Goal: Task Accomplishment & Management: Use online tool/utility

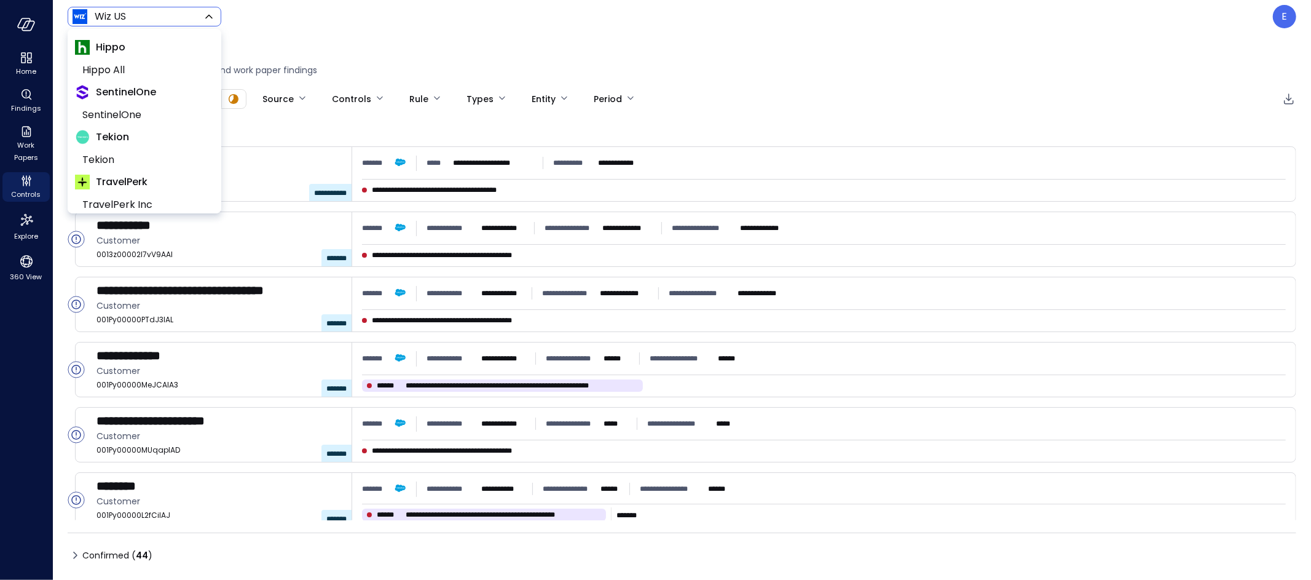
click at [127, 9] on body "**********" at bounding box center [655, 290] width 1311 height 580
click at [135, 108] on span "SentinelOne" at bounding box center [143, 115] width 122 height 15
type input "*******"
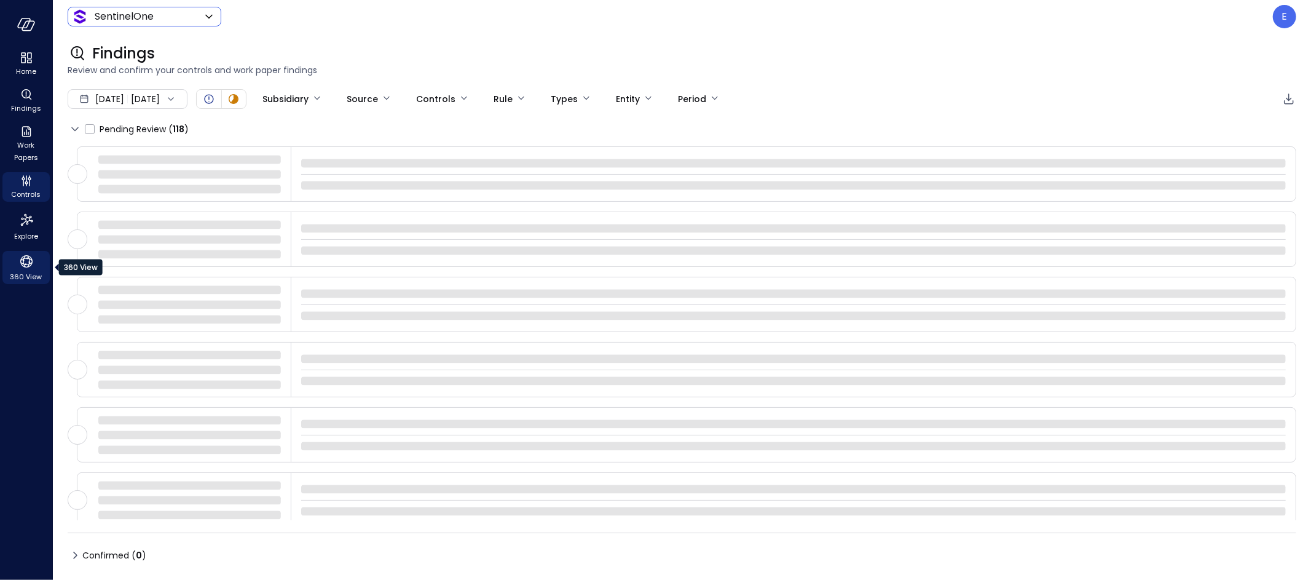
click at [28, 261] on icon "360 View" at bounding box center [26, 261] width 18 height 18
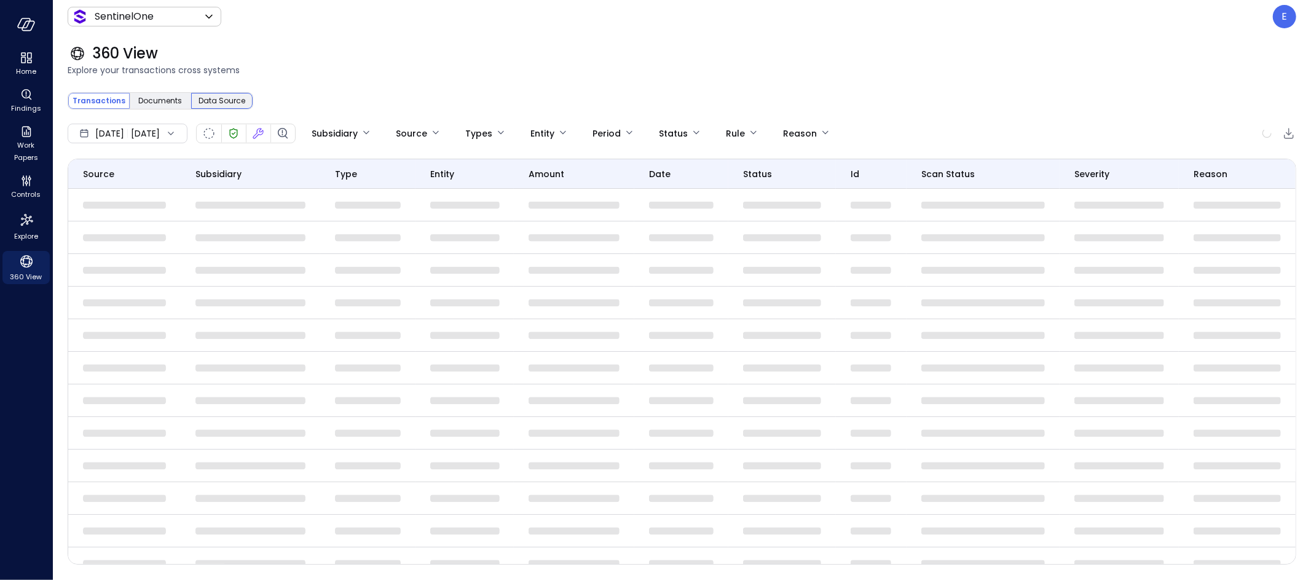
click at [231, 103] on span "Data Source" at bounding box center [222, 101] width 47 height 12
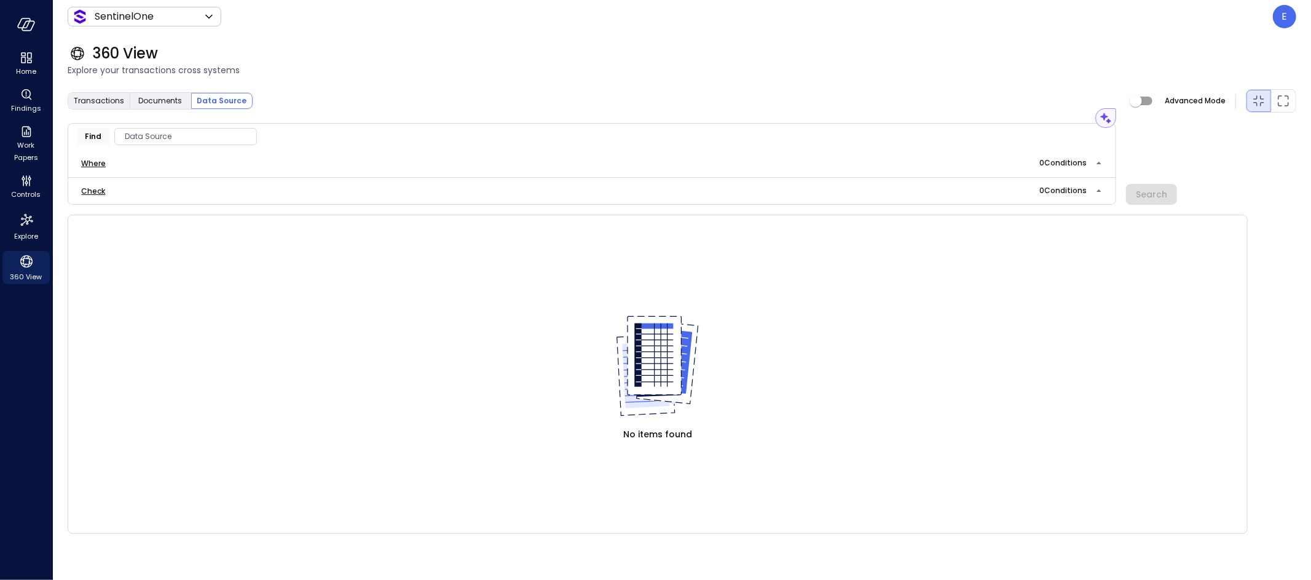
click at [187, 132] on span "Data Source" at bounding box center [185, 136] width 141 height 12
click at [181, 213] on div "CRM" at bounding box center [180, 211] width 130 height 22
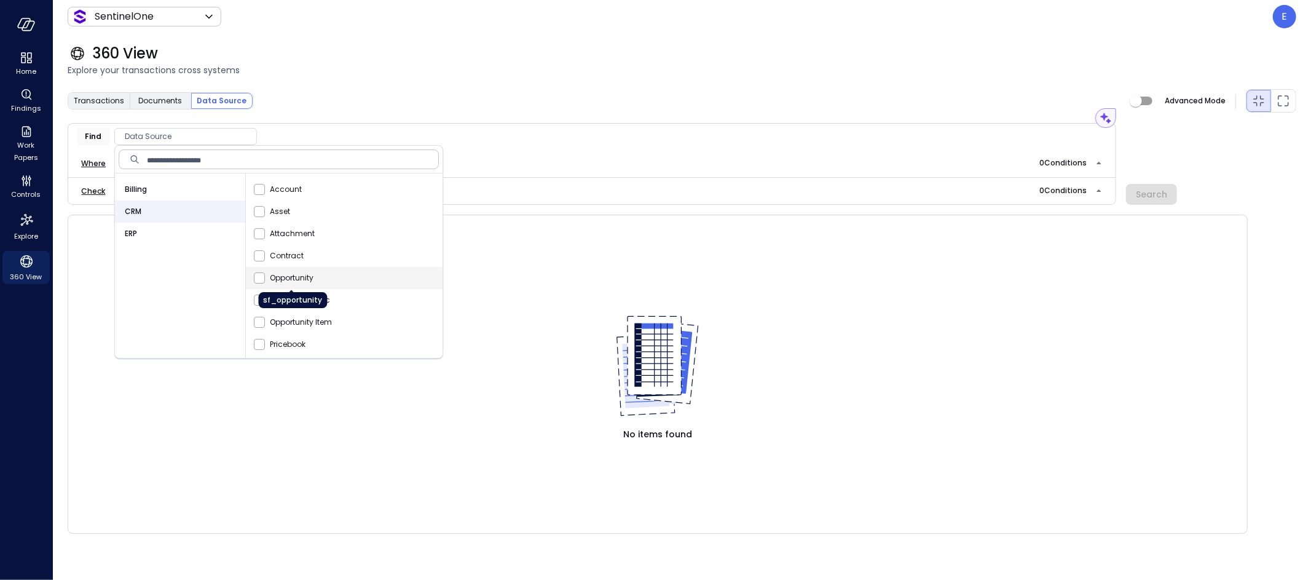
click at [311, 274] on span "Opportunity" at bounding box center [292, 278] width 44 height 12
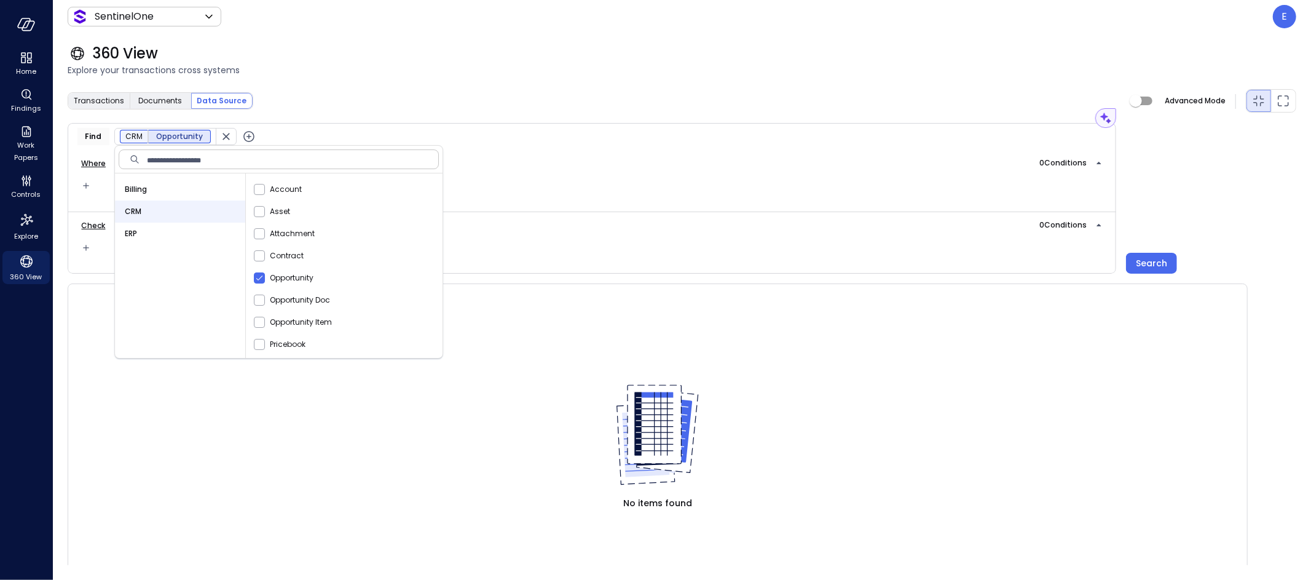
click at [243, 135] on icon "button" at bounding box center [249, 136] width 15 height 15
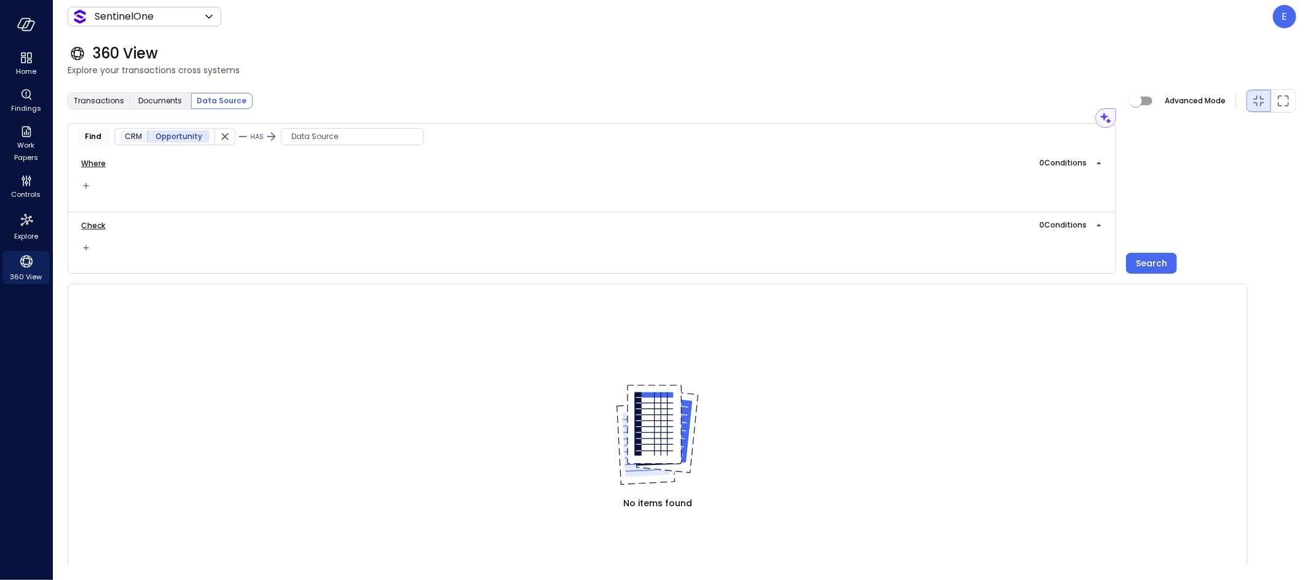
click at [339, 138] on span "Data Source" at bounding box center [352, 136] width 141 height 12
click at [353, 209] on div "CRM" at bounding box center [342, 211] width 130 height 22
click at [438, 213] on span "Contract" at bounding box center [449, 211] width 34 height 12
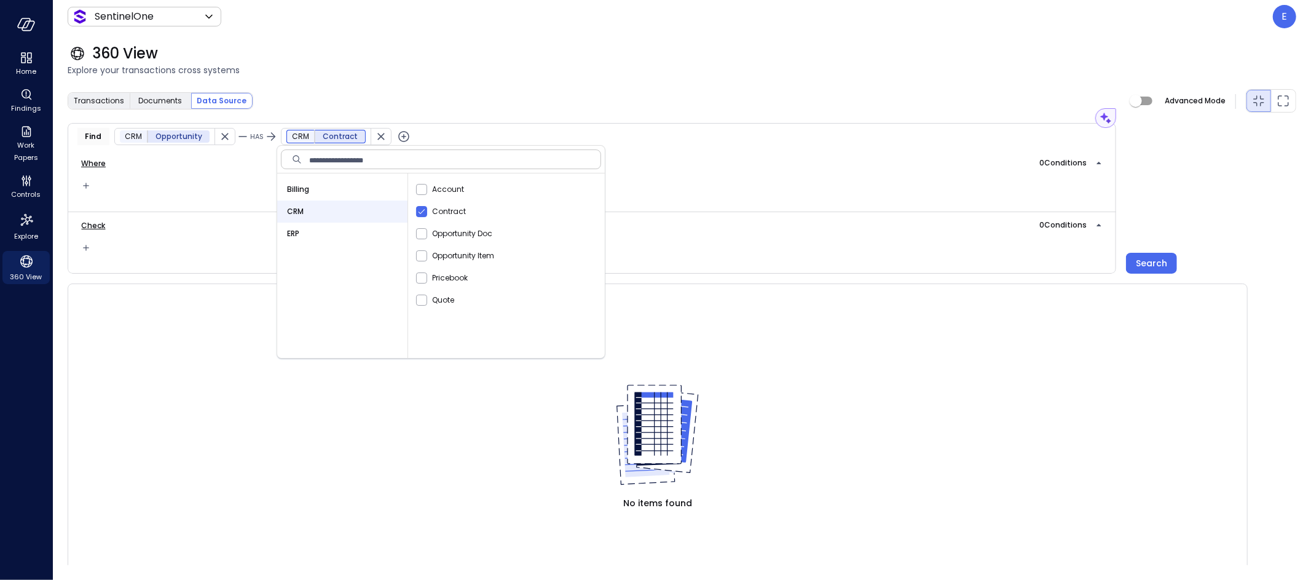
click at [401, 135] on icon "button" at bounding box center [403, 136] width 5 height 5
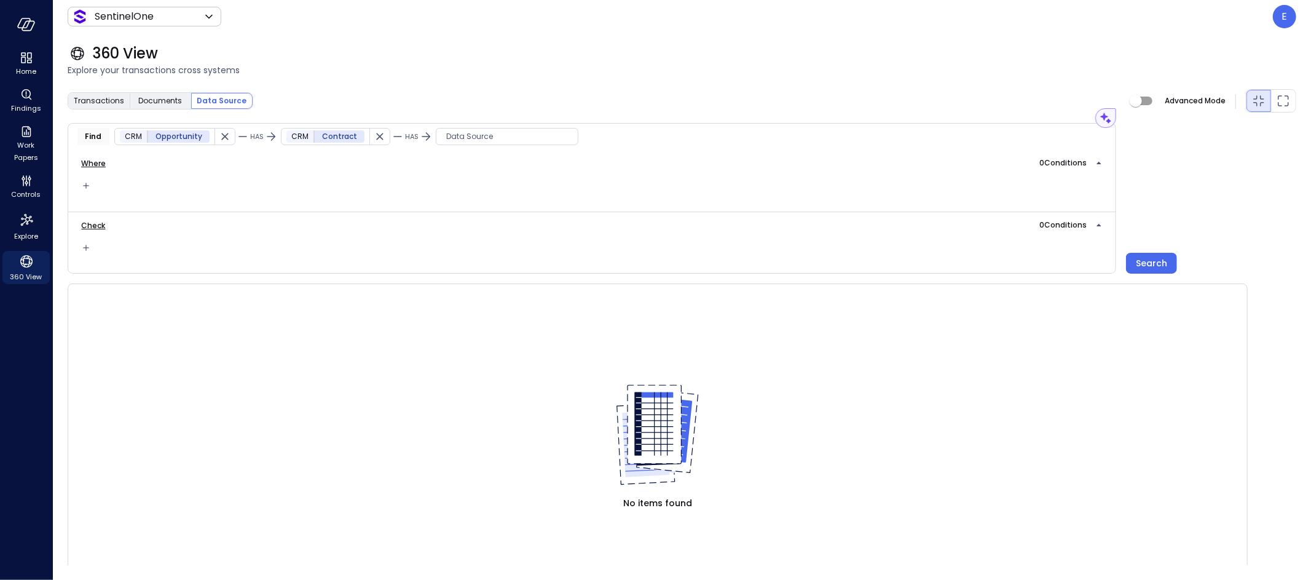
click at [470, 140] on span "Data Source" at bounding box center [506, 136] width 141 height 12
click at [475, 82] on div "360 View Explore your transactions cross systems" at bounding box center [675, 60] width 1244 height 54
click at [542, 137] on span "Data Source" at bounding box center [506, 136] width 141 height 12
click at [401, 200] on div "Where 0 Condition s" at bounding box center [592, 180] width 1049 height 61
click at [405, 133] on span "HAS" at bounding box center [412, 137] width 14 height 10
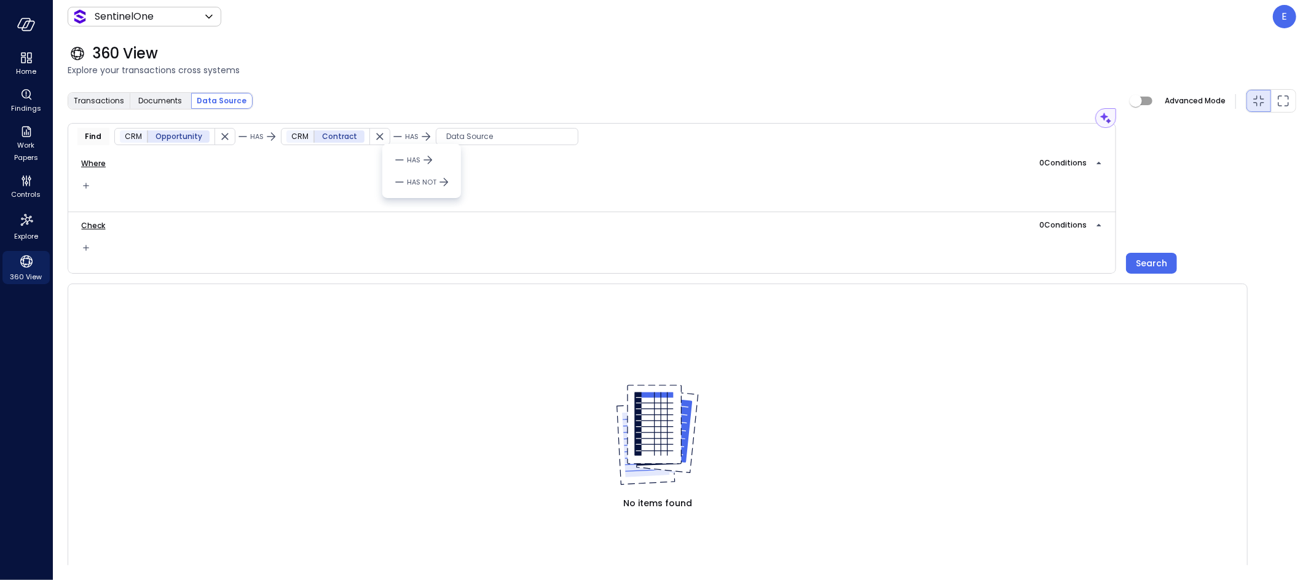
click at [532, 146] on div at bounding box center [655, 290] width 1311 height 580
click at [551, 135] on span "Data Source" at bounding box center [506, 136] width 141 height 12
click at [405, 135] on span "HAS" at bounding box center [412, 137] width 14 height 10
click at [566, 134] on div at bounding box center [655, 290] width 1311 height 580
click at [475, 136] on span "Data Source" at bounding box center [506, 136] width 141 height 12
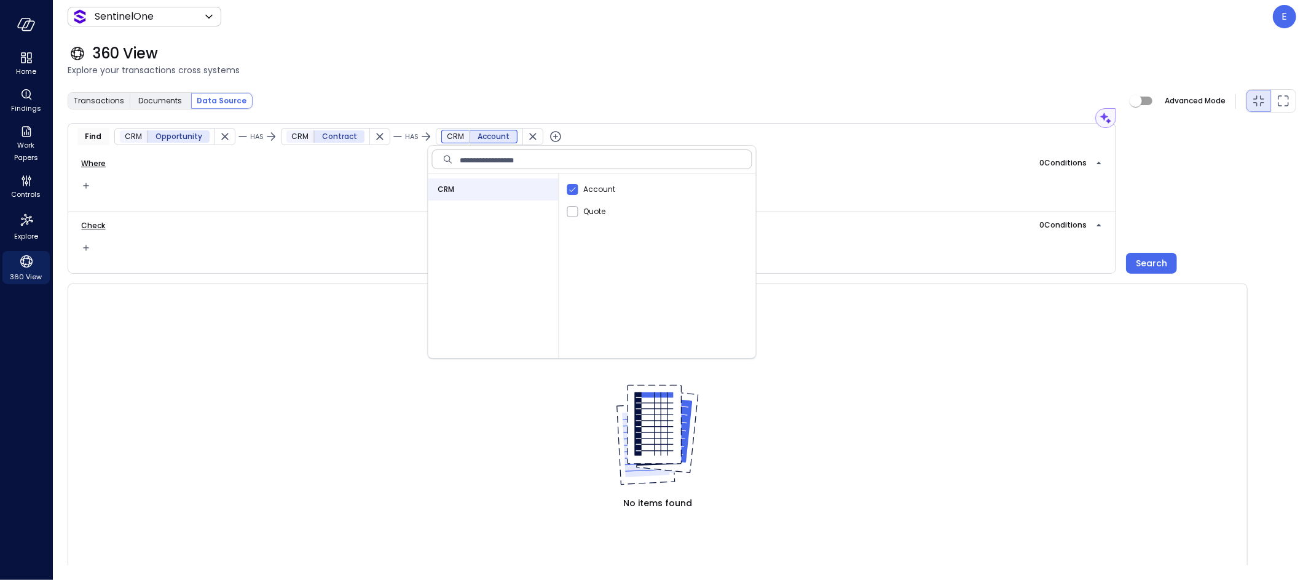
click at [529, 136] on icon "button" at bounding box center [532, 136] width 7 height 7
click at [1163, 257] on div "Search" at bounding box center [1151, 263] width 31 height 15
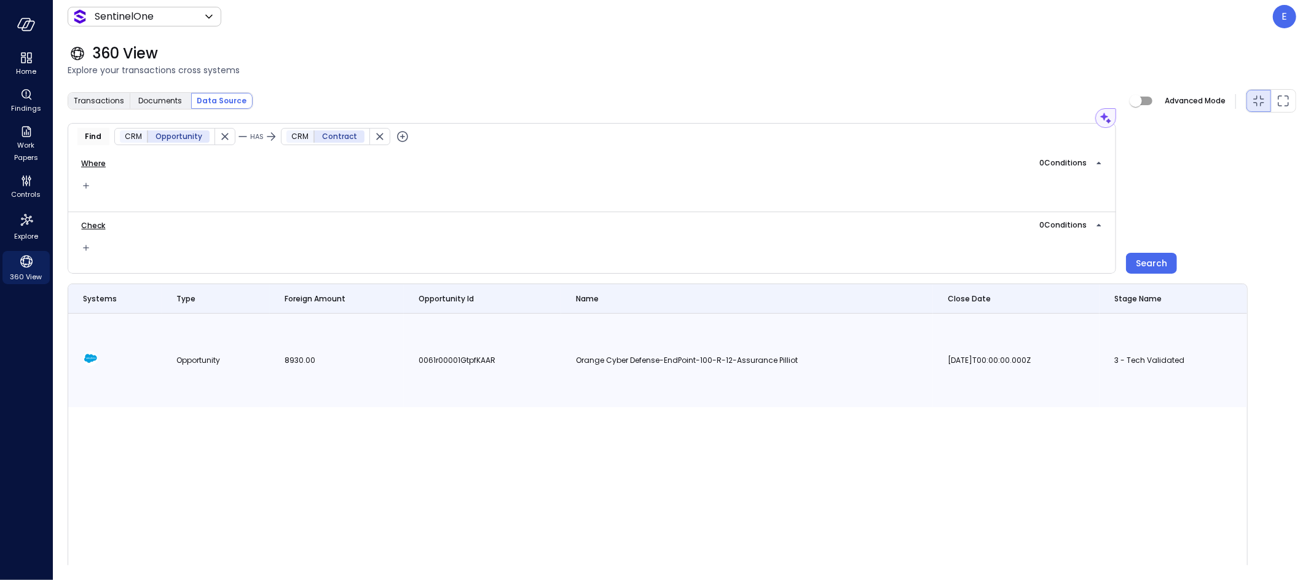
click at [435, 357] on span "0061r00001GtpfKAAR" at bounding box center [457, 360] width 77 height 10
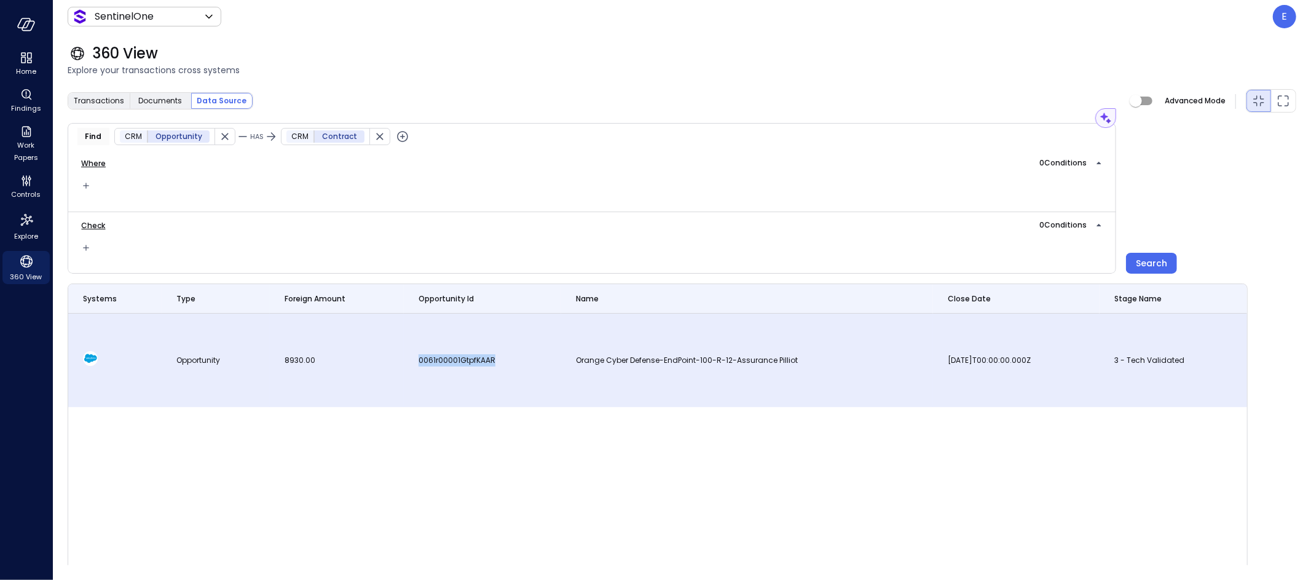
click at [435, 357] on span "0061r00001GtpfKAAR" at bounding box center [457, 360] width 77 height 10
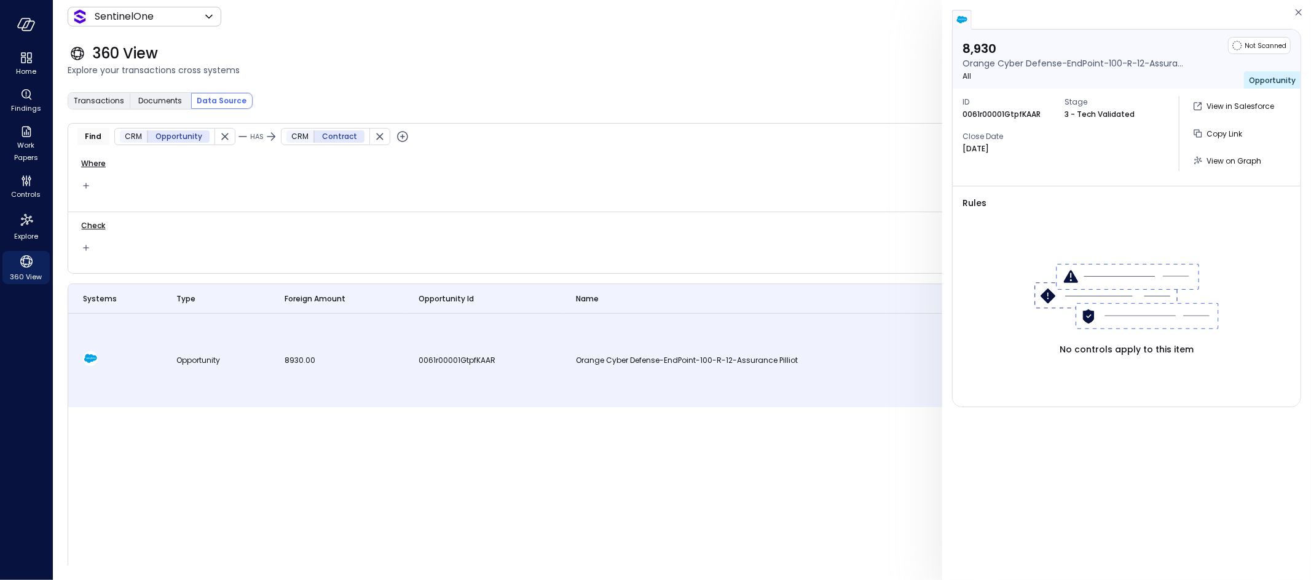
click at [246, 181] on div "Where 0 Condition s" at bounding box center [592, 180] width 1049 height 61
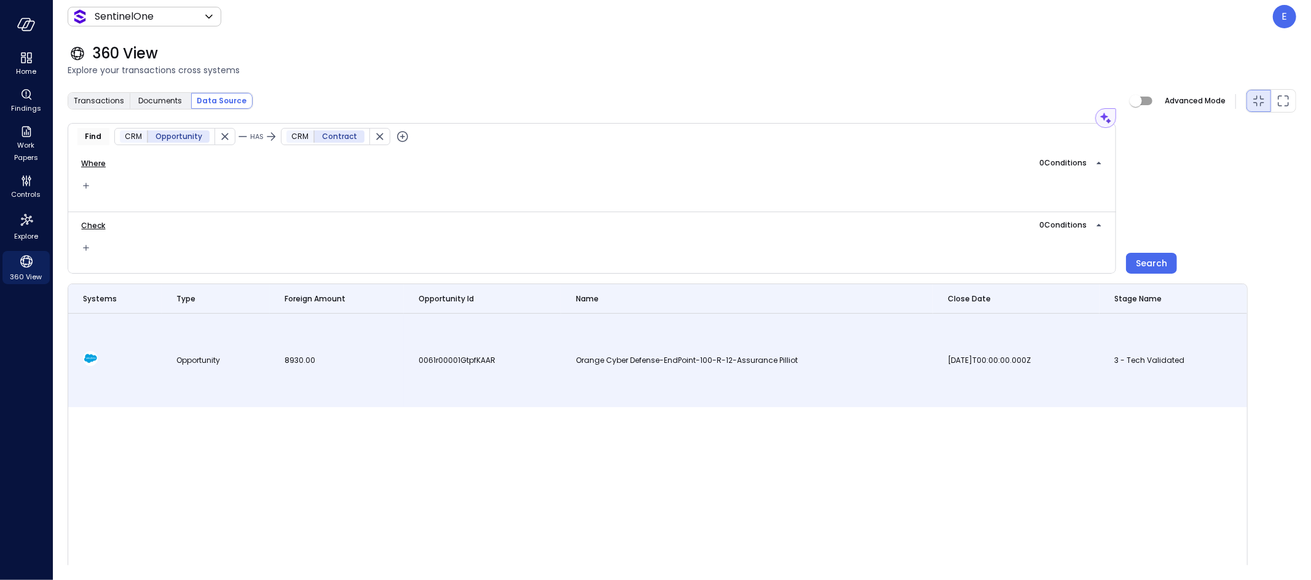
click at [223, 140] on icon "button" at bounding box center [225, 136] width 12 height 12
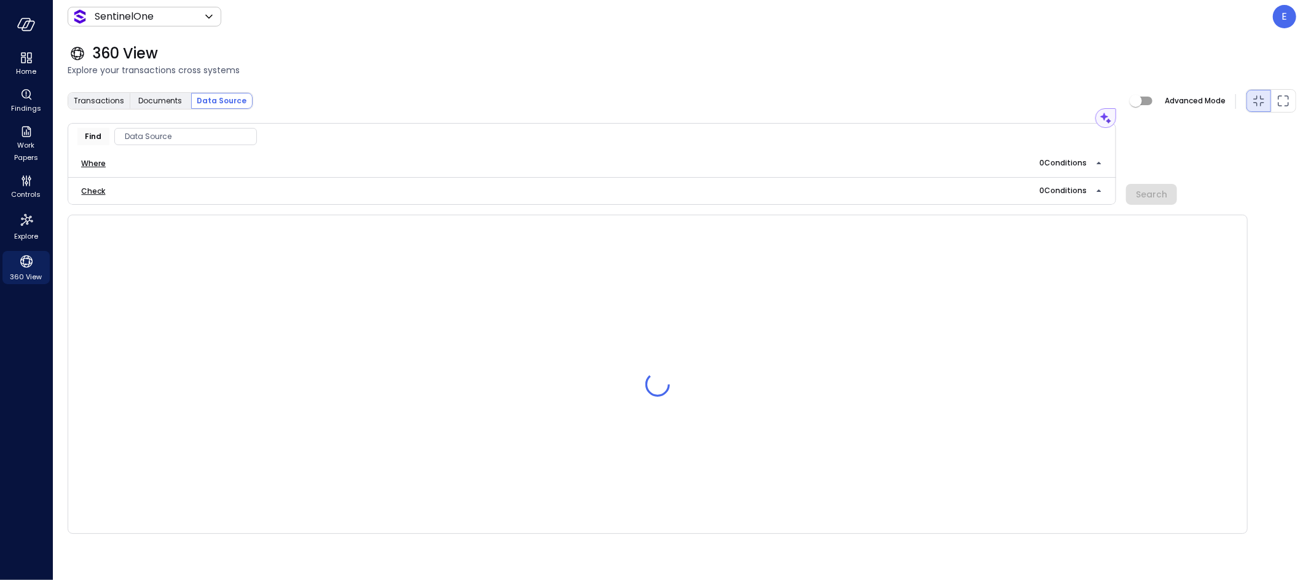
click at [164, 133] on span "Data Source" at bounding box center [185, 136] width 141 height 12
click at [178, 216] on div "CRM" at bounding box center [180, 211] width 130 height 22
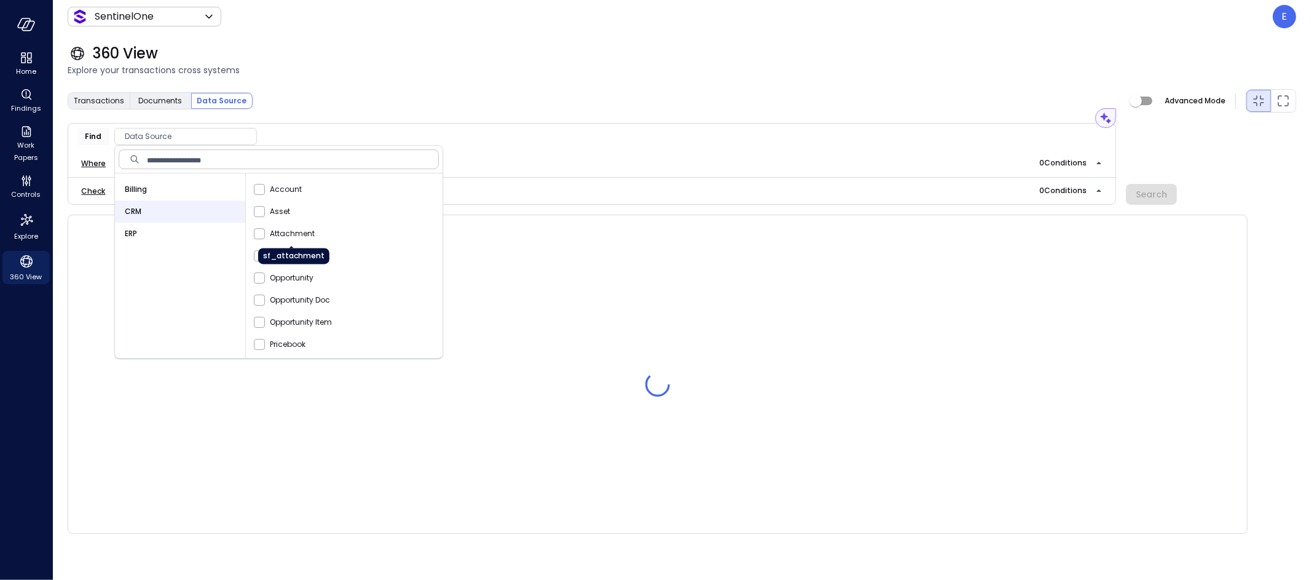
click at [317, 253] on div "sf_attachment" at bounding box center [293, 256] width 71 height 16
click at [274, 256] on span "Contract" at bounding box center [287, 256] width 34 height 12
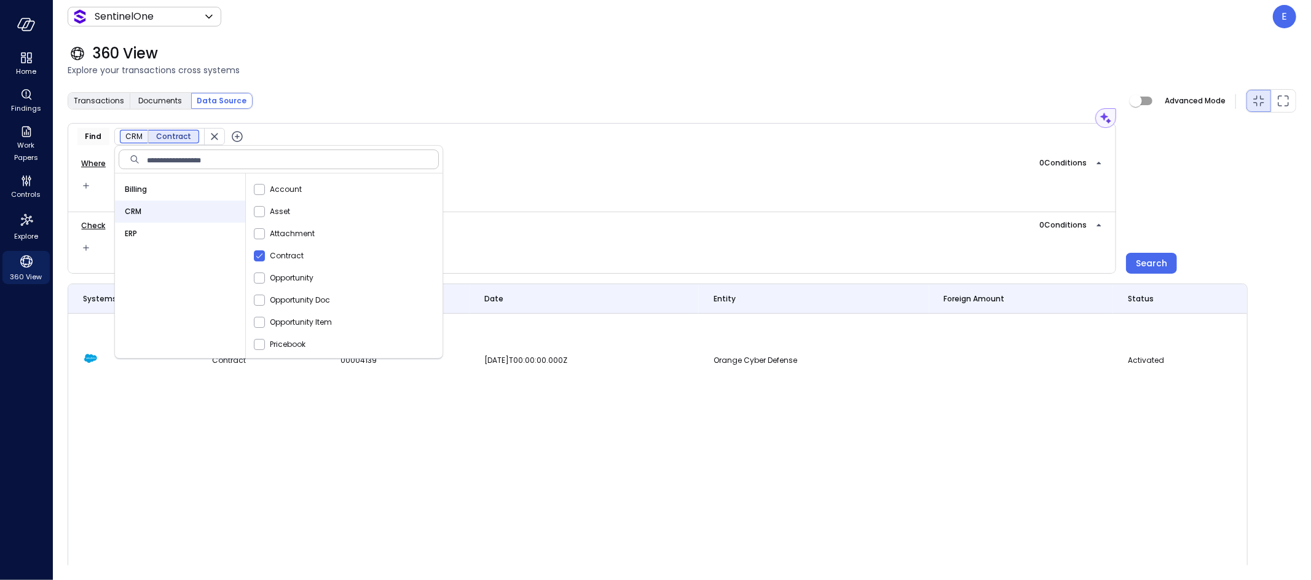
click at [339, 71] on span "Explore your transactions cross systems" at bounding box center [682, 70] width 1229 height 14
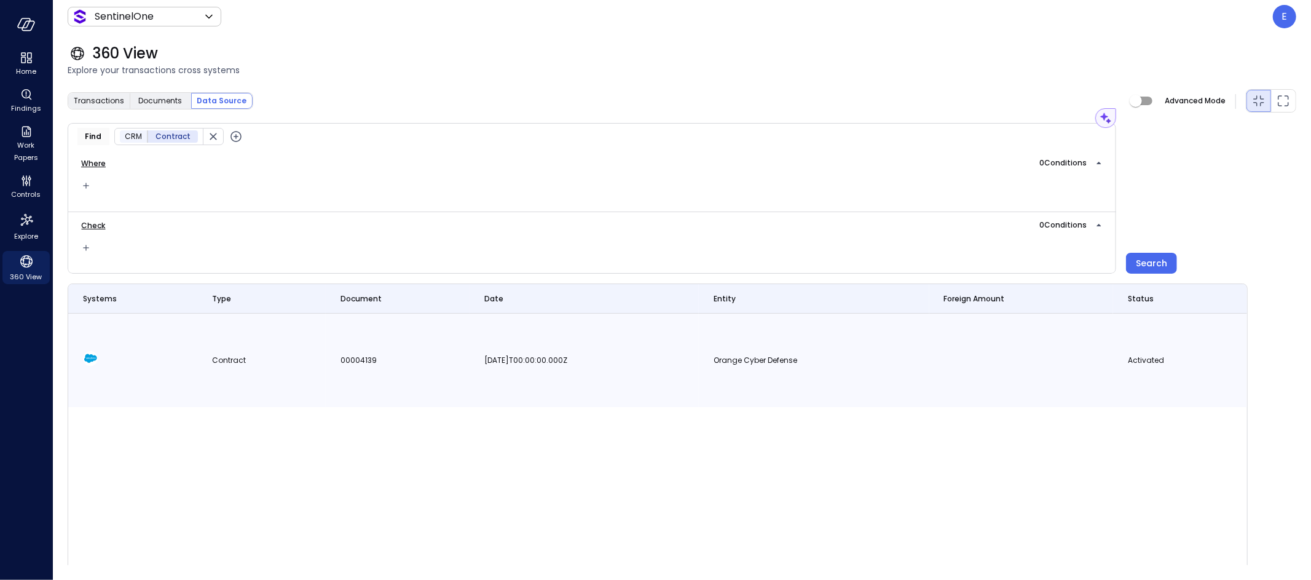
drag, startPoint x: 475, startPoint y: 357, endPoint x: 666, endPoint y: 360, distance: 190.6
click at [666, 360] on td "2020-04-22T00:00:00.000Z" at bounding box center [584, 359] width 229 height 93
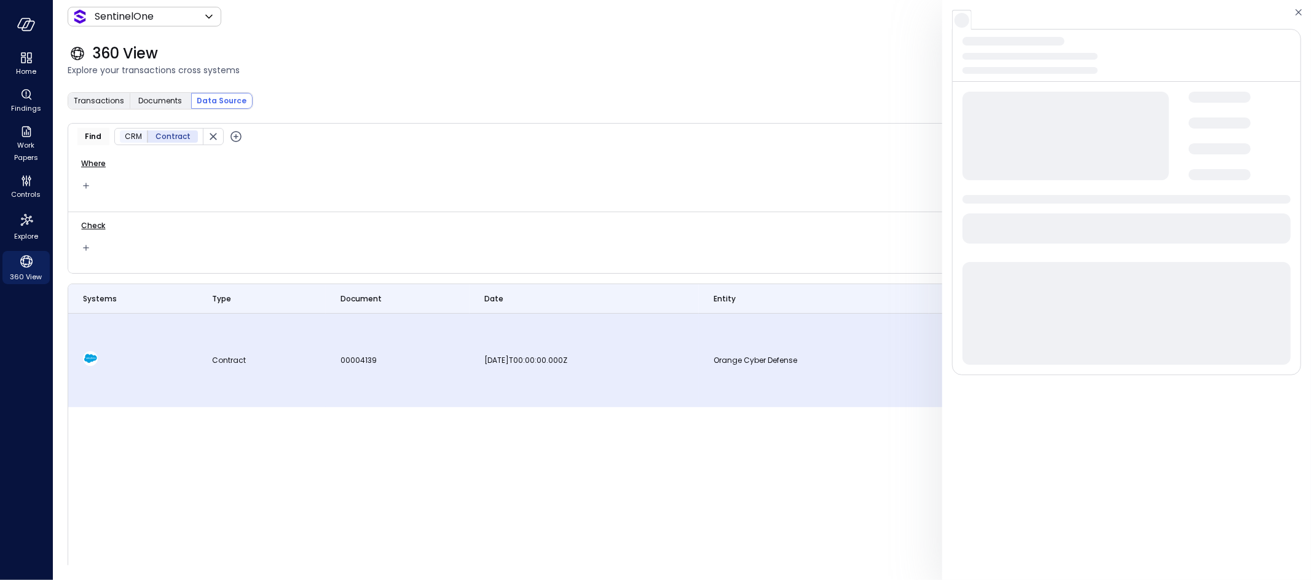
click at [656, 368] on td "2020-04-22T00:00:00.000Z" at bounding box center [584, 359] width 229 height 93
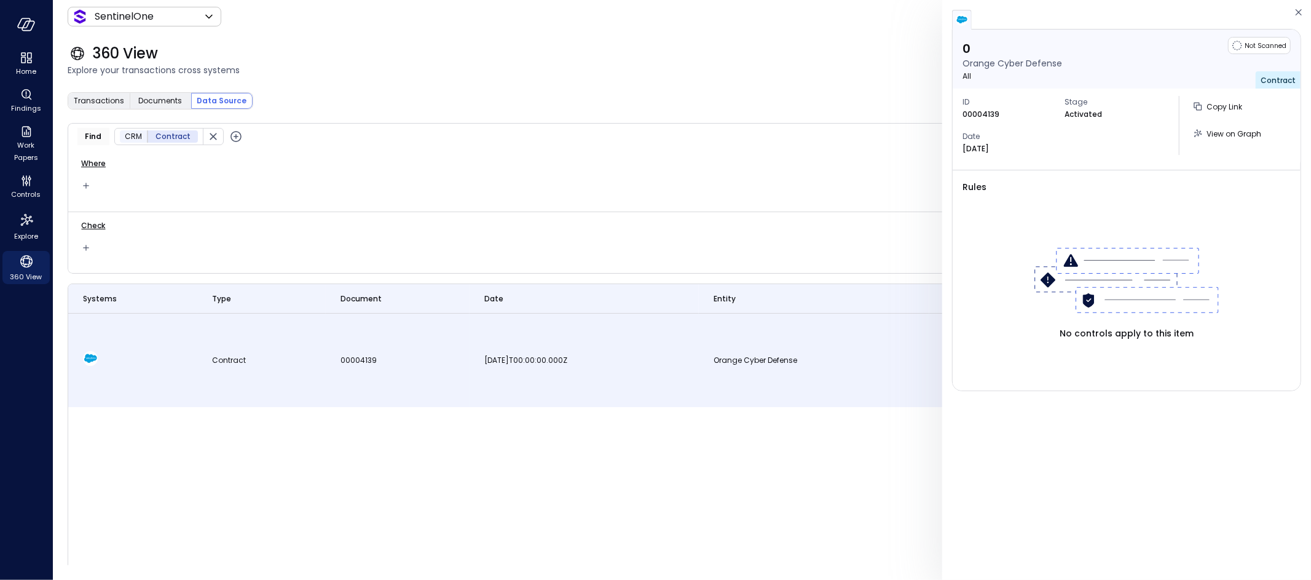
click at [234, 140] on icon "button" at bounding box center [236, 136] width 15 height 15
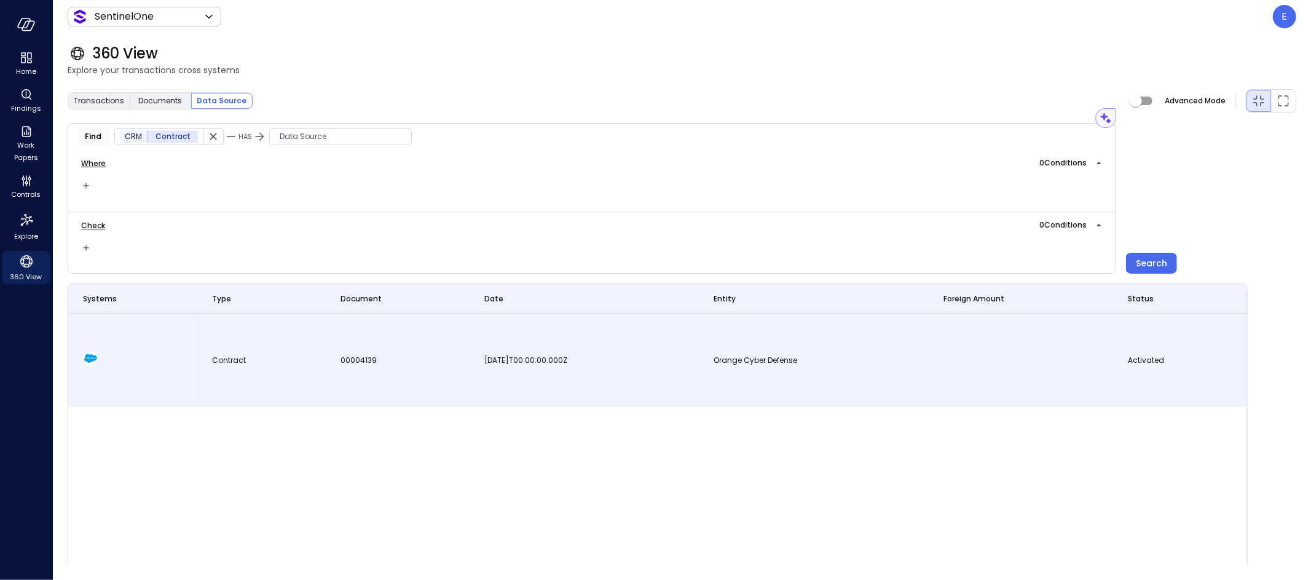
click at [336, 138] on span "Data Source" at bounding box center [340, 136] width 141 height 12
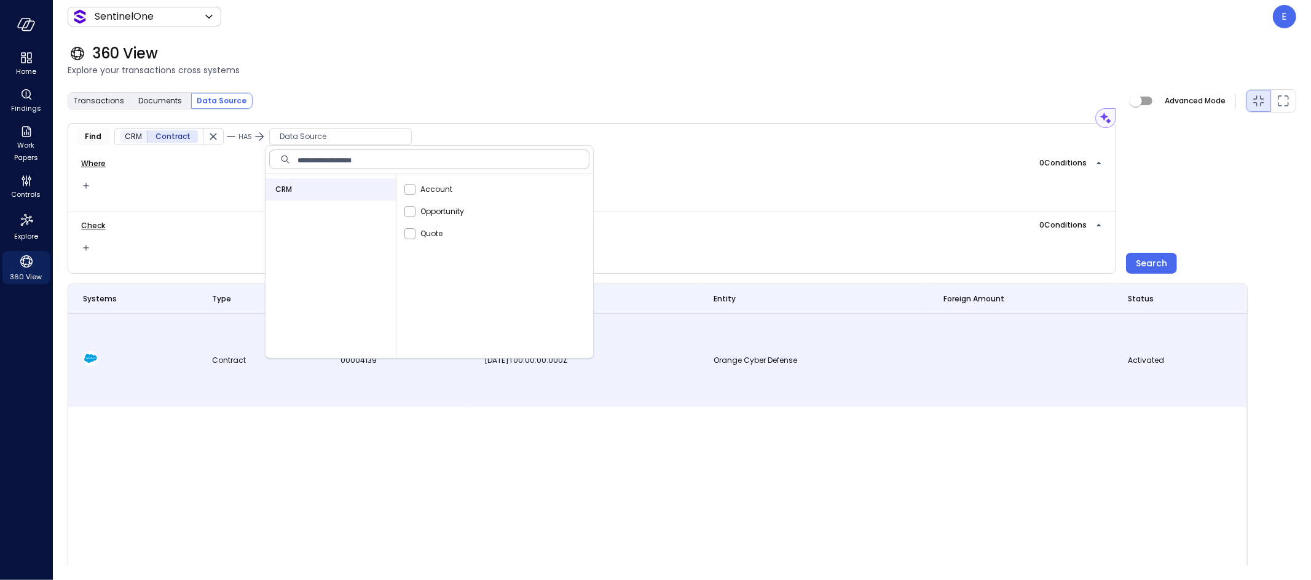
click at [474, 267] on ul "Account Opportunity Quote" at bounding box center [494, 265] width 197 height 184
click at [470, 234] on div "Quote" at bounding box center [497, 234] width 192 height 22
click at [406, 55] on div "360 View" at bounding box center [682, 54] width 1229 height 20
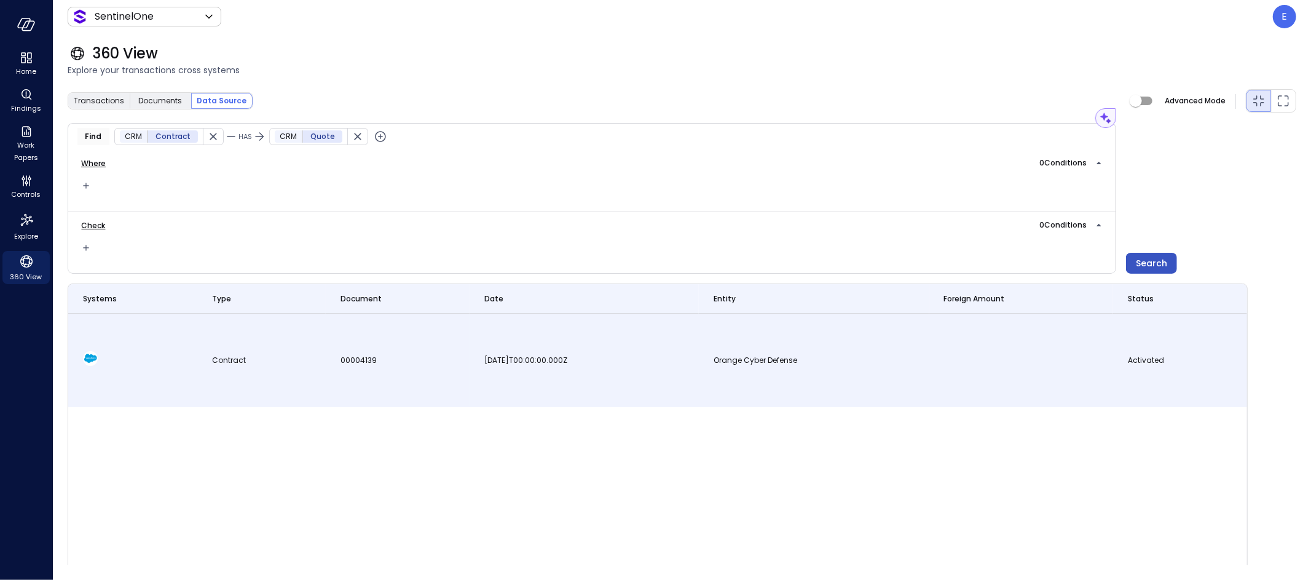
click at [1138, 253] on button "Search" at bounding box center [1151, 263] width 51 height 21
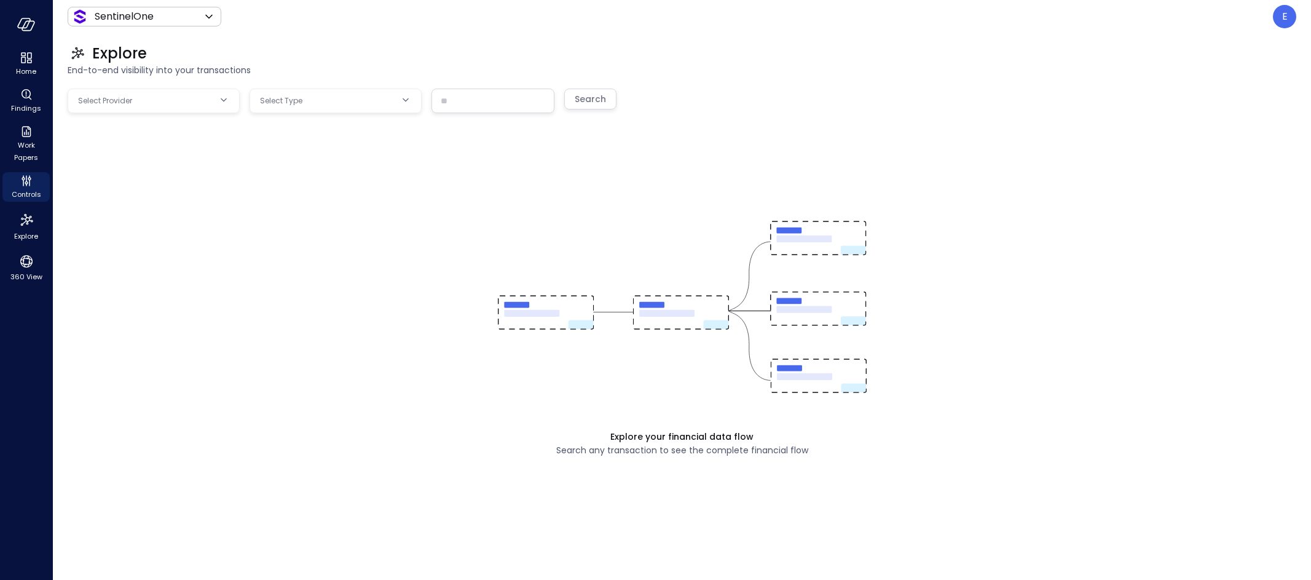
type input "**********"
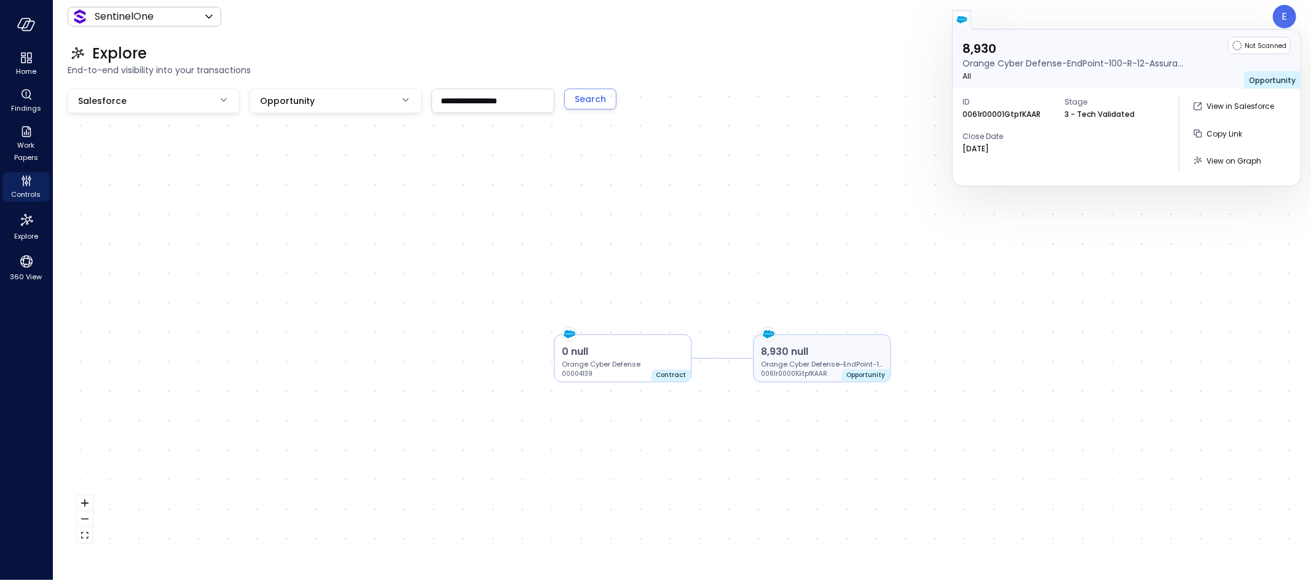
drag, startPoint x: 790, startPoint y: 320, endPoint x: 830, endPoint y: 358, distance: 55.2
click at [830, 358] on p "8,930 null" at bounding box center [823, 352] width 122 height 15
click at [28, 271] on span "360 View" at bounding box center [26, 276] width 32 height 12
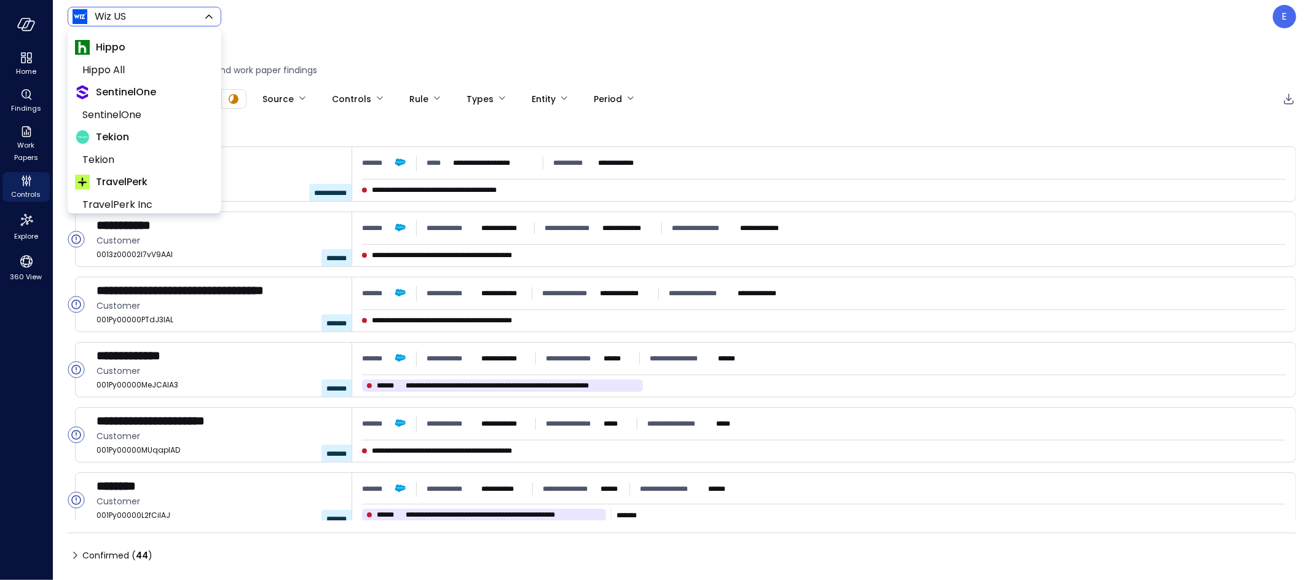
click at [120, 18] on body "**********" at bounding box center [655, 290] width 1311 height 580
click at [117, 121] on span "SentinelOne" at bounding box center [143, 115] width 122 height 15
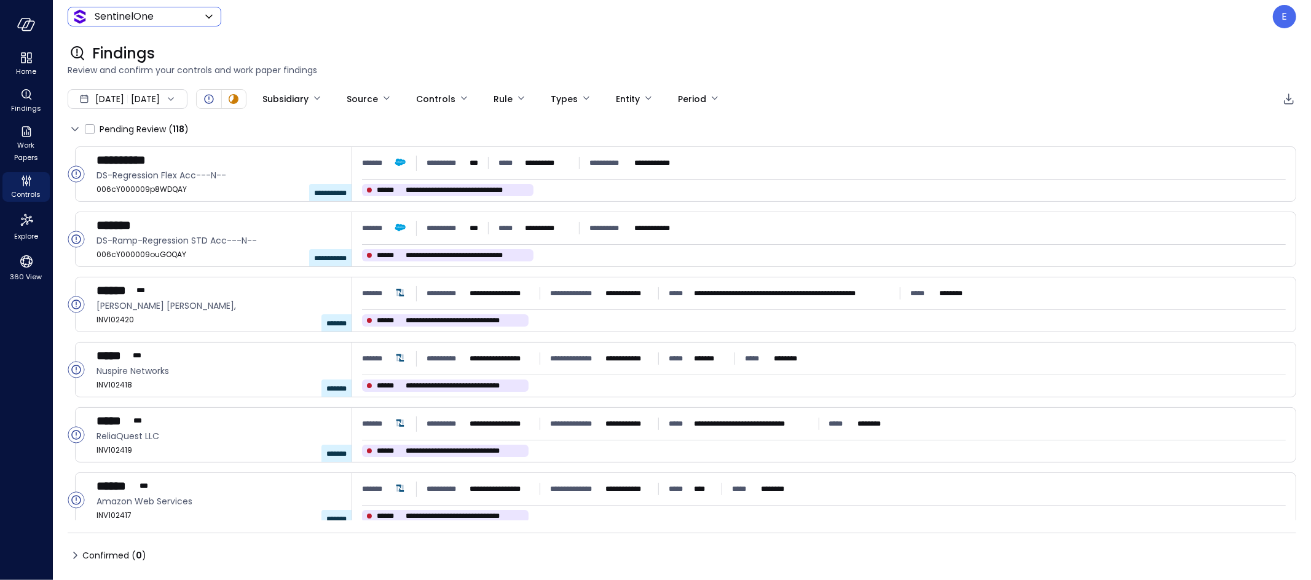
click at [122, 19] on body "**********" at bounding box center [655, 290] width 1311 height 580
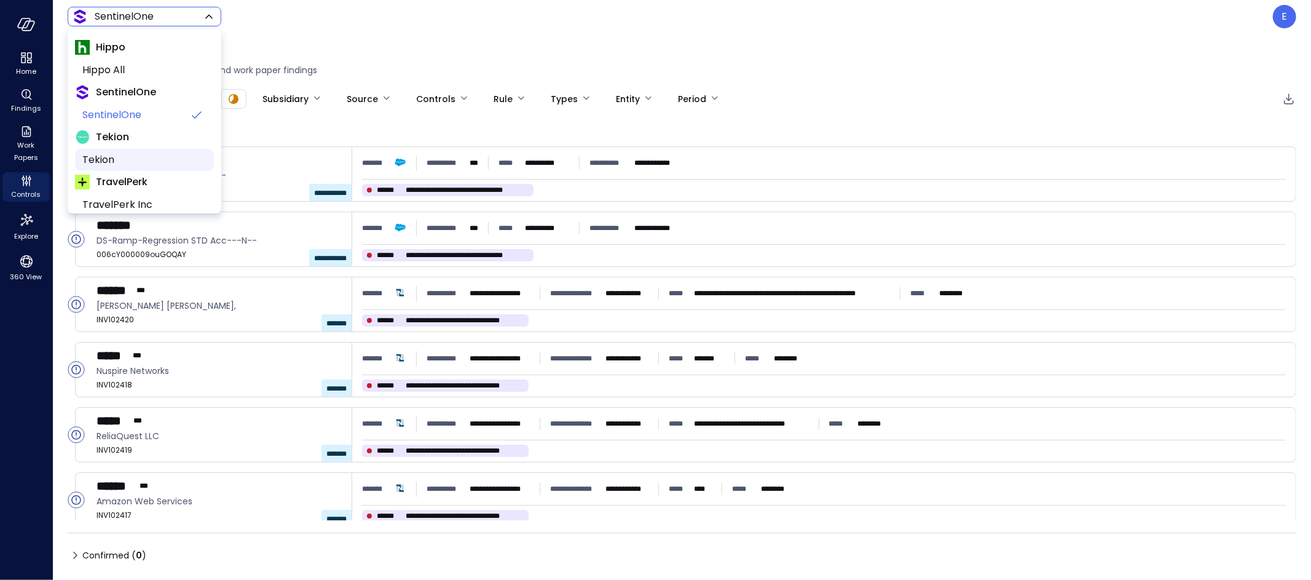
click at [124, 154] on span "Tekion" at bounding box center [143, 159] width 122 height 15
type input "*******"
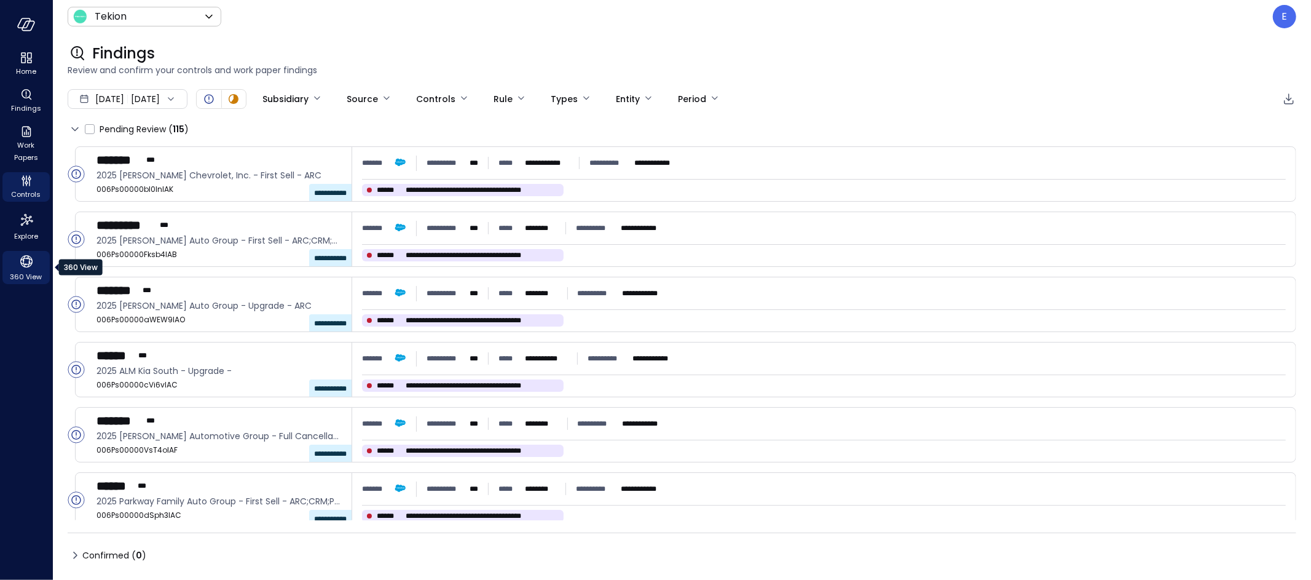
click at [32, 263] on icon "360 View" at bounding box center [26, 261] width 18 height 18
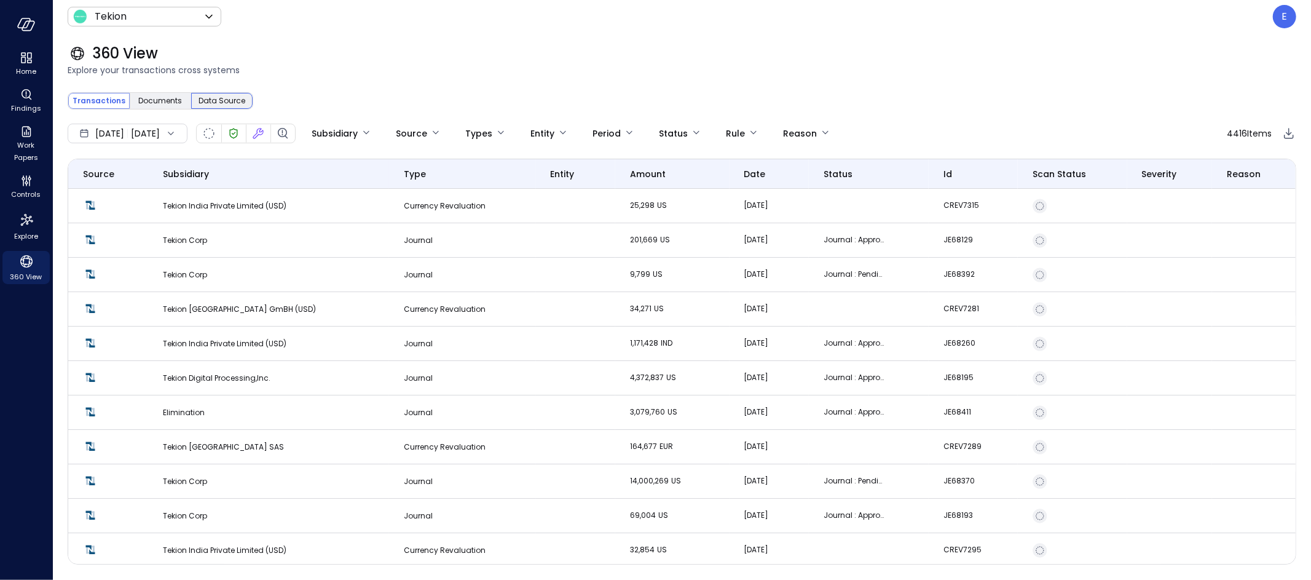
click at [218, 96] on span "Data Source" at bounding box center [222, 101] width 47 height 12
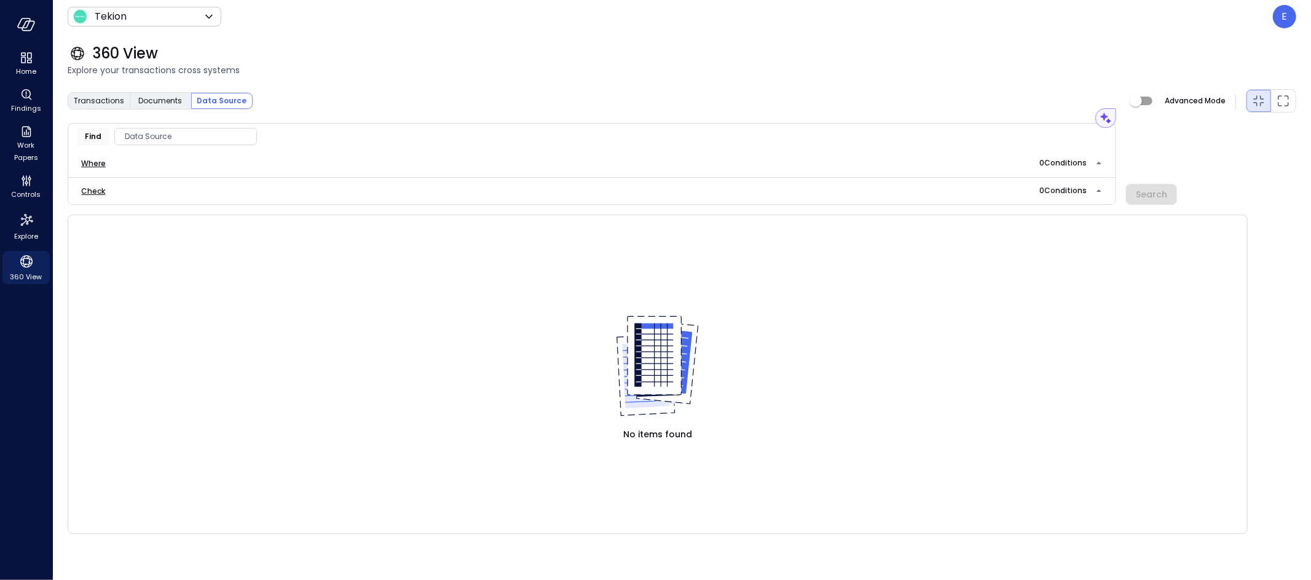
click at [137, 137] on span "Data Source" at bounding box center [185, 136] width 141 height 12
click at [314, 276] on div "Opportunity" at bounding box center [347, 278] width 192 height 22
click at [265, 277] on span "Opportunity" at bounding box center [289, 278] width 49 height 12
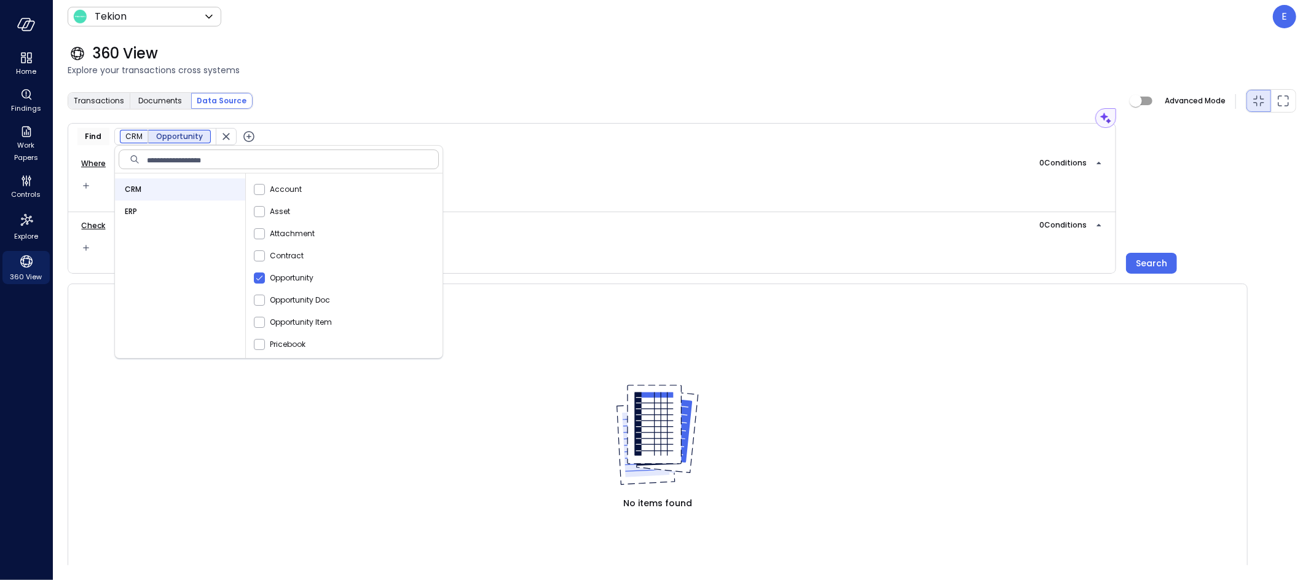
click at [244, 132] on icon "button" at bounding box center [249, 136] width 15 height 15
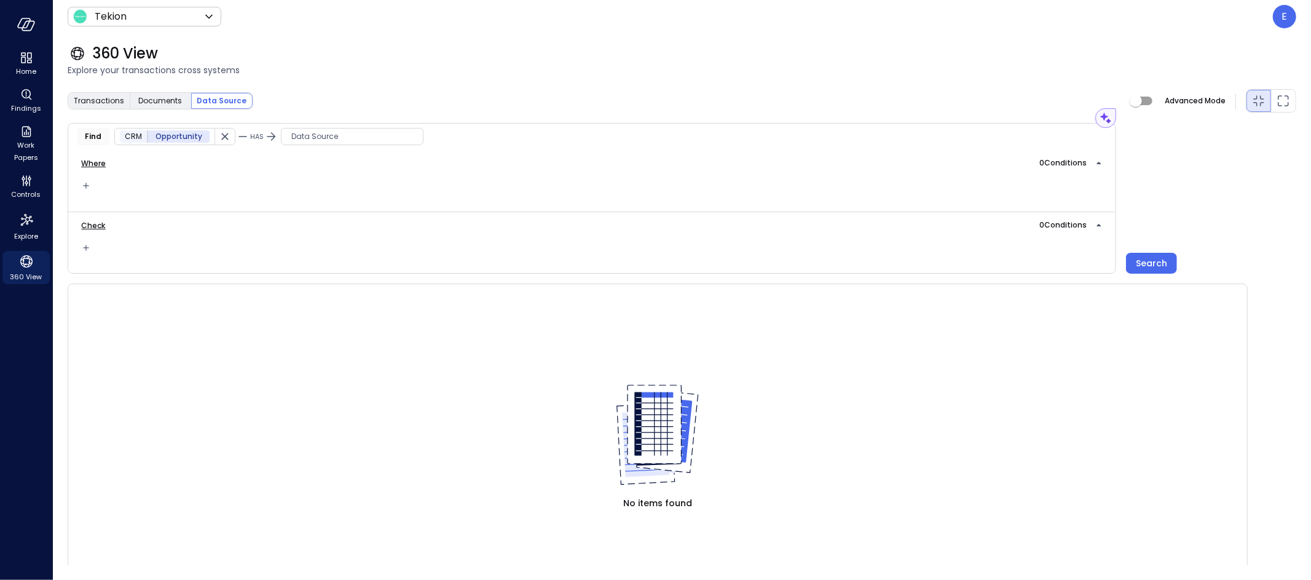
click at [318, 141] on span "Data Source" at bounding box center [352, 136] width 141 height 12
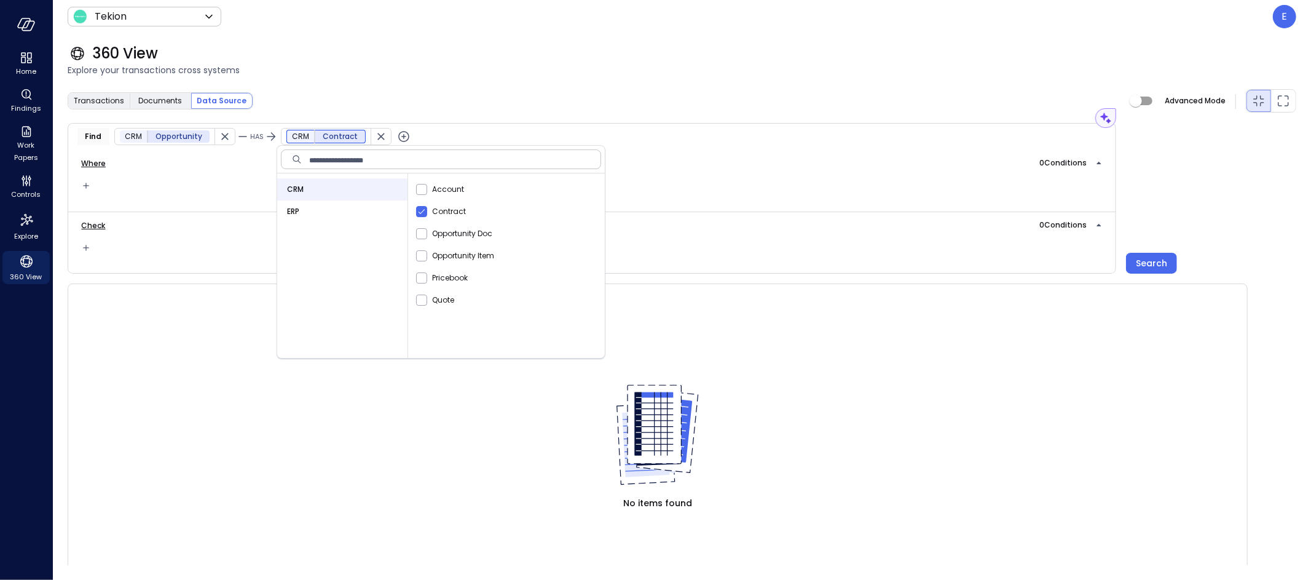
click at [403, 65] on span "Explore your transactions cross systems" at bounding box center [682, 70] width 1229 height 14
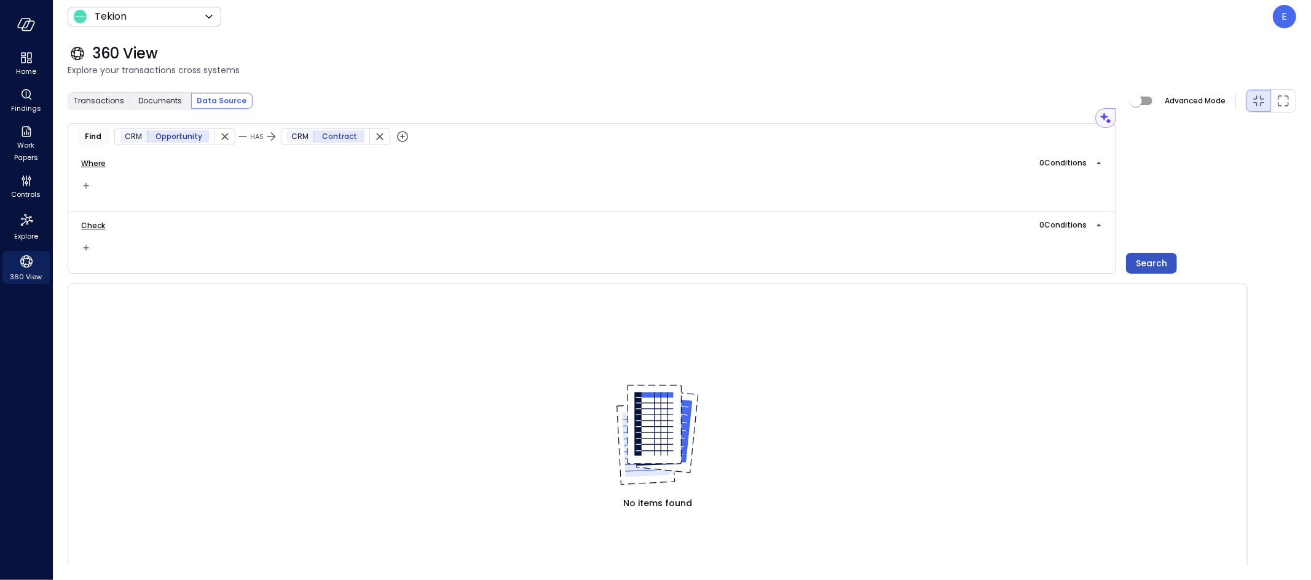
click at [1150, 262] on div "Search" at bounding box center [1151, 263] width 31 height 15
click at [222, 138] on icon "button" at bounding box center [224, 136] width 7 height 7
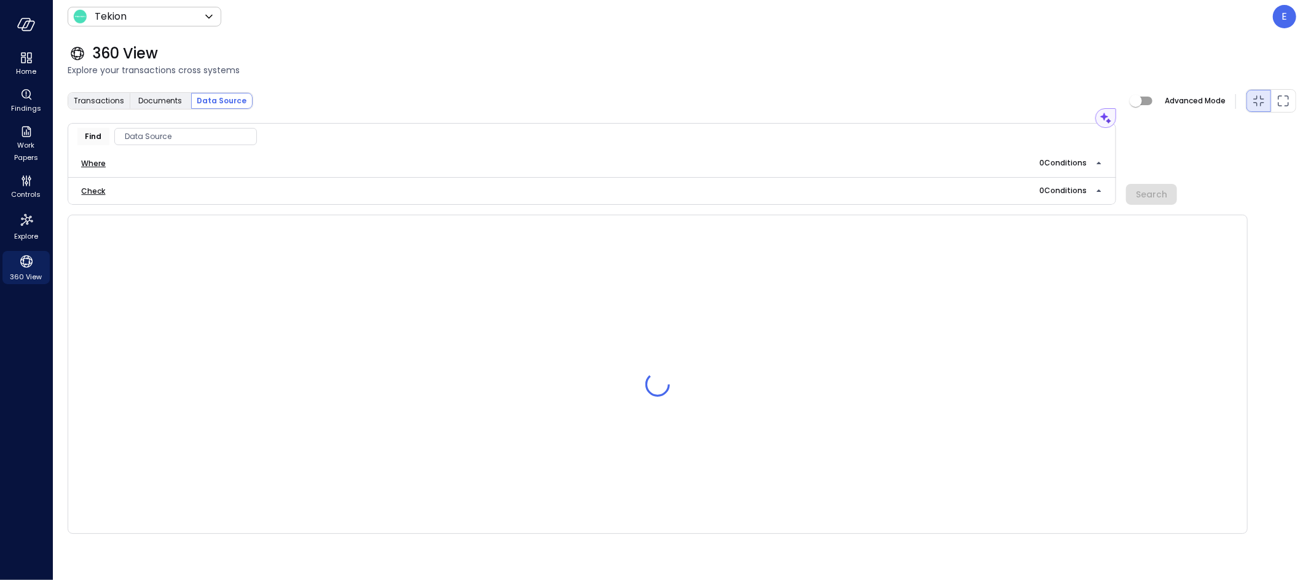
click at [194, 141] on span "Data Source" at bounding box center [185, 136] width 141 height 12
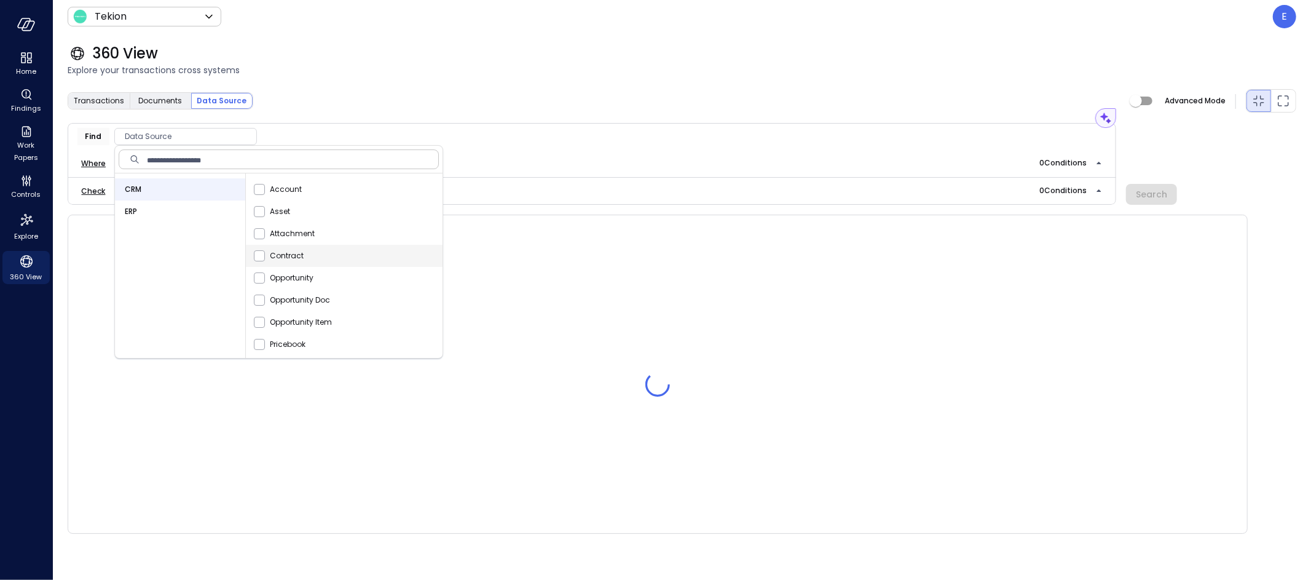
click at [321, 259] on div "Contract" at bounding box center [347, 256] width 192 height 22
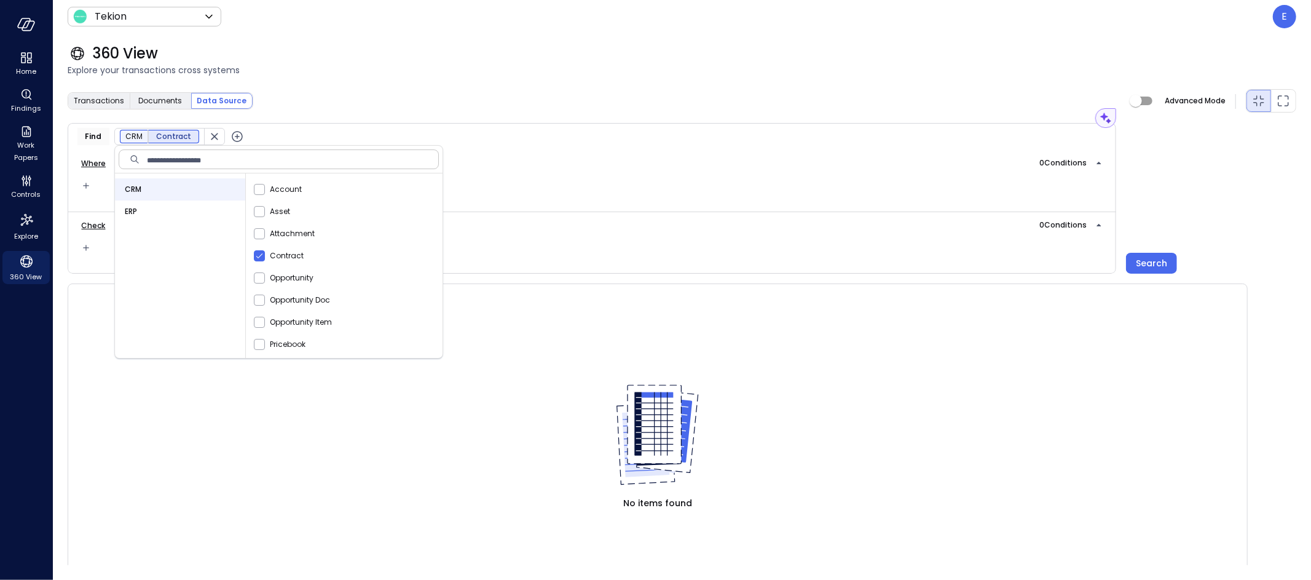
click at [257, 77] on div "360 View Explore your transactions cross systems" at bounding box center [675, 60] width 1244 height 54
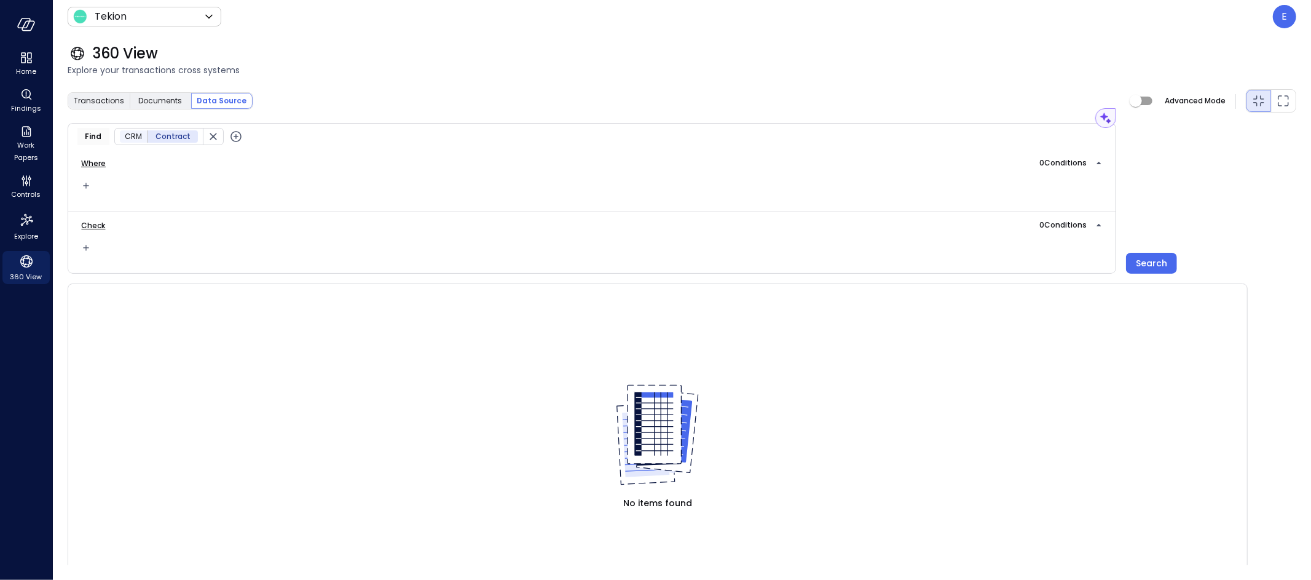
click at [234, 135] on icon "button" at bounding box center [236, 136] width 15 height 15
click at [291, 137] on span "Data Source" at bounding box center [340, 136] width 141 height 12
click at [198, 187] on div "Where 0 Condition s" at bounding box center [592, 180] width 1049 height 61
click at [207, 135] on icon "button" at bounding box center [213, 136] width 12 height 12
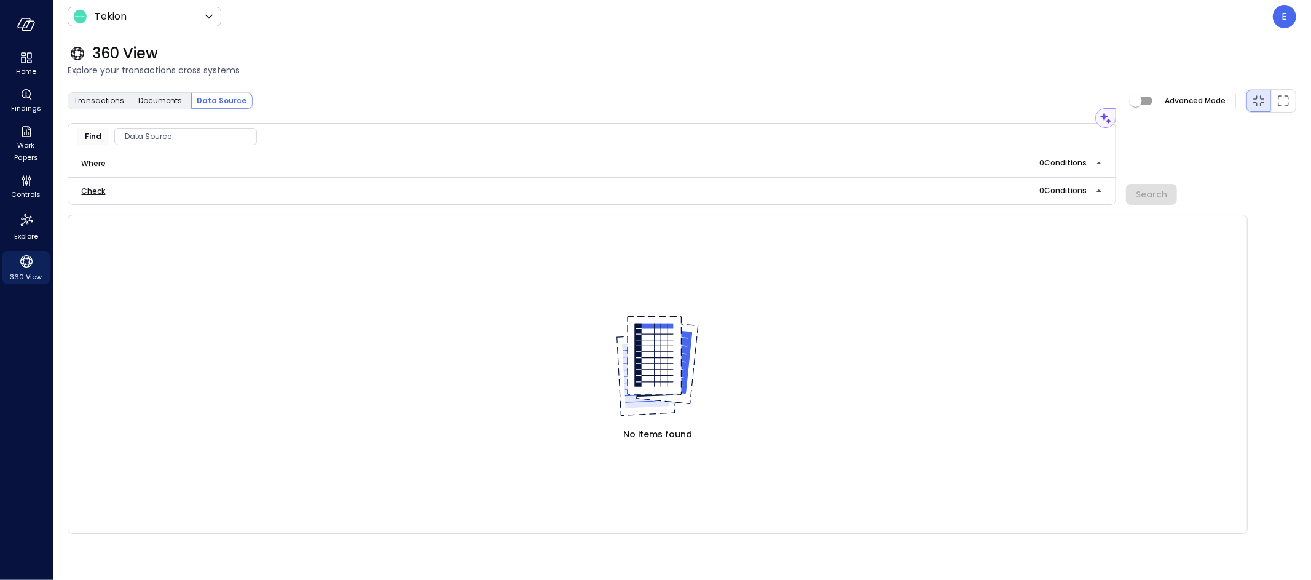
click at [175, 139] on span "Data Source" at bounding box center [185, 136] width 141 height 12
click at [148, 215] on div "ERP" at bounding box center [180, 211] width 130 height 22
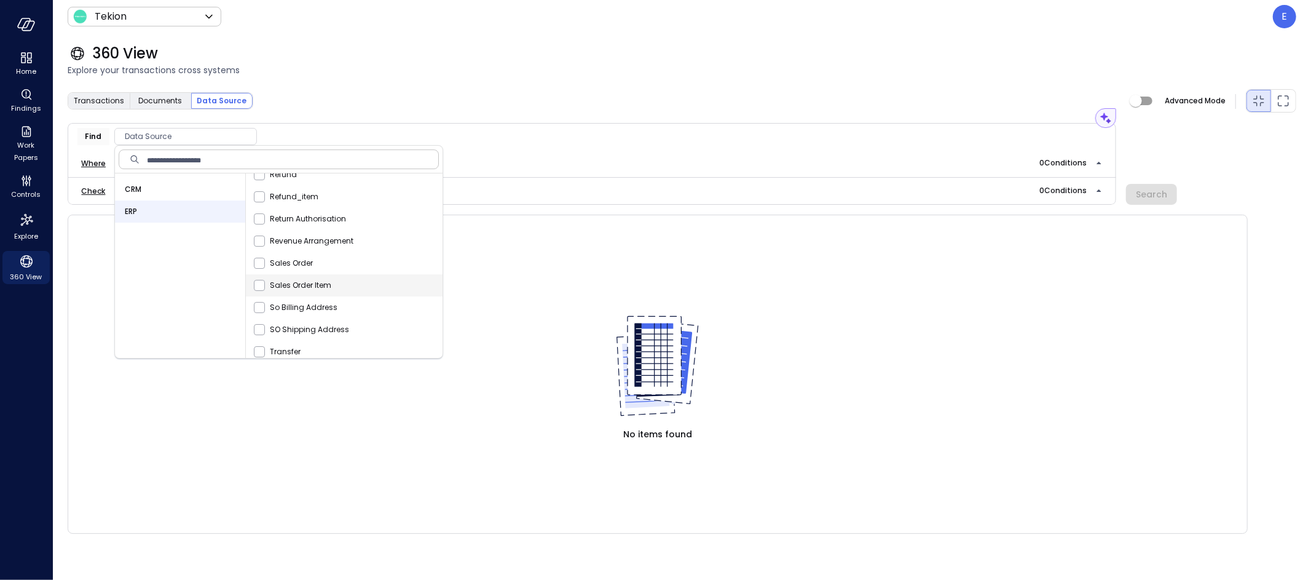
scroll to position [821, 0]
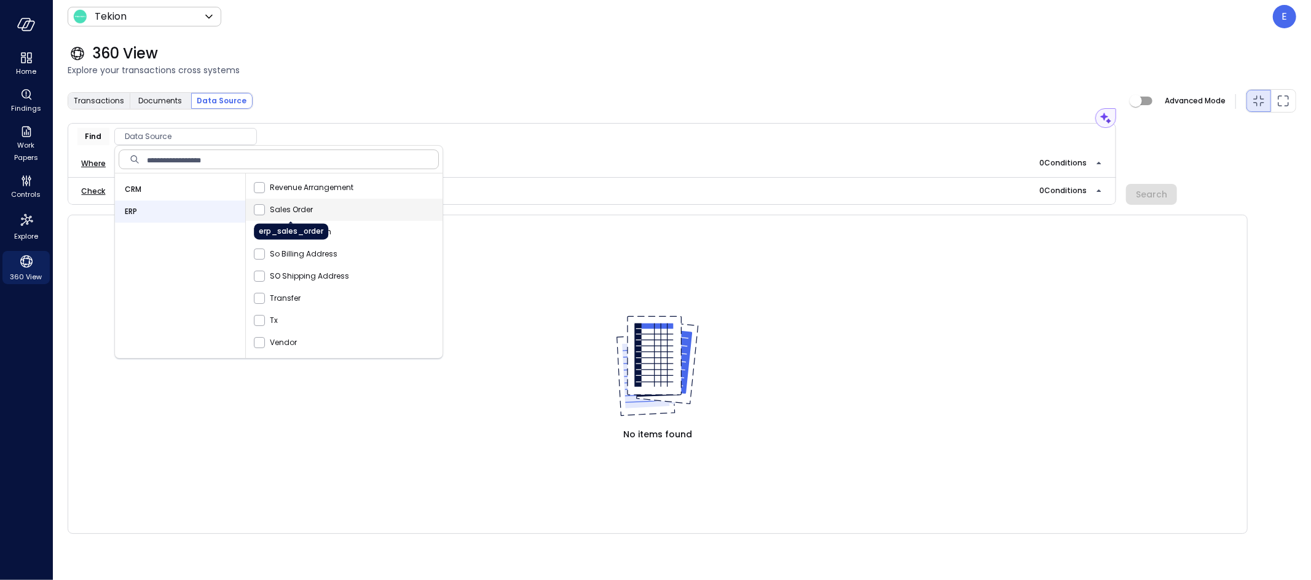
click at [298, 211] on span "Sales Order" at bounding box center [291, 209] width 43 height 12
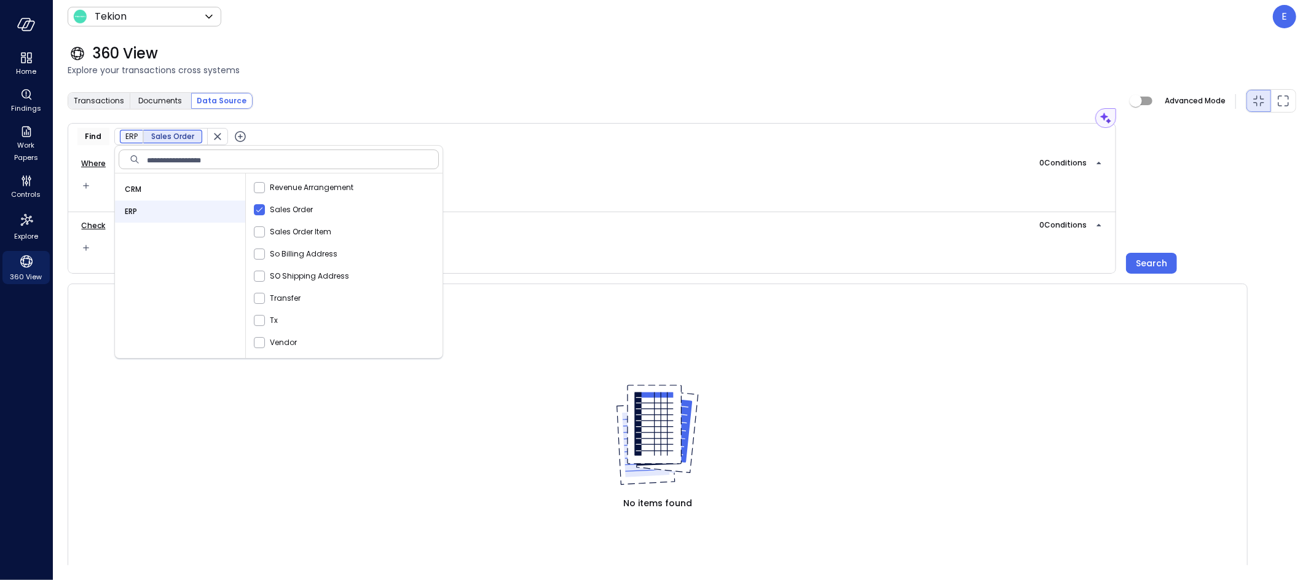
click at [241, 135] on icon "button" at bounding box center [240, 136] width 15 height 15
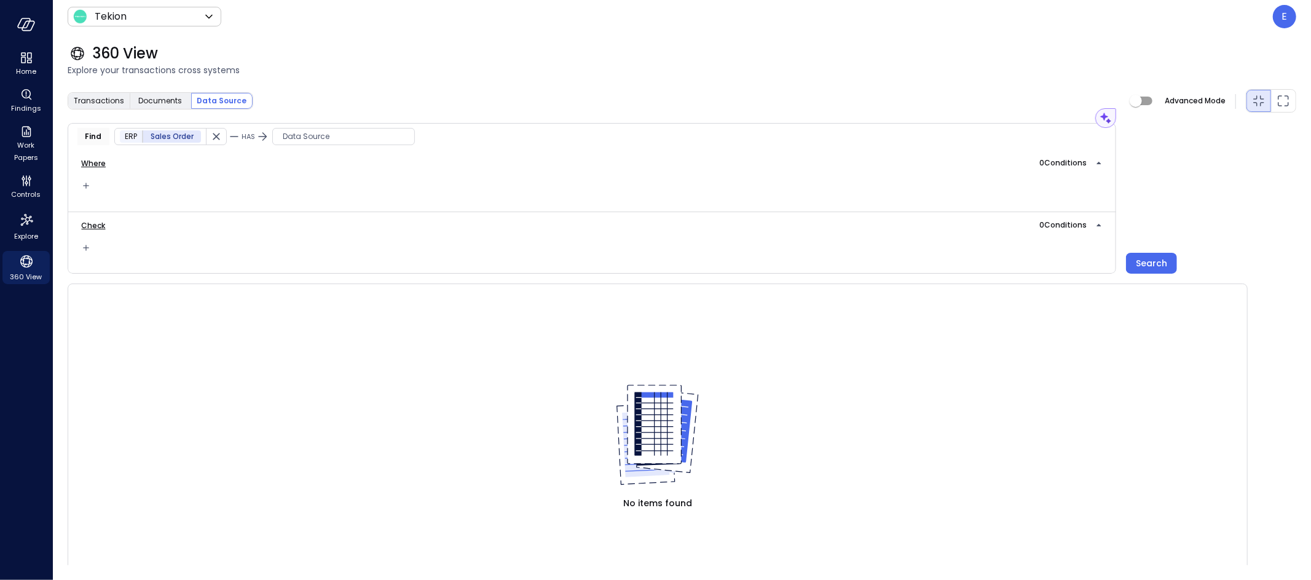
click at [326, 138] on span "Data Source" at bounding box center [343, 136] width 141 height 12
click at [331, 207] on div "ERP" at bounding box center [337, 211] width 130 height 22
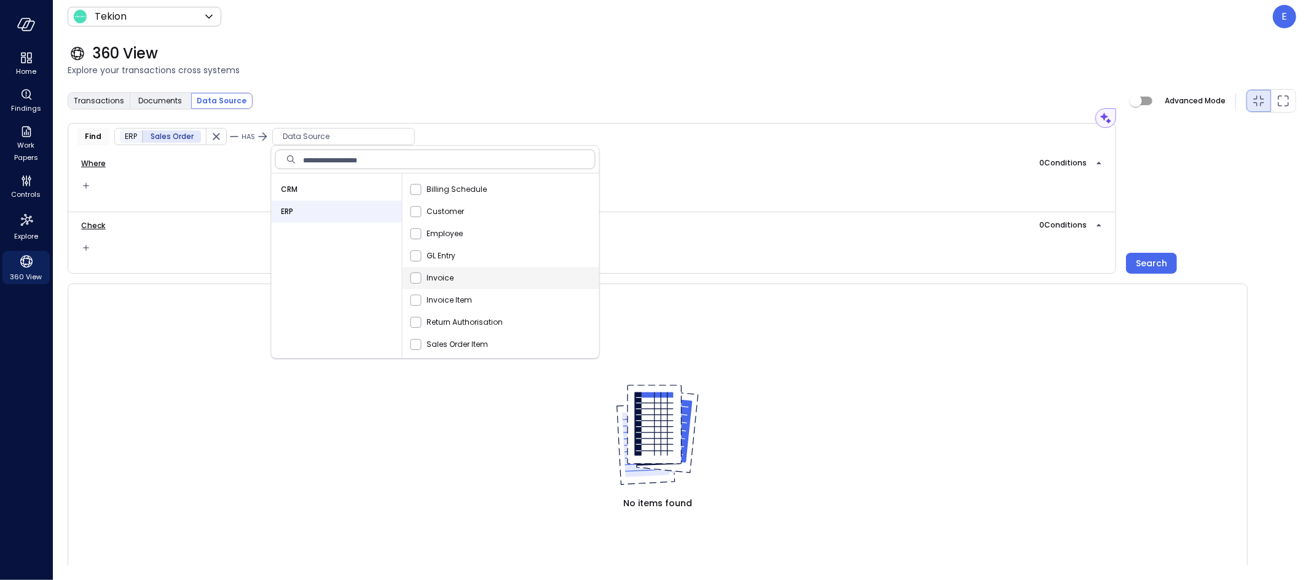
click at [454, 280] on div "Invoice" at bounding box center [504, 278] width 192 height 22
click at [1153, 270] on div "Assistant Find ERP Sales Order HAS ERP Invoice Where 0 Condition s Check 0 Cond…" at bounding box center [682, 362] width 1229 height 479
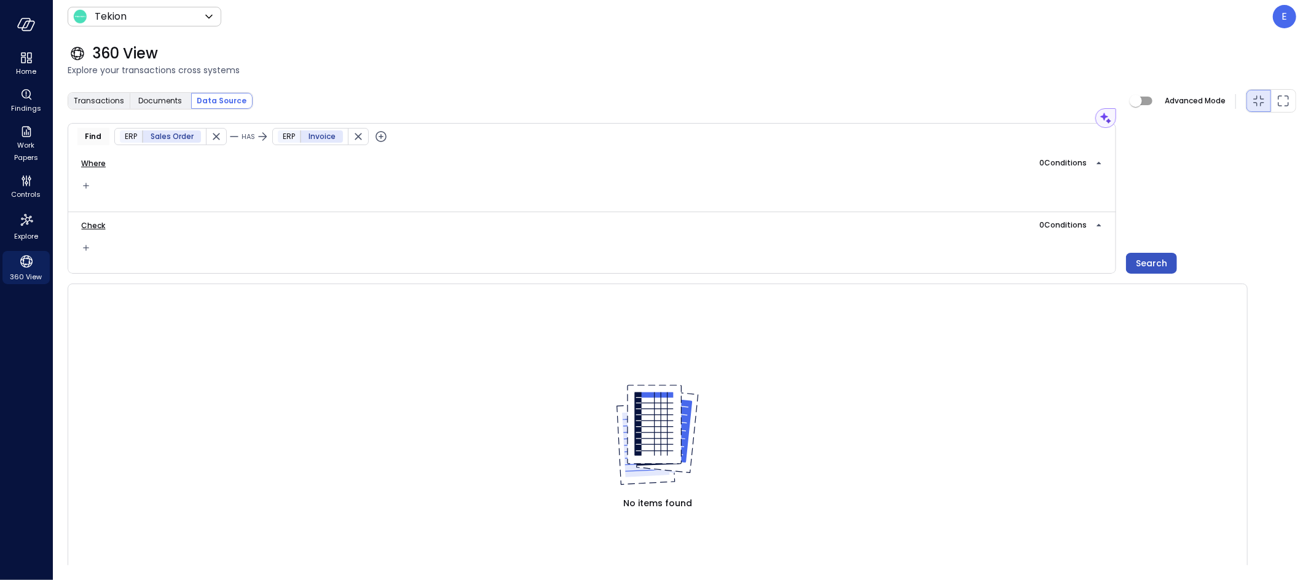
click at [1156, 261] on div "Search" at bounding box center [1151, 263] width 31 height 15
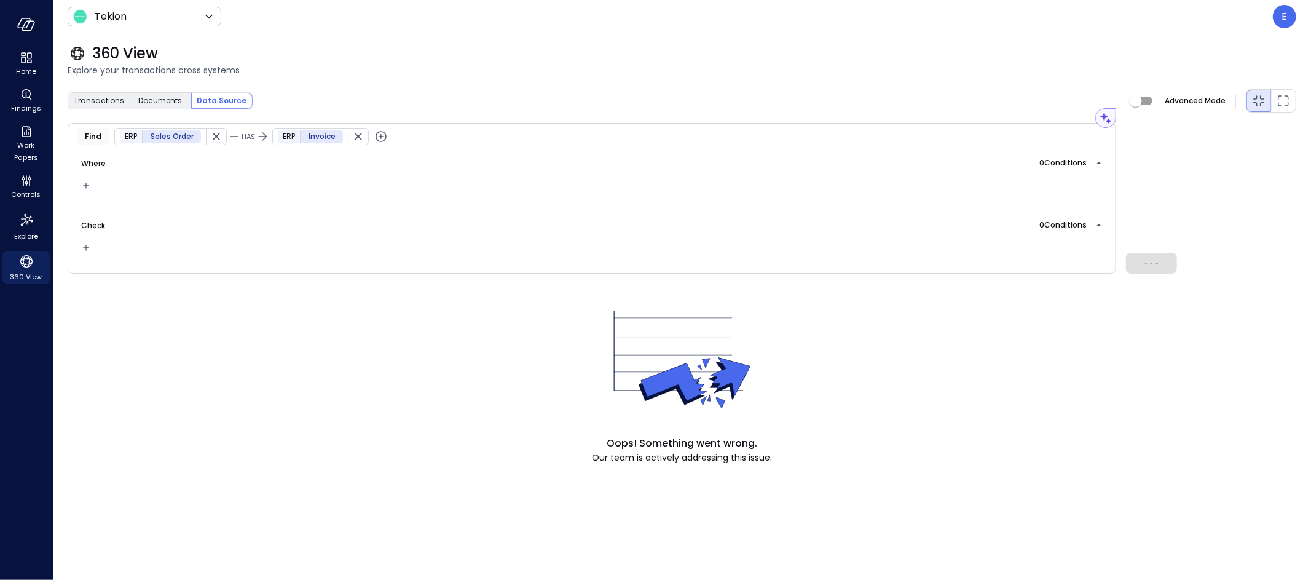
click at [216, 135] on icon "button" at bounding box center [216, 136] width 12 height 12
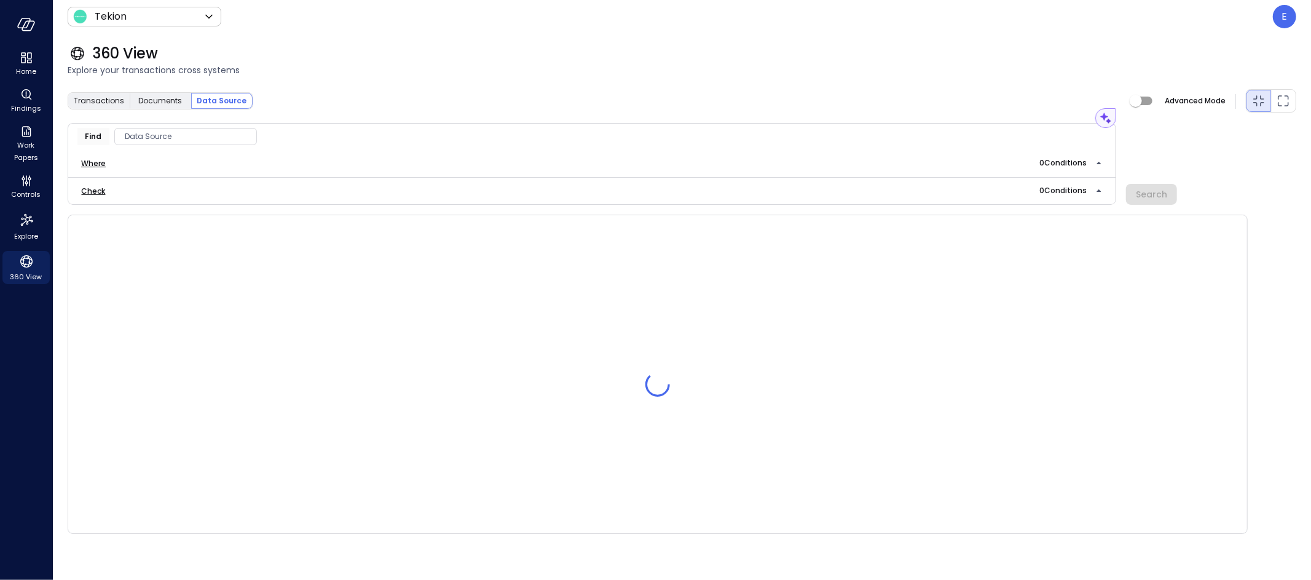
click at [194, 138] on span "Data Source" at bounding box center [185, 136] width 141 height 12
click at [152, 191] on div "CRM" at bounding box center [180, 189] width 130 height 22
click at [148, 214] on div "ERP" at bounding box center [180, 211] width 130 height 22
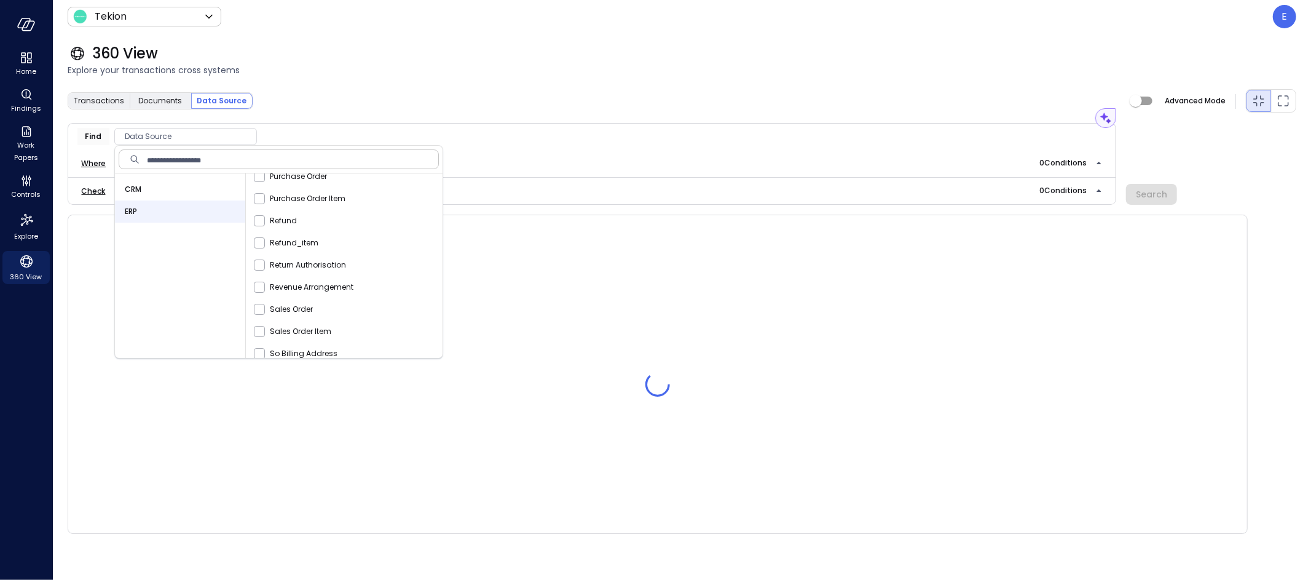
scroll to position [821, 0]
click at [292, 203] on span "Sales Order" at bounding box center [291, 209] width 43 height 12
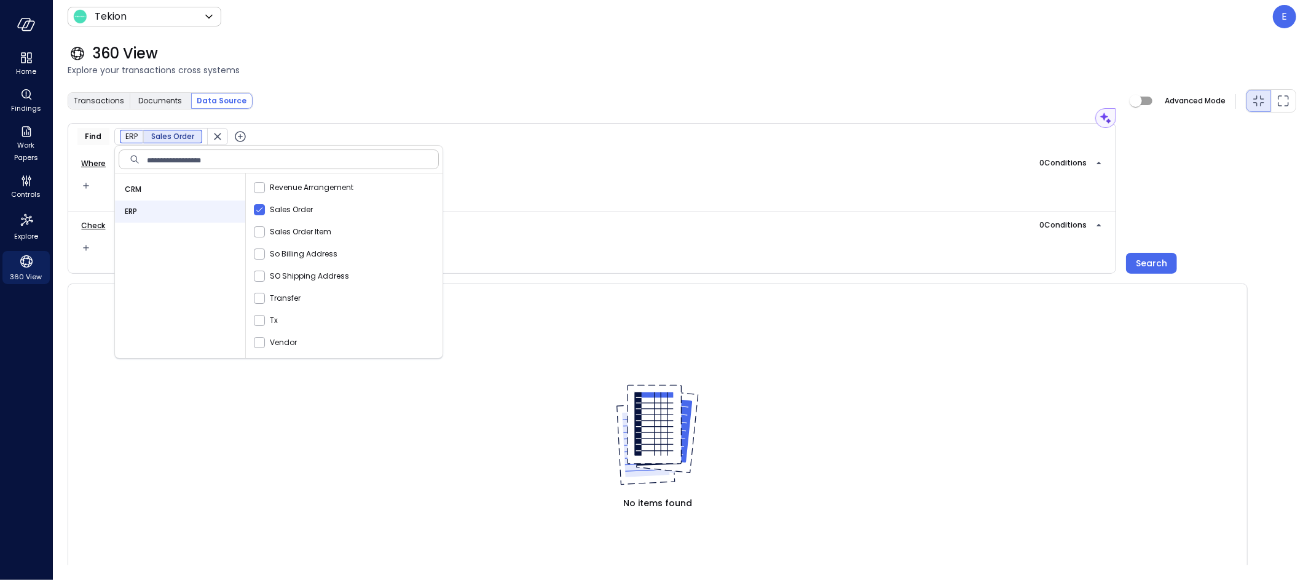
click at [235, 138] on icon "button" at bounding box center [240, 136] width 15 height 15
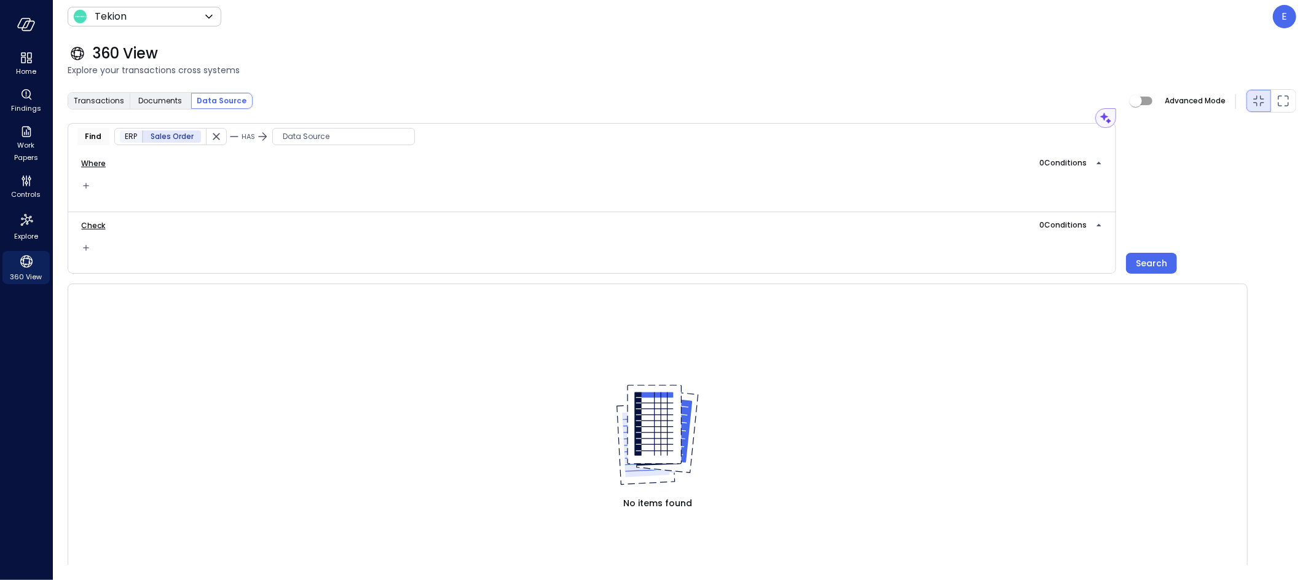
click at [312, 140] on span "Data Source" at bounding box center [343, 136] width 141 height 12
click at [317, 213] on div "ERP" at bounding box center [337, 211] width 130 height 22
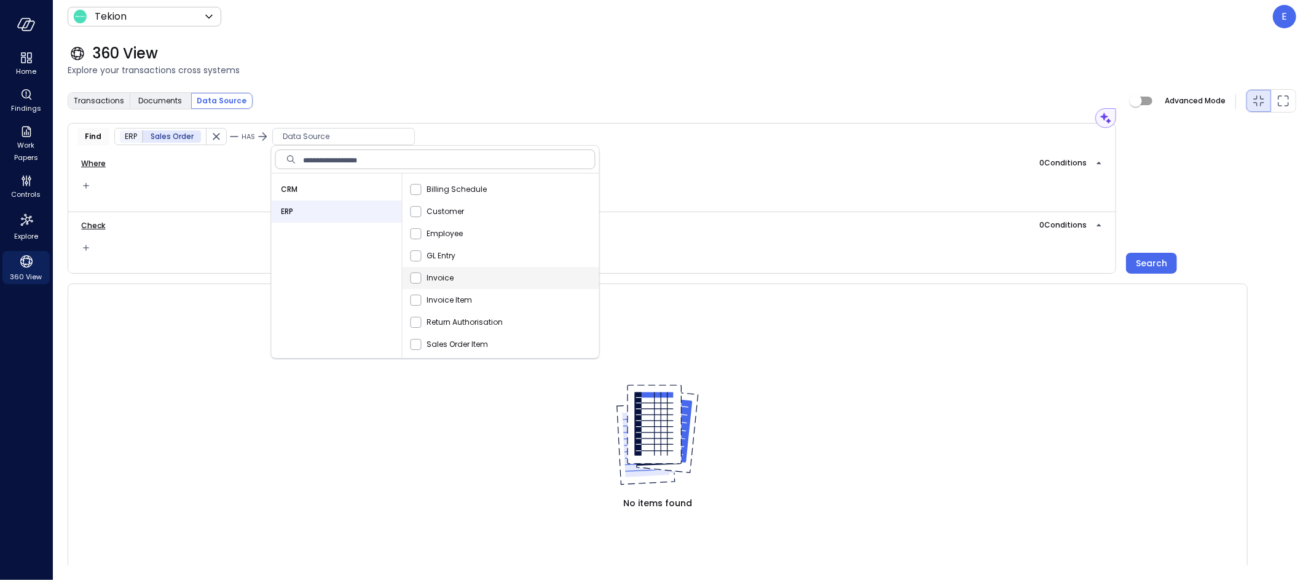
click at [434, 269] on div "Invoice" at bounding box center [504, 278] width 192 height 22
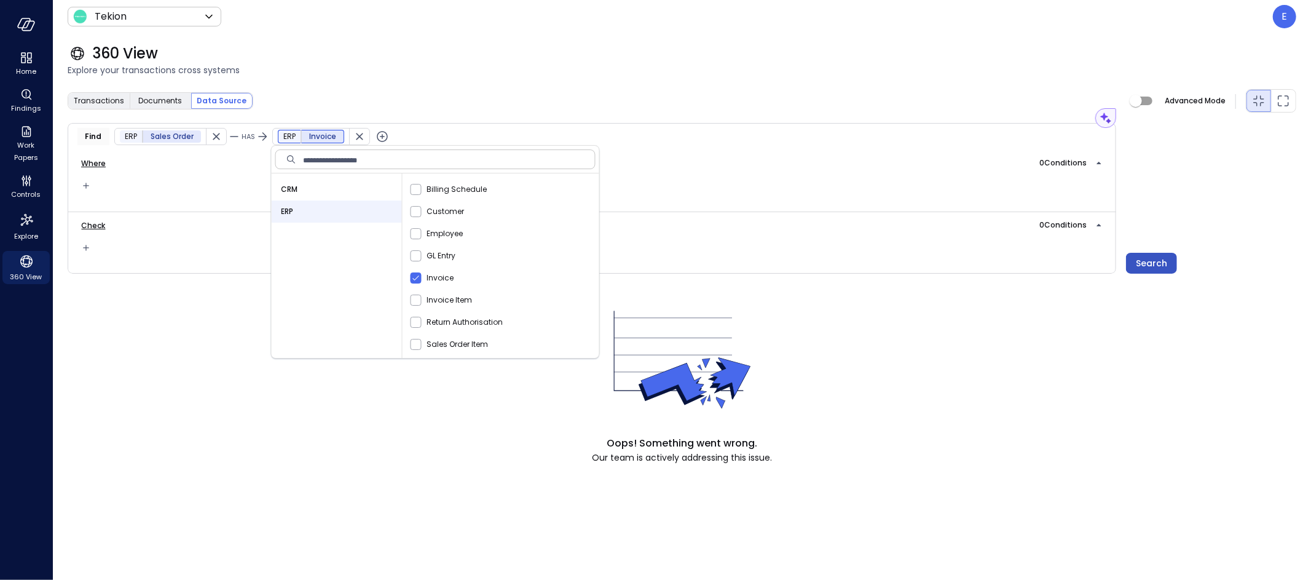
click at [1158, 259] on div "Search" at bounding box center [1151, 263] width 31 height 15
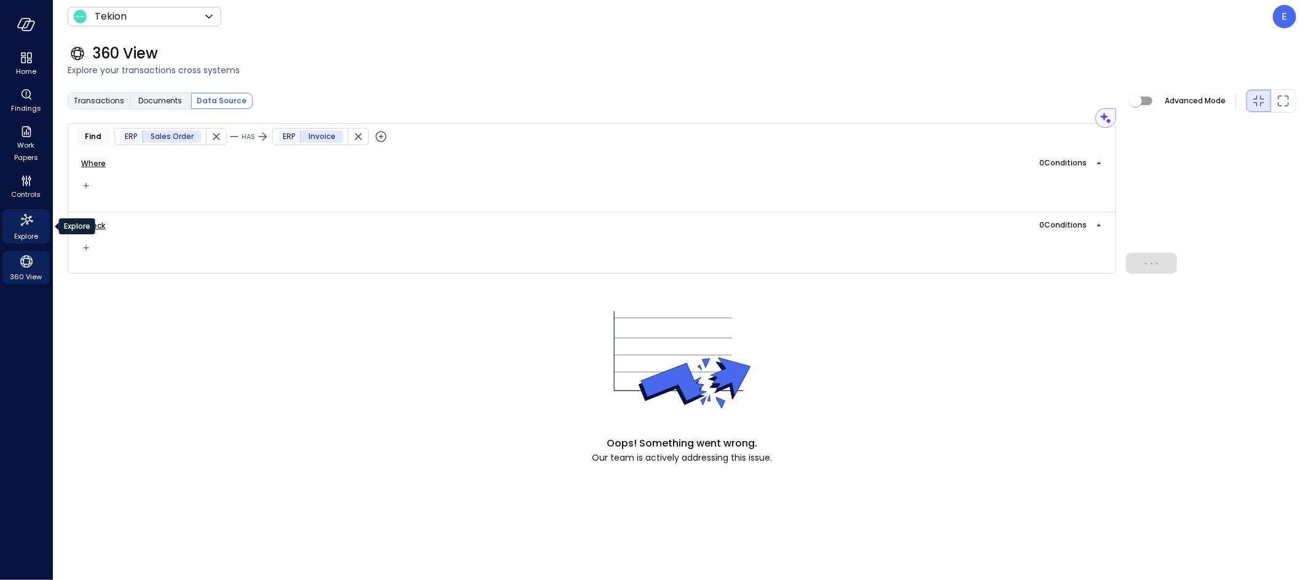
click at [22, 224] on icon "Explore" at bounding box center [26, 220] width 12 height 12
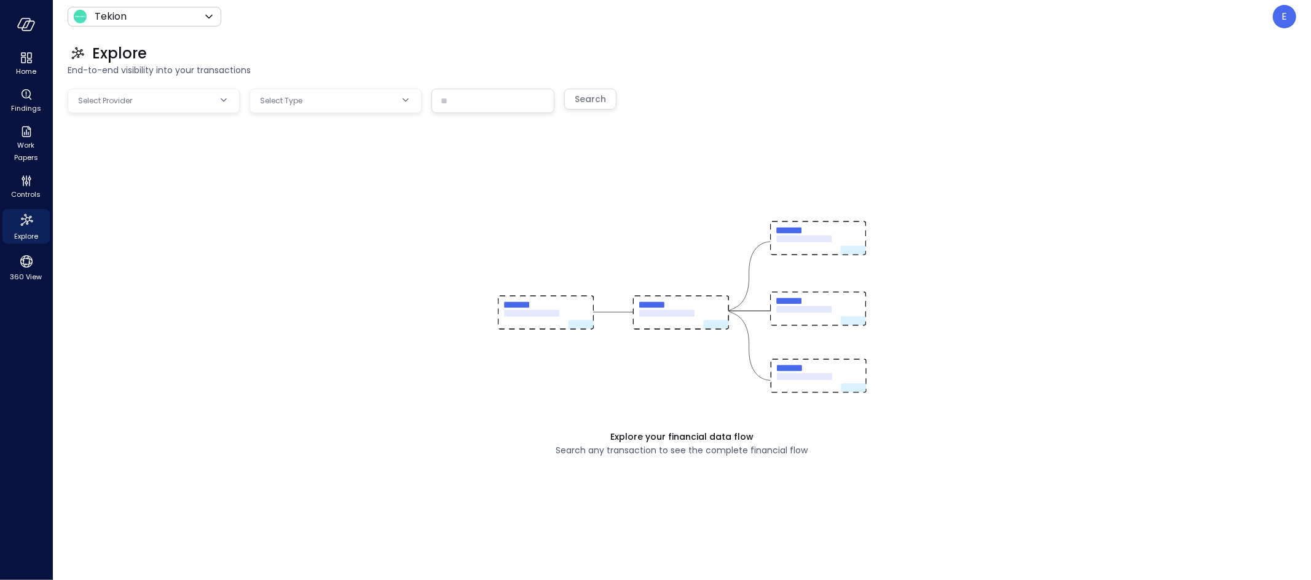
click at [206, 111] on body "Home Findings Work Papers Controls Explore 360 View Tekion ******* ​ E Explore …" at bounding box center [655, 290] width 1311 height 580
click at [175, 154] on span "NetSuite" at bounding box center [163, 157] width 133 height 13
type input "********"
click at [351, 101] on body "Home Findings Work Papers Controls Explore 360 View Tekion ******* ​ E Explore …" at bounding box center [655, 290] width 1311 height 580
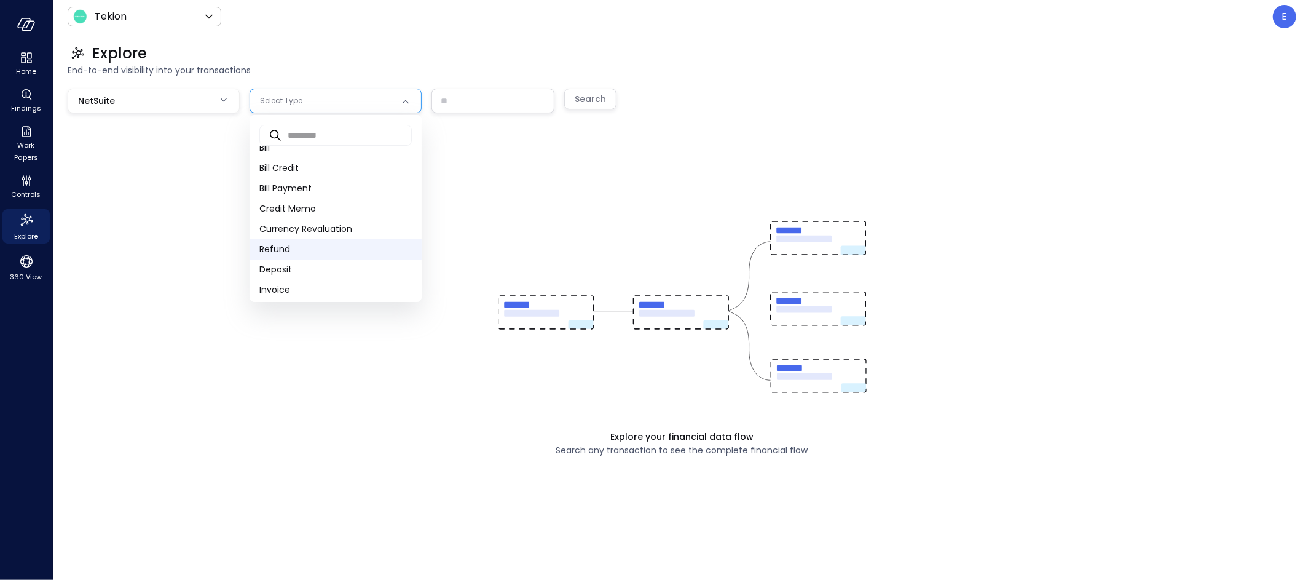
scroll to position [295, 0]
click at [309, 225] on span "Sales Order" at bounding box center [335, 225] width 152 height 13
type input "**"
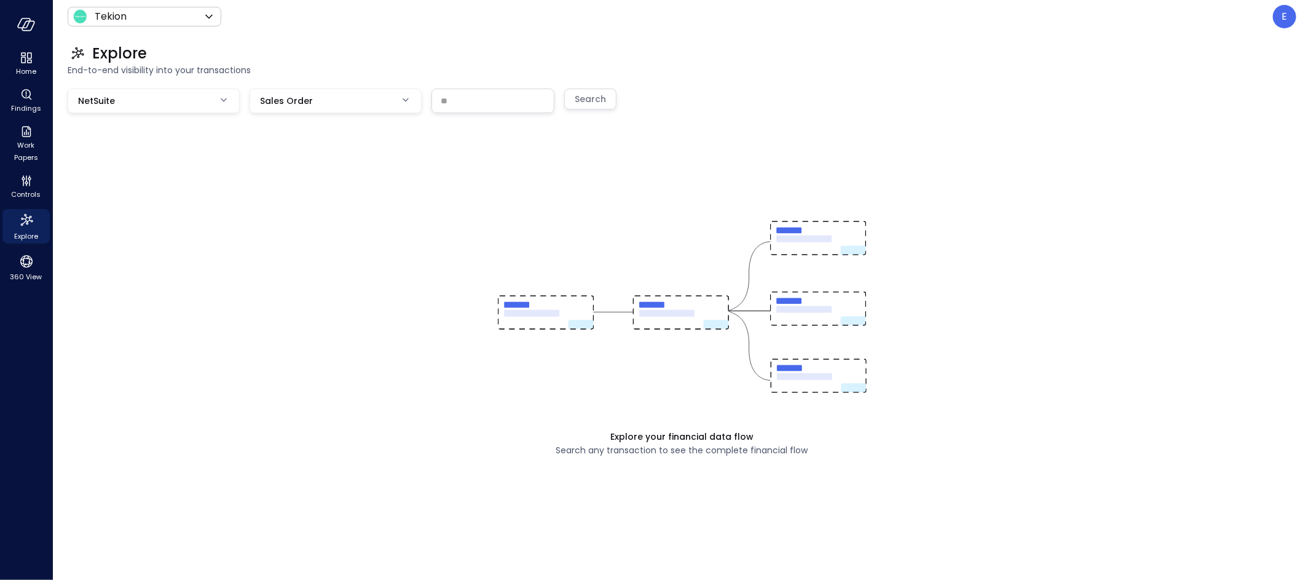
click at [487, 95] on input "text" at bounding box center [493, 100] width 122 height 23
paste input "**********"
type input "**********"
click at [593, 95] on div "Search" at bounding box center [590, 99] width 31 height 15
click at [597, 99] on div "Search" at bounding box center [590, 99] width 31 height 15
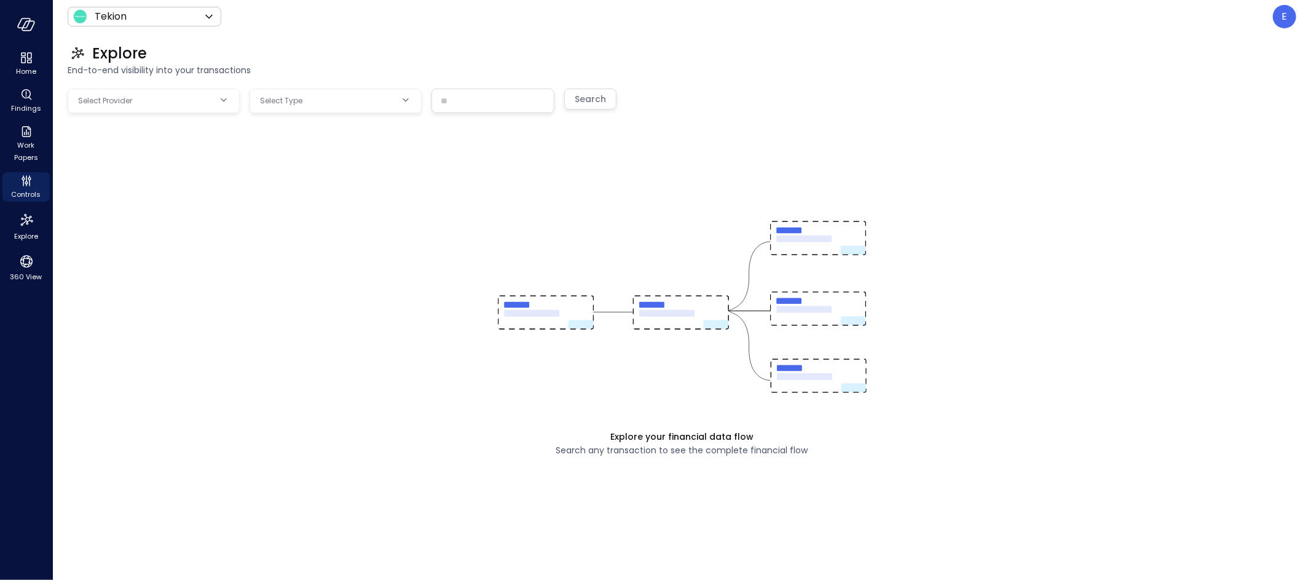
type input "******"
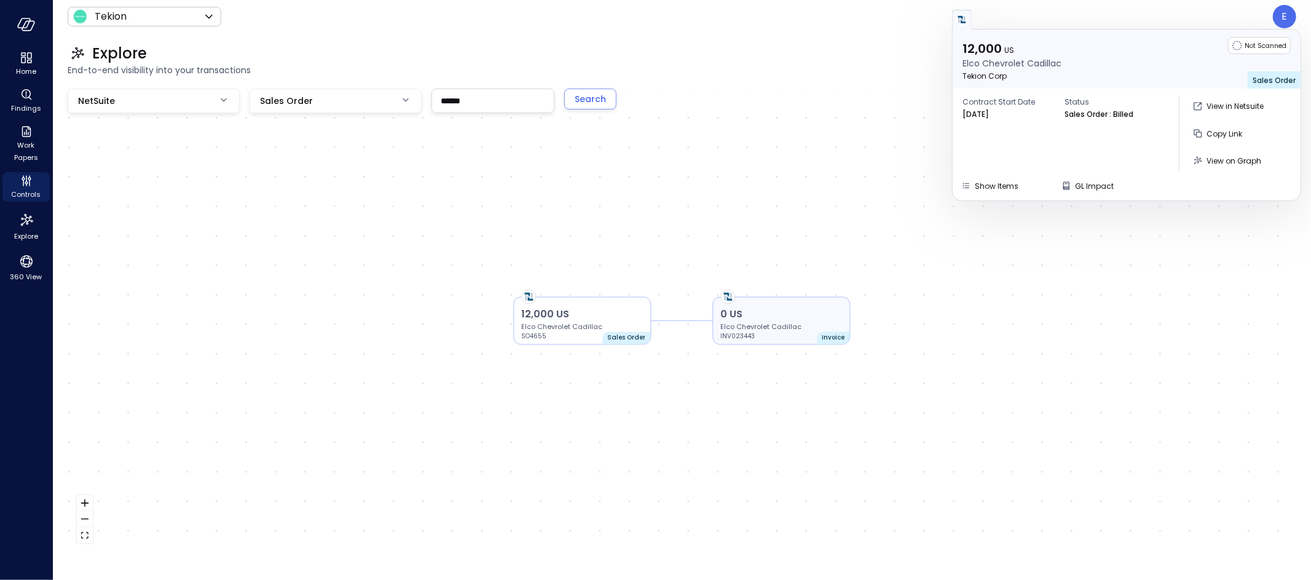
click at [778, 315] on p "0 US" at bounding box center [782, 314] width 122 height 15
click at [969, 181] on icon "button" at bounding box center [966, 185] width 12 height 12
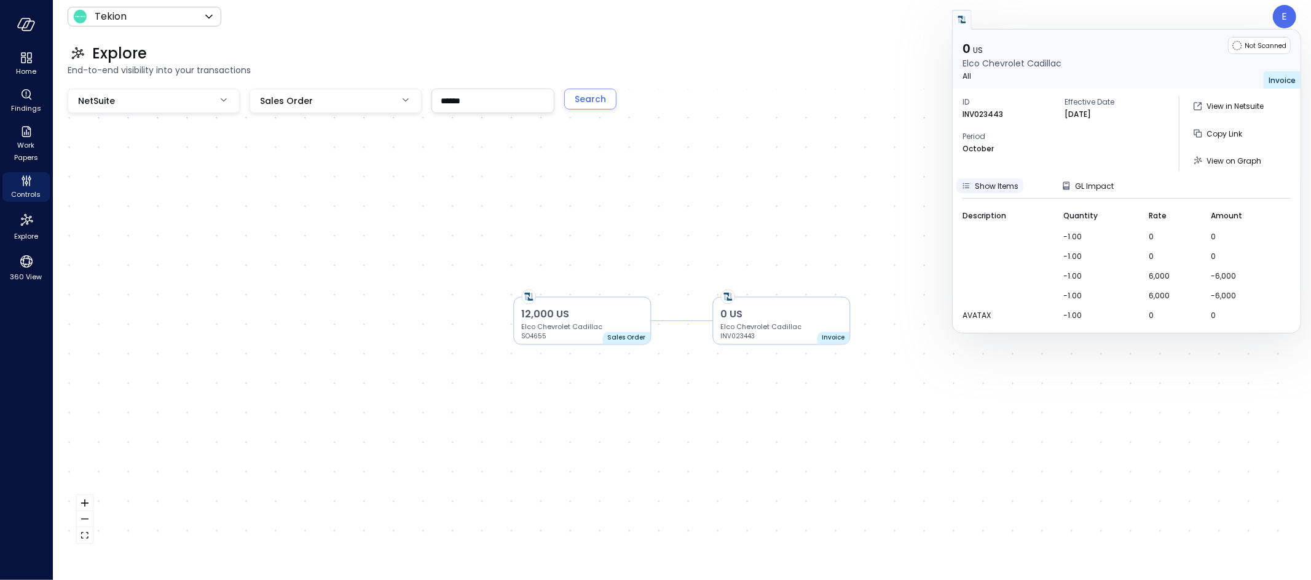
click at [969, 181] on icon "button" at bounding box center [966, 185] width 12 height 12
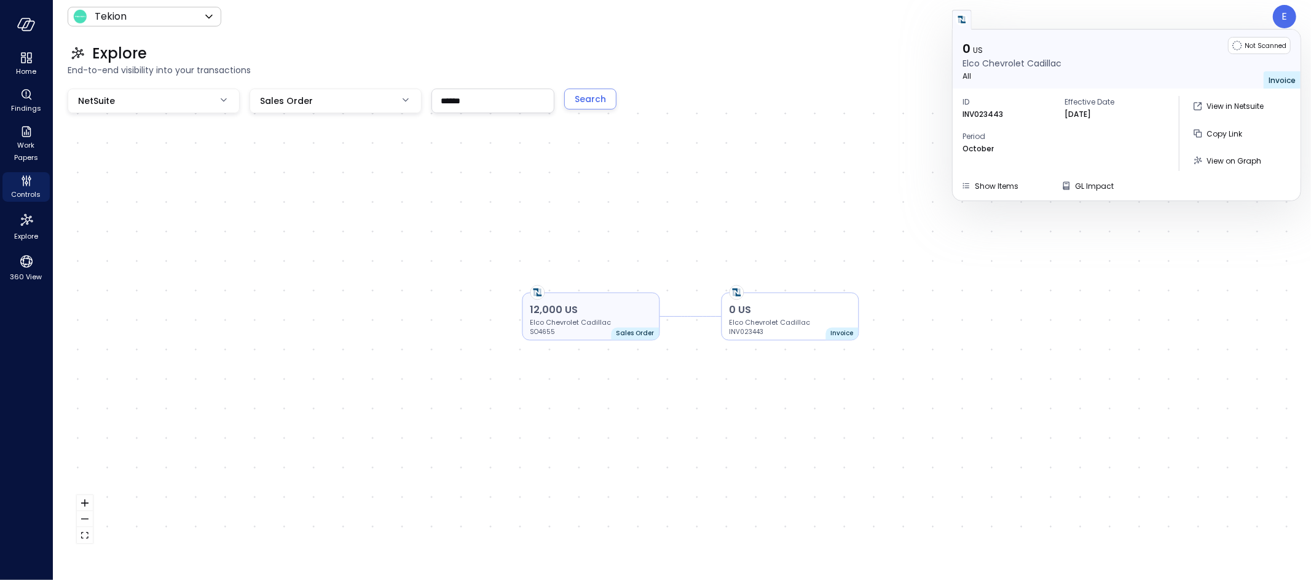
drag, startPoint x: 555, startPoint y: 315, endPoint x: 569, endPoint y: 310, distance: 15.0
click at [569, 310] on p "12,000 US" at bounding box center [591, 310] width 122 height 15
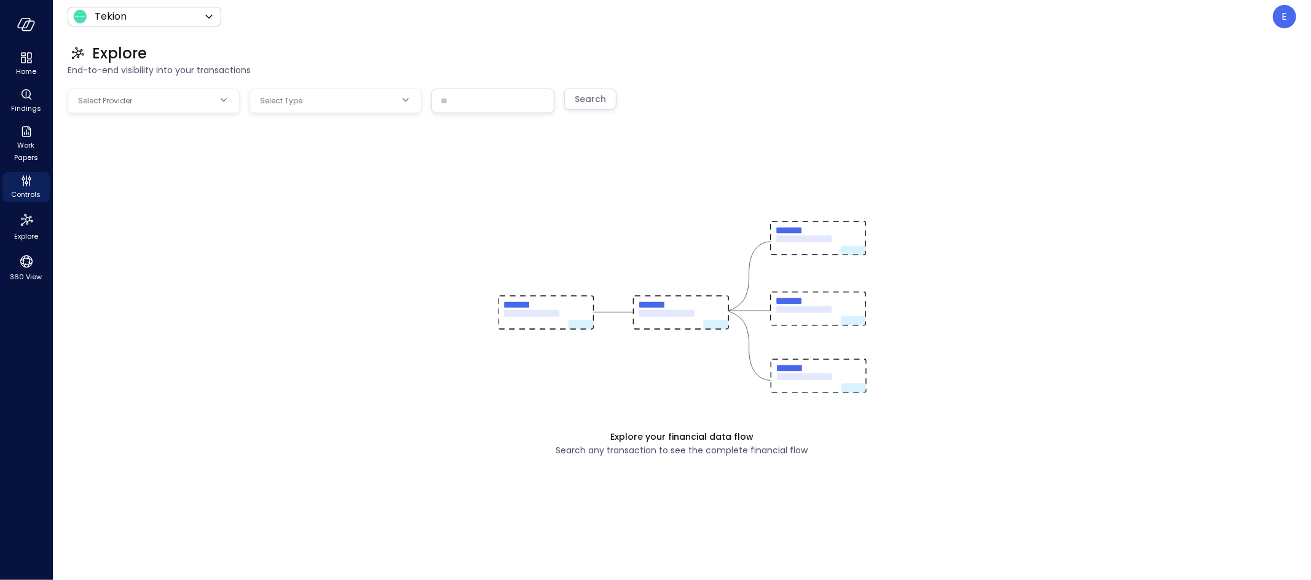
type input "*********"
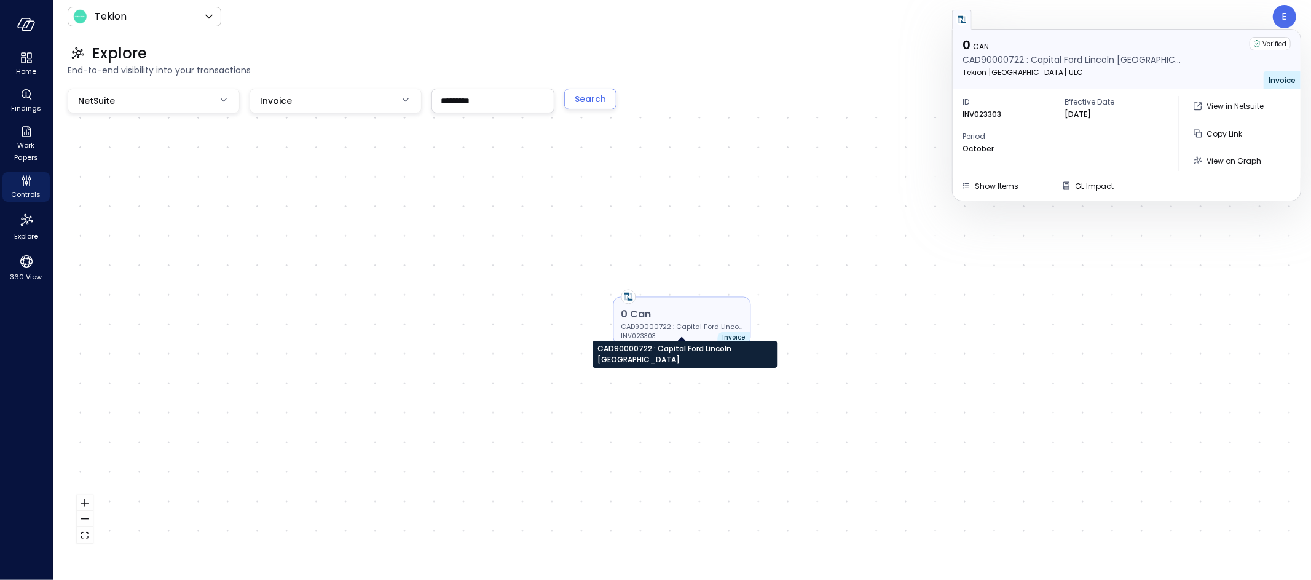
click at [697, 326] on p "CAD90000722 : Capital Ford Lincoln [GEOGRAPHIC_DATA]" at bounding box center [682, 327] width 122 height 10
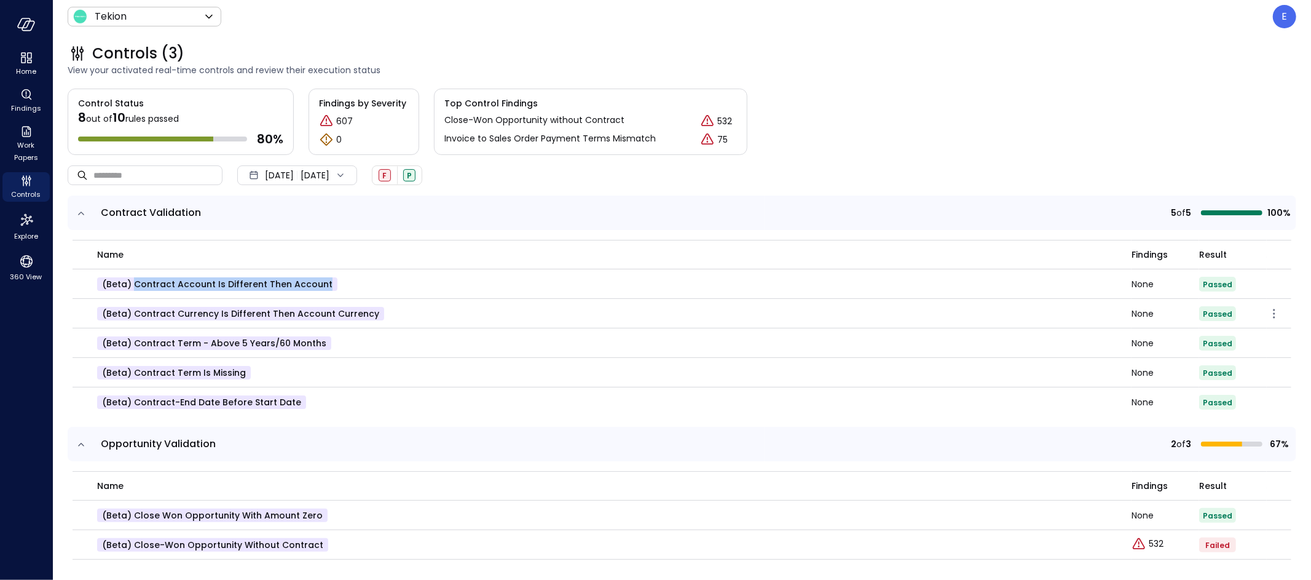
scroll to position [175, 0]
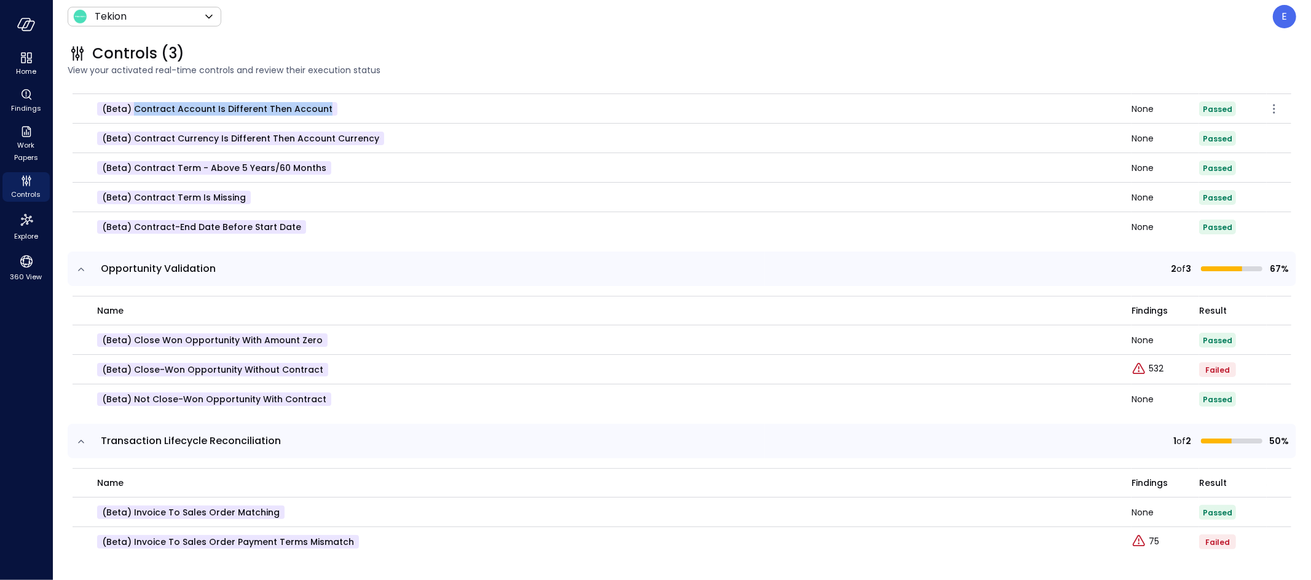
click at [207, 107] on p "(beta) Contract Account is different then Account" at bounding box center [217, 109] width 240 height 14
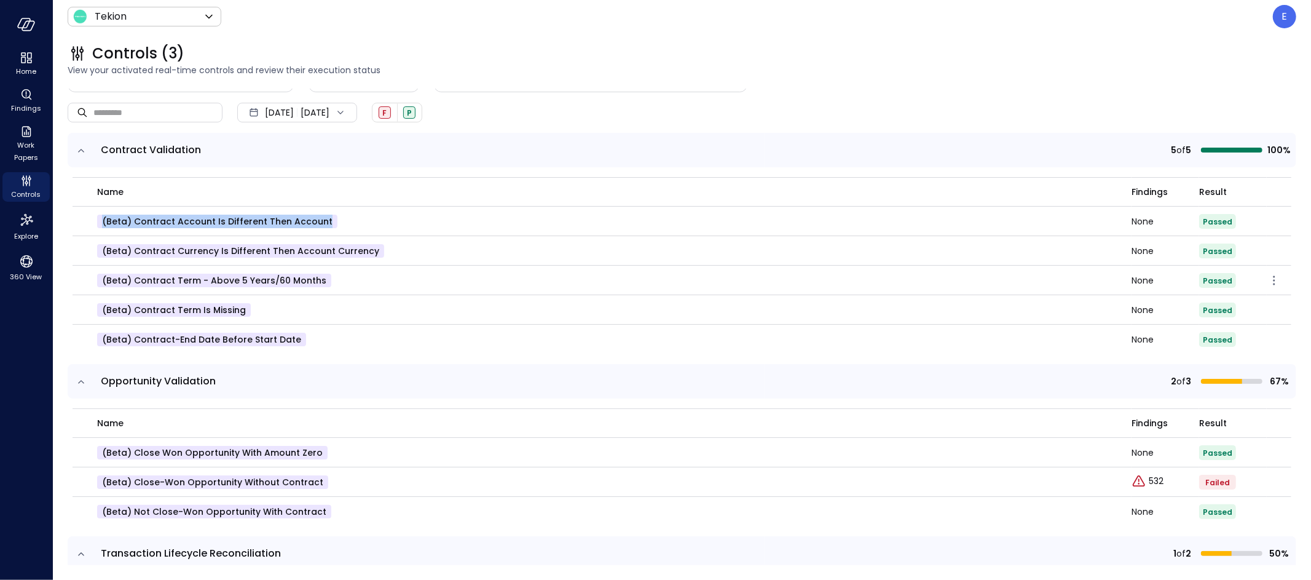
scroll to position [0, 0]
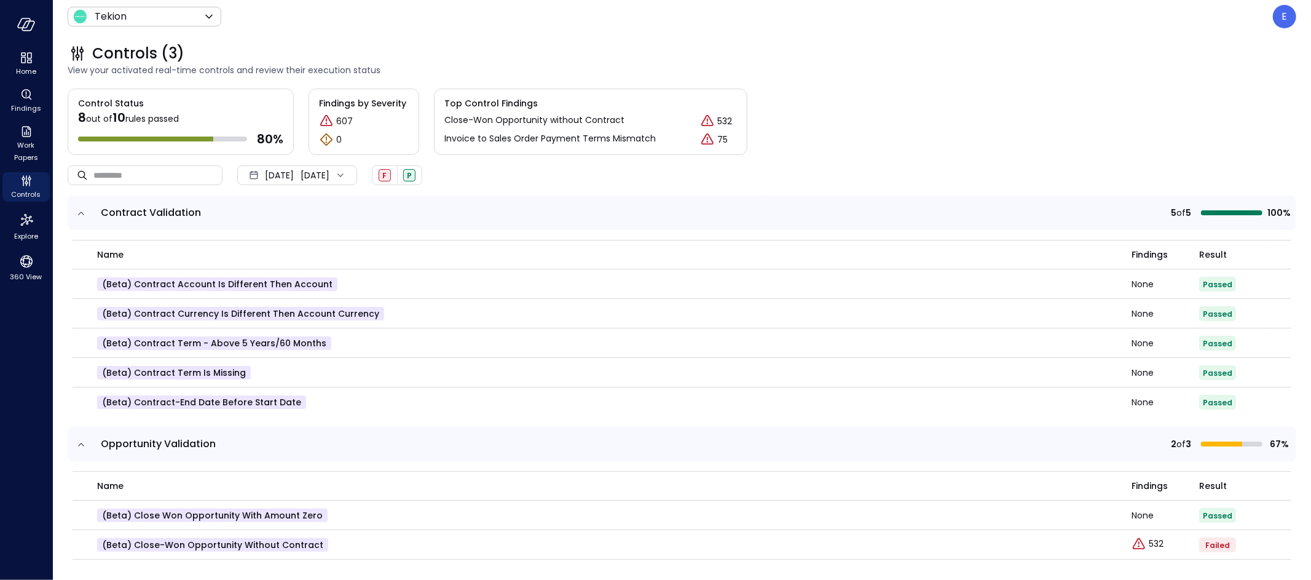
click at [357, 173] on div "Jan 1, 2025 Oct 15, 2025" at bounding box center [297, 175] width 120 height 20
click at [305, 251] on li "Current Year 2025" at bounding box center [303, 249] width 98 height 20
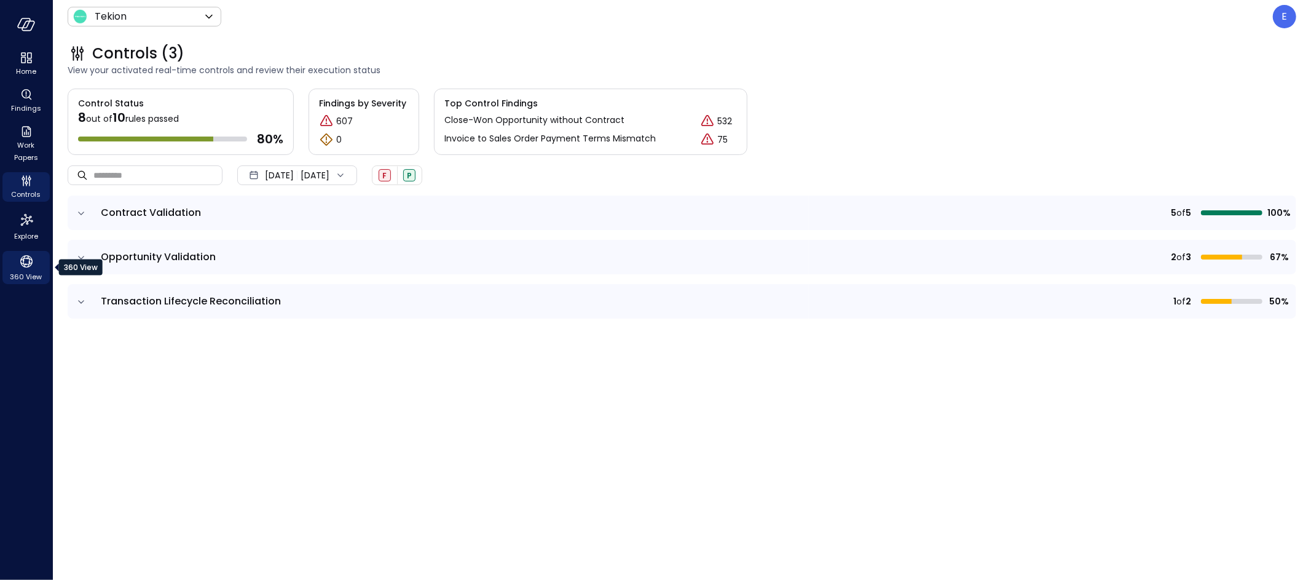
click at [23, 266] on icon "360 View" at bounding box center [26, 261] width 12 height 12
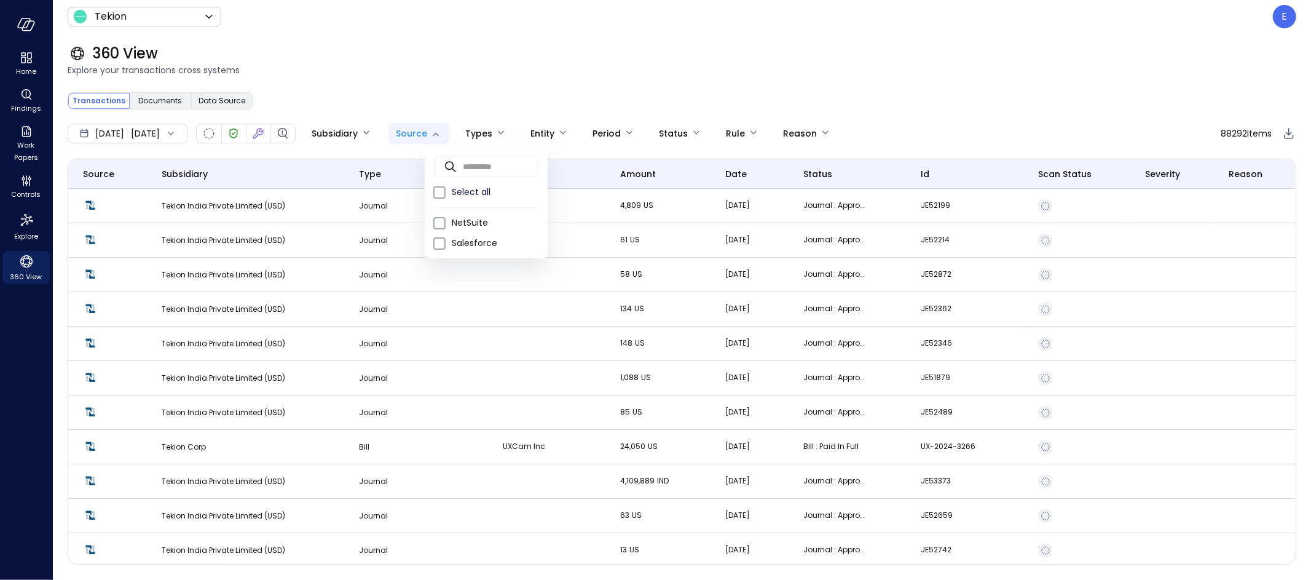
click at [462, 132] on body "Home Findings Work Papers Controls Explore 360 View Tekion ******* ​ E 360 View…" at bounding box center [655, 290] width 1311 height 580
click at [458, 242] on span "Salesforce" at bounding box center [495, 243] width 86 height 13
type input "**********"
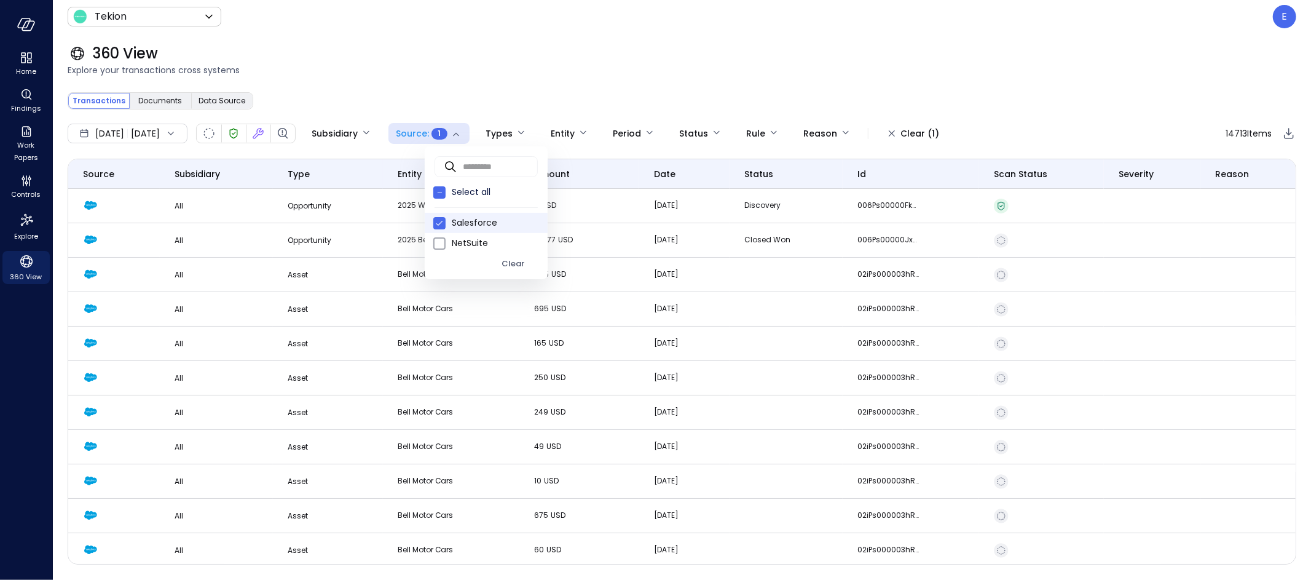
click at [537, 130] on div at bounding box center [655, 290] width 1311 height 580
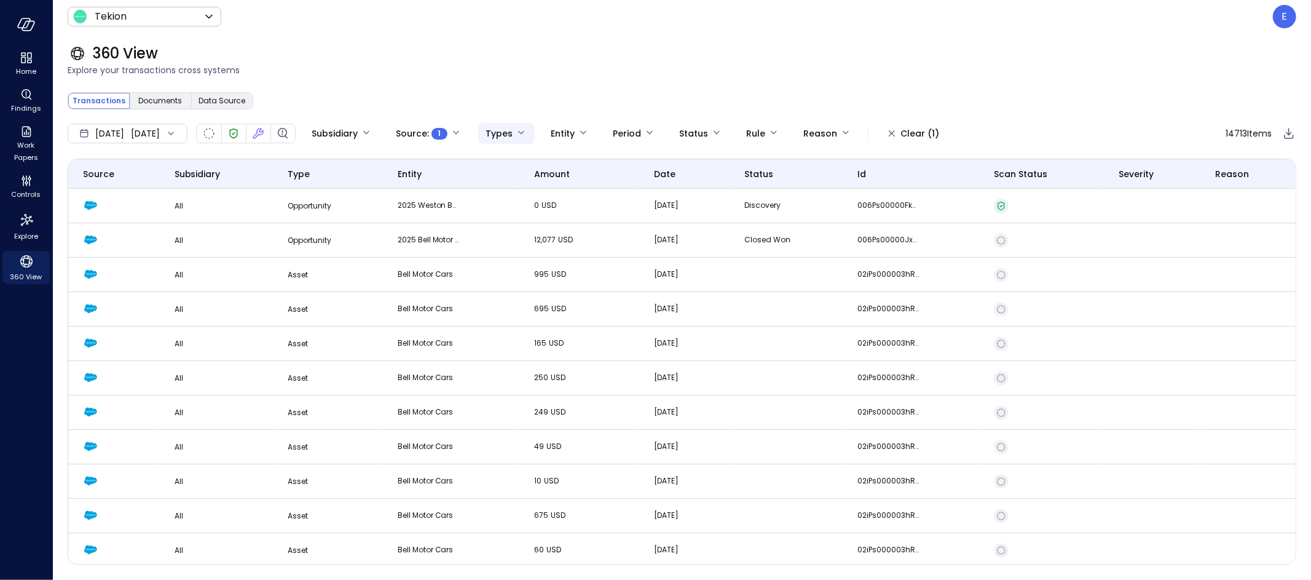
click at [540, 140] on body "**********" at bounding box center [655, 290] width 1311 height 580
click at [570, 261] on span "Contract" at bounding box center [584, 263] width 86 height 13
type input "***"
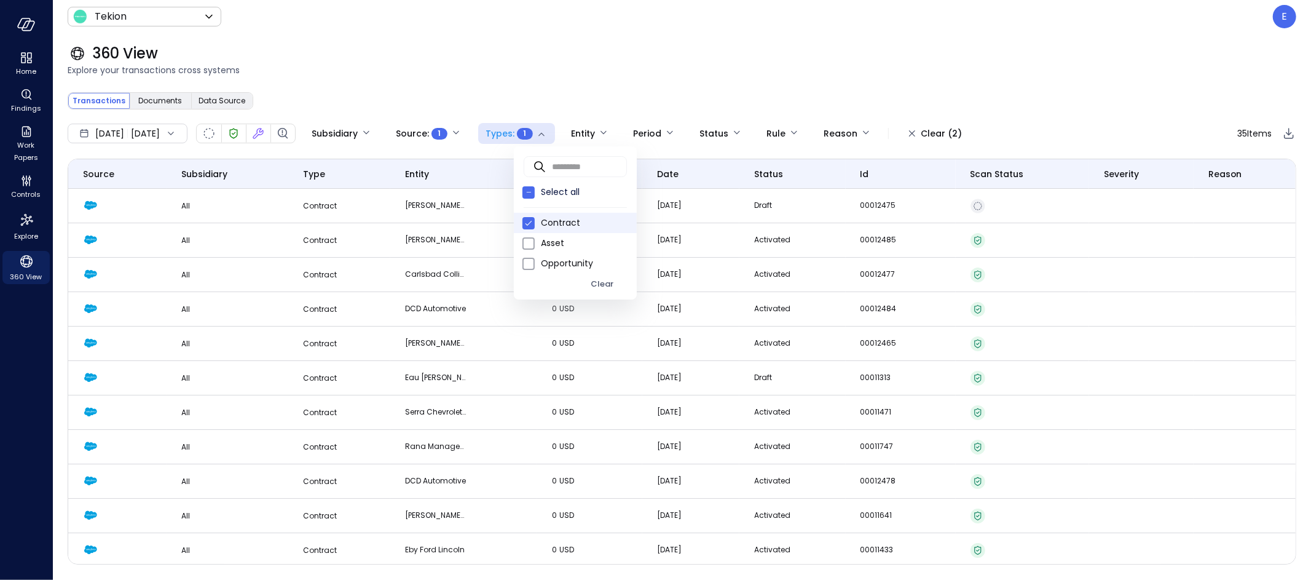
click at [612, 60] on div at bounding box center [655, 290] width 1311 height 580
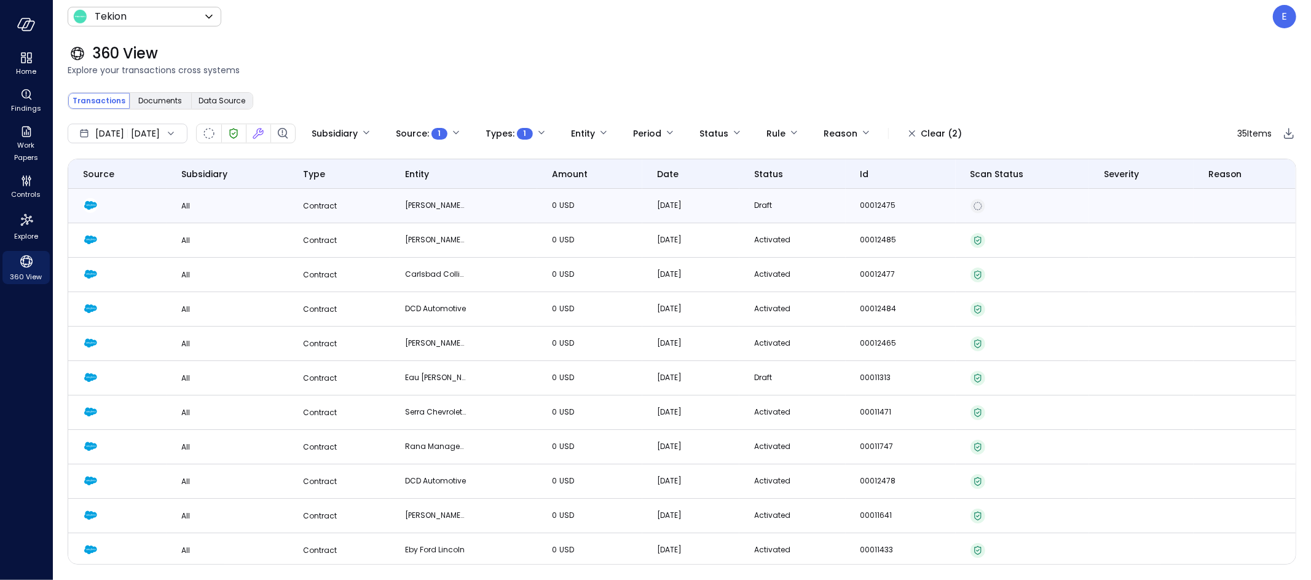
click at [884, 207] on p "00012475" at bounding box center [891, 205] width 61 height 12
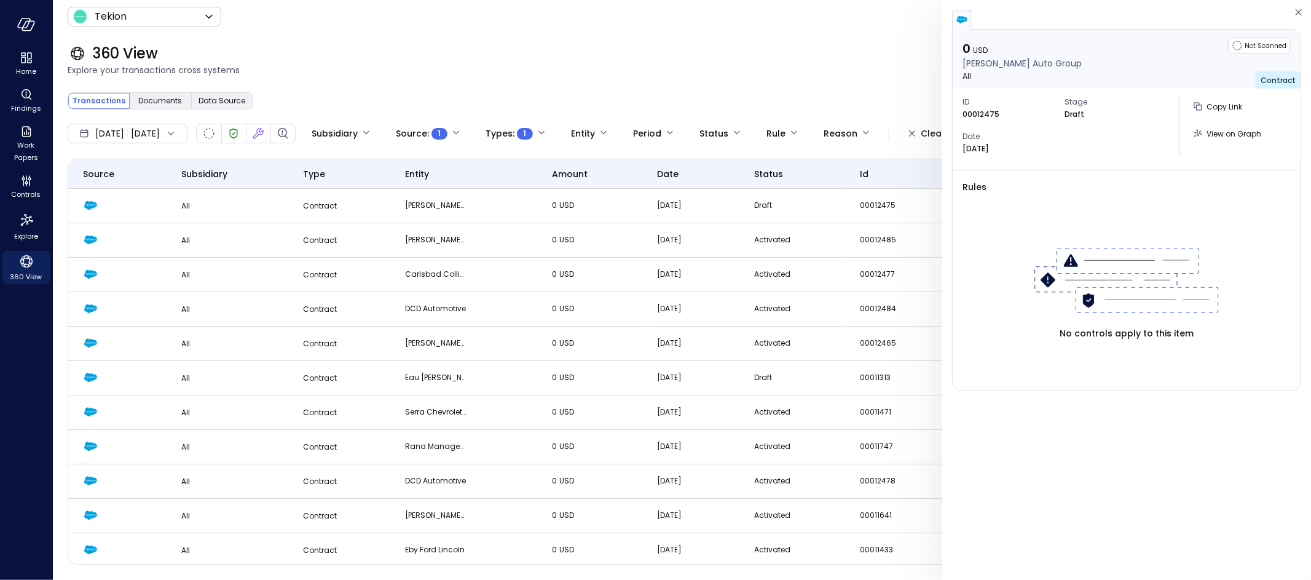
click at [974, 114] on p "00012475" at bounding box center [981, 114] width 37 height 12
click at [1011, 160] on div "ID 00012475 Stage Draft Date Oct 7, 2025 Copy Link View on Graph" at bounding box center [1127, 126] width 348 height 74
click at [773, 239] on p "Activated" at bounding box center [784, 240] width 61 height 12
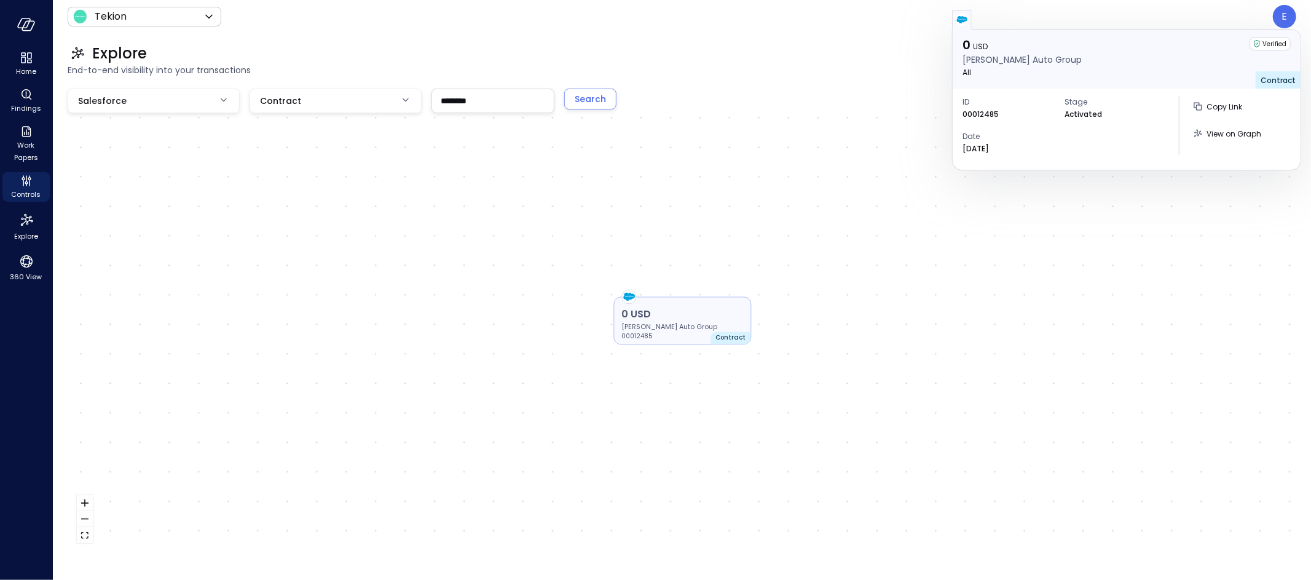
click at [685, 310] on p "0 USD" at bounding box center [683, 314] width 122 height 15
click at [986, 112] on p "00012485" at bounding box center [981, 114] width 36 height 12
click at [741, 166] on div "0 USD [PERSON_NAME] Auto Group 00012485 Contract" at bounding box center [682, 320] width 1229 height 463
click at [1155, 256] on div "0 USD [PERSON_NAME] Auto Group 00012485 Contract" at bounding box center [682, 320] width 1229 height 463
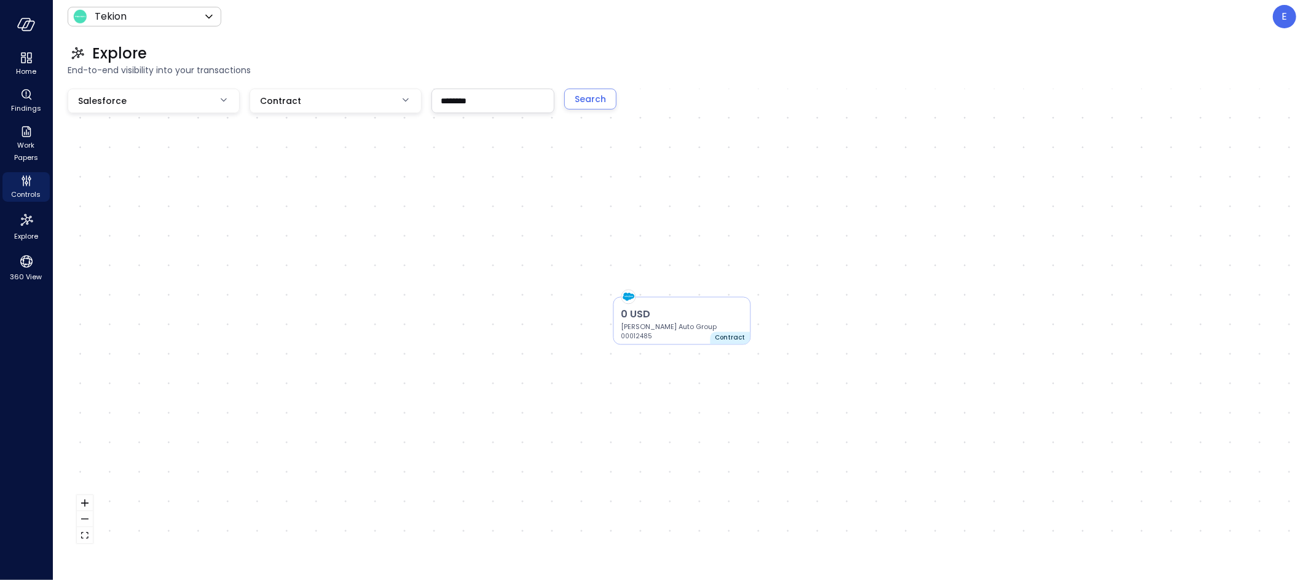
click at [760, 178] on div "0 USD [PERSON_NAME] Auto Group 00012485 Contract" at bounding box center [682, 320] width 1229 height 463
click at [25, 21] on icon "button" at bounding box center [26, 25] width 18 height 14
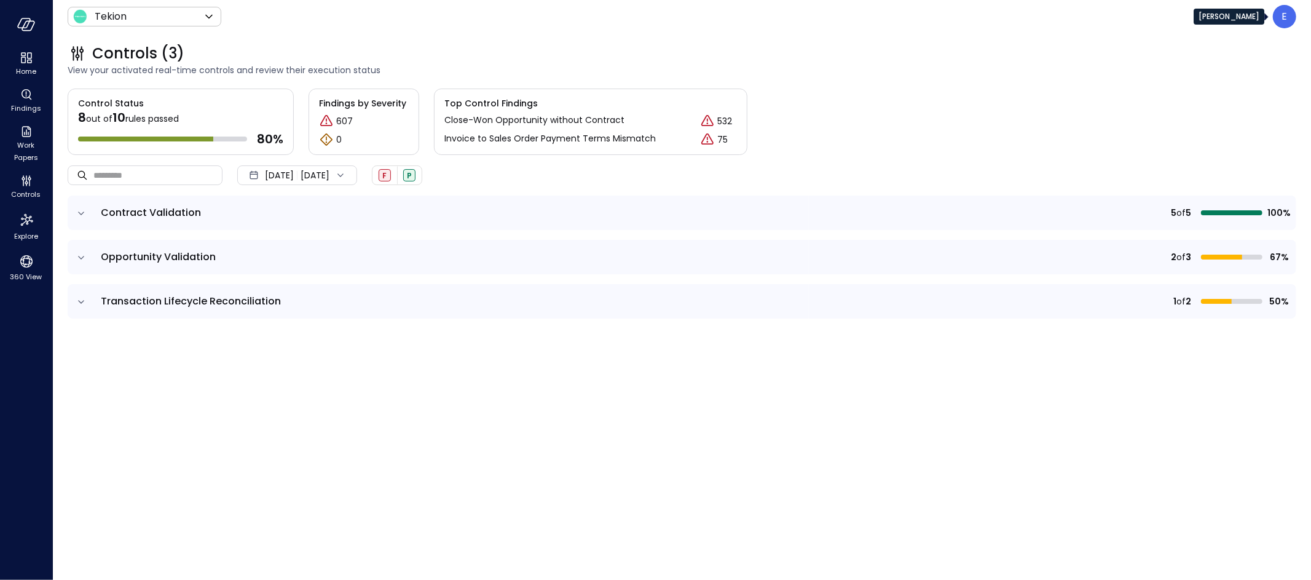
click at [1285, 13] on p "E" at bounding box center [1285, 16] width 6 height 15
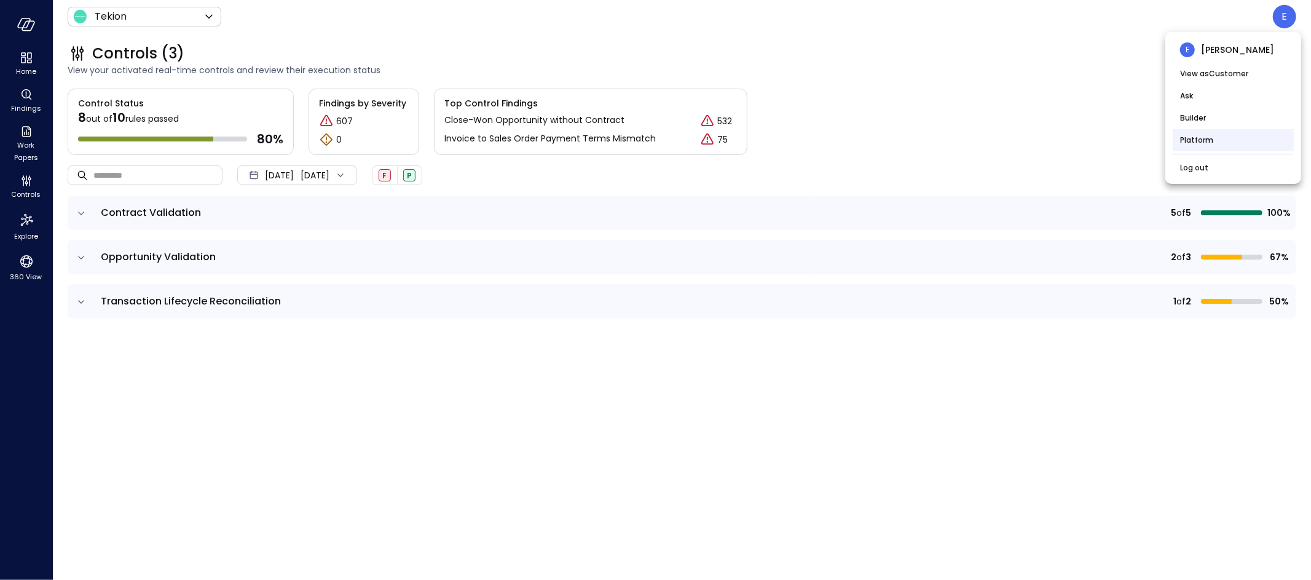
click at [1209, 134] on li "Platform" at bounding box center [1233, 140] width 121 height 22
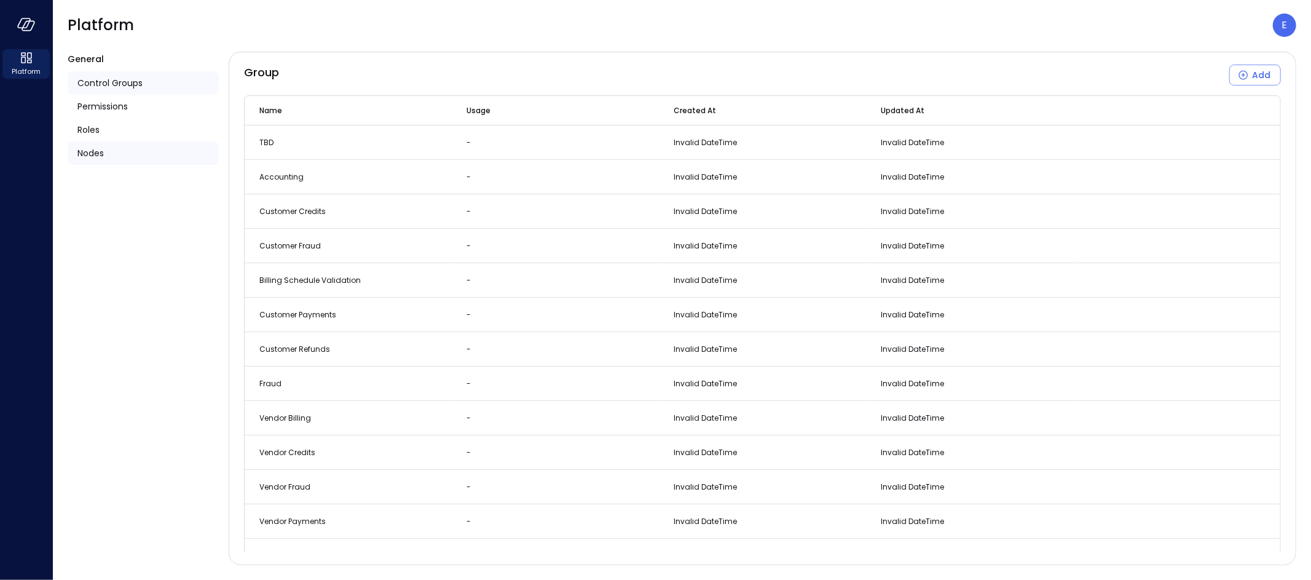
click at [95, 154] on span "Nodes" at bounding box center [90, 153] width 26 height 14
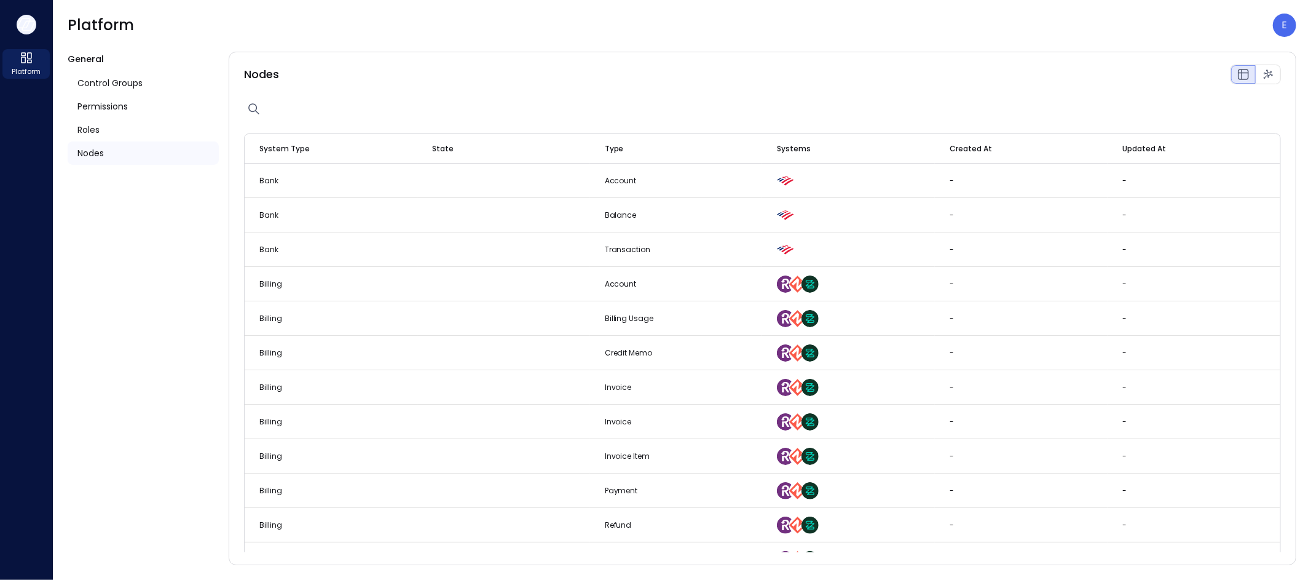
click at [29, 20] on icon "button" at bounding box center [24, 22] width 12 height 9
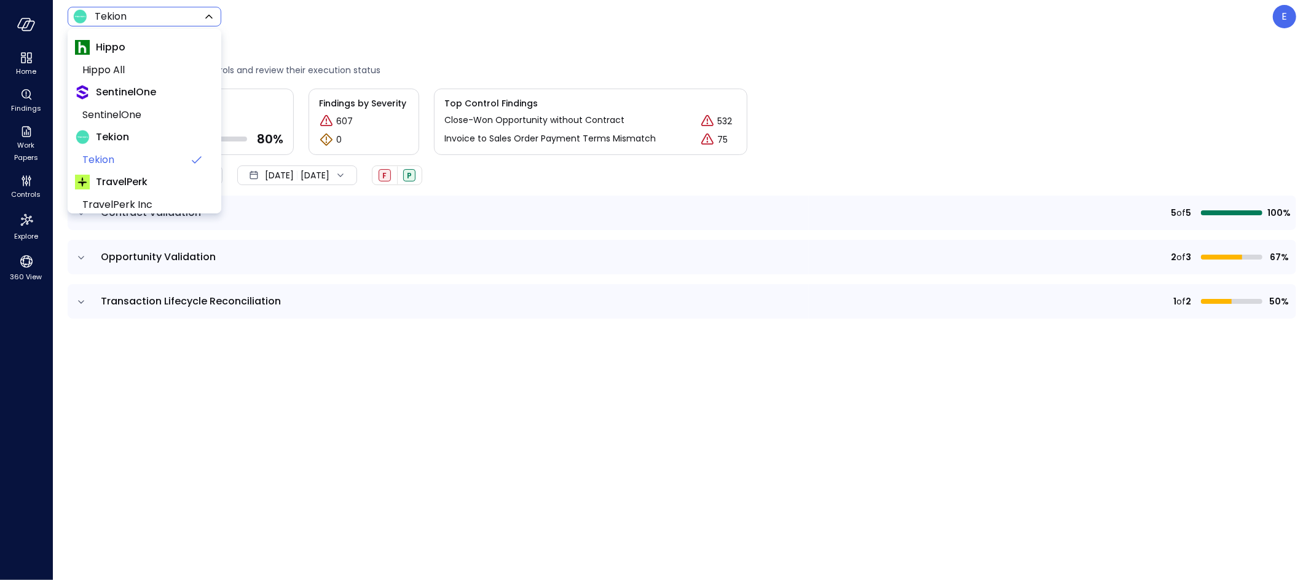
click at [159, 14] on body "Home Findings Work Papers Controls Explore 360 View Tekion ******* ​ E Controls…" at bounding box center [655, 290] width 1311 height 580
click at [159, 14] on div at bounding box center [655, 290] width 1311 height 580
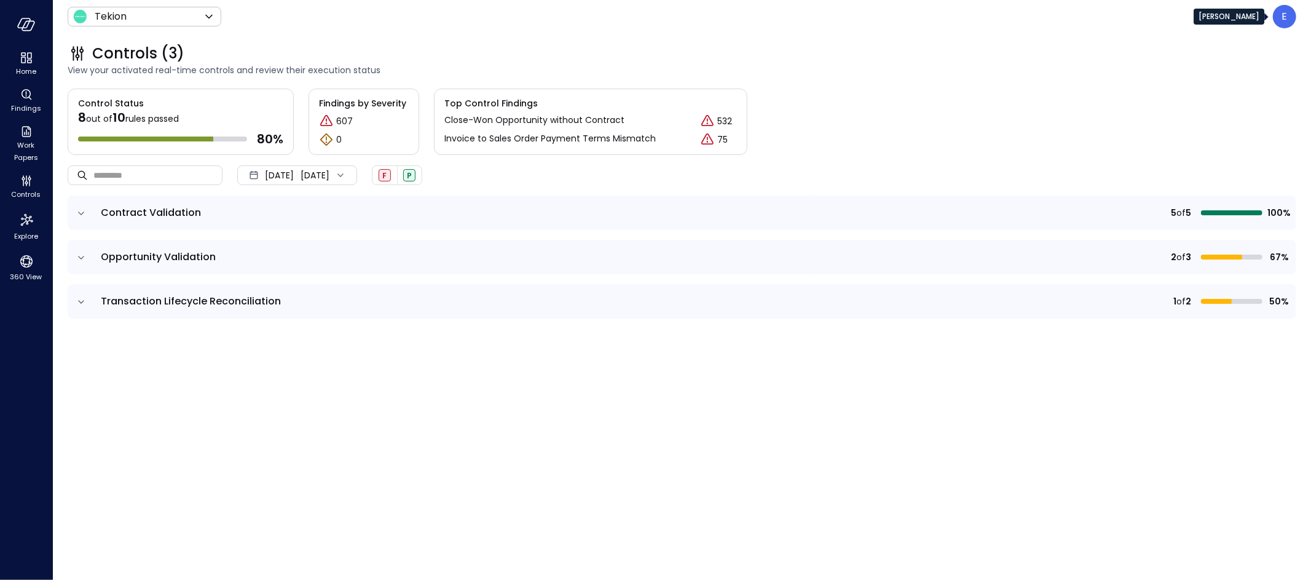
click at [1279, 14] on div "E" at bounding box center [1284, 16] width 23 height 23
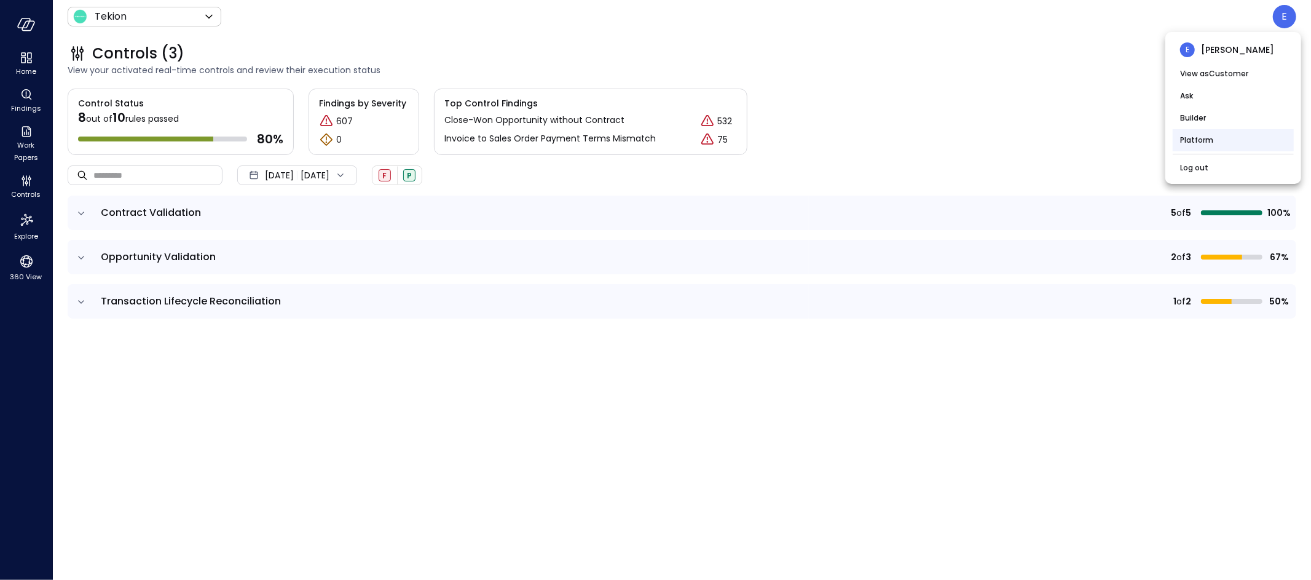
click at [1223, 136] on li "Platform" at bounding box center [1233, 140] width 121 height 22
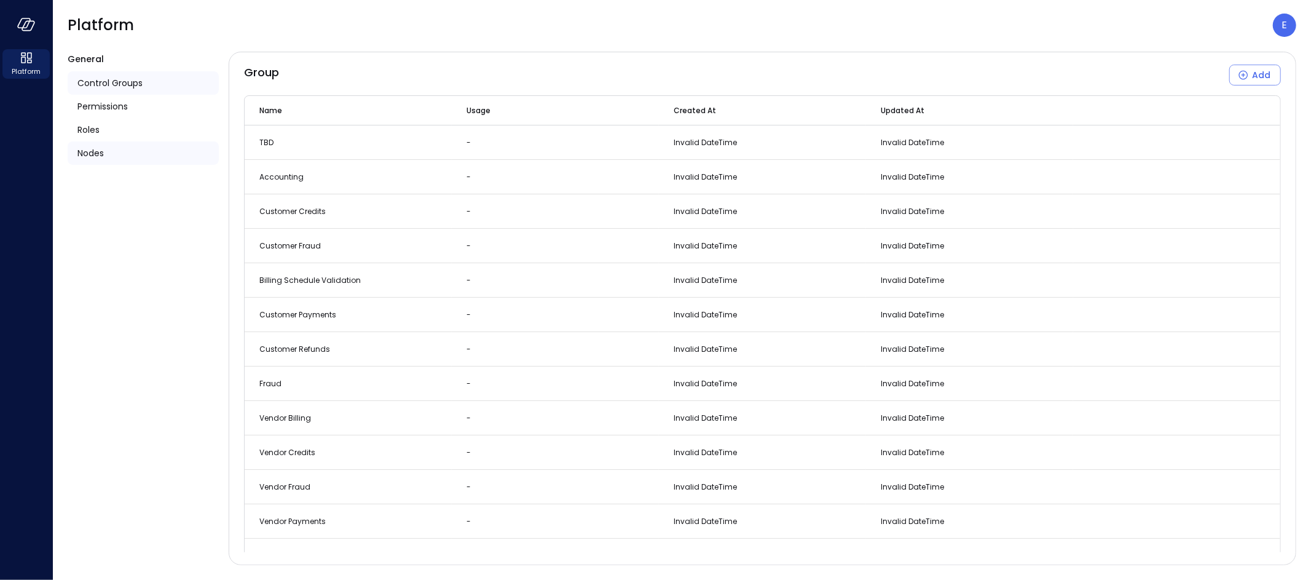
click at [94, 156] on span "Nodes" at bounding box center [90, 153] width 26 height 14
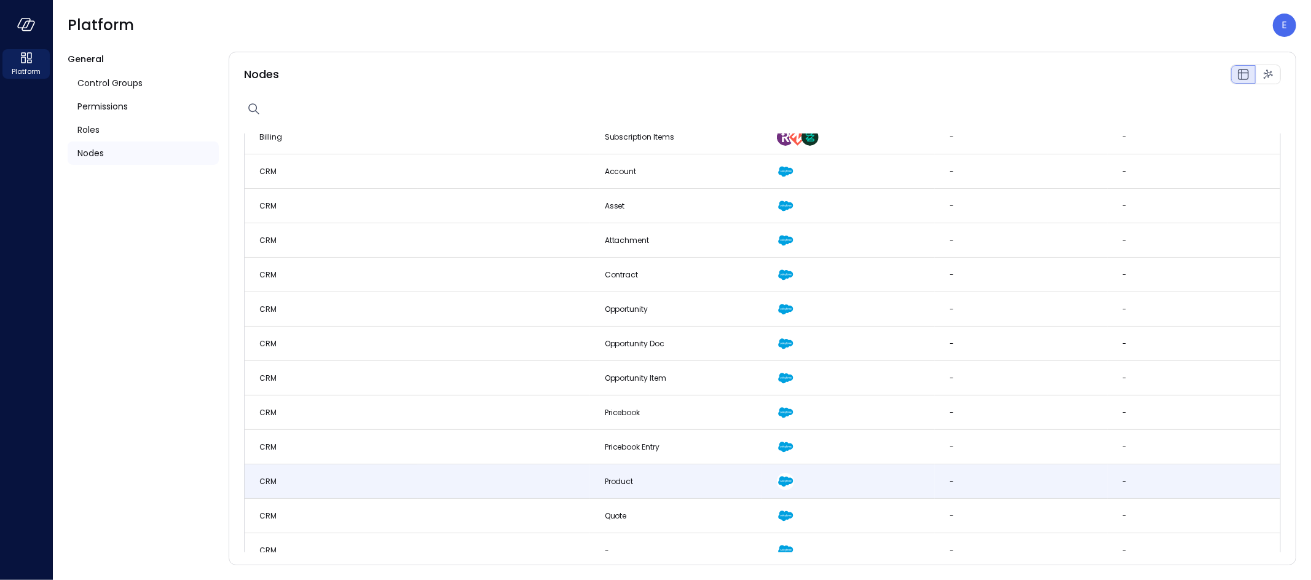
scroll to position [459, 0]
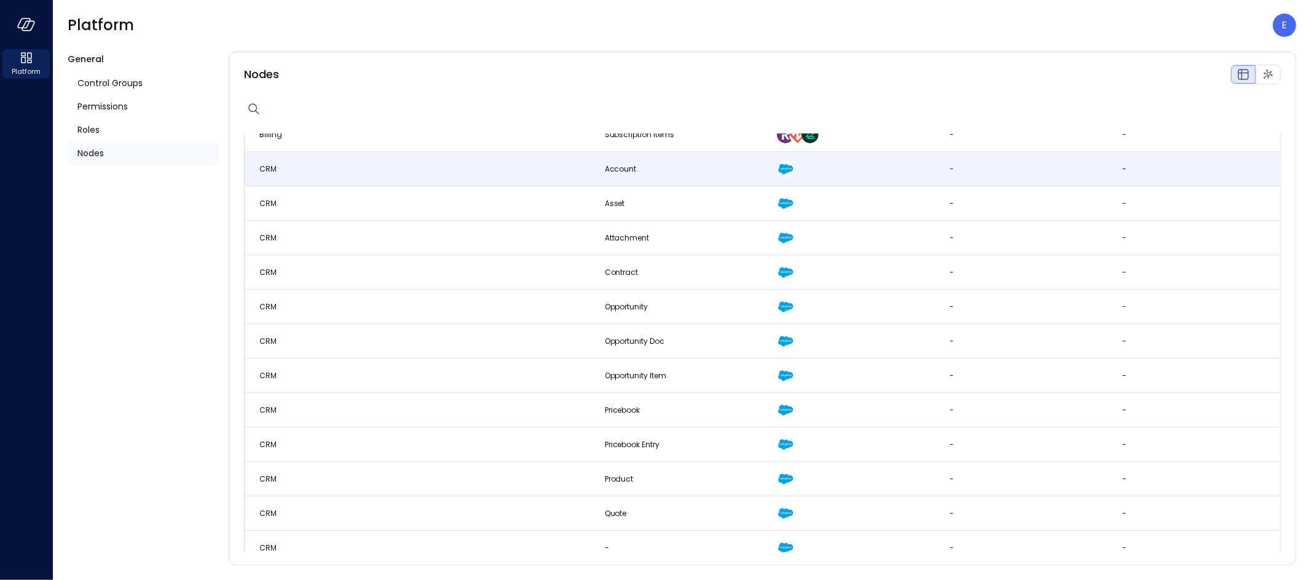
click at [1112, 167] on td "-" at bounding box center [1194, 169] width 173 height 34
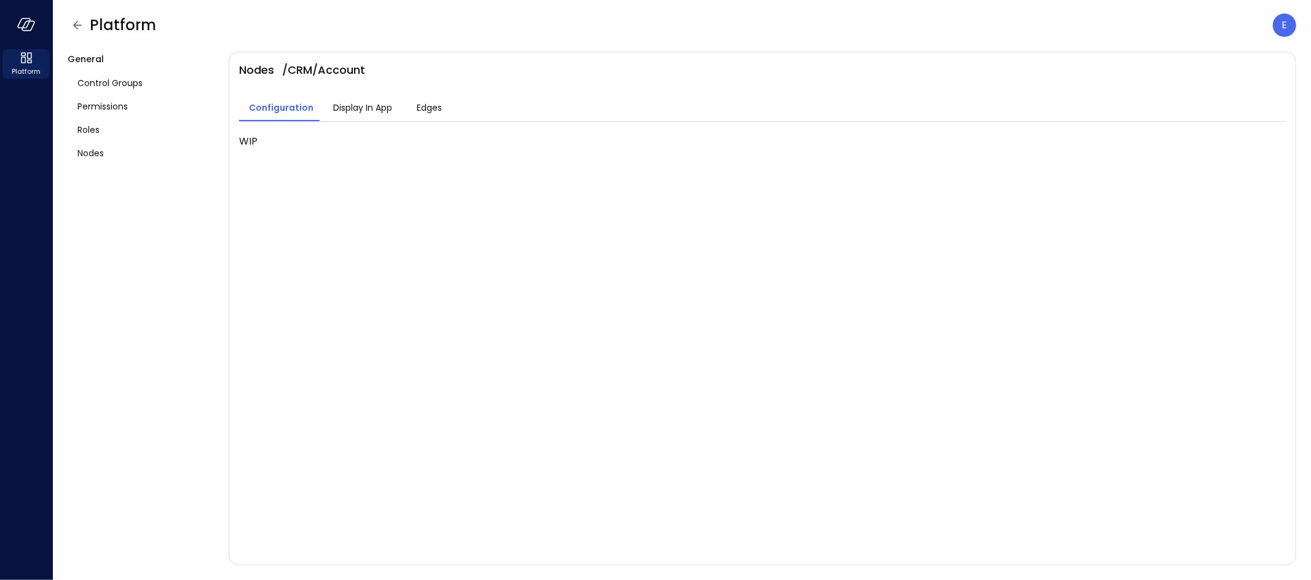
click at [358, 109] on span "Display In App" at bounding box center [362, 108] width 59 height 14
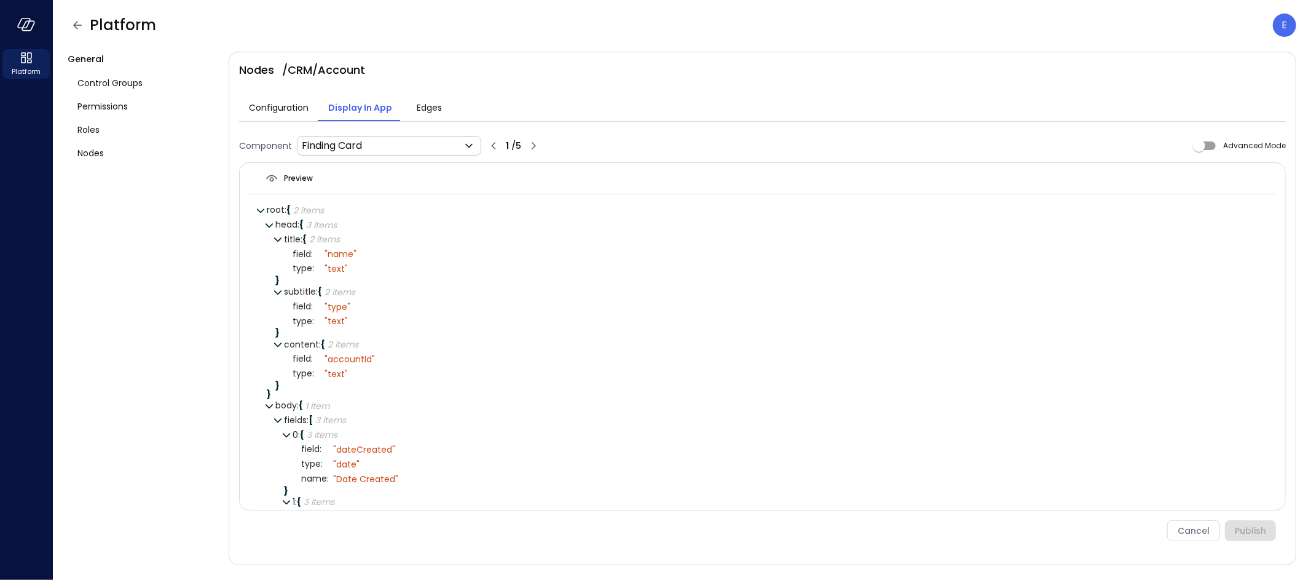
click at [417, 109] on span "Edges" at bounding box center [429, 108] width 25 height 14
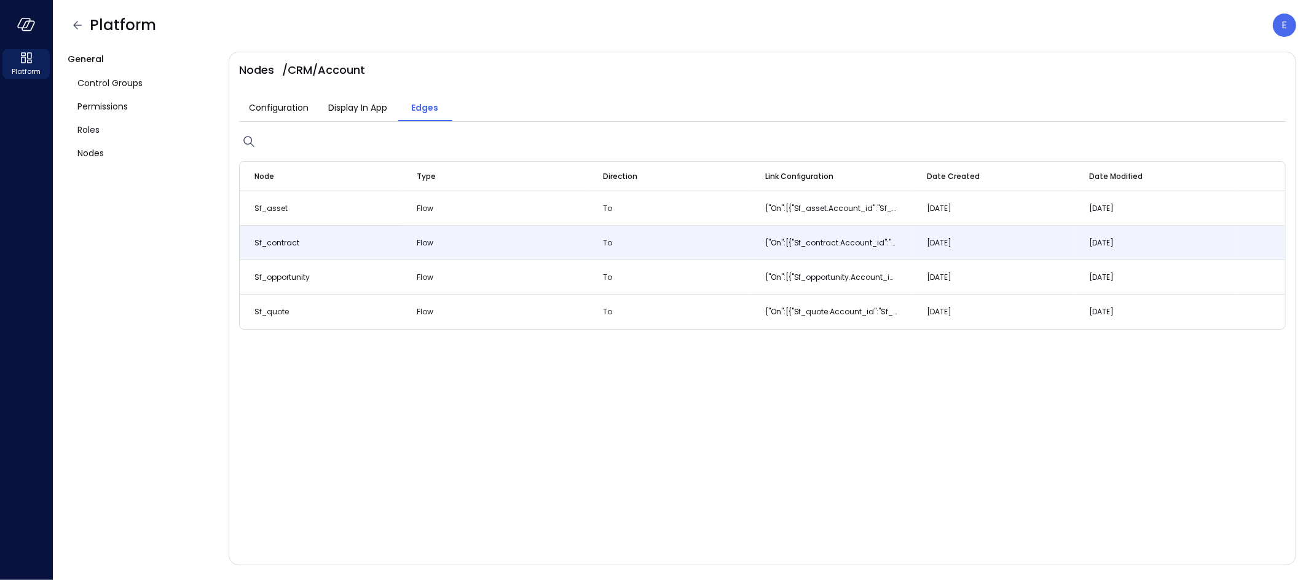
click at [288, 239] on span "sf_contract" at bounding box center [276, 242] width 45 height 10
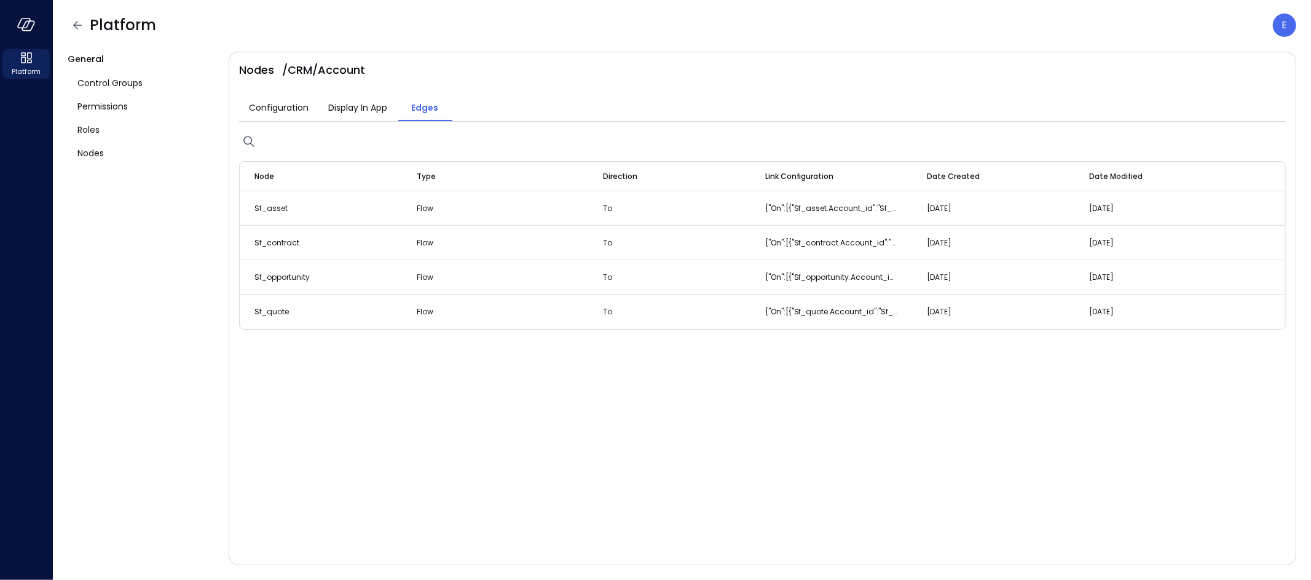
click at [620, 70] on div "Nodes / CRM / Account Configuration Display In App Edges Node Type Direction Li…" at bounding box center [763, 308] width 1068 height 513
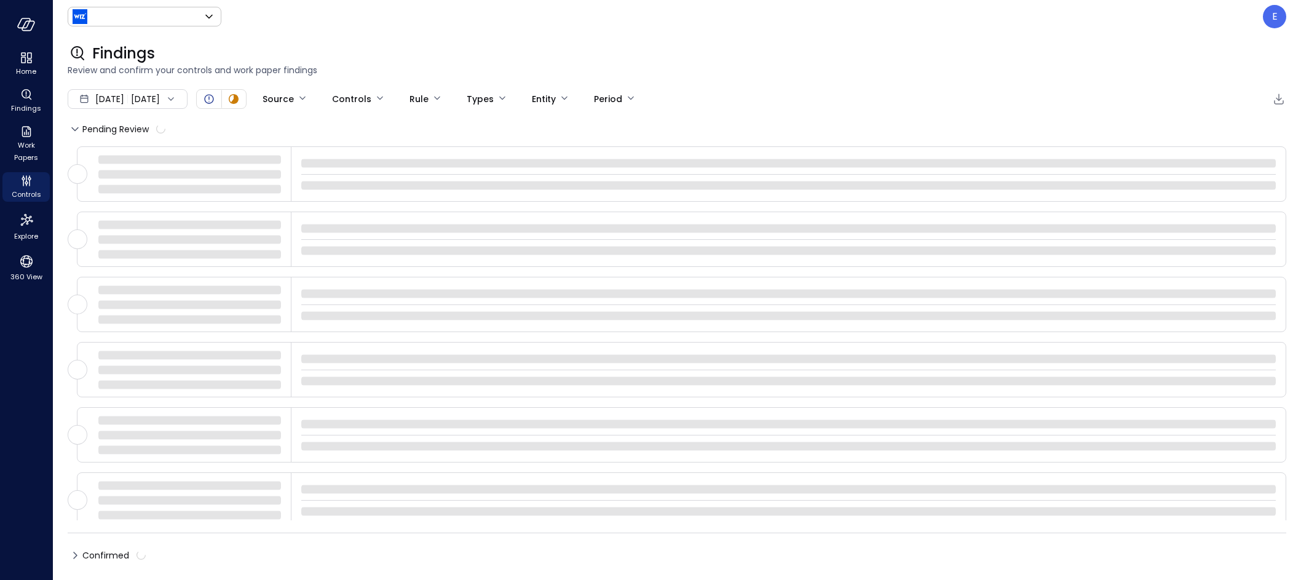
type input "******"
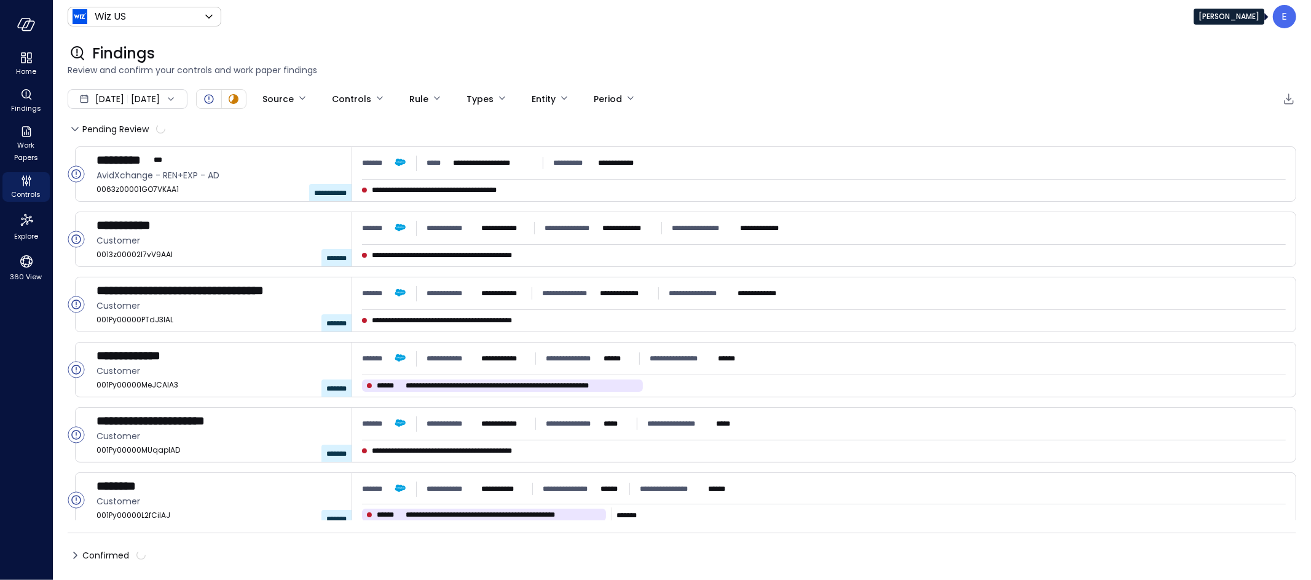
click at [1283, 22] on p "E" at bounding box center [1285, 16] width 6 height 15
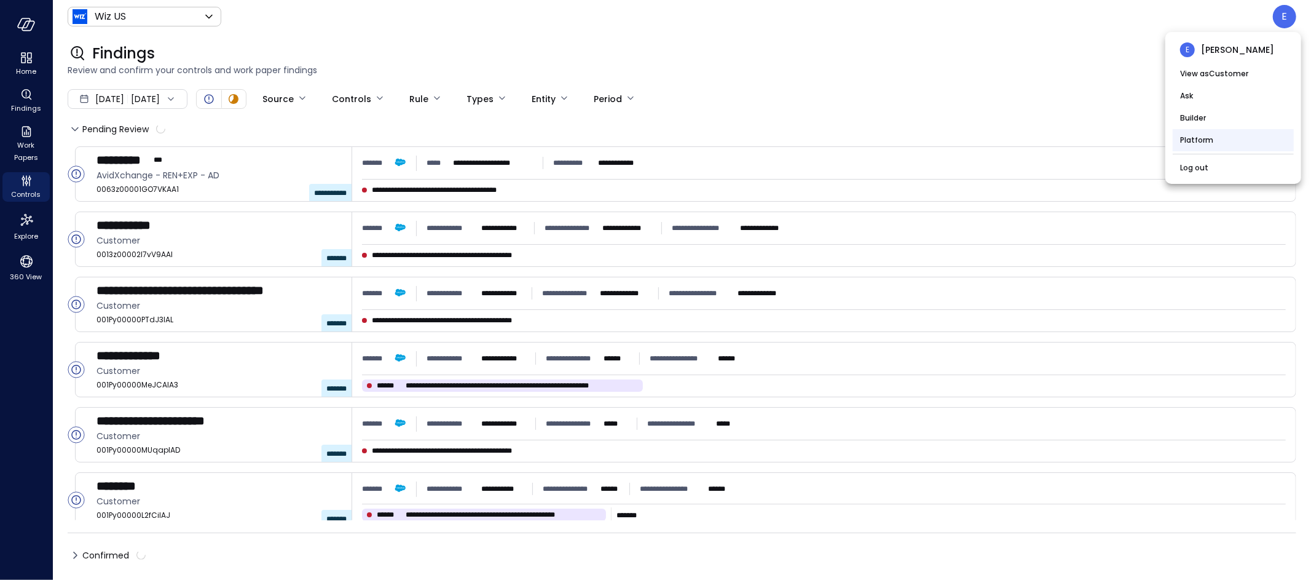
click at [1205, 141] on li "Platform" at bounding box center [1233, 140] width 121 height 22
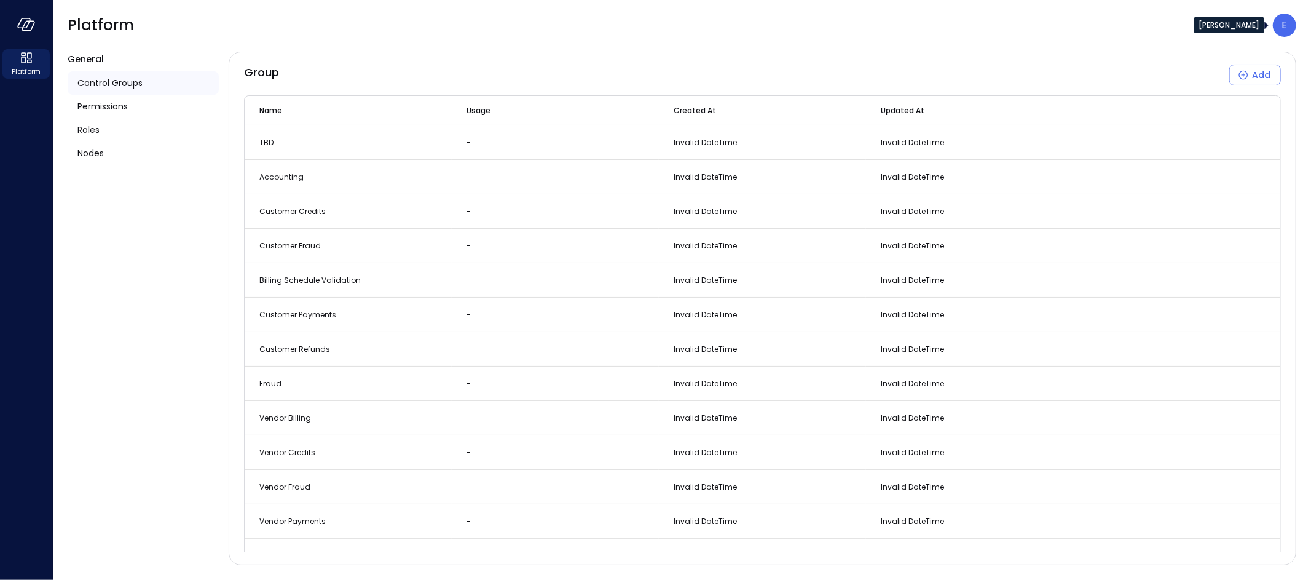
click at [1283, 26] on p "E" at bounding box center [1285, 25] width 6 height 15
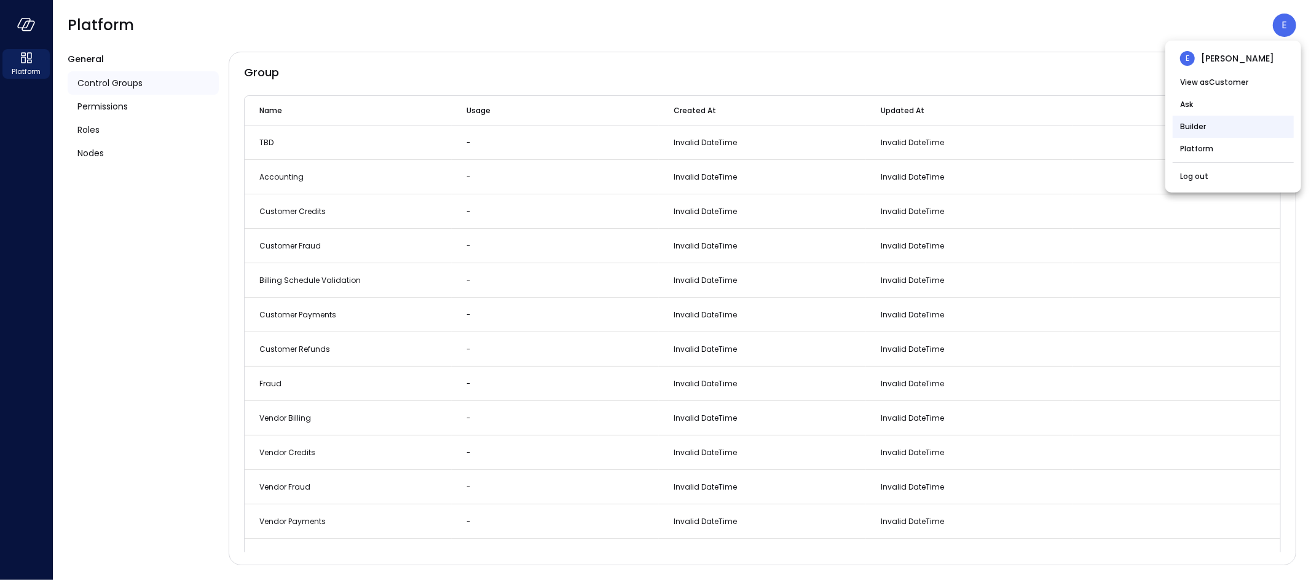
click at [1224, 120] on li "Builder" at bounding box center [1233, 127] width 121 height 22
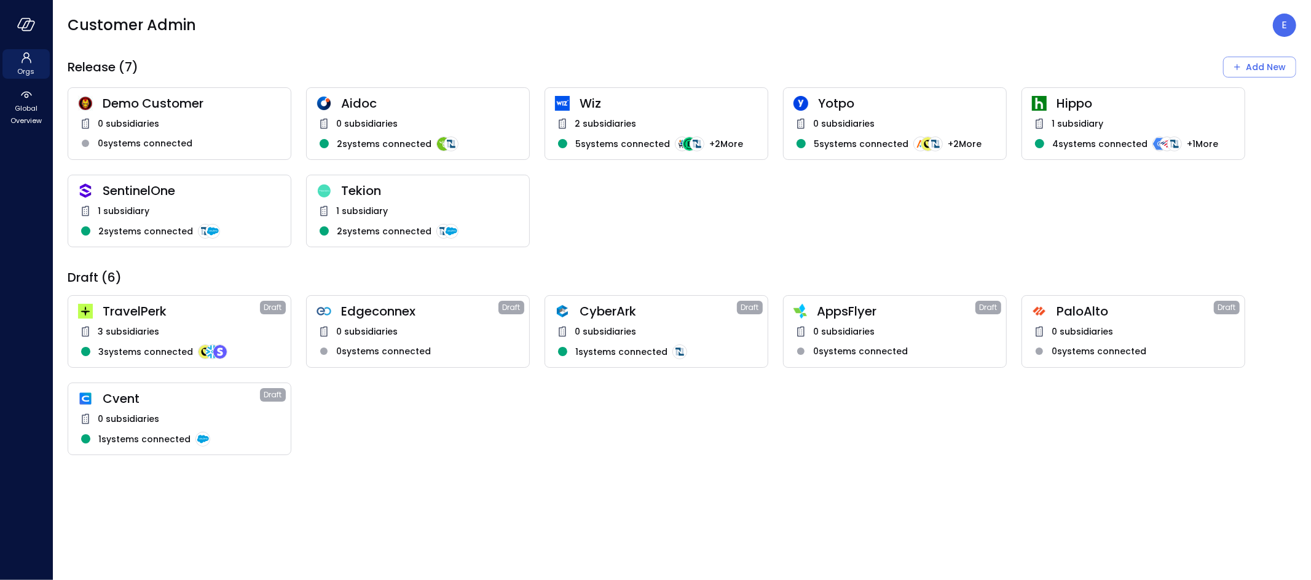
click at [398, 208] on div "1 subsidiary" at bounding box center [418, 210] width 203 height 15
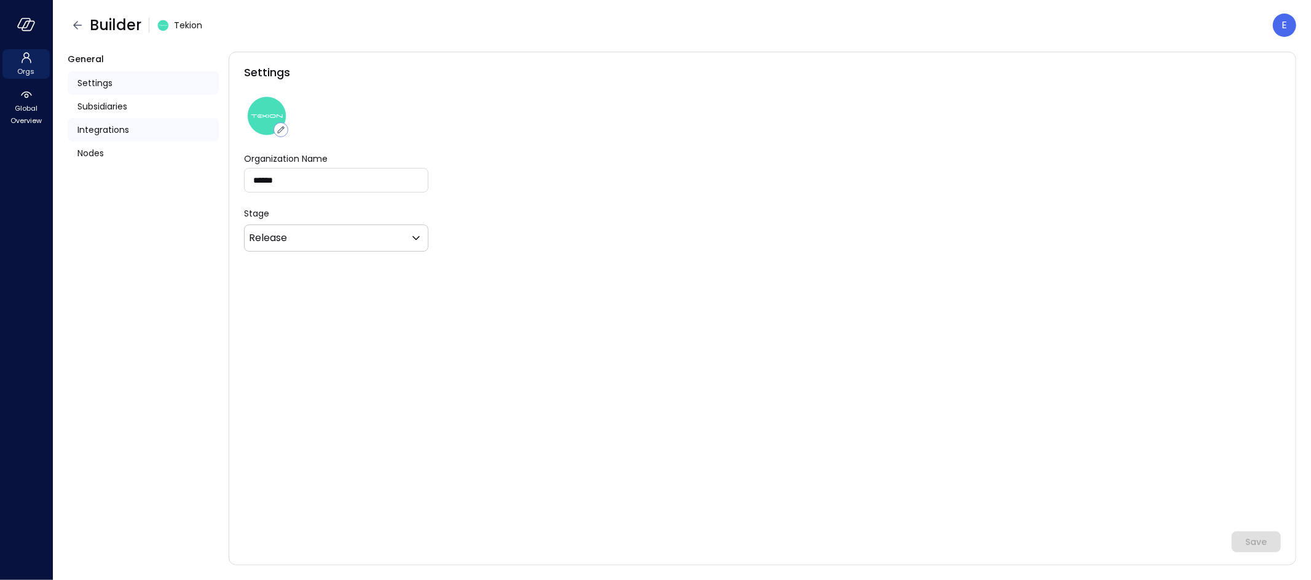
click at [100, 130] on span "Integrations" at bounding box center [103, 130] width 52 height 14
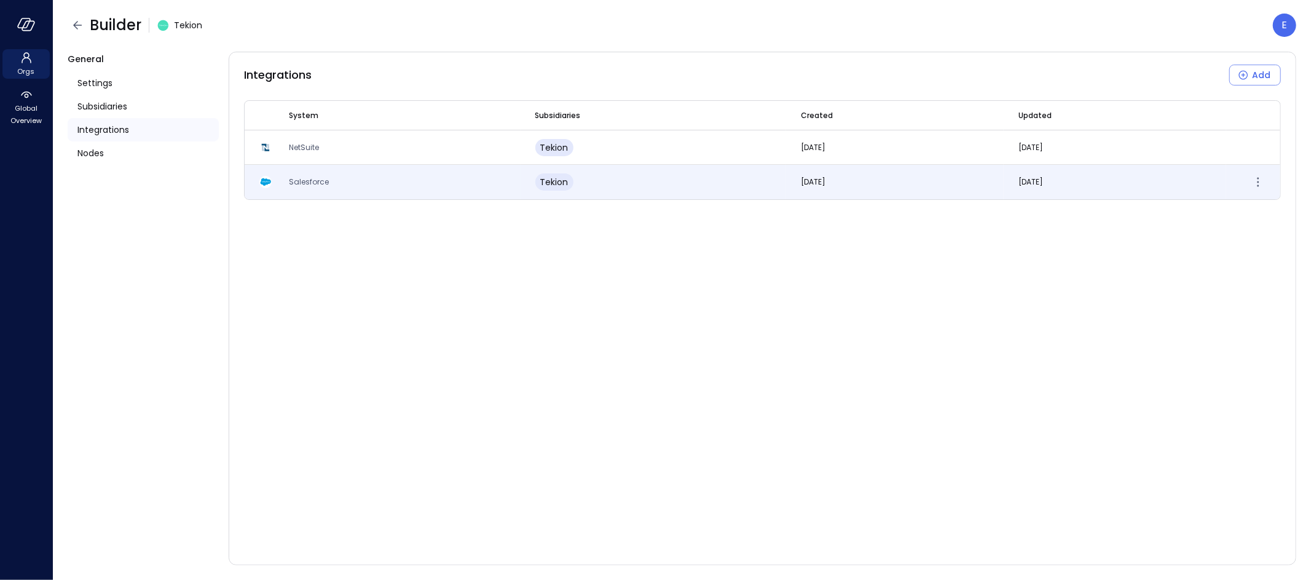
click at [304, 181] on span "Salesforce" at bounding box center [309, 181] width 40 height 10
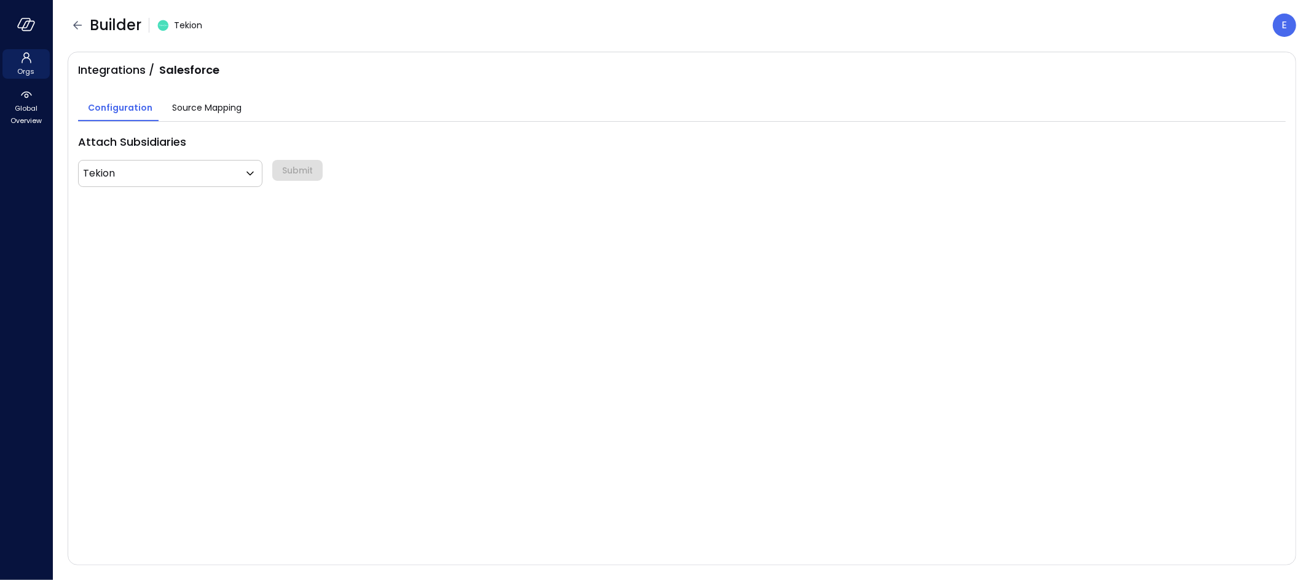
click at [200, 104] on span "Source Mapping" at bounding box center [206, 108] width 69 height 14
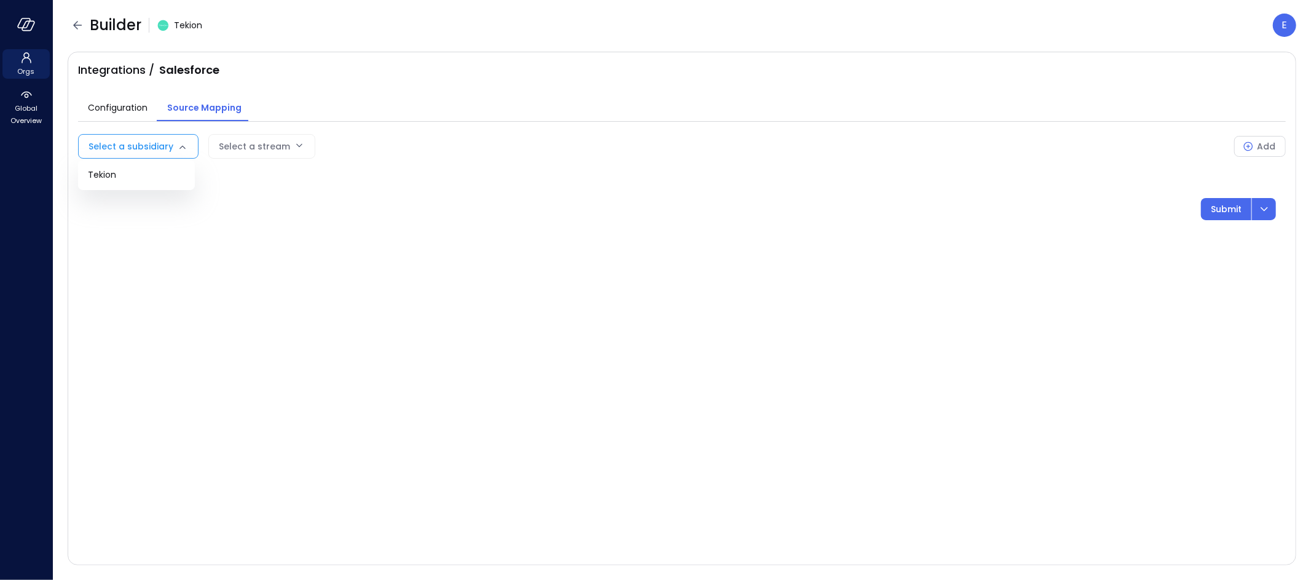
click at [156, 144] on body "Orgs Global Overview Builder Tekion E Integrations / Salesforce Configuration S…" at bounding box center [655, 290] width 1311 height 580
click at [142, 177] on span "Tekion" at bounding box center [136, 174] width 97 height 13
type input "***"
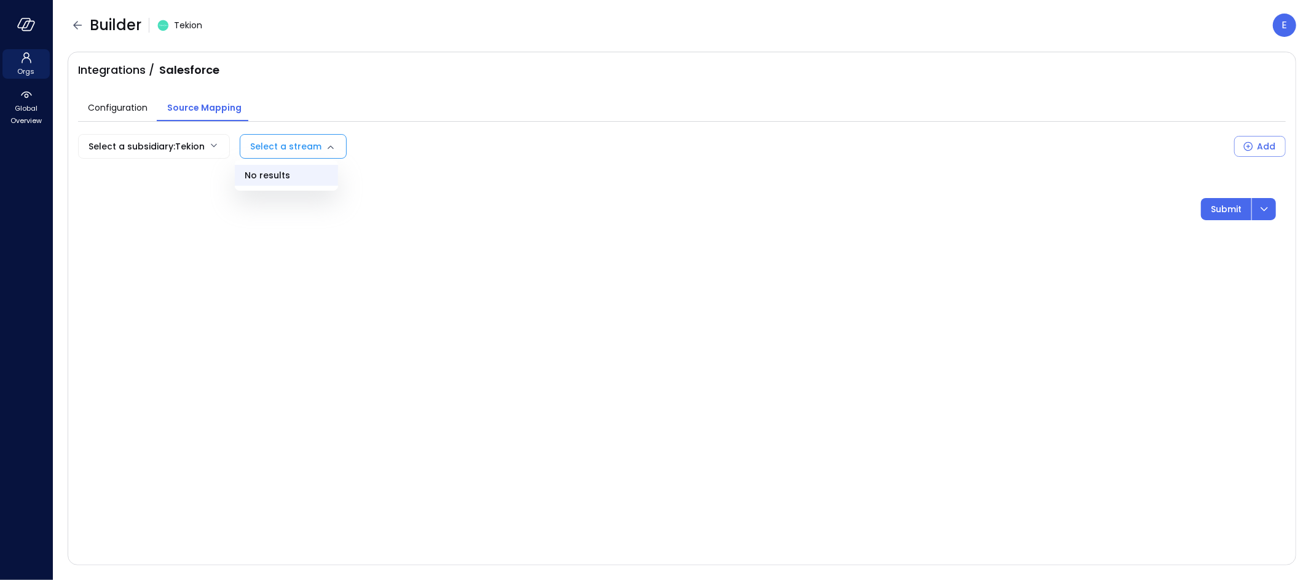
click at [274, 144] on body "Orgs Global Overview Builder Tekion E Integrations / Salesforce Configuration S…" at bounding box center [655, 290] width 1311 height 580
click at [274, 144] on div at bounding box center [655, 290] width 1311 height 580
click at [1256, 143] on button "Add" at bounding box center [1260, 146] width 52 height 21
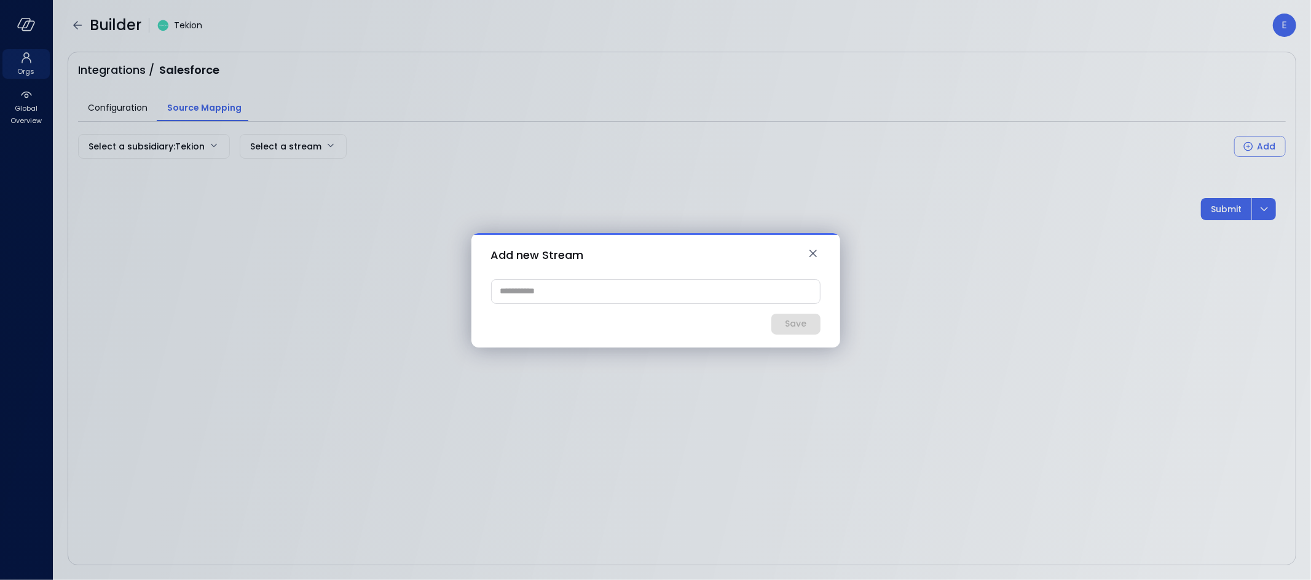
click at [623, 290] on input "text" at bounding box center [656, 291] width 328 height 23
type input "**********"
click at [790, 320] on div "Save" at bounding box center [796, 323] width 22 height 15
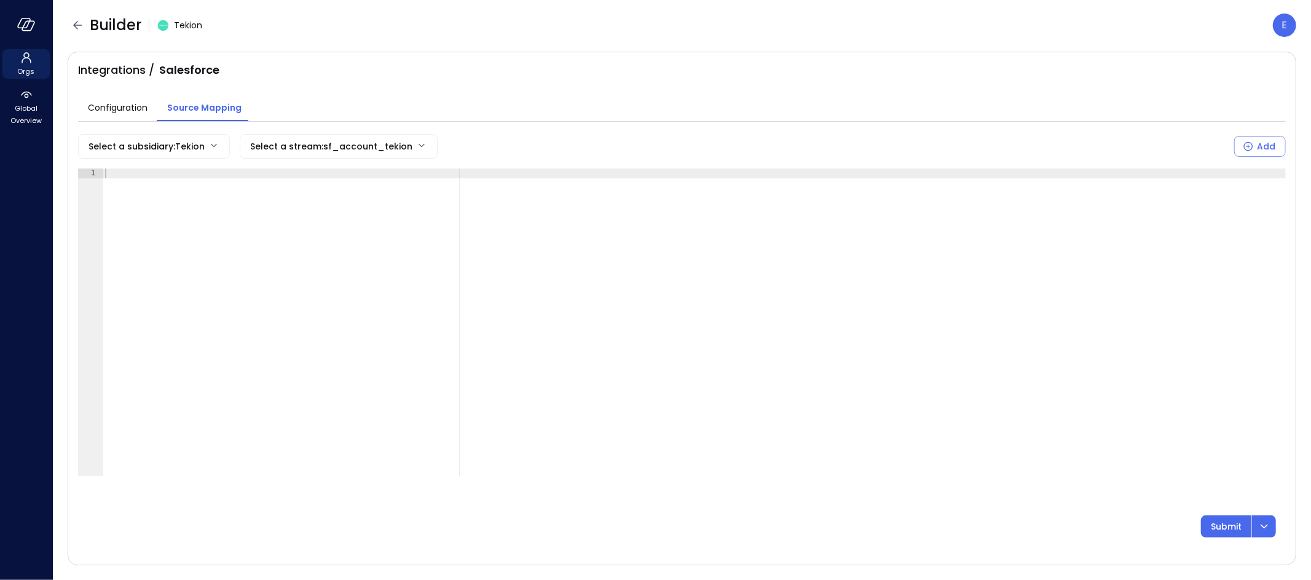
click at [127, 173] on div at bounding box center [695, 331] width 1184 height 327
paste textarea "Cursor at row 1"
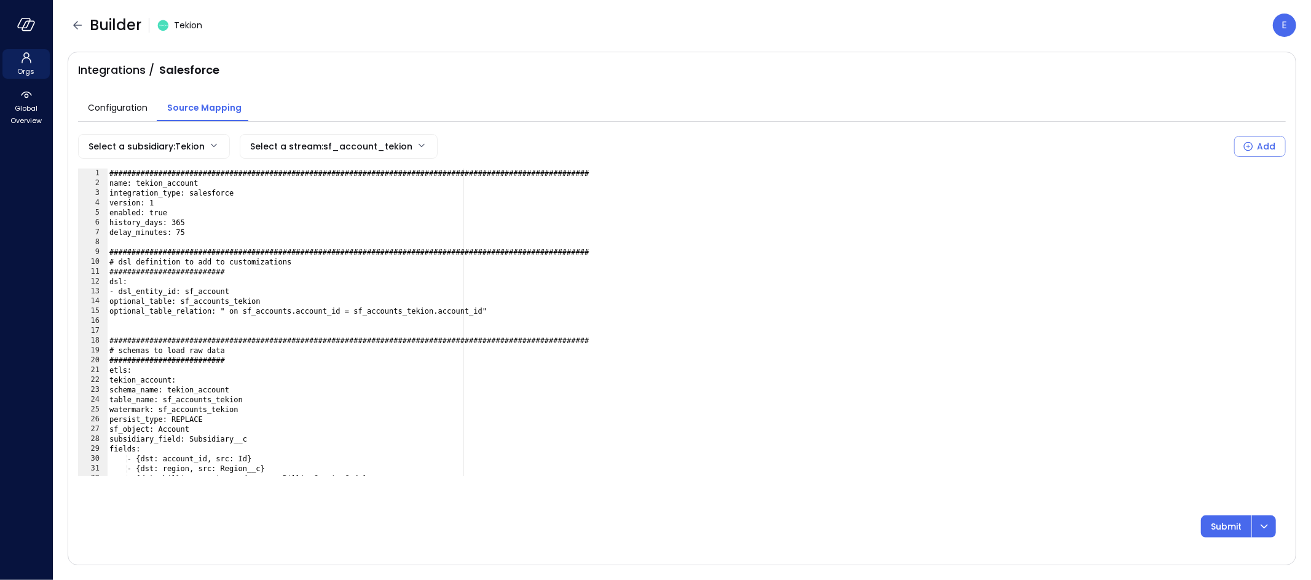
click at [153, 182] on div "###############################################################################…" at bounding box center [691, 331] width 1169 height 327
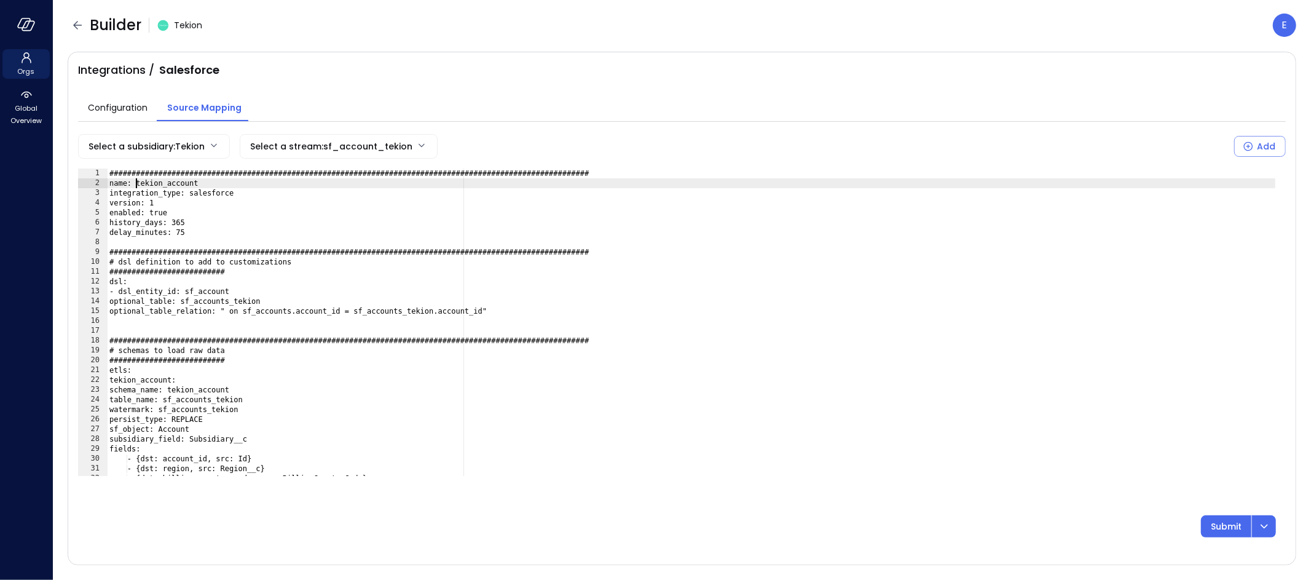
click at [137, 184] on div "###############################################################################…" at bounding box center [691, 331] width 1169 height 327
paste textarea "*******"
click at [179, 219] on div "###############################################################################…" at bounding box center [691, 331] width 1169 height 327
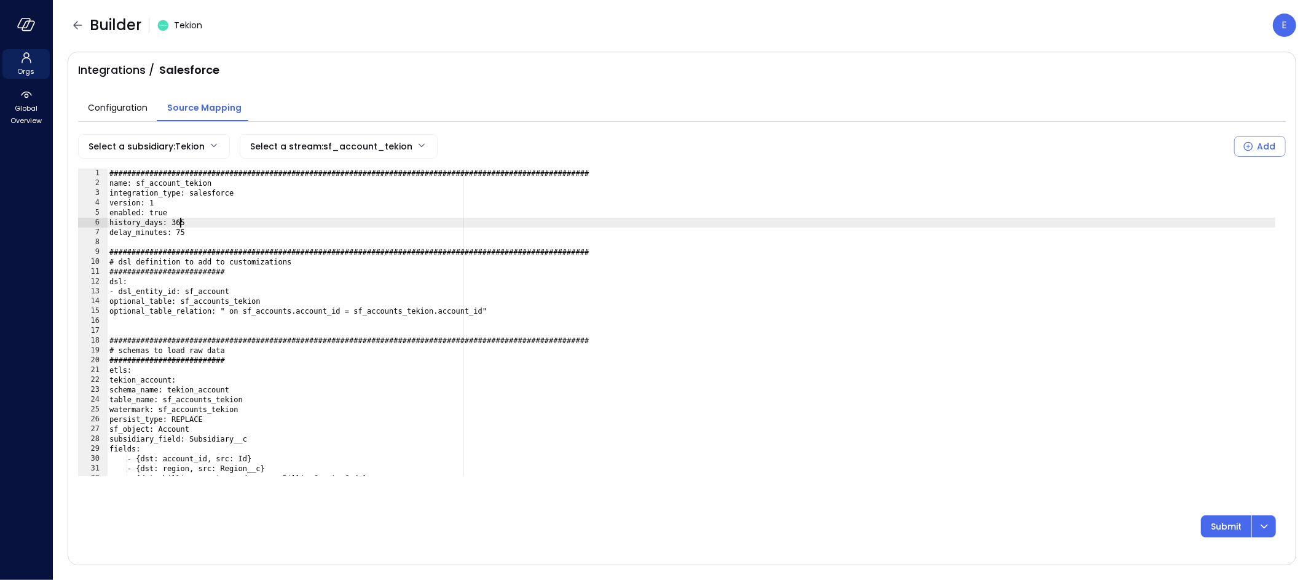
scroll to position [0, 5]
click at [179, 219] on div "###############################################################################…" at bounding box center [691, 331] width 1169 height 327
drag, startPoint x: 195, startPoint y: 292, endPoint x: 235, endPoint y: 291, distance: 40.6
click at [235, 291] on div "###############################################################################…" at bounding box center [691, 331] width 1169 height 327
click at [226, 303] on div "###############################################################################…" at bounding box center [691, 331] width 1169 height 327
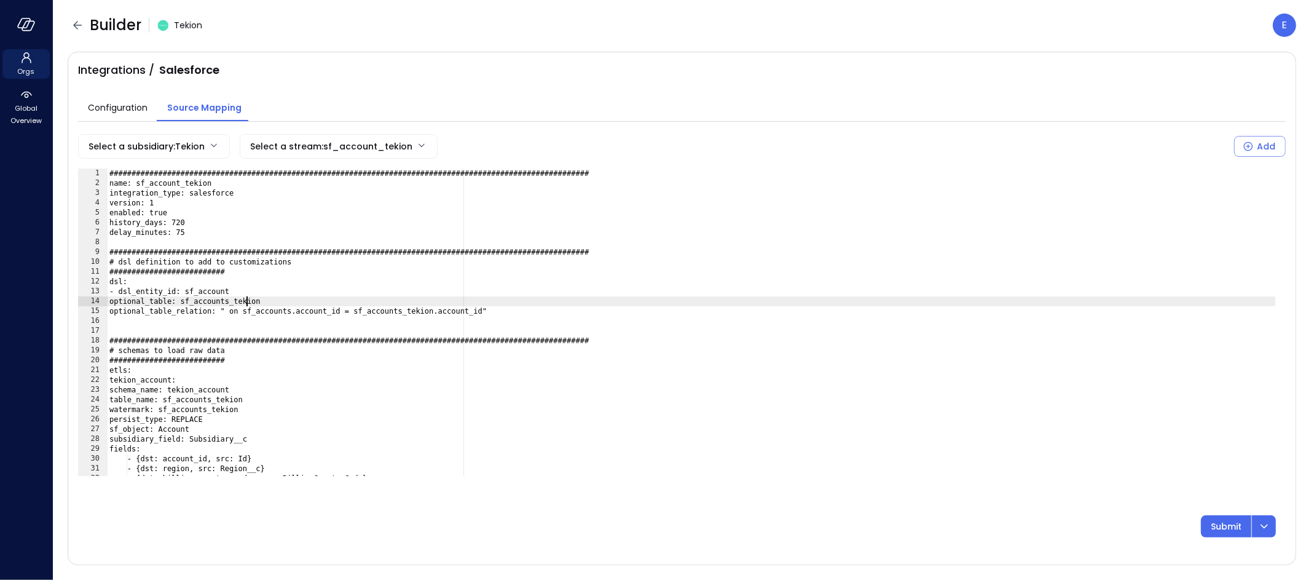
click at [246, 301] on div "###############################################################################…" at bounding box center [691, 331] width 1169 height 327
click at [310, 307] on div "###############################################################################…" at bounding box center [691, 331] width 1169 height 327
click at [417, 309] on div "###############################################################################…" at bounding box center [691, 331] width 1169 height 327
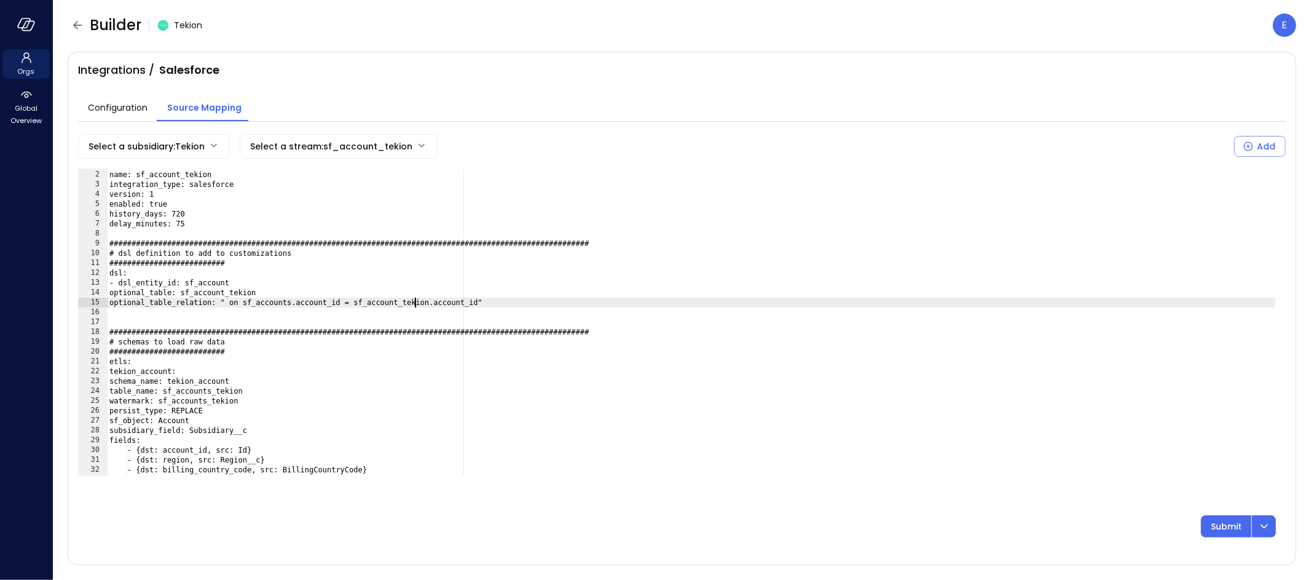
scroll to position [8, 0]
click at [128, 369] on div "###############################################################################…" at bounding box center [691, 323] width 1169 height 327
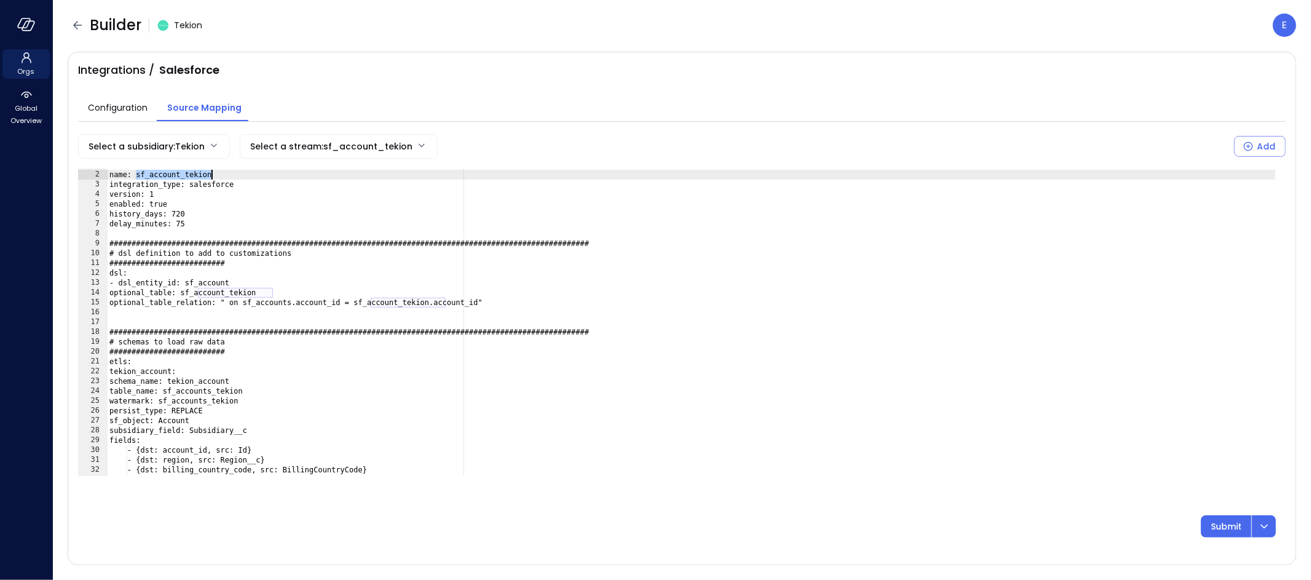
drag, startPoint x: 136, startPoint y: 175, endPoint x: 210, endPoint y: 175, distance: 73.8
click at [210, 175] on div "###############################################################################…" at bounding box center [691, 323] width 1169 height 327
click at [125, 368] on div "###############################################################################…" at bounding box center [691, 323] width 1169 height 327
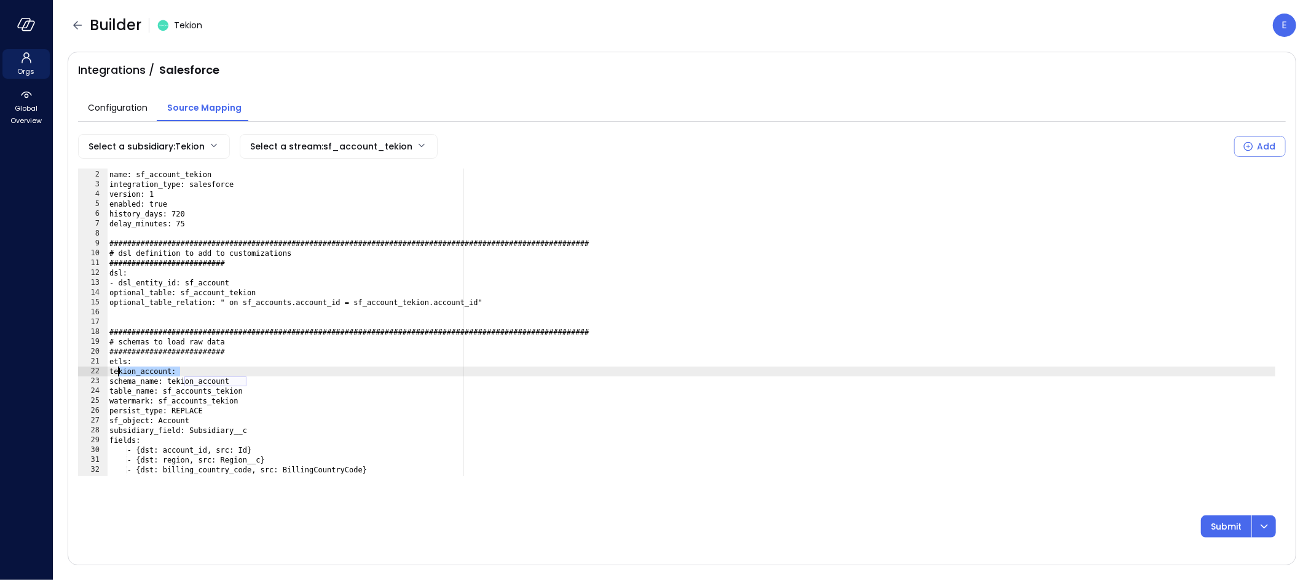
click at [125, 368] on div "###############################################################################…" at bounding box center [691, 323] width 1169 height 327
paste textarea "***"
click at [192, 378] on div "###############################################################################…" at bounding box center [691, 323] width 1169 height 327
paste textarea "***"
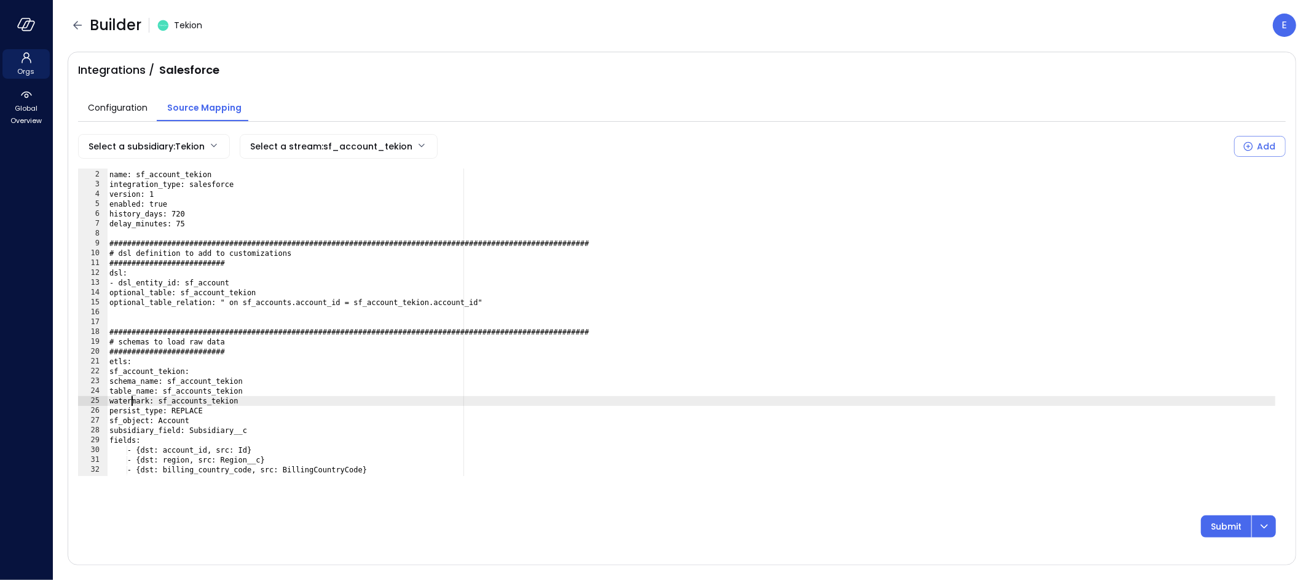
click at [132, 402] on div "###############################################################################…" at bounding box center [691, 323] width 1169 height 327
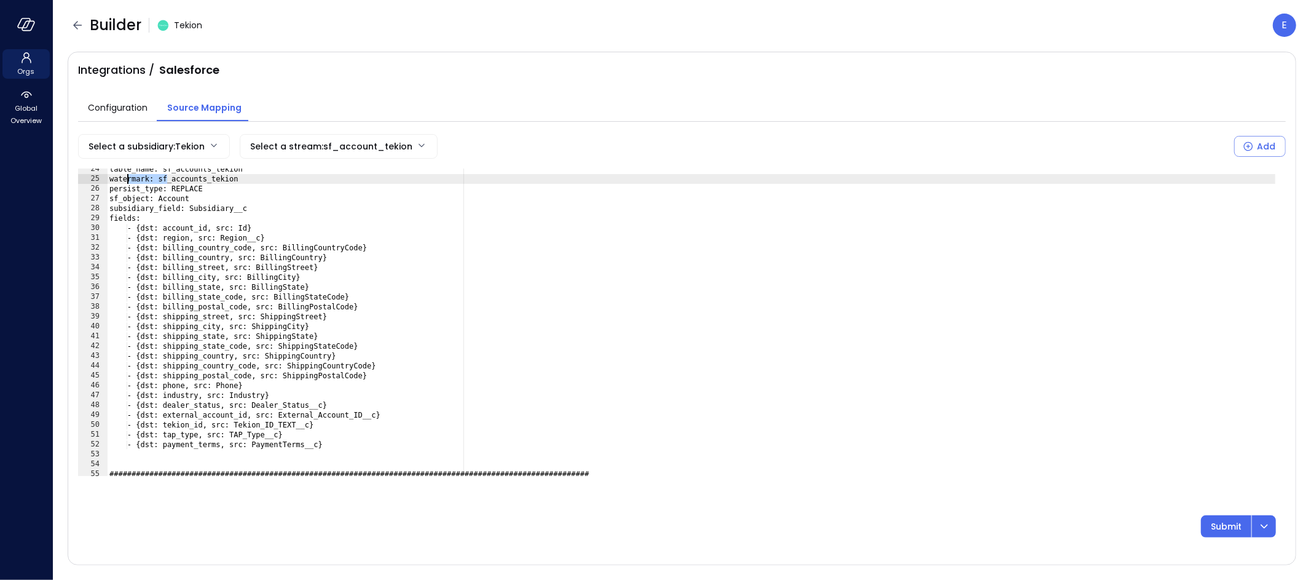
scroll to position [231, 0]
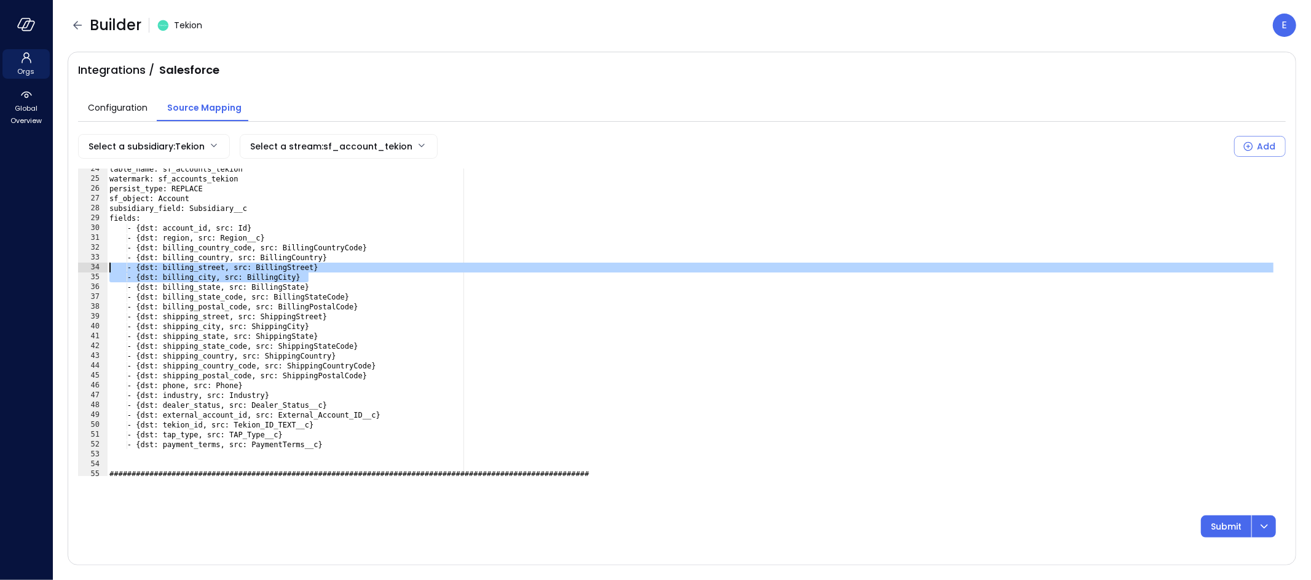
drag, startPoint x: 318, startPoint y: 276, endPoint x: 94, endPoint y: 264, distance: 224.1
click at [94, 264] on div "**********" at bounding box center [682, 321] width 1208 height 307
type textarea "**********"
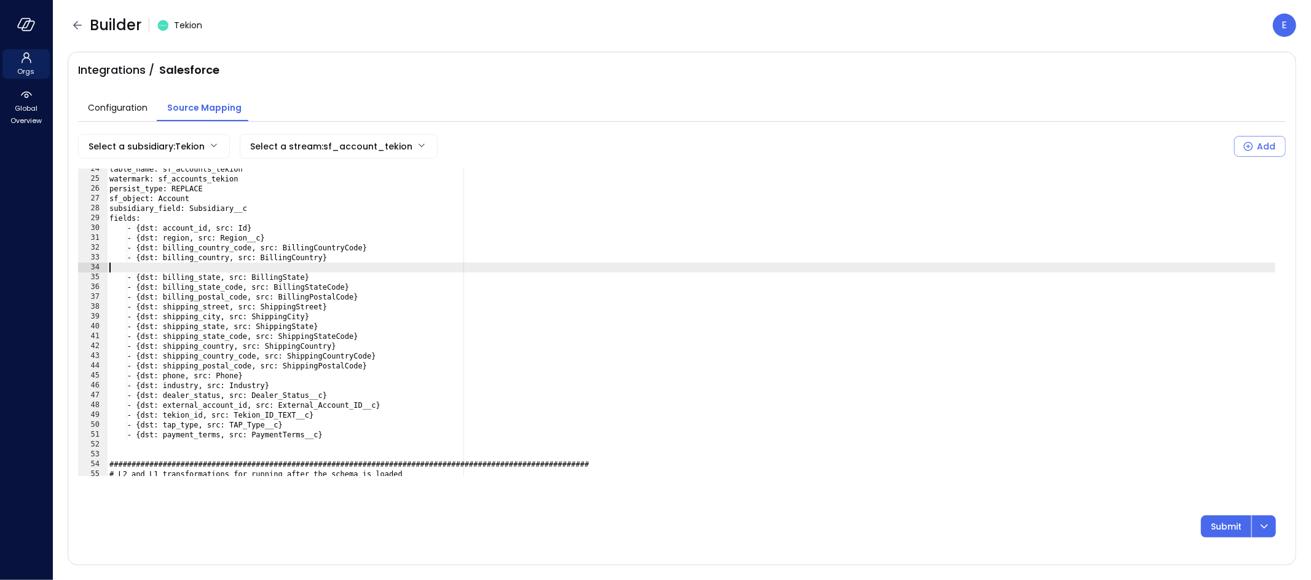
scroll to position [0, 0]
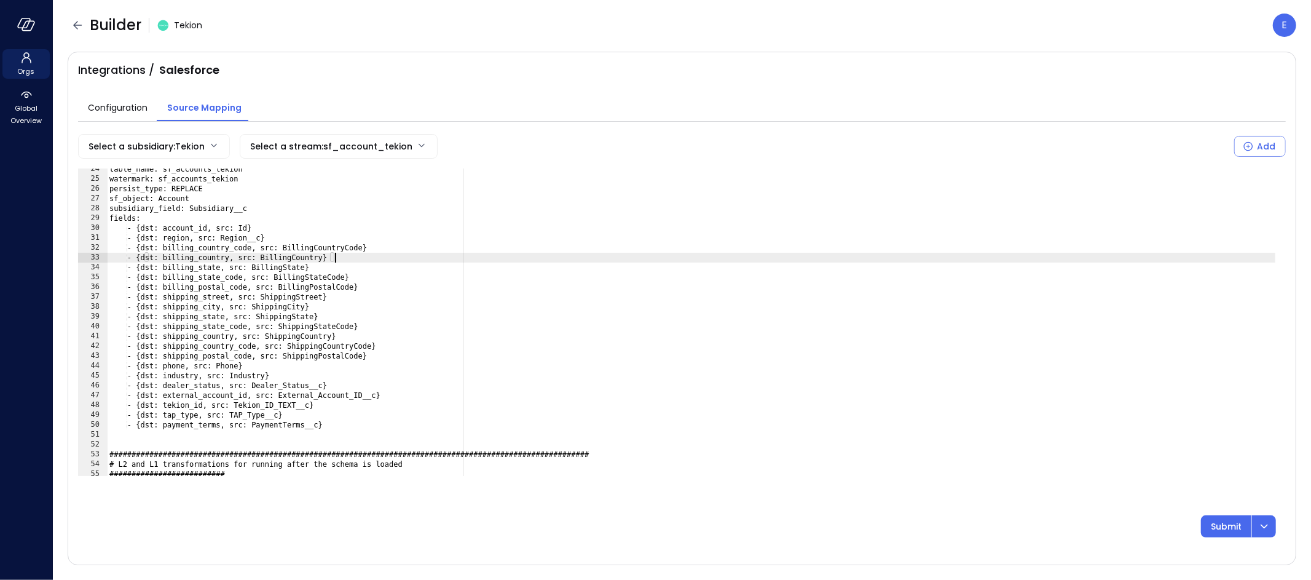
click at [285, 279] on div "table_name: sf_accounts_tekion watermark: sf_accounts_tekion persist_type: REPL…" at bounding box center [691, 327] width 1169 height 327
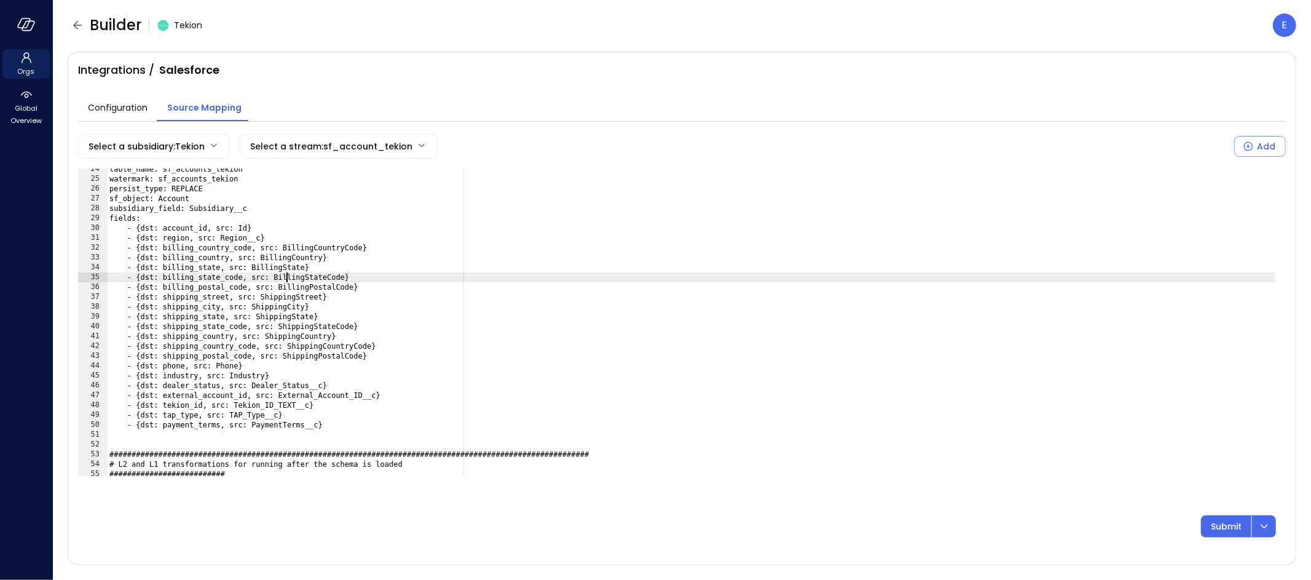
click at [324, 288] on div "table_name: sf_accounts_tekion watermark: sf_accounts_tekion persist_type: REPL…" at bounding box center [691, 327] width 1169 height 327
click at [305, 295] on div "table_name: sf_accounts_tekion watermark: sf_accounts_tekion persist_type: REPL…" at bounding box center [691, 327] width 1169 height 327
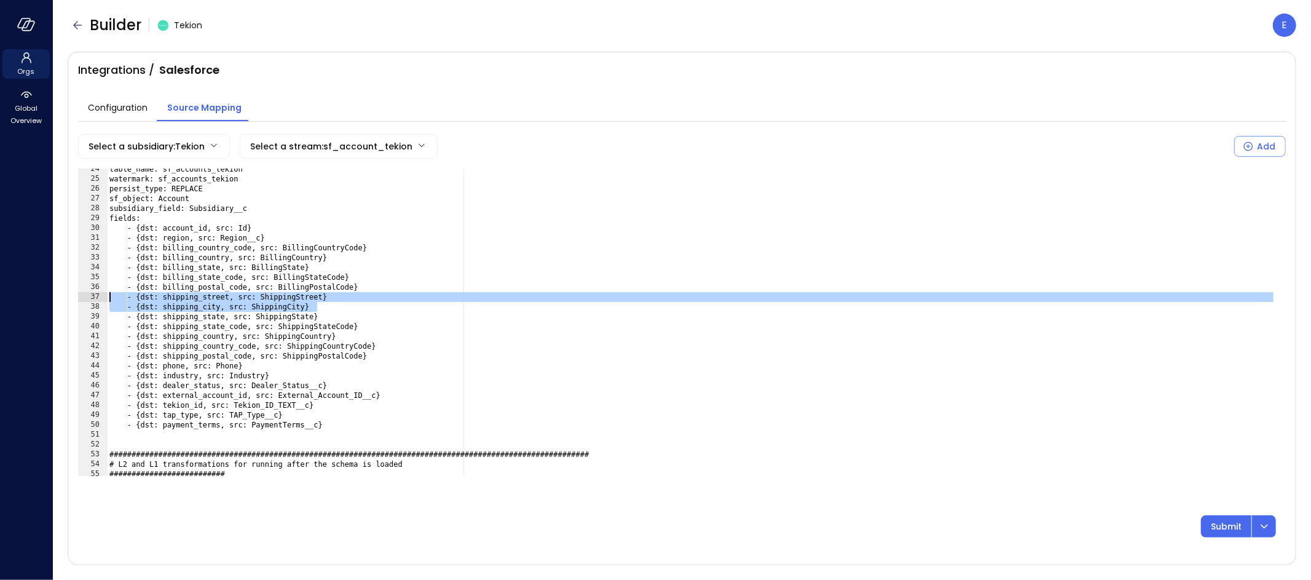
drag, startPoint x: 328, startPoint y: 305, endPoint x: 57, endPoint y: 295, distance: 271.3
click at [57, 295] on div "**********" at bounding box center [682, 314] width 1258 height 529
type textarea "**********"
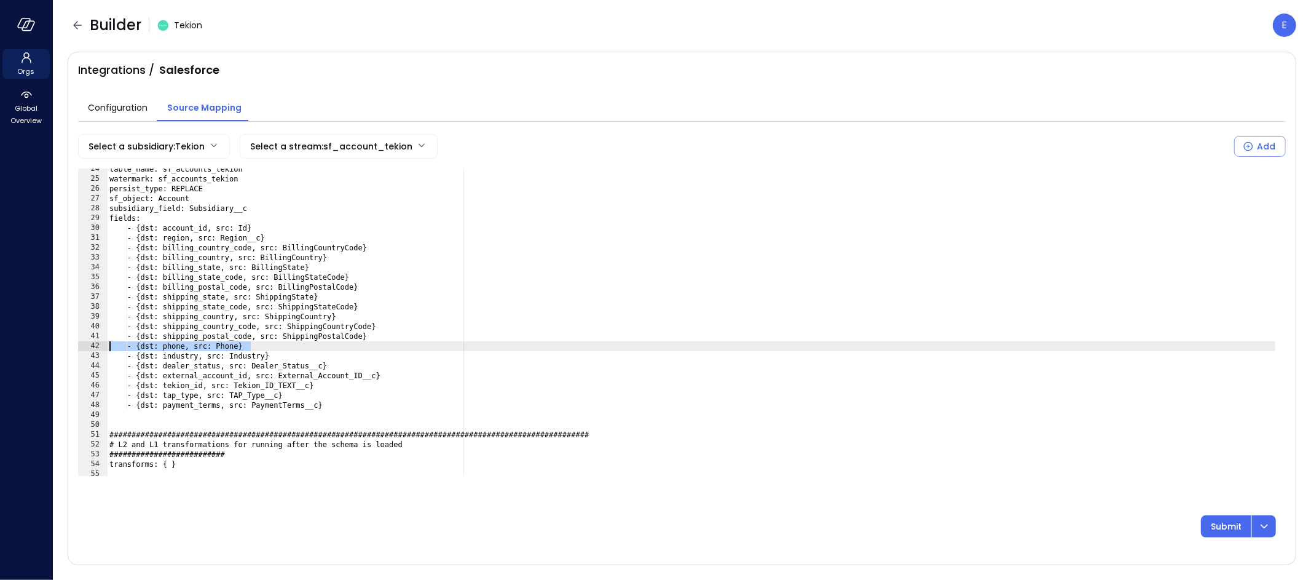
drag, startPoint x: 265, startPoint y: 345, endPoint x: 79, endPoint y: 341, distance: 186.3
click at [79, 341] on div "**********" at bounding box center [682, 321] width 1208 height 307
type textarea "**********"
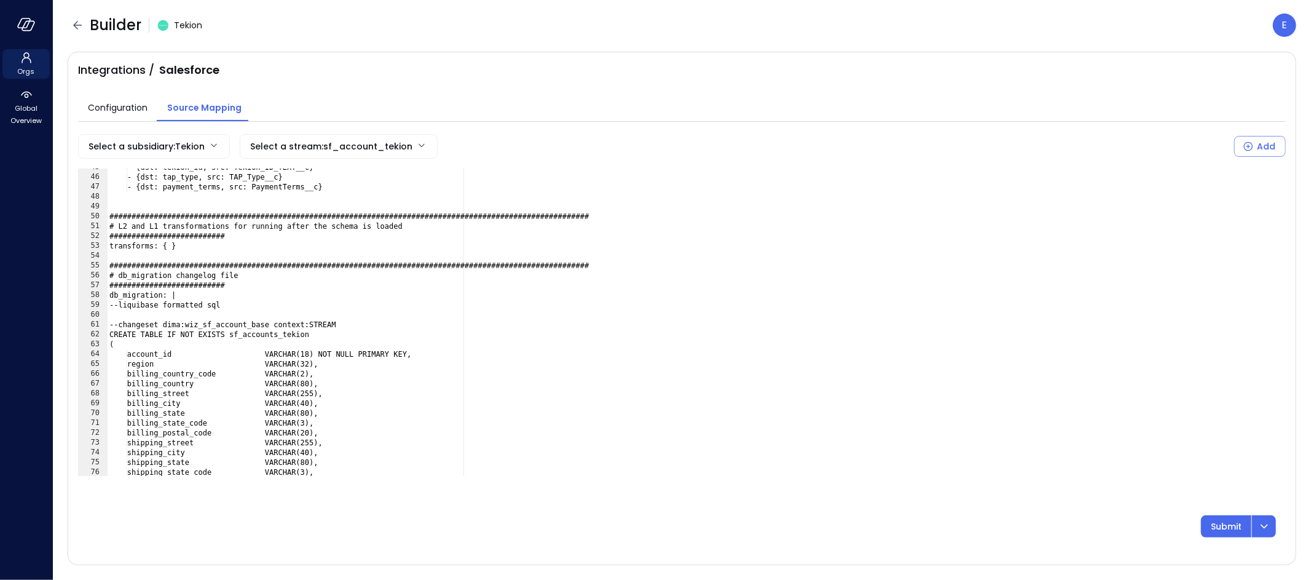
scroll to position [438, 0]
click at [182, 325] on div "- {dst: tekion_id, src: Tekion_ID_TEXT__c} - {dst: tap_type, src: TAP_Type__c} …" at bounding box center [691, 325] width 1169 height 327
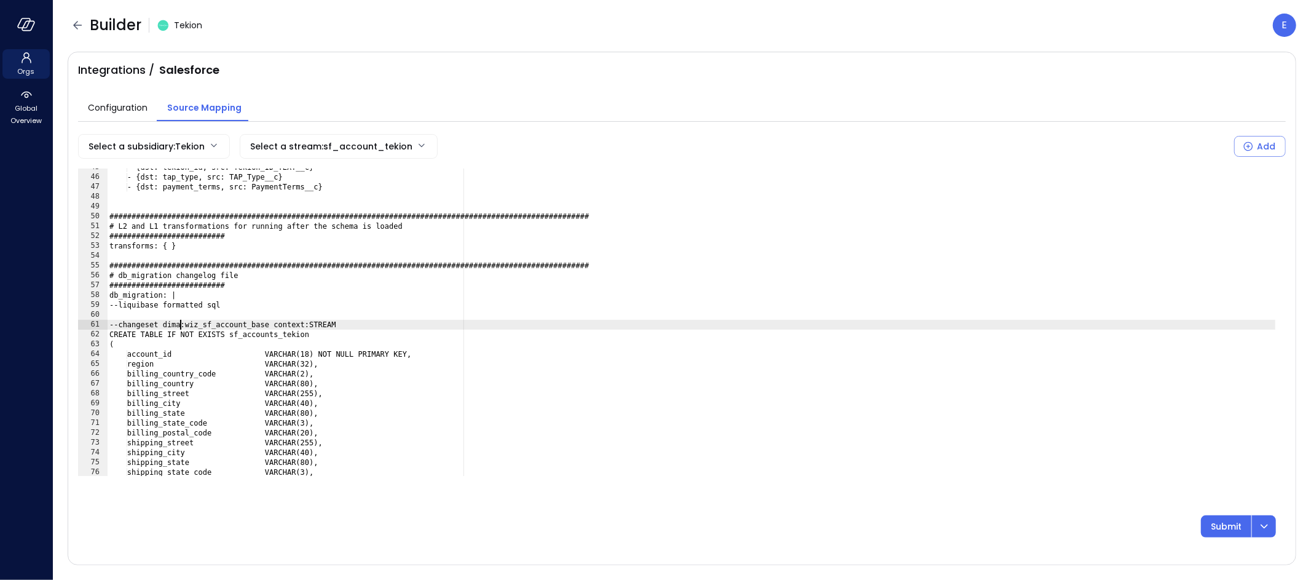
click at [182, 325] on div "- {dst: tekion_id, src: Tekion_ID_TEXT__c} - {dst: tap_type, src: TAP_Type__c} …" at bounding box center [691, 325] width 1169 height 327
click at [198, 324] on div "- {dst: tekion_id, src: Tekion_ID_TEXT__c} - {dst: tap_type, src: TAP_Type__c} …" at bounding box center [691, 325] width 1169 height 327
click at [181, 324] on div "- {dst: tekion_id, src: Tekion_ID_TEXT__c} - {dst: tap_type, src: TAP_Type__c} …" at bounding box center [691, 325] width 1169 height 327
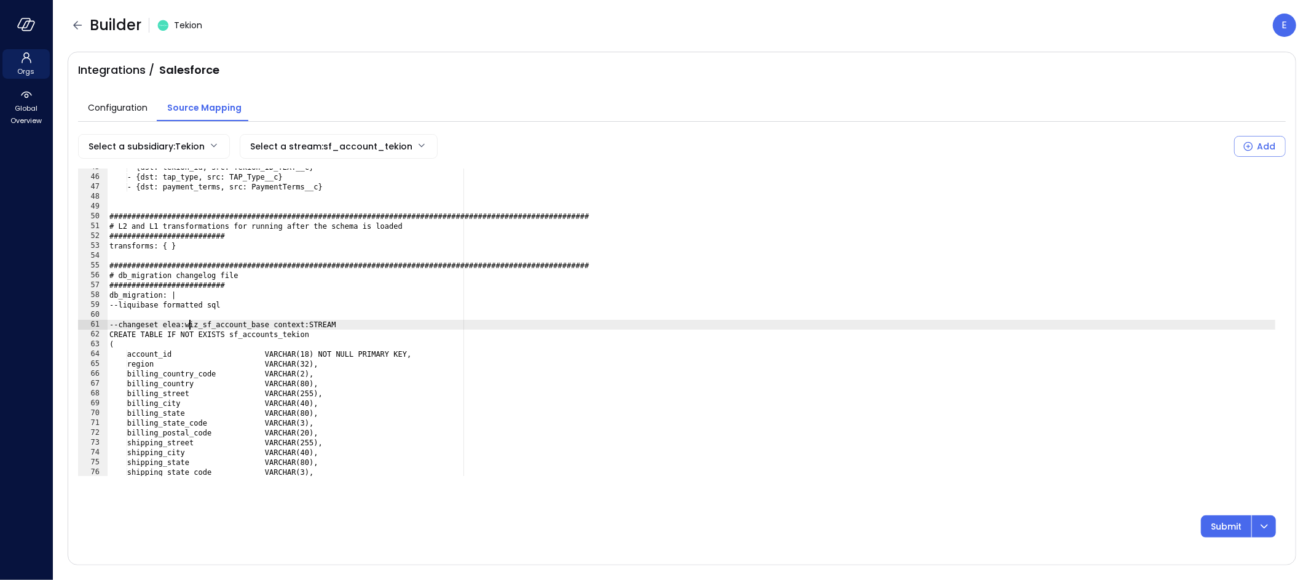
scroll to position [0, 7]
drag, startPoint x: 207, startPoint y: 321, endPoint x: 223, endPoint y: 323, distance: 16.7
click at [223, 323] on div "- {dst: tekion_id, src: Tekion_ID_TEXT__c} - {dst: tap_type, src: TAP_Type__c} …" at bounding box center [691, 325] width 1169 height 327
click at [286, 334] on div "- {dst: tekion_id, src: Tekion_ID_TEXT__c} - {dst: tap_type, src: TAP_Type__c} …" at bounding box center [691, 325] width 1169 height 327
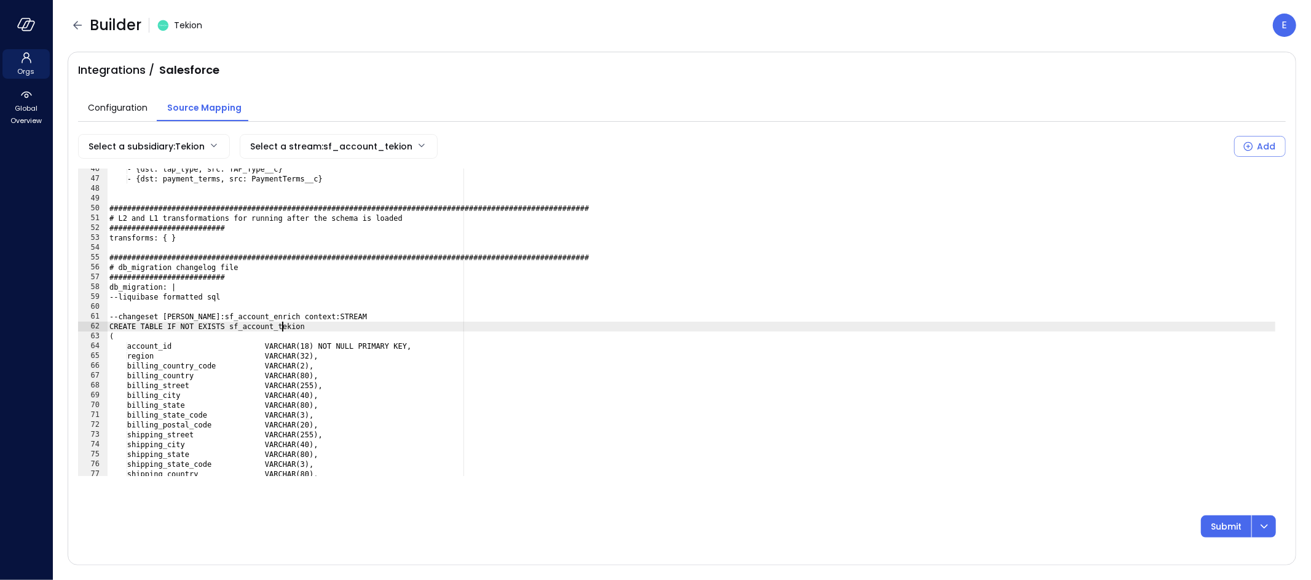
scroll to position [456, 0]
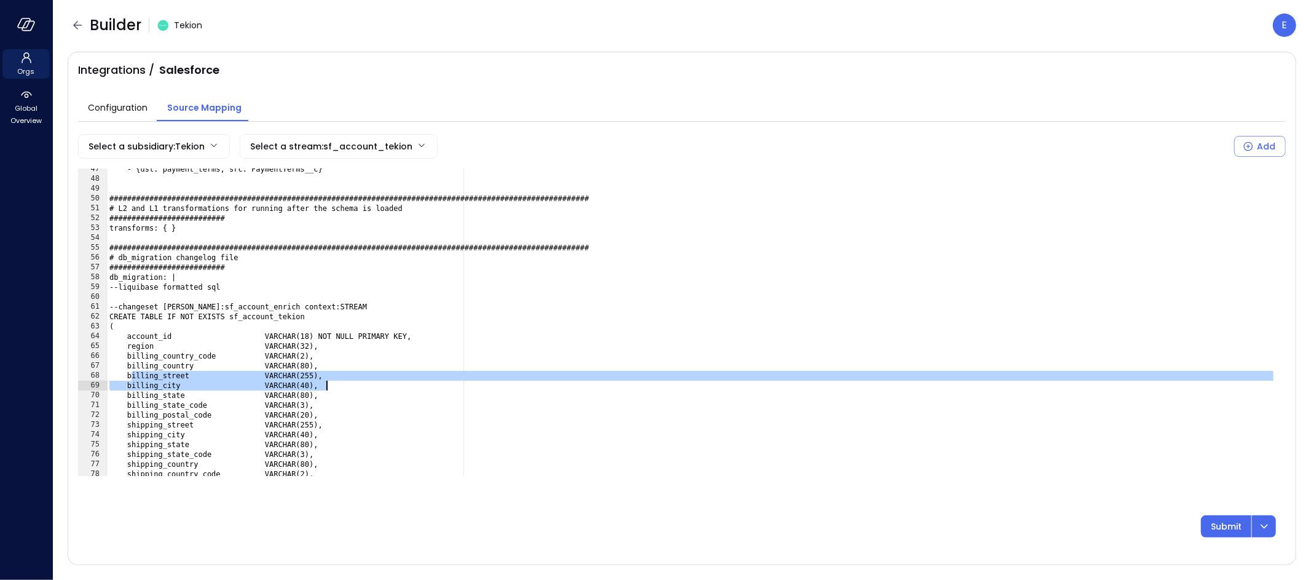
drag, startPoint x: 143, startPoint y: 376, endPoint x: 373, endPoint y: 385, distance: 230.1
click at [373, 385] on div "- {dst: payment_terms, src: PaymentTerms__c} ##################################…" at bounding box center [691, 327] width 1169 height 327
type textarea "**********"
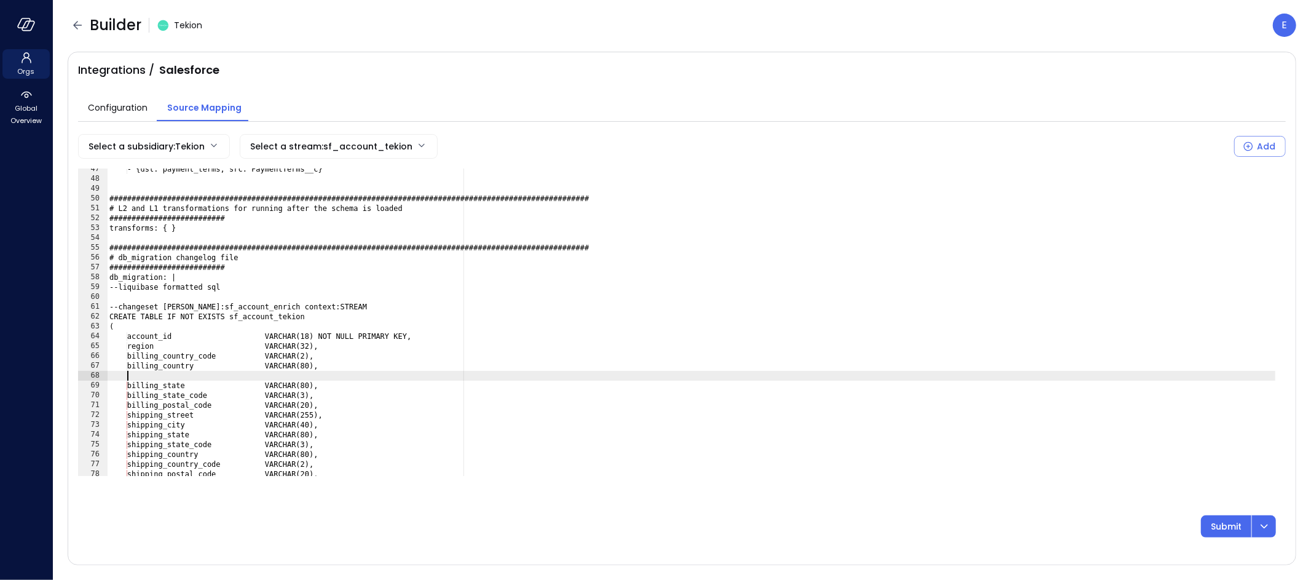
scroll to position [0, 0]
click at [195, 380] on div "- {dst: payment_terms, src: PaymentTerms__c} ##################################…" at bounding box center [691, 327] width 1169 height 327
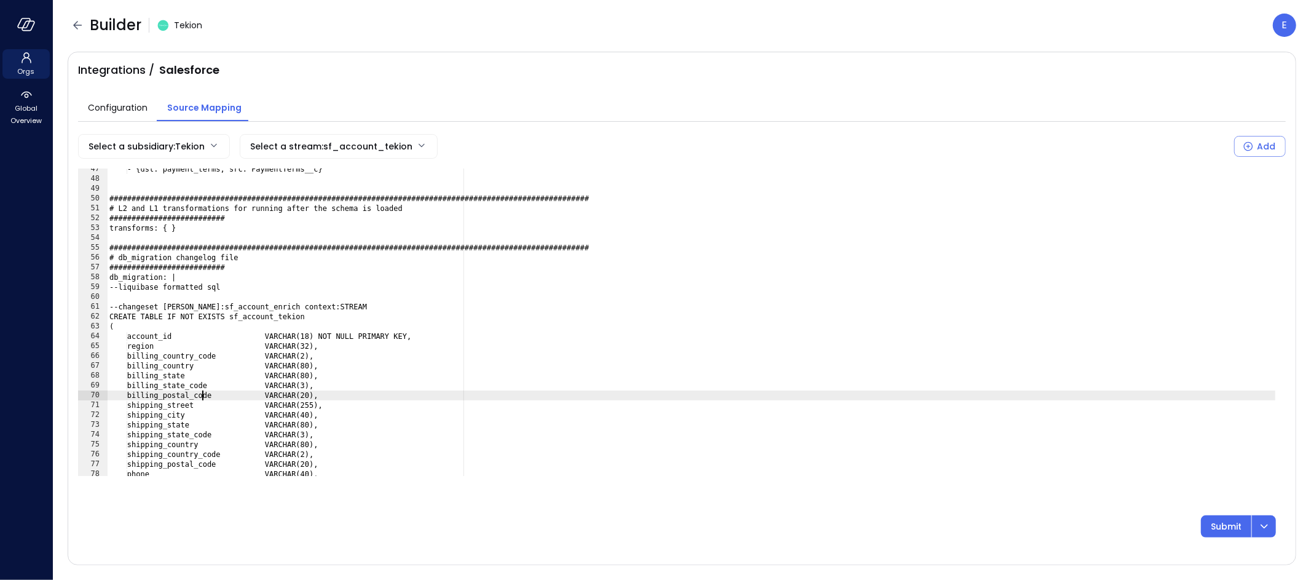
click at [203, 396] on div "- {dst: payment_terms, src: PaymentTerms__c} ##################################…" at bounding box center [691, 327] width 1169 height 327
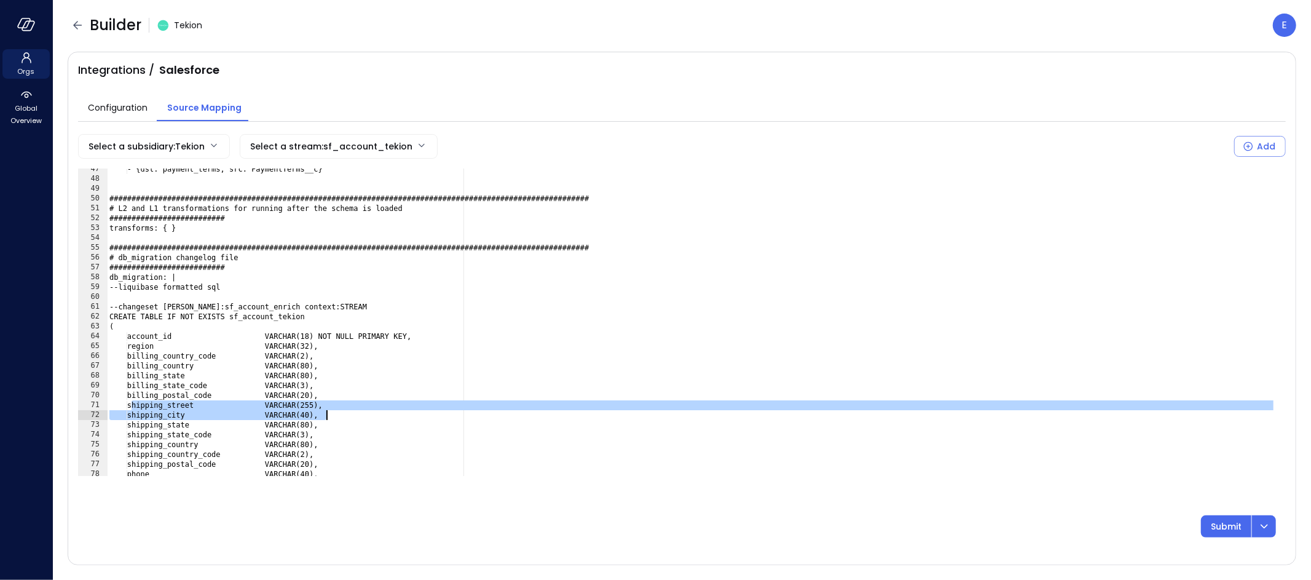
drag, startPoint x: 130, startPoint y: 404, endPoint x: 371, endPoint y: 414, distance: 241.1
click at [371, 414] on div "- {dst: payment_terms, src: PaymentTerms__c} ##################################…" at bounding box center [691, 327] width 1169 height 327
type textarea "**********"
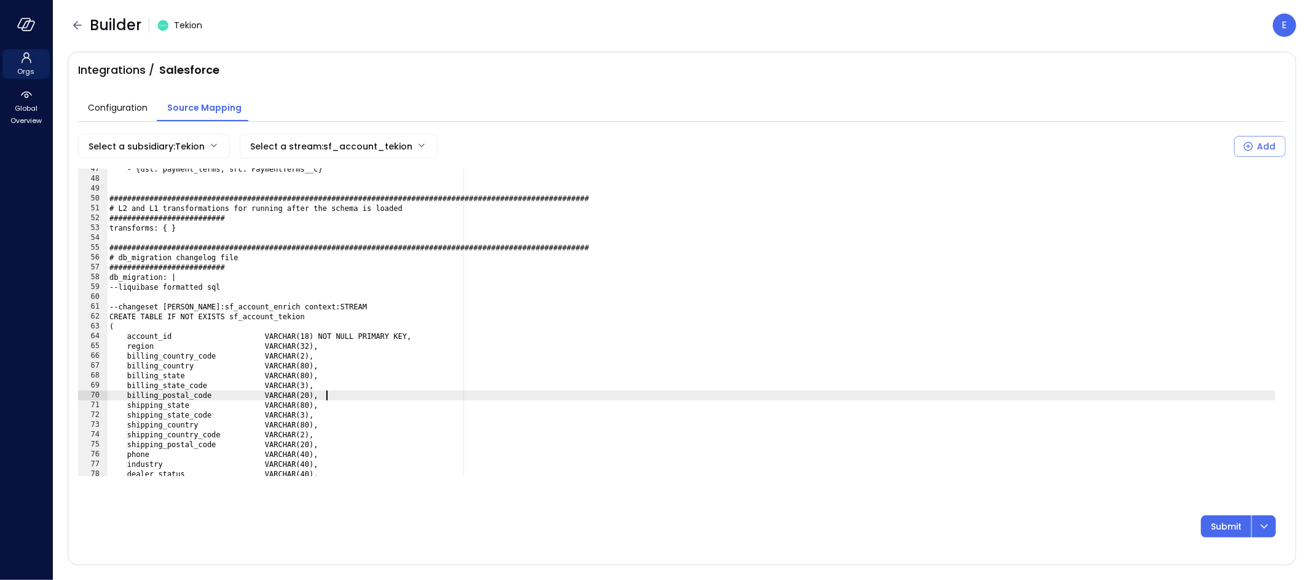
click at [187, 454] on div "- {dst: payment_terms, src: PaymentTerms__c} ##################################…" at bounding box center [691, 327] width 1169 height 327
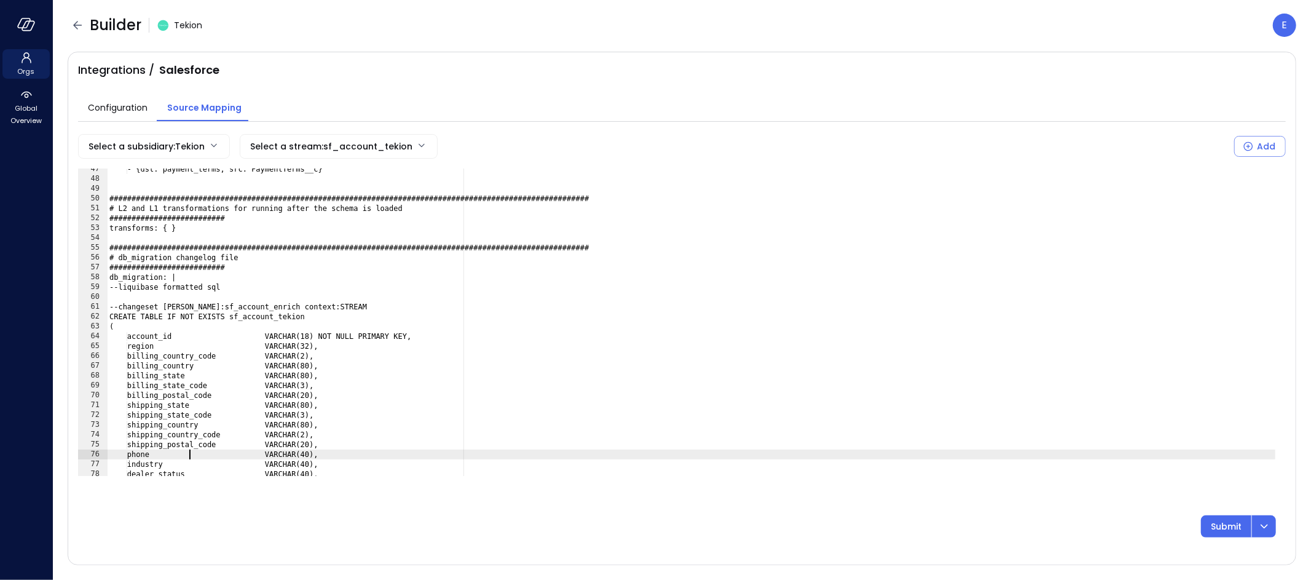
click at [187, 454] on div "- {dst: payment_terms, src: PaymentTerms__c} ##################################…" at bounding box center [691, 327] width 1169 height 327
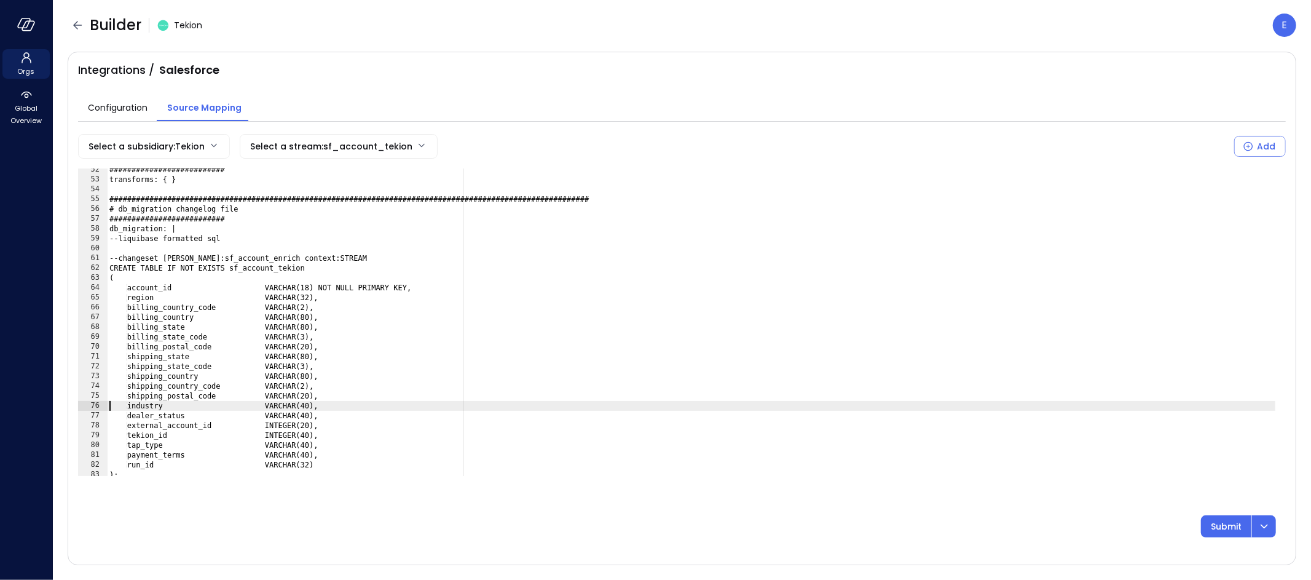
scroll to position [507, 0]
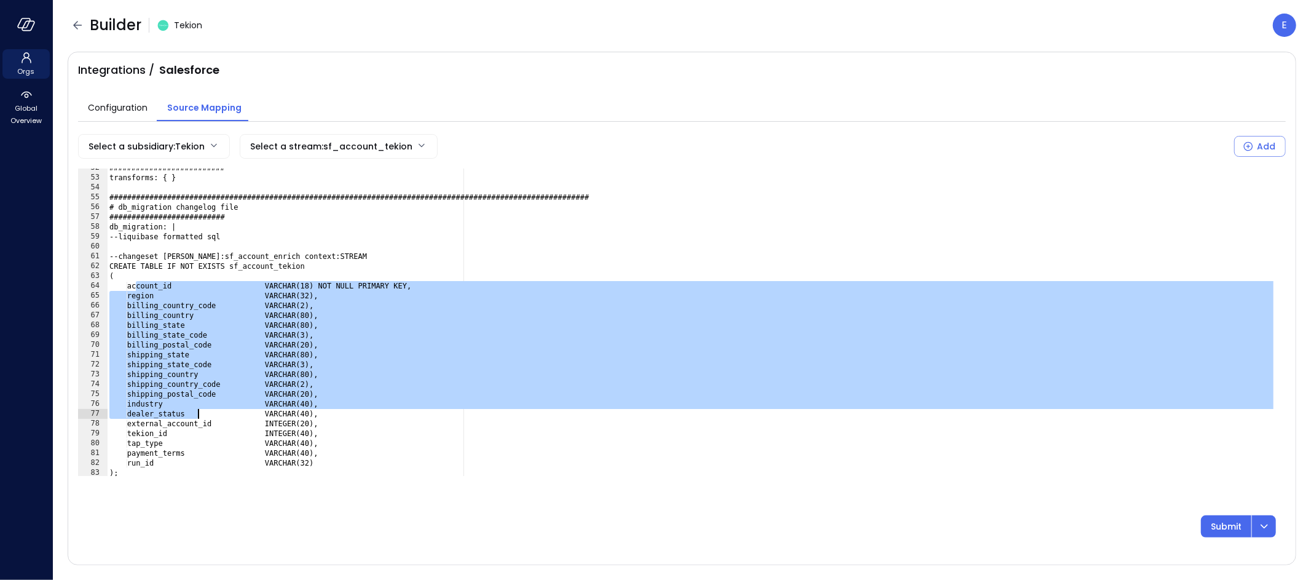
drag, startPoint x: 138, startPoint y: 286, endPoint x: 199, endPoint y: 411, distance: 138.8
click at [199, 411] on div "########################## transforms: { } ####################################…" at bounding box center [691, 326] width 1169 height 327
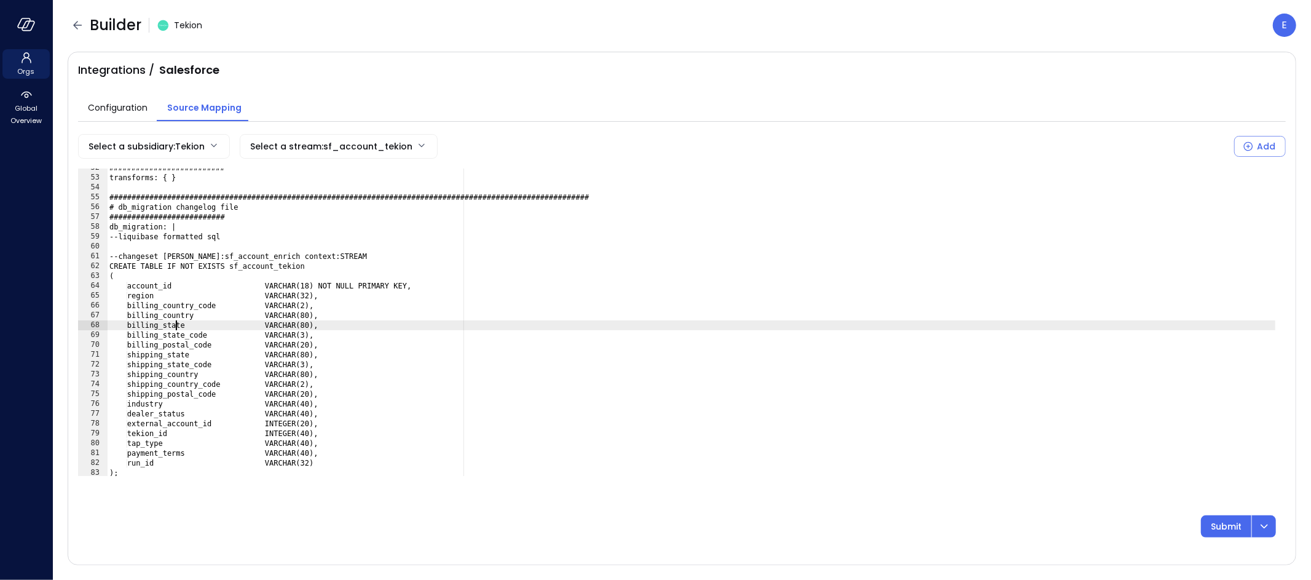
click at [175, 324] on div "########################## transforms: { } ####################################…" at bounding box center [691, 326] width 1169 height 327
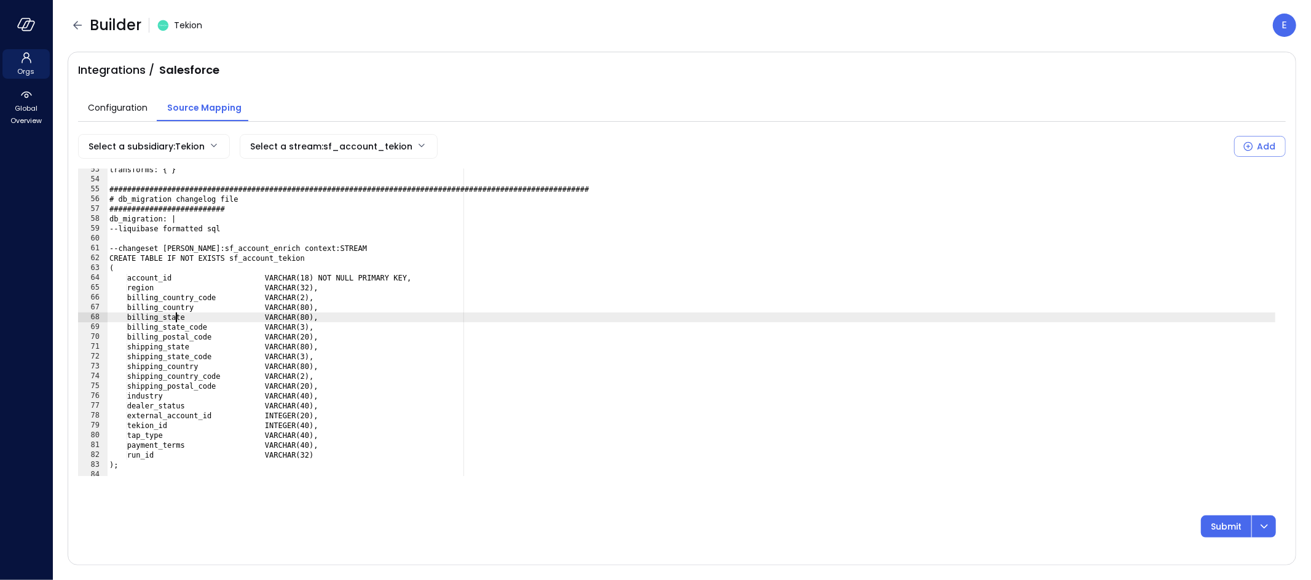
scroll to position [518, 0]
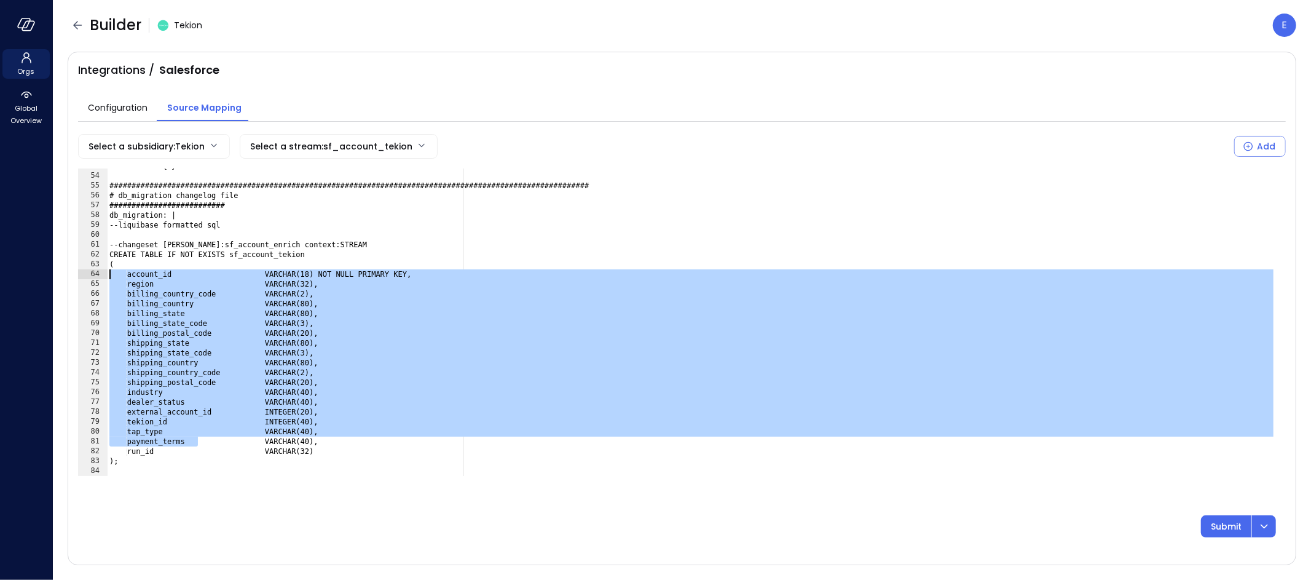
drag, startPoint x: 198, startPoint y: 440, endPoint x: 87, endPoint y: 271, distance: 201.9
click at [87, 271] on div "**********" at bounding box center [682, 321] width 1208 height 307
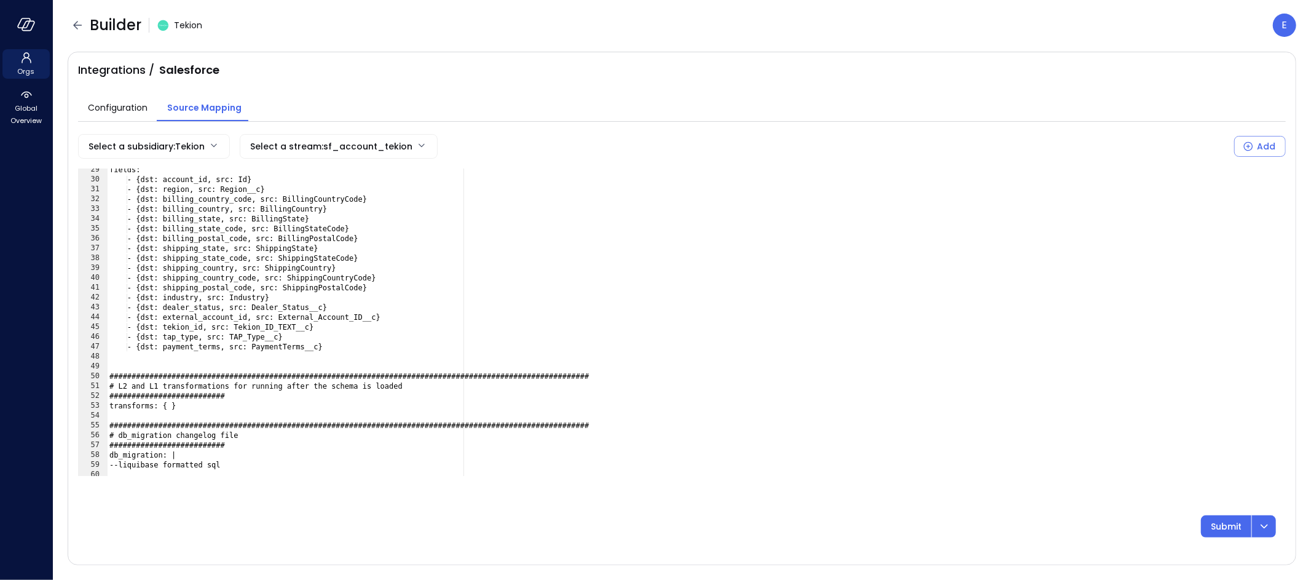
scroll to position [239, 0]
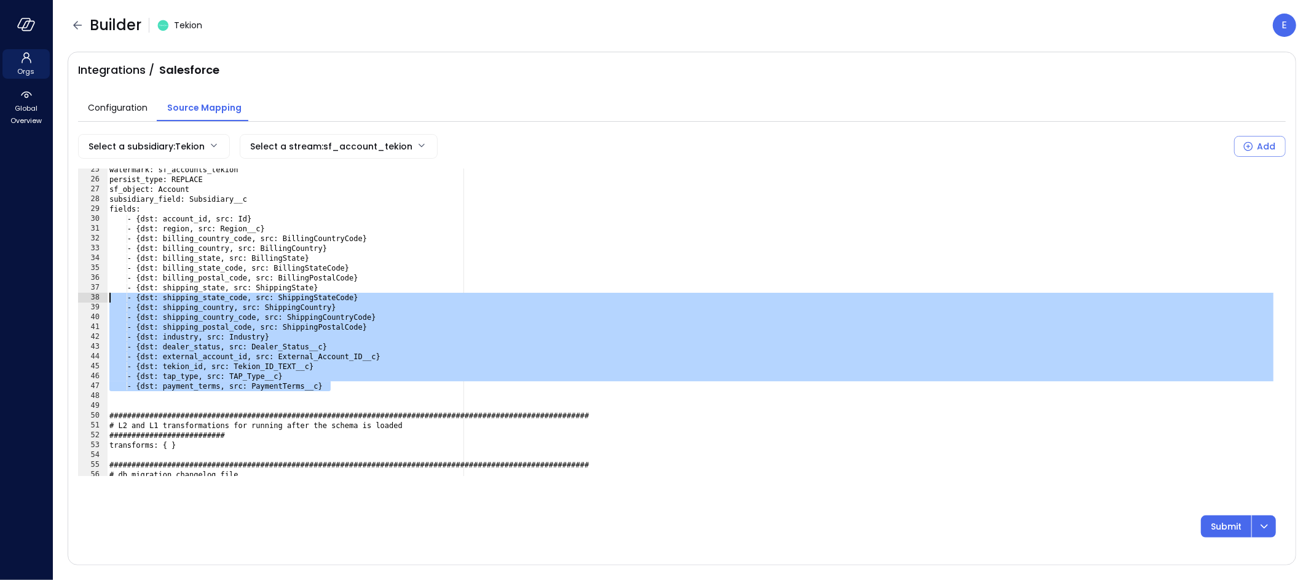
drag, startPoint x: 351, startPoint y: 385, endPoint x: 1, endPoint y: 298, distance: 360.6
click at [1, 298] on div "**********" at bounding box center [655, 290] width 1311 height 580
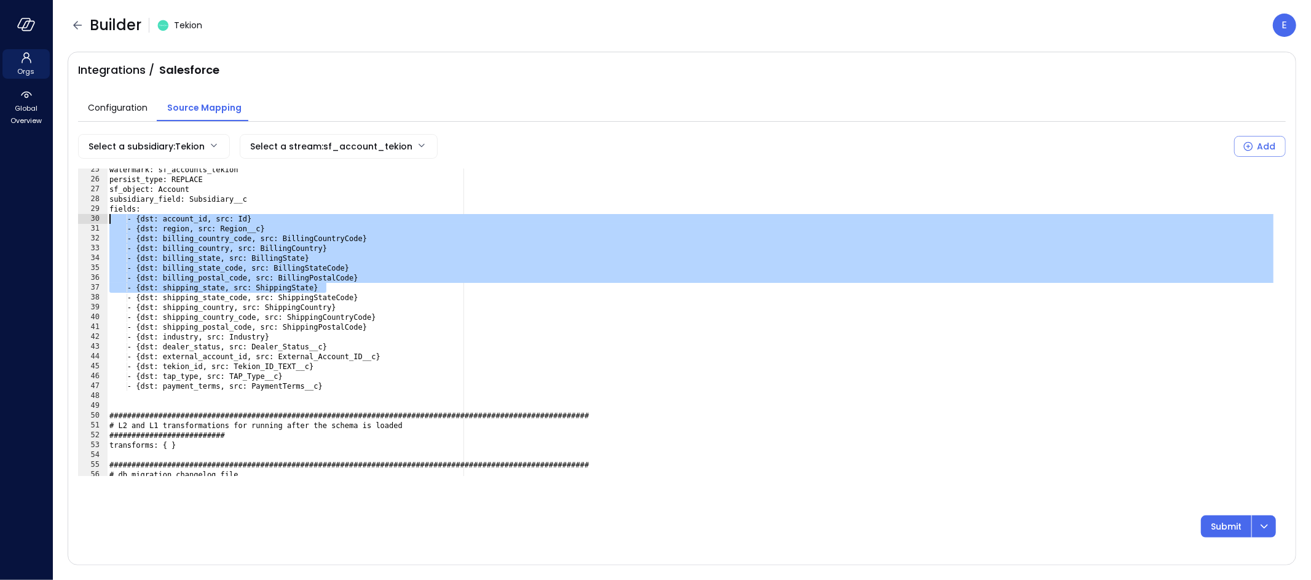
drag, startPoint x: 333, startPoint y: 287, endPoint x: 33, endPoint y: 220, distance: 307.4
click at [33, 220] on div "**********" at bounding box center [655, 290] width 1311 height 580
click at [277, 285] on div "watermark: sf_accounts_tekion persist_type: REPLACE sf_object: Account subsidia…" at bounding box center [691, 328] width 1169 height 327
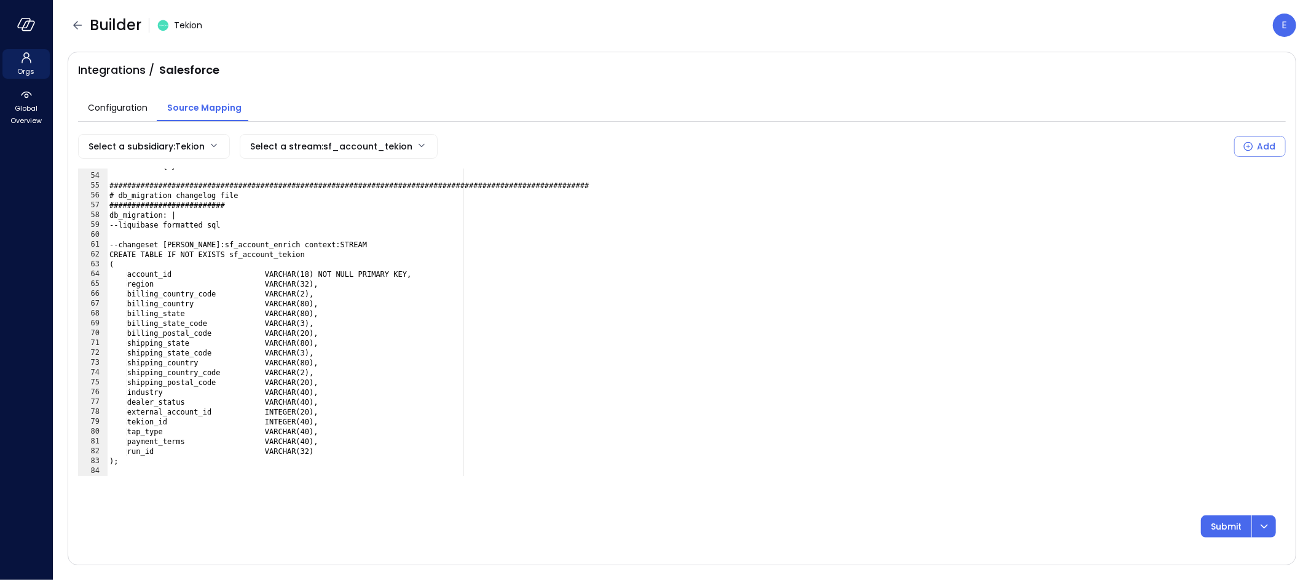
scroll to position [518, 0]
click at [293, 406] on div "transforms: { } ###############################################################…" at bounding box center [691, 324] width 1169 height 327
click at [283, 411] on div "transforms: { } ###############################################################…" at bounding box center [691, 324] width 1169 height 327
drag, startPoint x: 274, startPoint y: 401, endPoint x: 304, endPoint y: 400, distance: 30.2
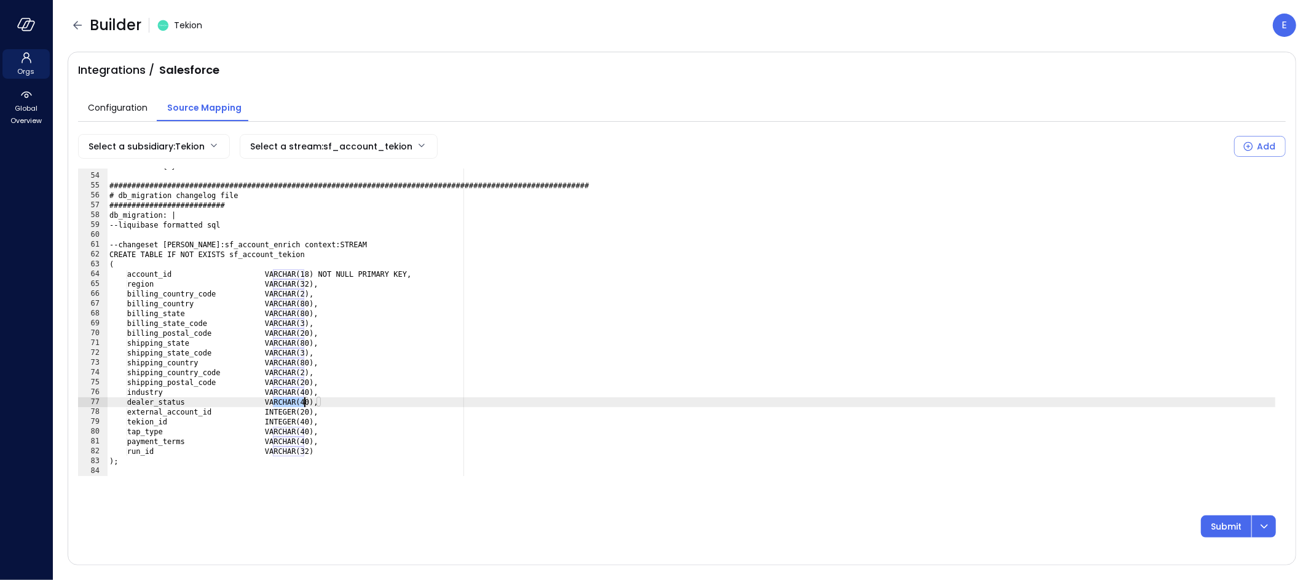
click at [304, 400] on div "transforms: { } ###############################################################…" at bounding box center [691, 324] width 1169 height 327
click at [290, 411] on div "transforms: { } ###############################################################…" at bounding box center [691, 324] width 1169 height 327
paste textarea "Cursor at row 78"
click at [285, 421] on div "transforms: { } ###############################################################…" at bounding box center [691, 324] width 1169 height 327
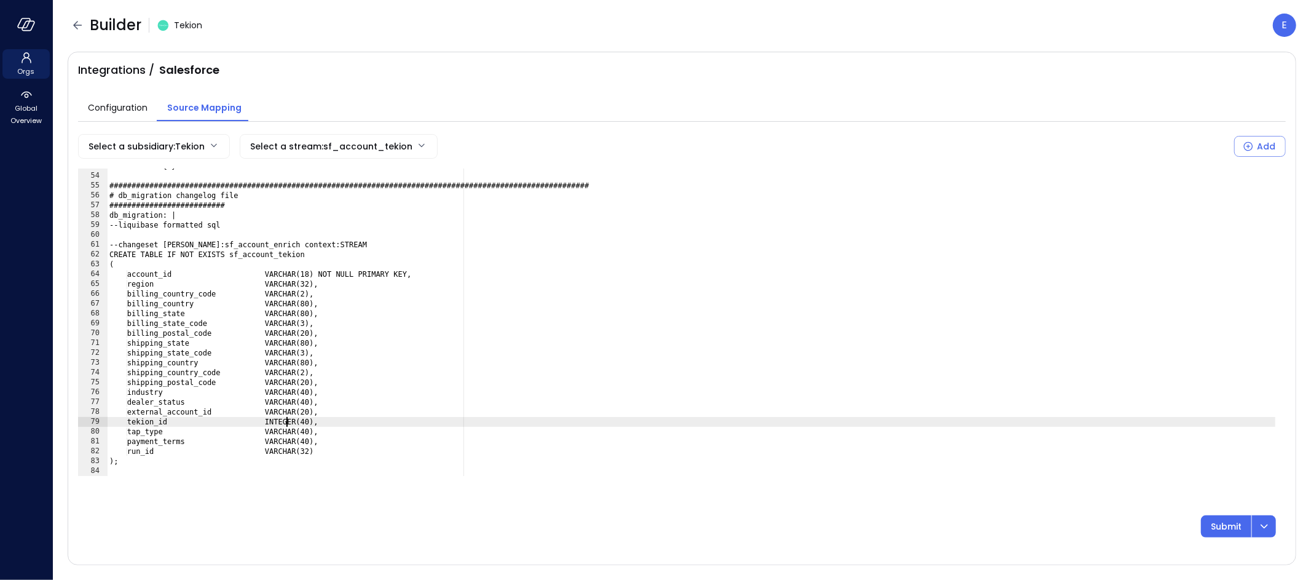
click at [285, 421] on div "transforms: { } ###############################################################…" at bounding box center [691, 324] width 1169 height 327
paste textarea "Cursor at row 79"
click at [318, 424] on div "transforms: { } ###############################################################…" at bounding box center [691, 324] width 1169 height 327
type textarea "**********"
click at [1259, 520] on icon "dropdown-icon-button" at bounding box center [1264, 526] width 15 height 15
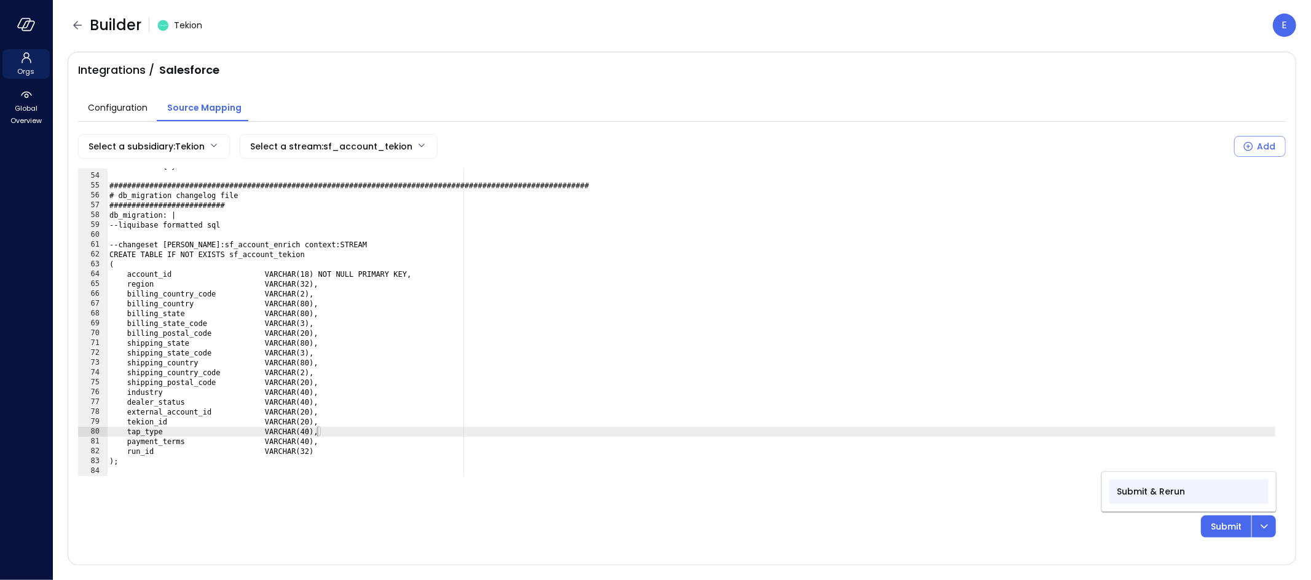
click at [1165, 495] on p "Submit & Rerun" at bounding box center [1151, 491] width 68 height 14
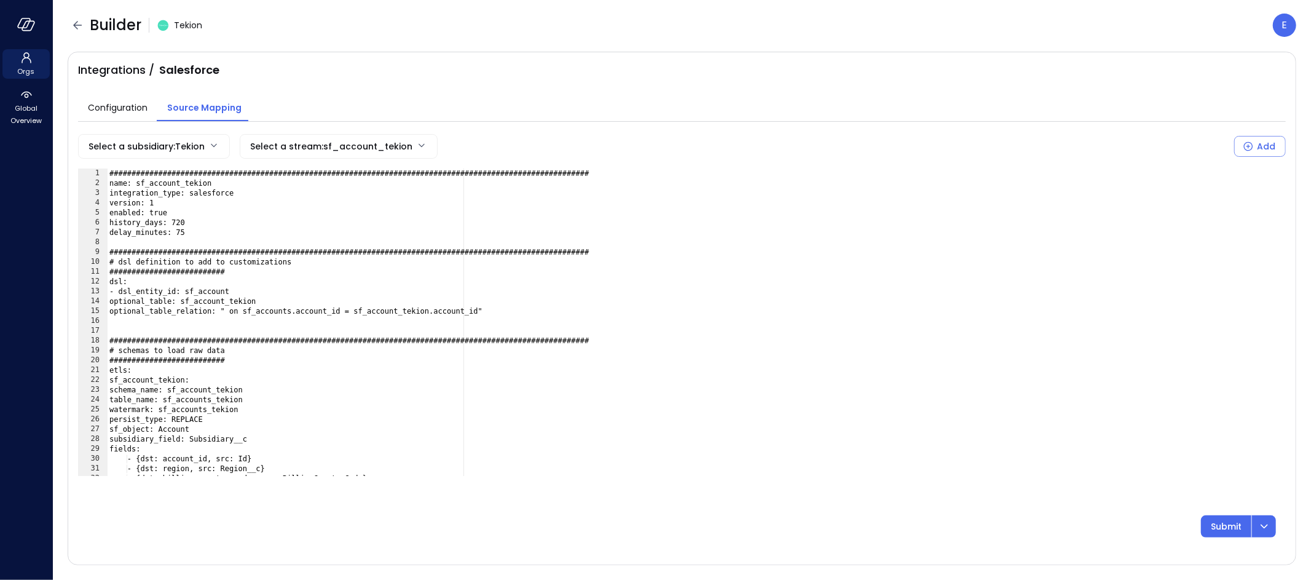
click at [230, 397] on div "###############################################################################…" at bounding box center [691, 331] width 1169 height 327
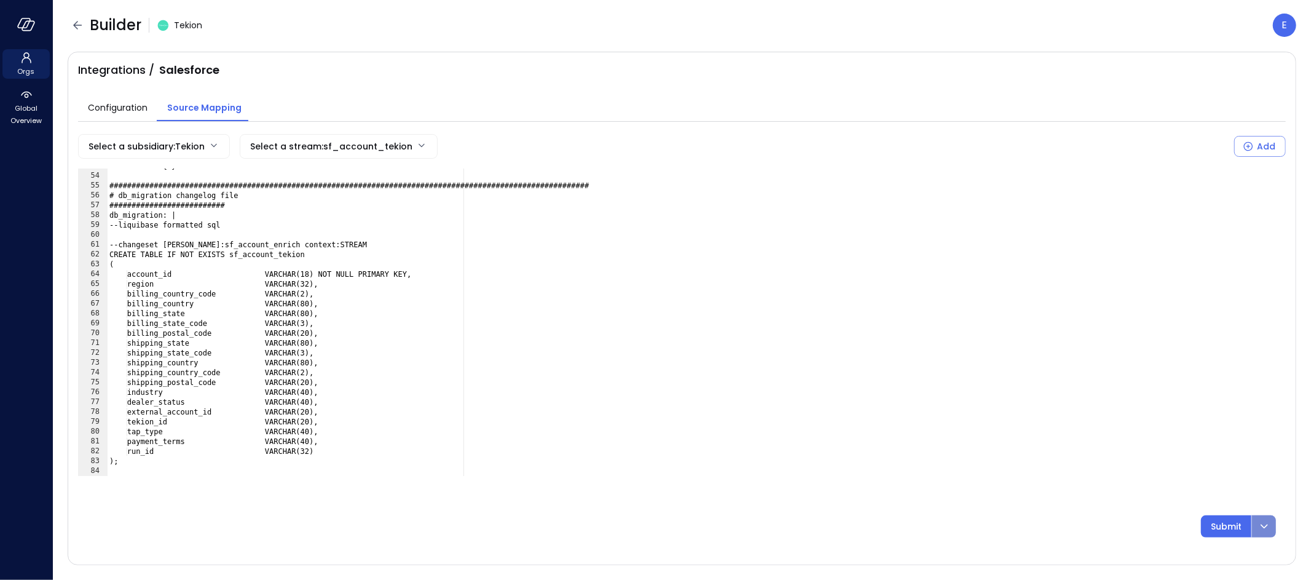
click at [1267, 529] on icon "dropdown-icon-button" at bounding box center [1264, 526] width 15 height 15
click at [1147, 491] on p "Submit & Rerun" at bounding box center [1151, 491] width 68 height 14
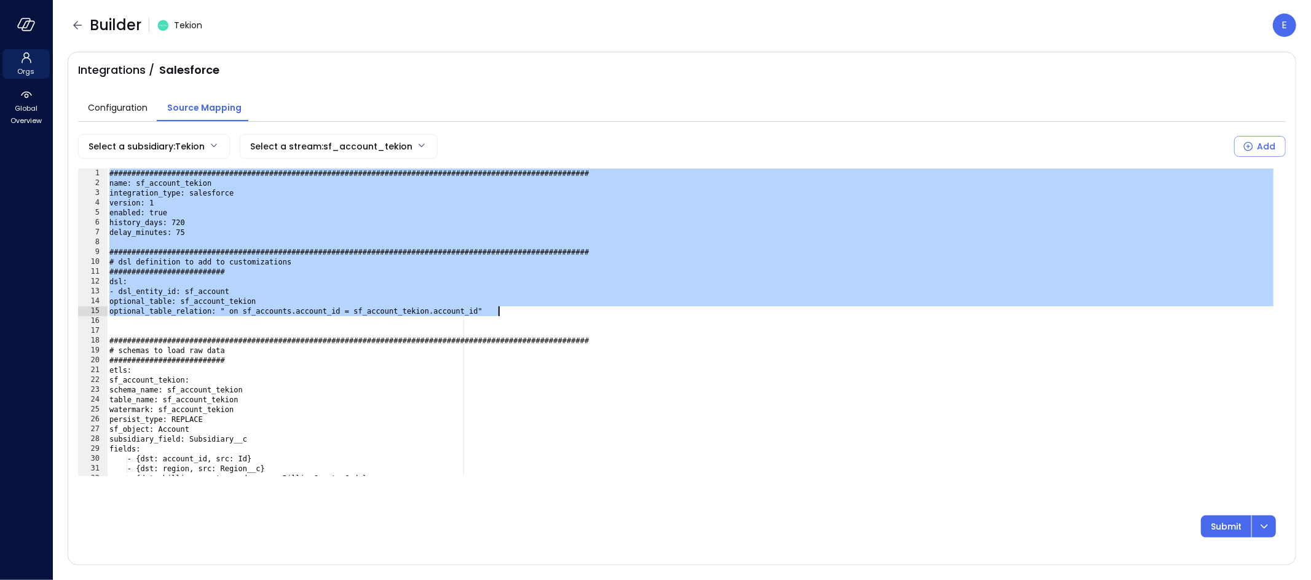
drag, startPoint x: 111, startPoint y: 281, endPoint x: 556, endPoint y: 306, distance: 445.8
click at [556, 306] on div "###############################################################################…" at bounding box center [691, 331] width 1169 height 327
click at [521, 307] on div "###############################################################################…" at bounding box center [691, 331] width 1169 height 327
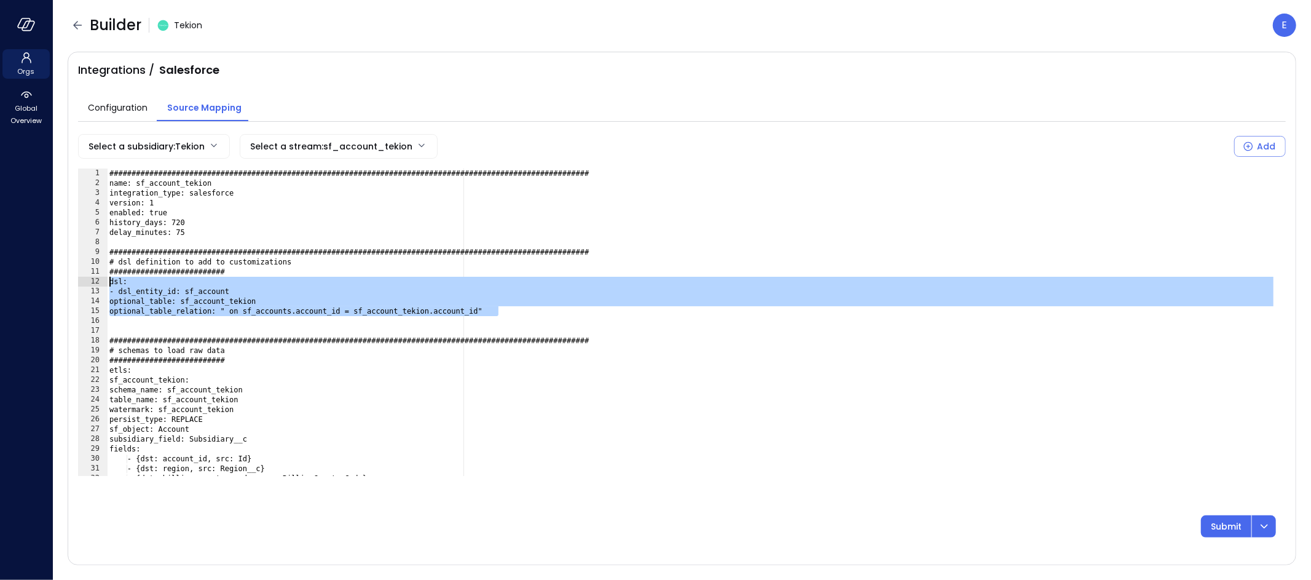
drag, startPoint x: 530, startPoint y: 312, endPoint x: 92, endPoint y: 278, distance: 439.5
click at [92, 278] on div "**********" at bounding box center [682, 321] width 1208 height 307
type textarea "**********"
click at [77, 25] on icon "button" at bounding box center [77, 25] width 15 height 15
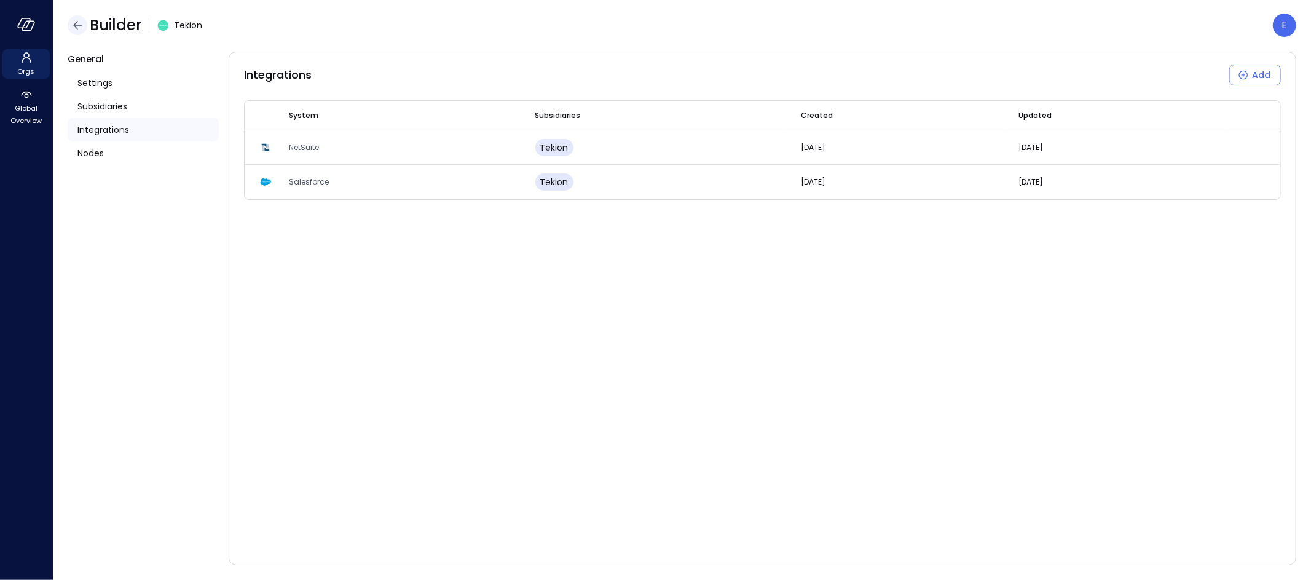
click at [76, 25] on icon "button" at bounding box center [77, 25] width 9 height 8
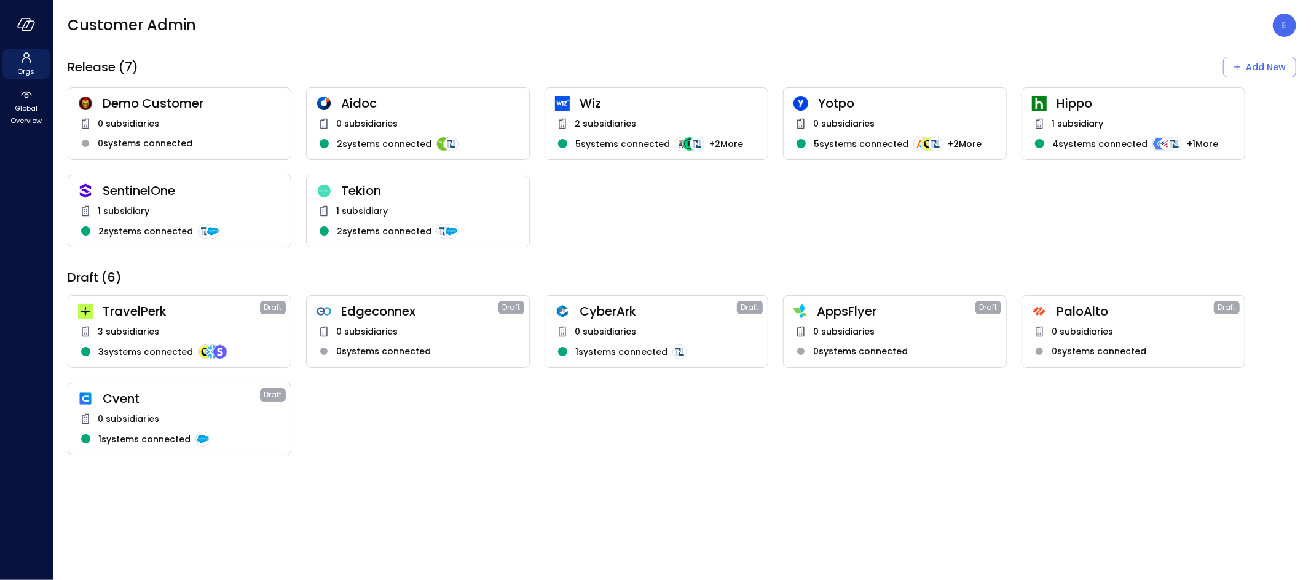
click at [640, 125] on div "2 subsidiaries" at bounding box center [656, 123] width 203 height 15
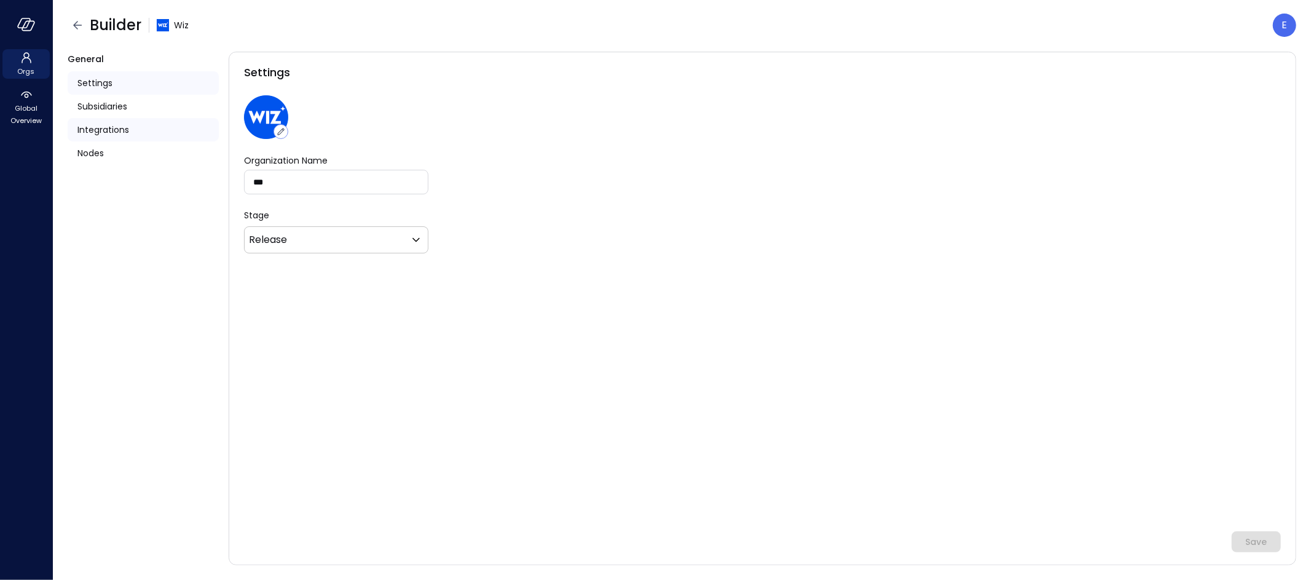
click at [97, 128] on span "Integrations" at bounding box center [103, 130] width 52 height 14
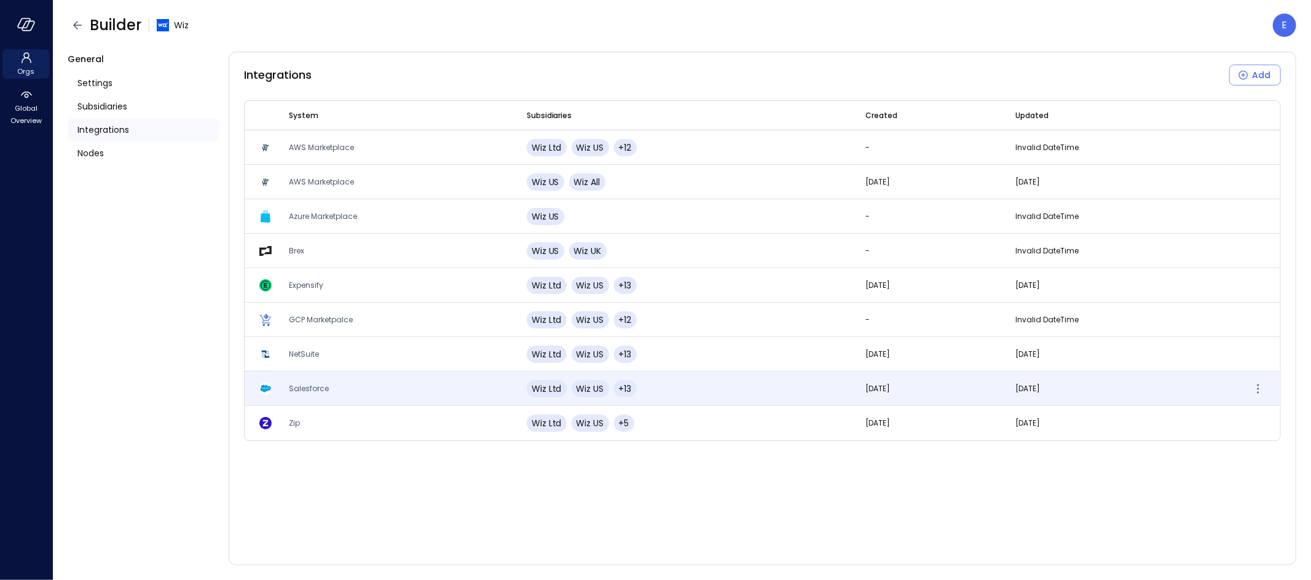
click at [352, 387] on td "Salesforce" at bounding box center [393, 388] width 238 height 34
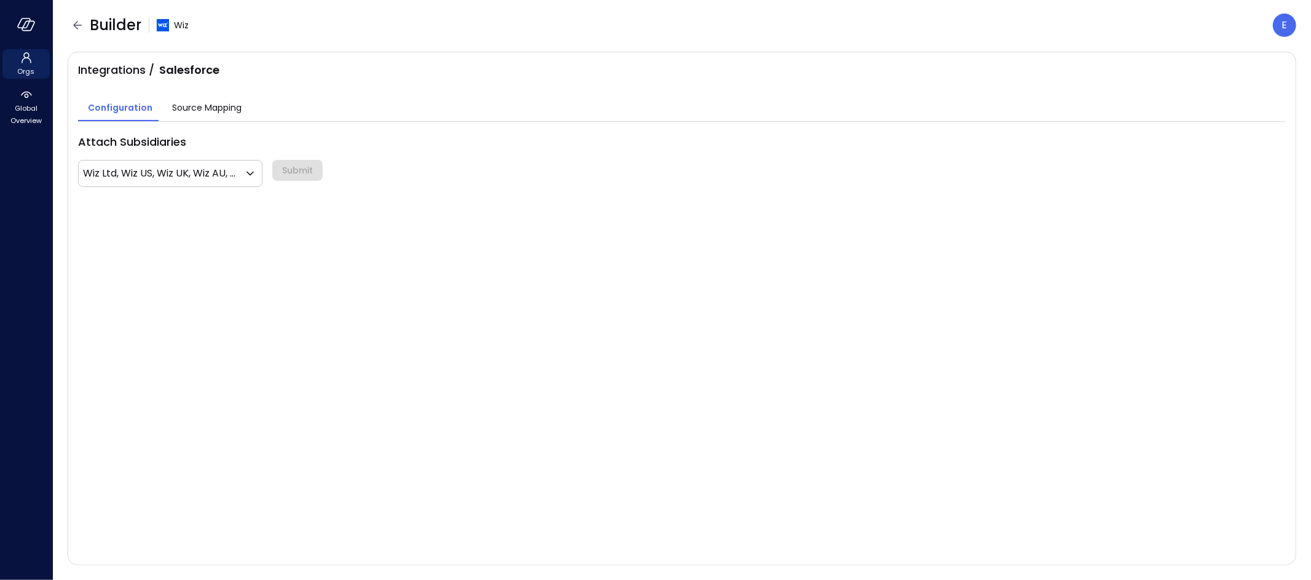
click at [211, 98] on button "Source Mapping" at bounding box center [206, 109] width 89 height 25
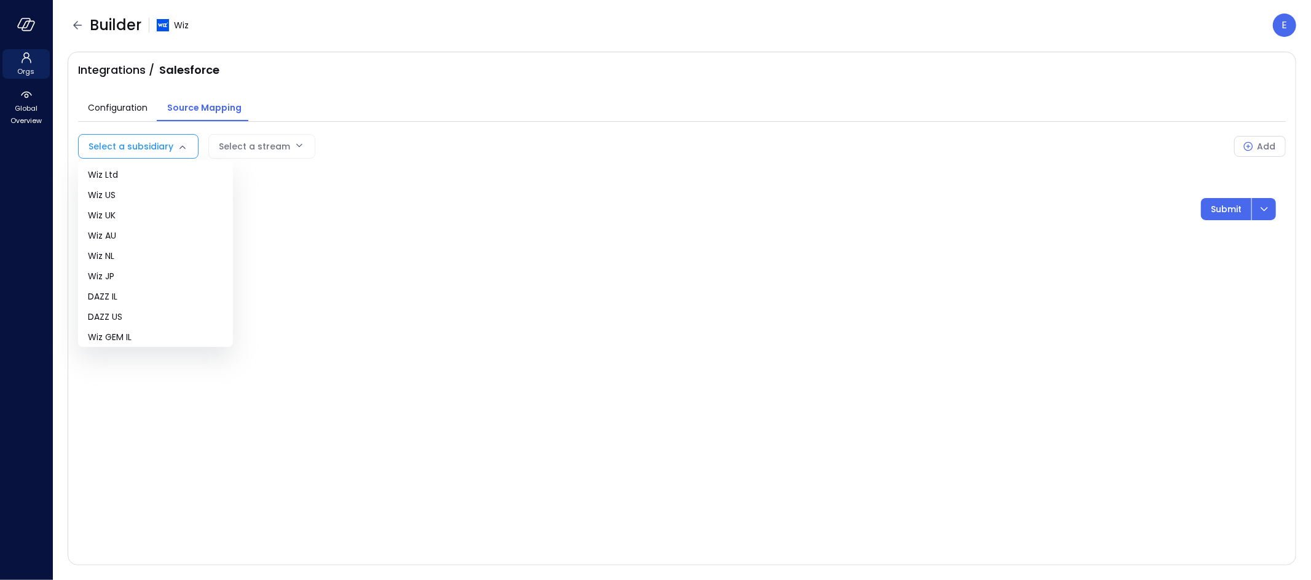
click at [164, 141] on body "Orgs Global Overview Builder Wiz E Integrations / Salesforce Configuration Sour…" at bounding box center [655, 290] width 1311 height 580
click at [140, 191] on span "Wiz US" at bounding box center [155, 195] width 135 height 13
type input "**"
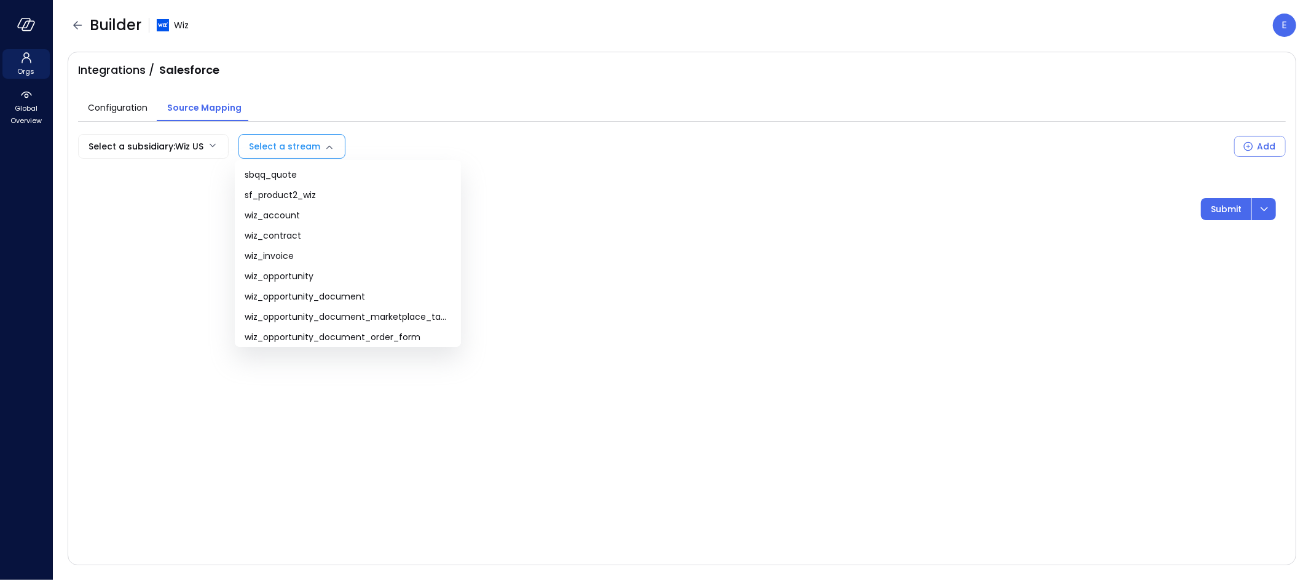
click at [323, 148] on body "Orgs Global Overview Builder Wiz E Integrations / Salesforce Configuration Sour…" at bounding box center [655, 290] width 1311 height 580
click at [301, 235] on span "wiz_contract" at bounding box center [348, 235] width 207 height 13
type input "**********"
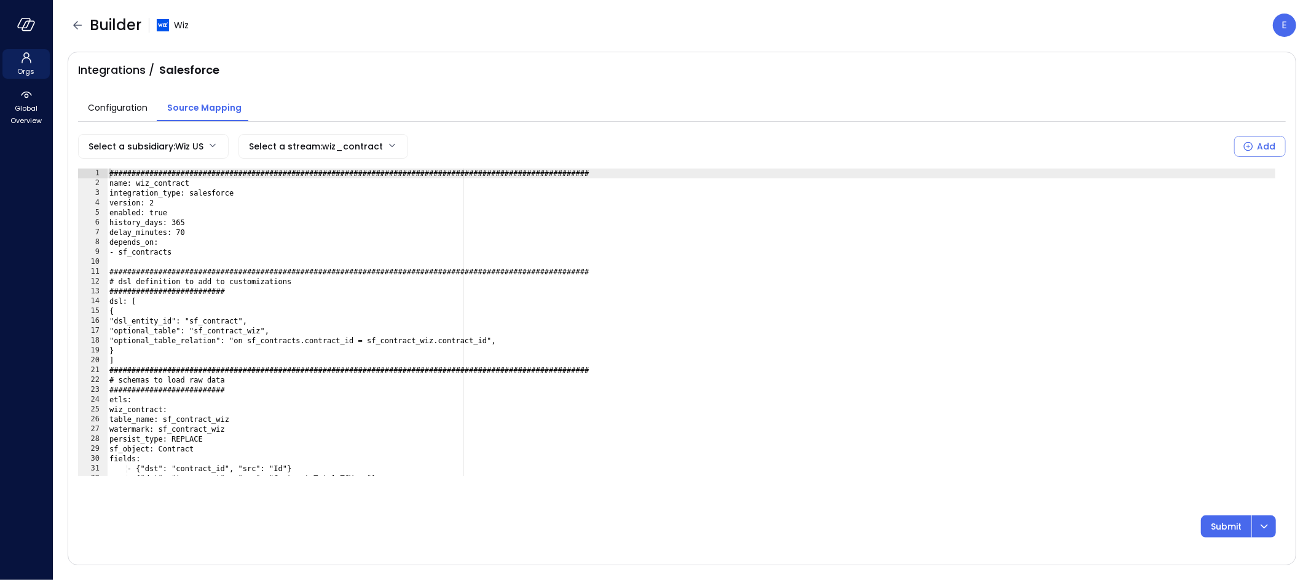
click at [149, 317] on div "###############################################################################…" at bounding box center [691, 331] width 1169 height 327
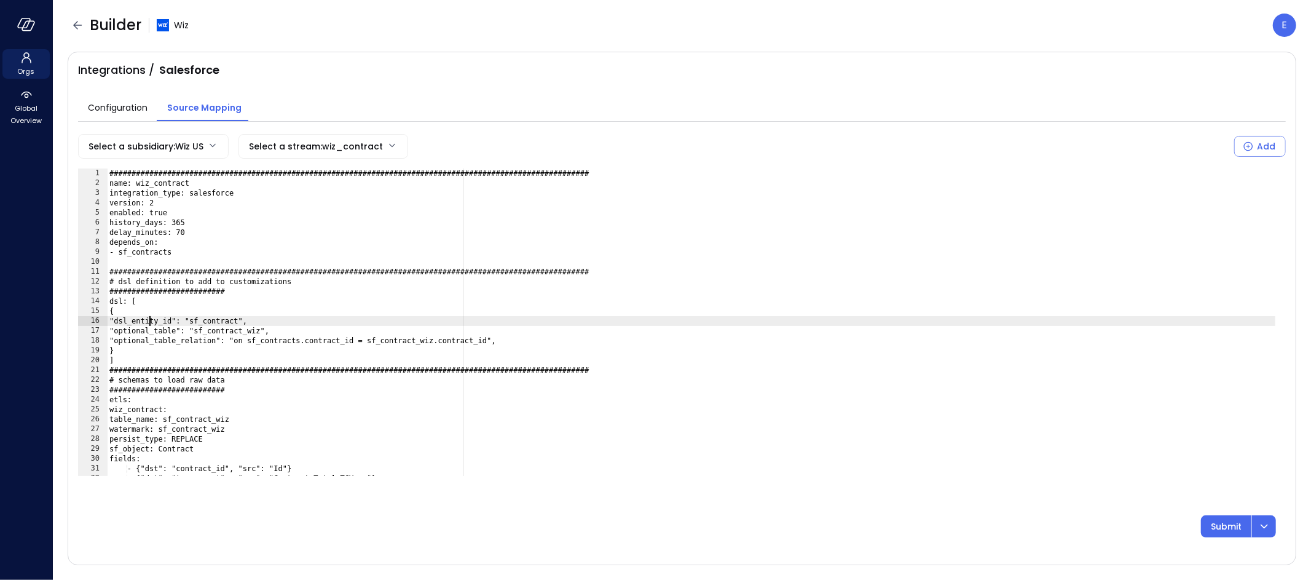
click at [149, 317] on div "###############################################################################…" at bounding box center [691, 331] width 1169 height 327
type textarea "**********"
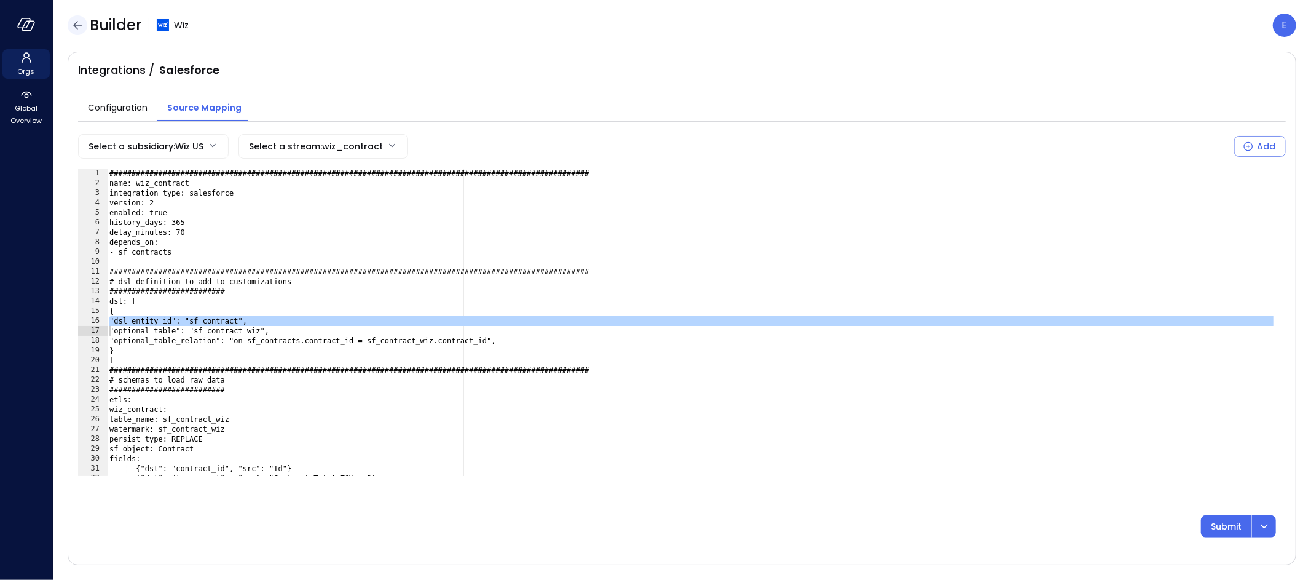
click at [77, 28] on icon "button" at bounding box center [77, 25] width 15 height 15
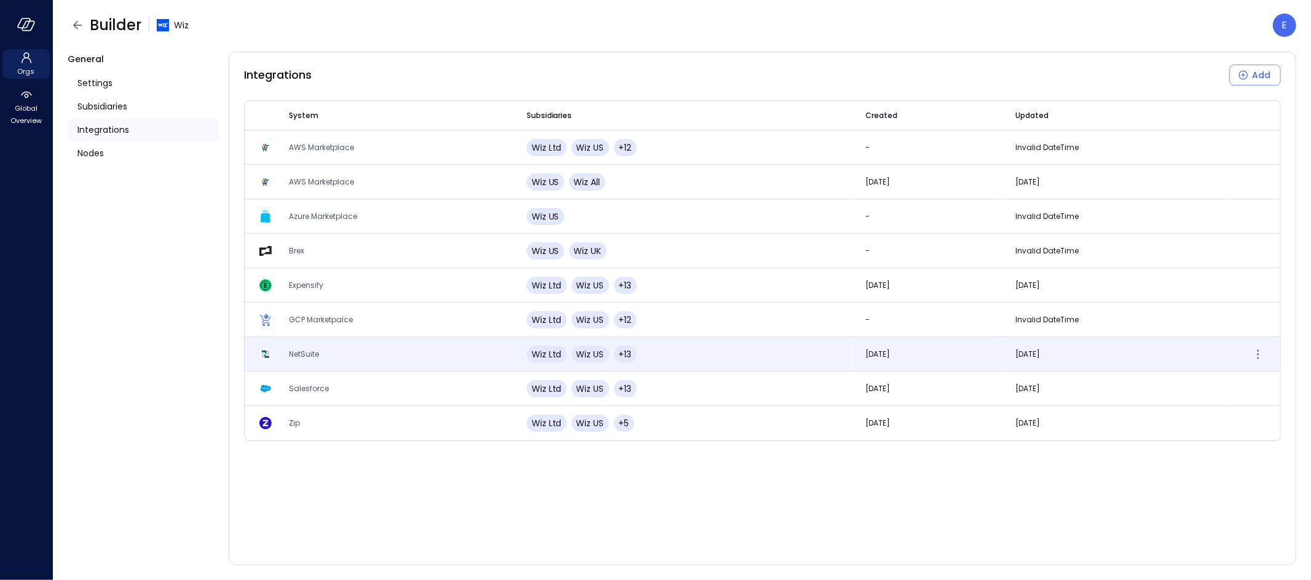
click at [307, 341] on td "NetSuite" at bounding box center [393, 354] width 238 height 34
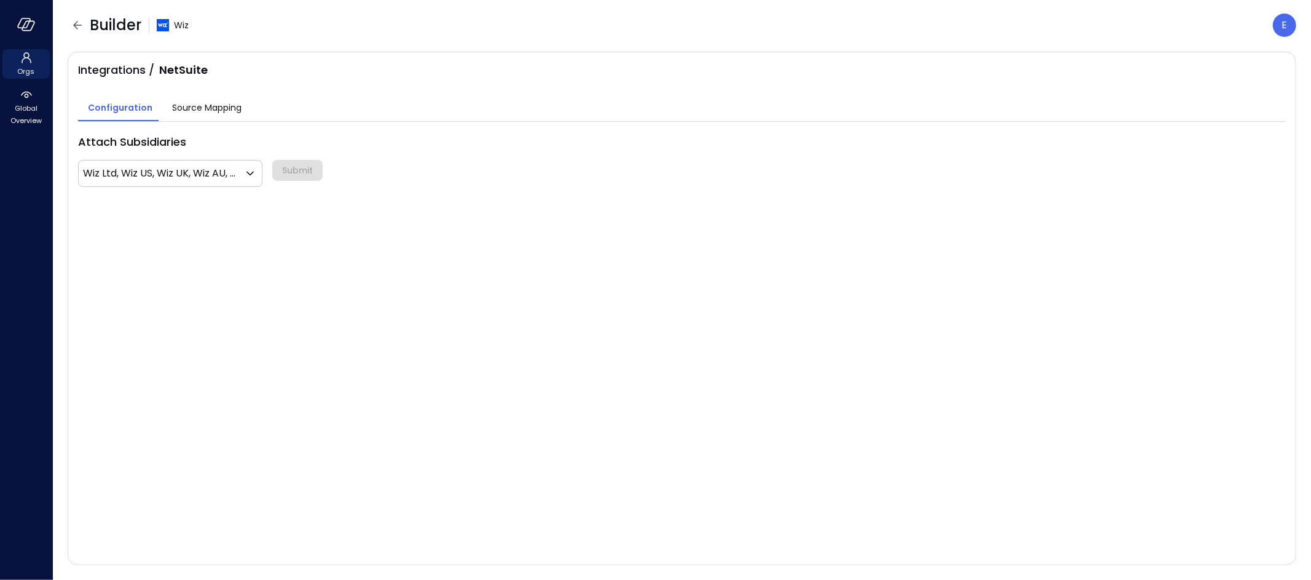
click at [201, 110] on span "Source Mapping" at bounding box center [206, 108] width 69 height 14
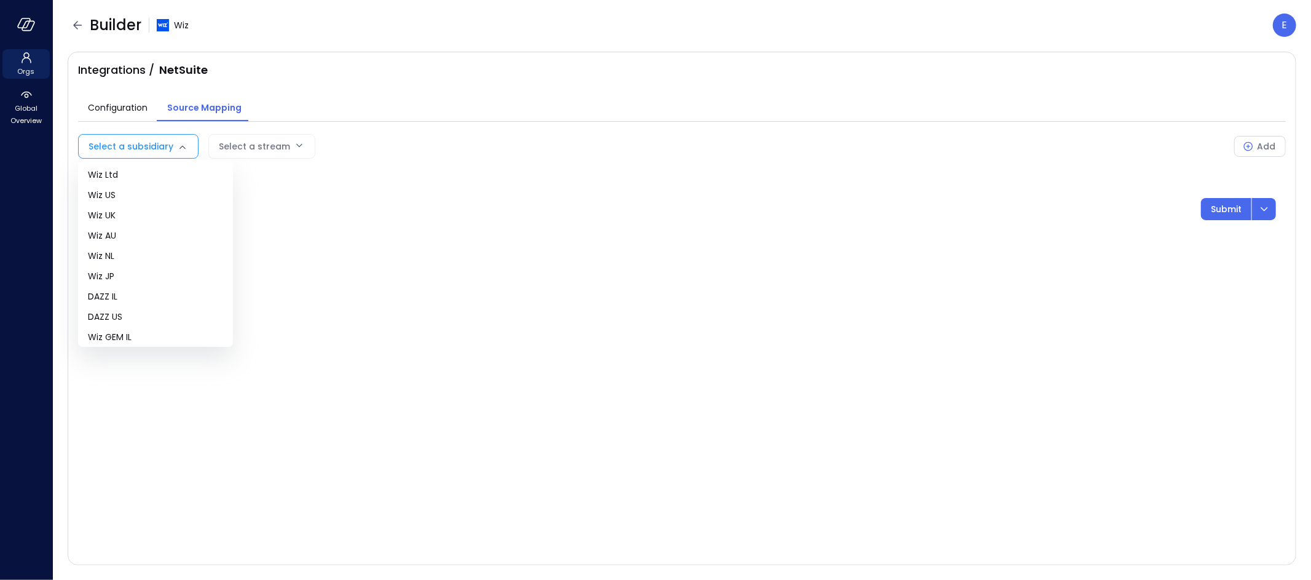
click at [150, 143] on body "Orgs Global Overview Builder Wiz E Integrations / NetSuite Configuration Source…" at bounding box center [655, 290] width 1311 height 580
click at [130, 194] on span "Wiz US" at bounding box center [155, 195] width 135 height 13
type input "**"
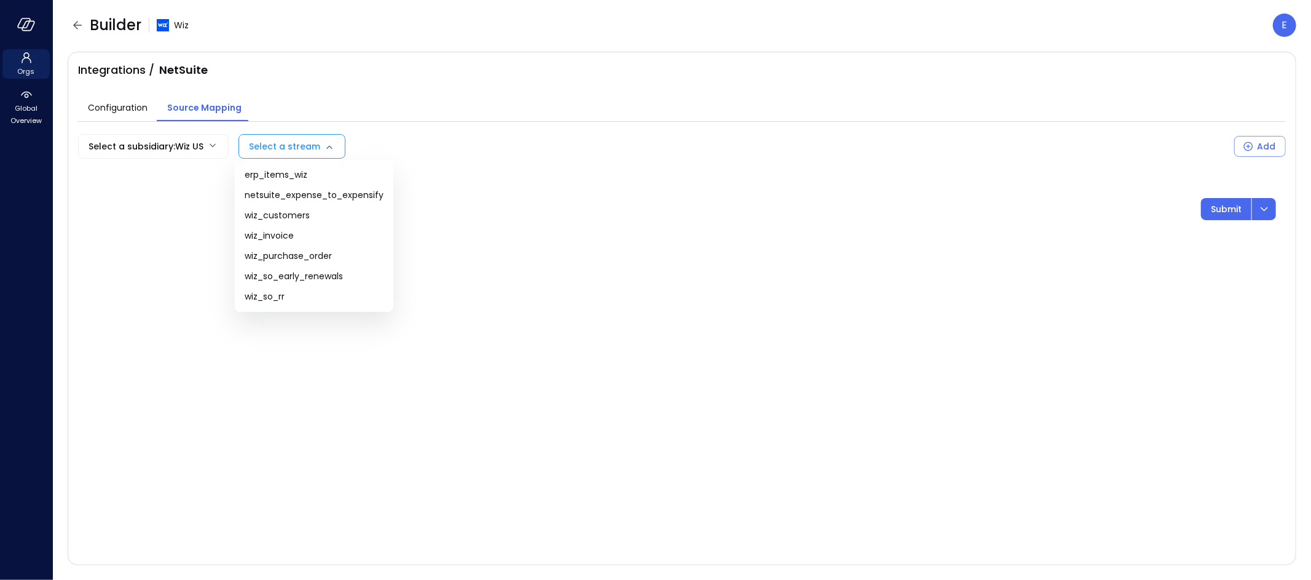
click at [279, 146] on body "Orgs Global Overview Builder Wiz E Integrations / NetSuite Configuration Source…" at bounding box center [655, 290] width 1311 height 580
click at [280, 176] on span "erp_items_wiz" at bounding box center [314, 174] width 139 height 13
type input "**********"
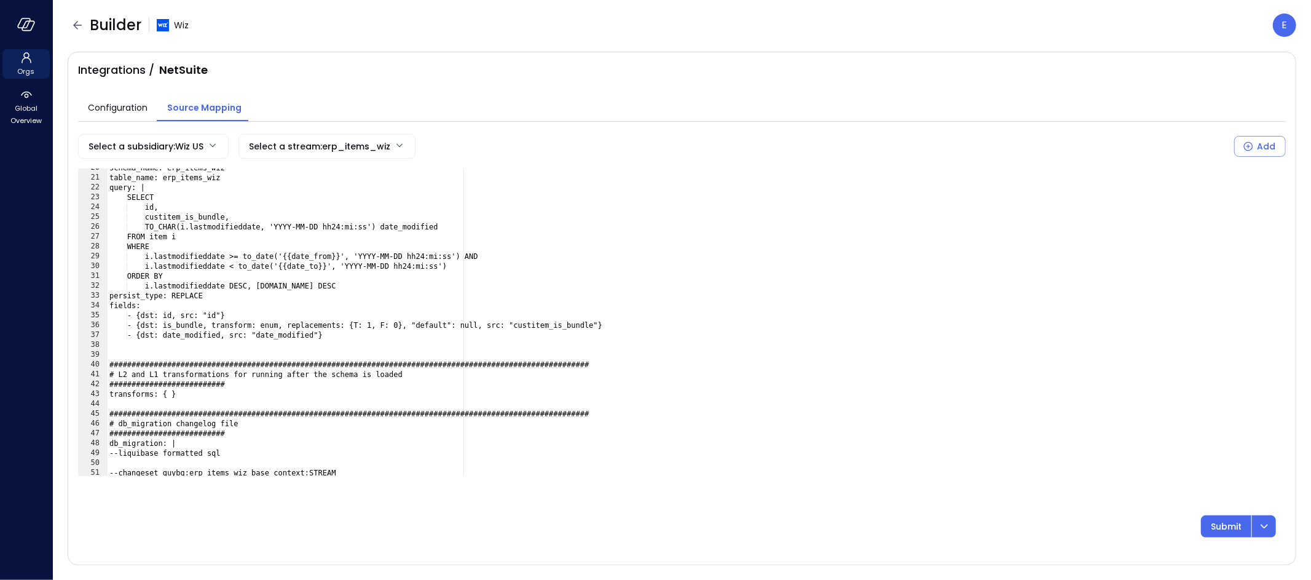
scroll to position [262, 0]
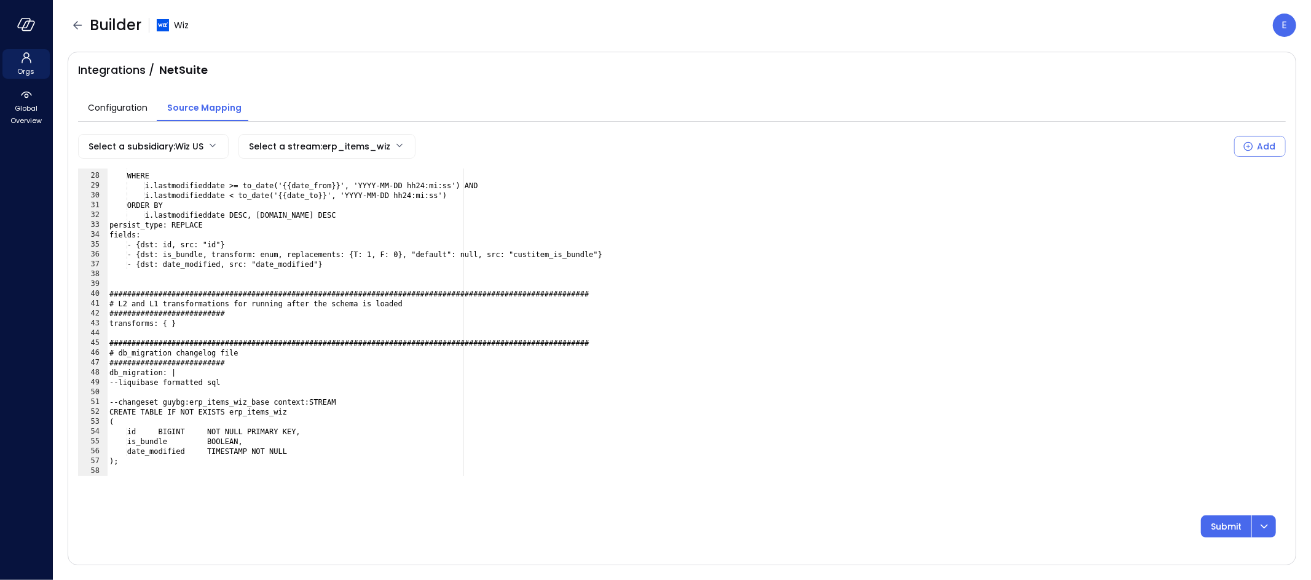
click at [157, 440] on div "FROM item i WHERE i.lastmodifieddate >= to_date('{{date_from}}', 'YYYY-MM-DD hh…" at bounding box center [691, 324] width 1169 height 327
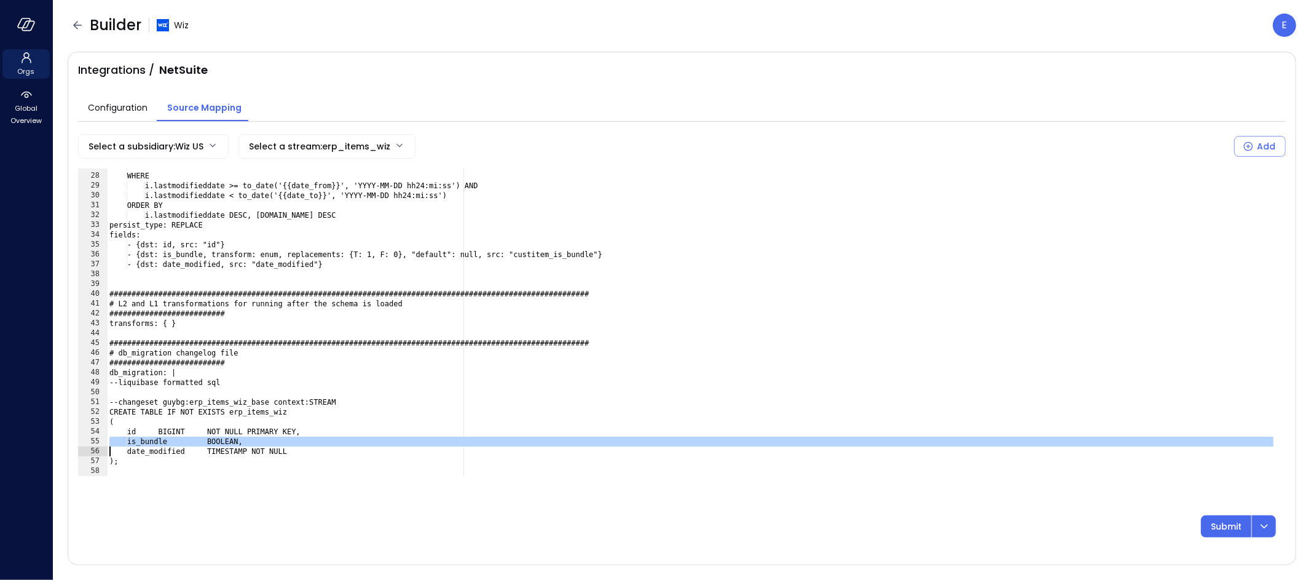
click at [157, 440] on div "FROM item i WHERE i.lastmodifieddate >= to_date('{{date_from}}', 'YYYY-MM-DD hh…" at bounding box center [691, 324] width 1169 height 327
click at [537, 253] on div "FROM item i WHERE i.lastmodifieddate >= to_date('{{date_from}}', 'YYYY-MM-DD hh…" at bounding box center [691, 324] width 1169 height 327
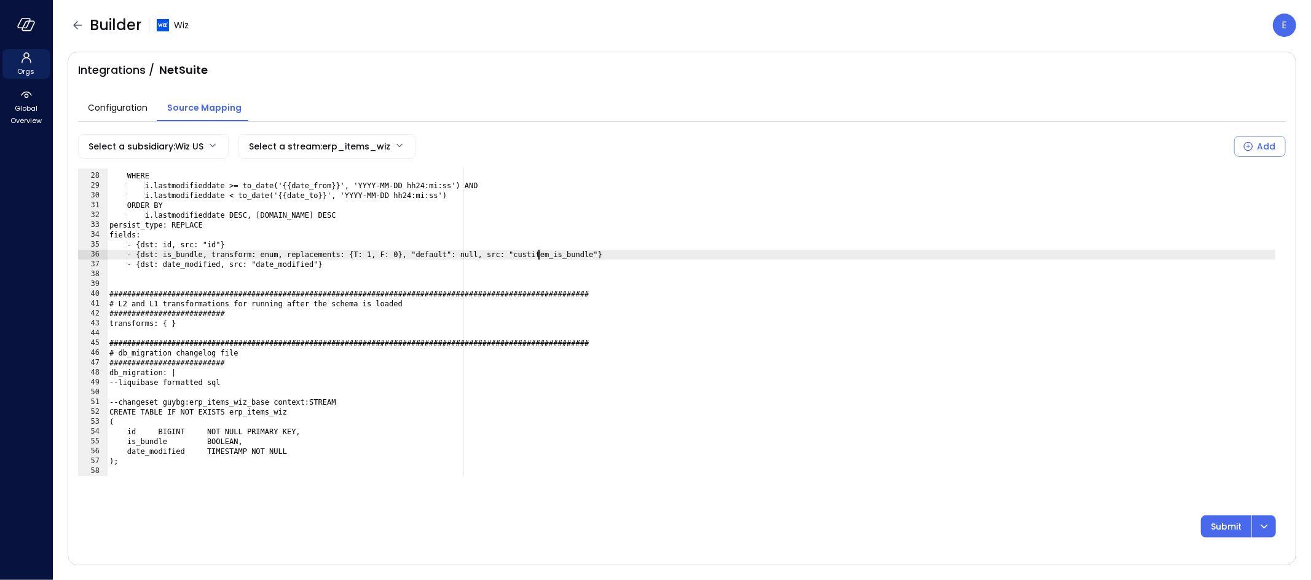
click at [537, 253] on div "FROM item i WHERE i.lastmodifieddate >= to_date('{{date_from}}', 'YYYY-MM-DD hh…" at bounding box center [691, 324] width 1169 height 327
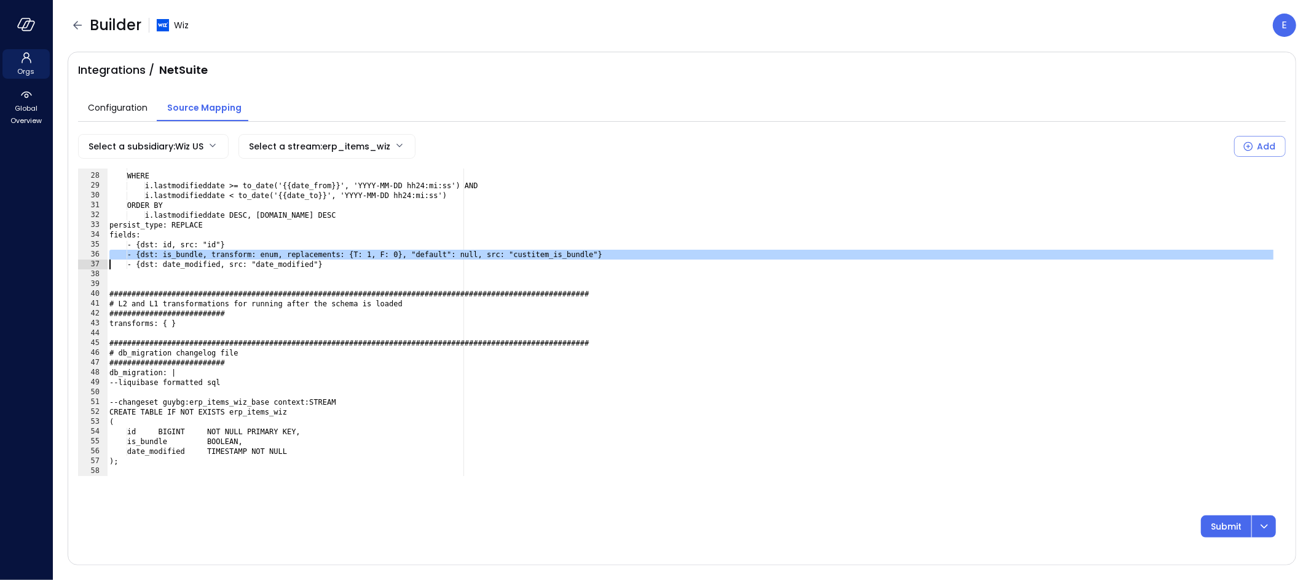
click at [537, 253] on div "FROM item i WHERE i.lastmodifieddate >= to_date('{{date_from}}', 'YYYY-MM-DD hh…" at bounding box center [691, 324] width 1169 height 327
type textarea "**********"
click at [74, 26] on icon "button" at bounding box center [77, 25] width 15 height 15
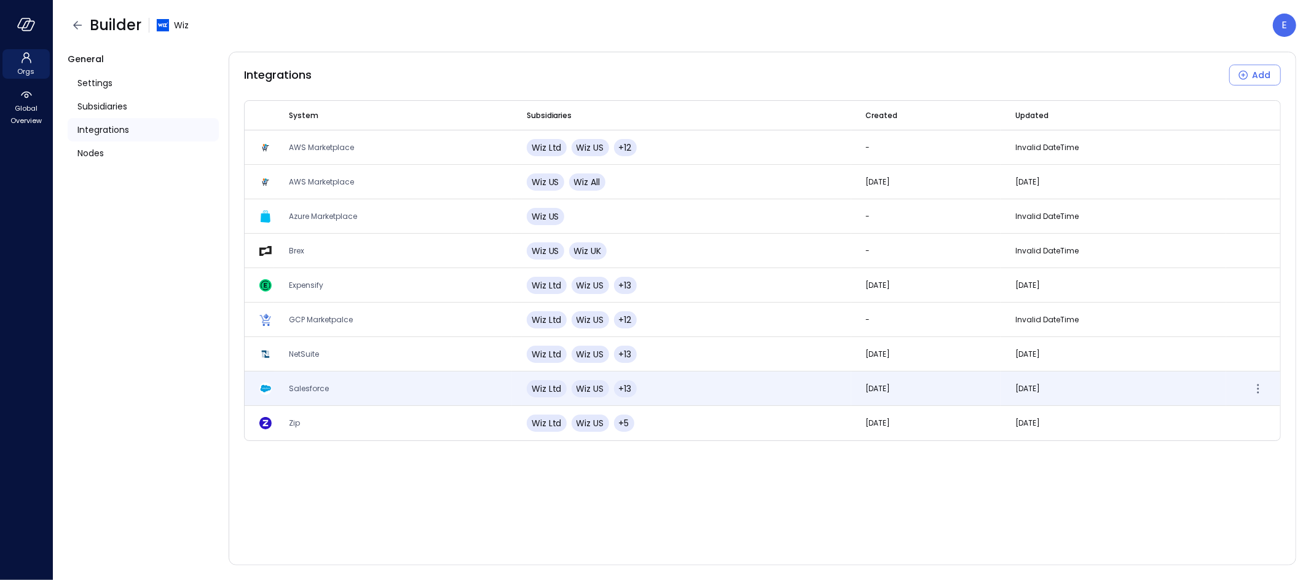
click at [322, 384] on span "Salesforce" at bounding box center [309, 388] width 40 height 10
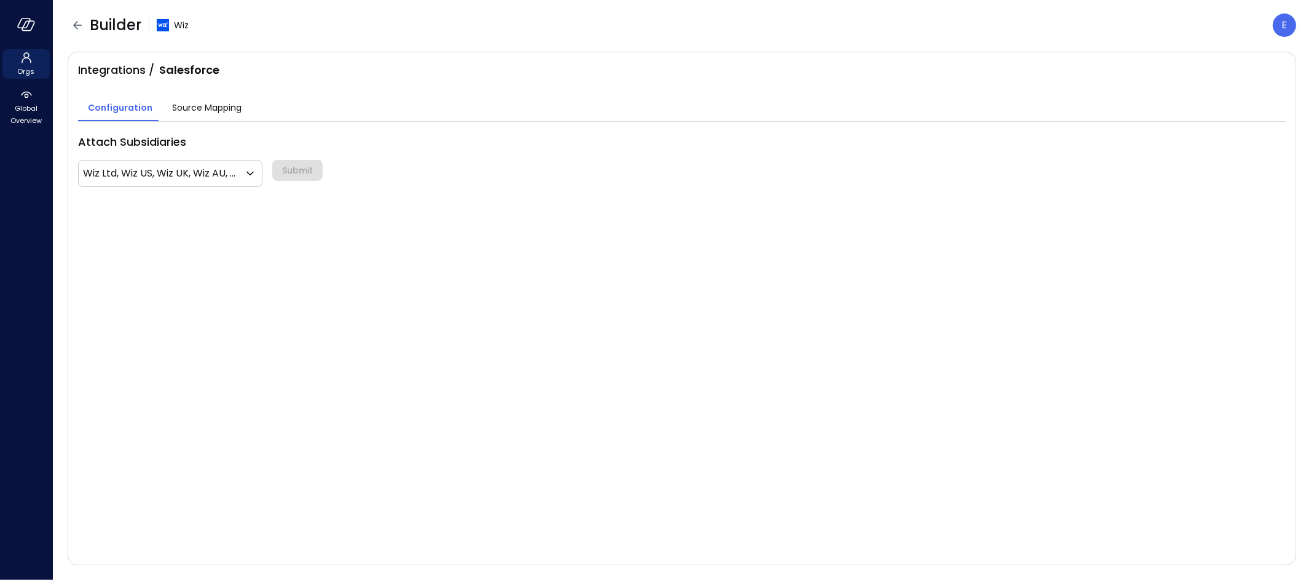
click at [197, 109] on span "Source Mapping" at bounding box center [206, 108] width 69 height 14
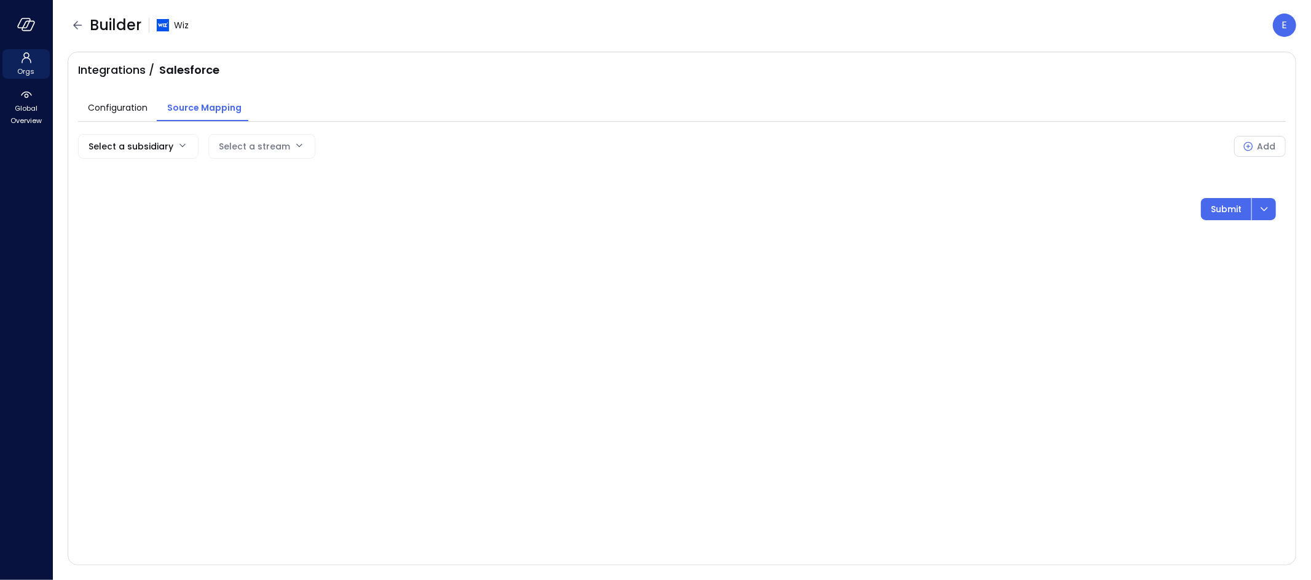
click at [154, 143] on body "Orgs Global Overview Builder Wiz E Integrations / Salesforce Configuration Sour…" at bounding box center [655, 290] width 1311 height 580
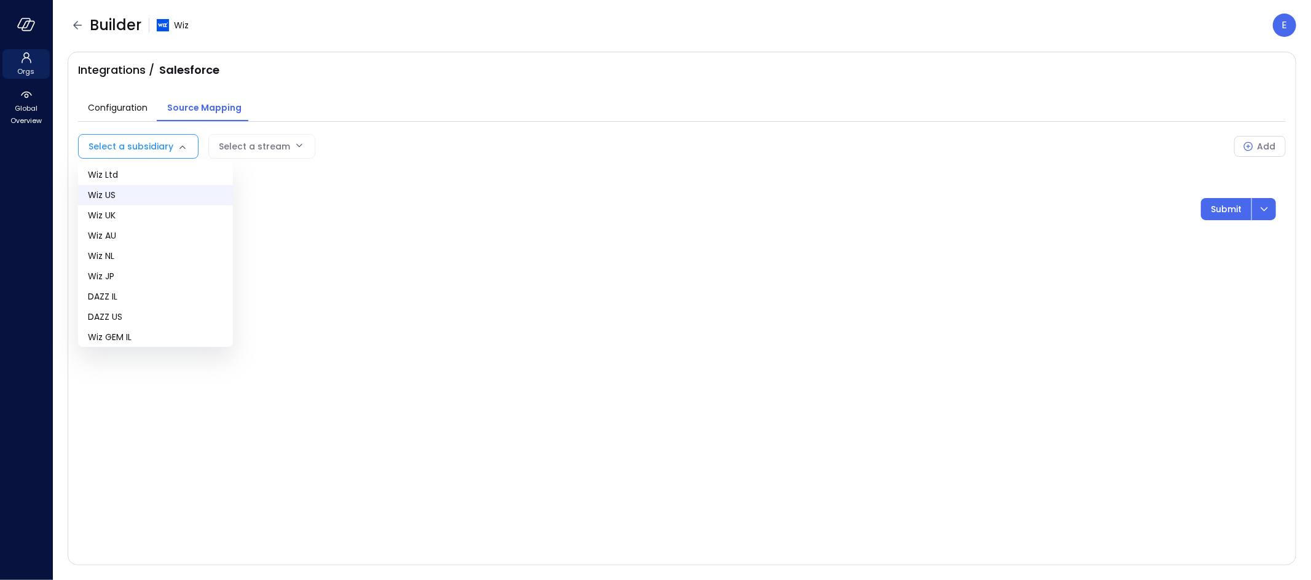
click at [130, 189] on span "Wiz US" at bounding box center [155, 195] width 135 height 13
type input "**"
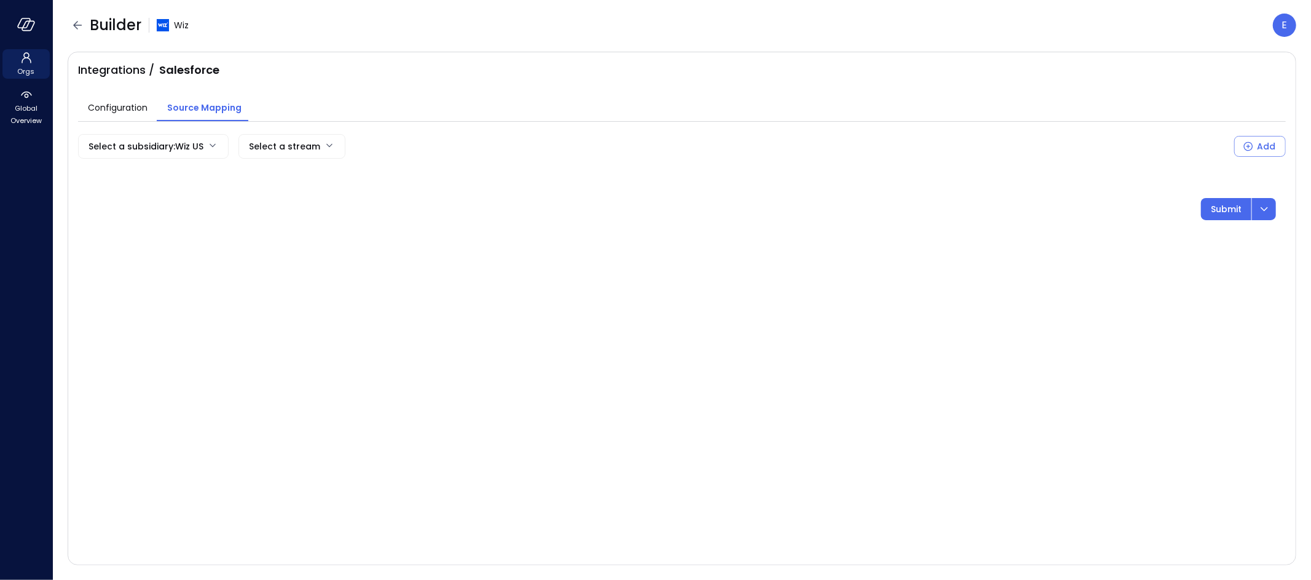
click at [266, 144] on body "Orgs Global Overview Builder Wiz E Integrations / Salesforce Configuration Sour…" at bounding box center [655, 290] width 1311 height 580
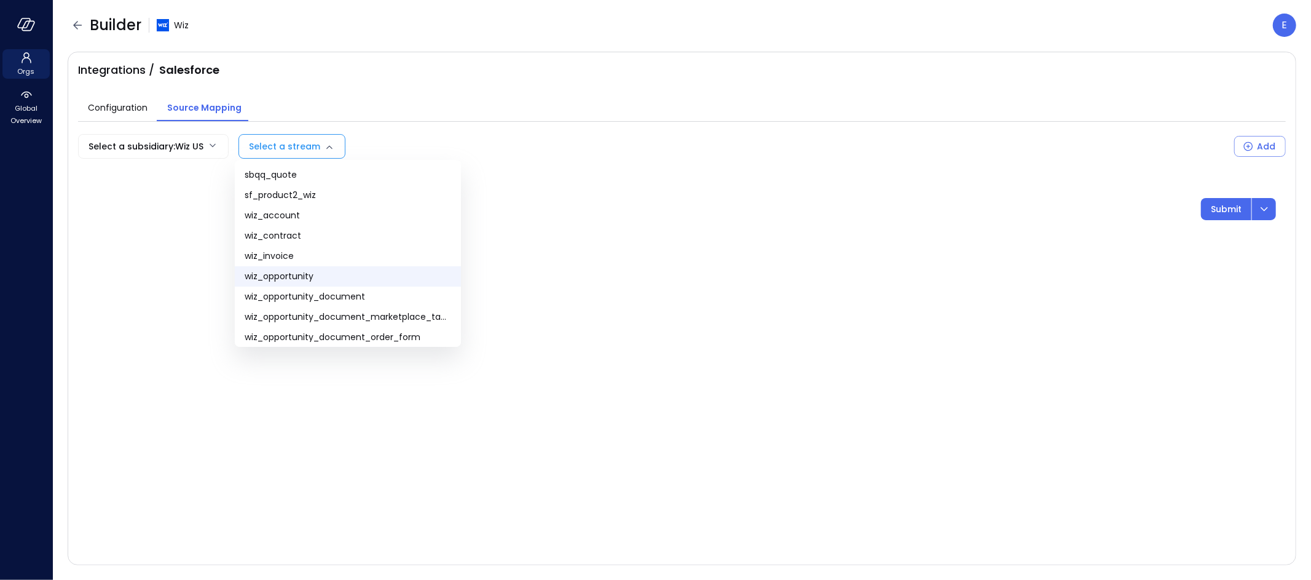
click at [323, 274] on span "wiz_opportunity" at bounding box center [348, 276] width 207 height 13
type input "**********"
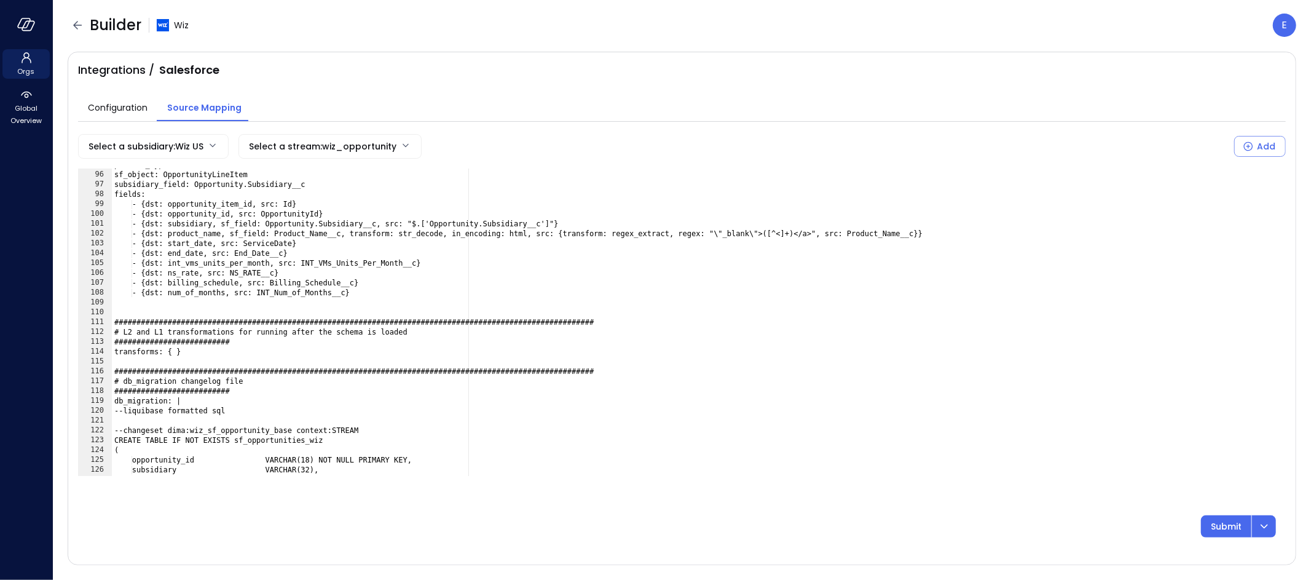
scroll to position [1000, 0]
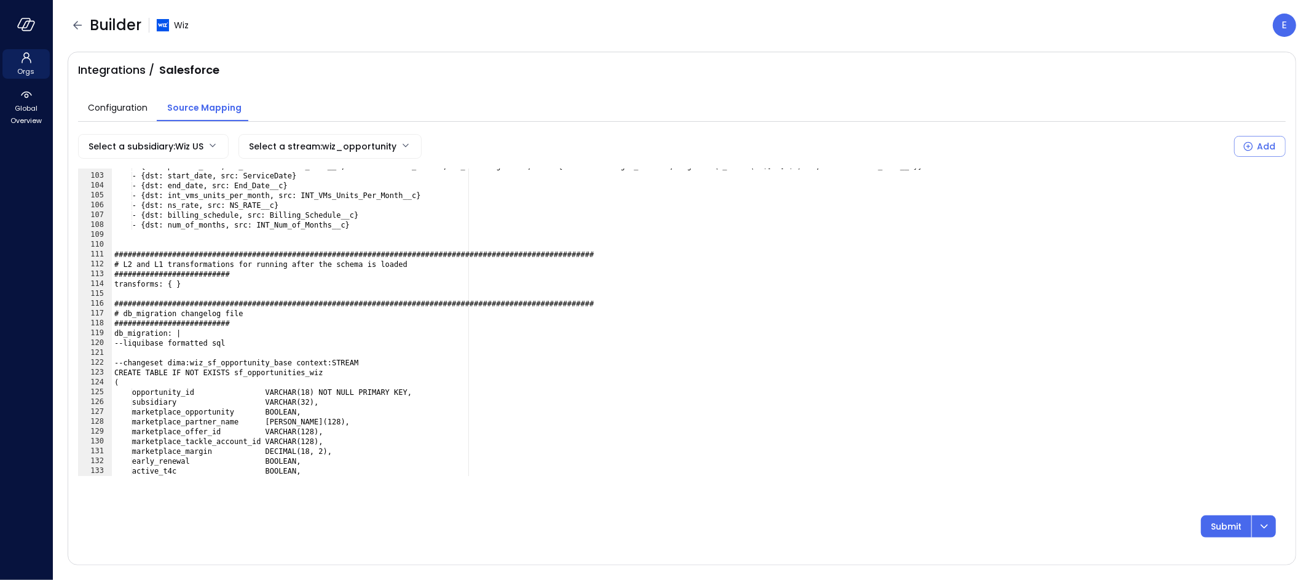
click at [214, 410] on div "- {dst: product_name, sf_field: Product_Name__c, transform: str_decode, in_enco…" at bounding box center [694, 324] width 1164 height 327
click at [215, 409] on div "- {dst: product_name, sf_field: Product_Name__c, transform: str_decode, in_enco…" at bounding box center [694, 324] width 1164 height 327
type textarea "**********"
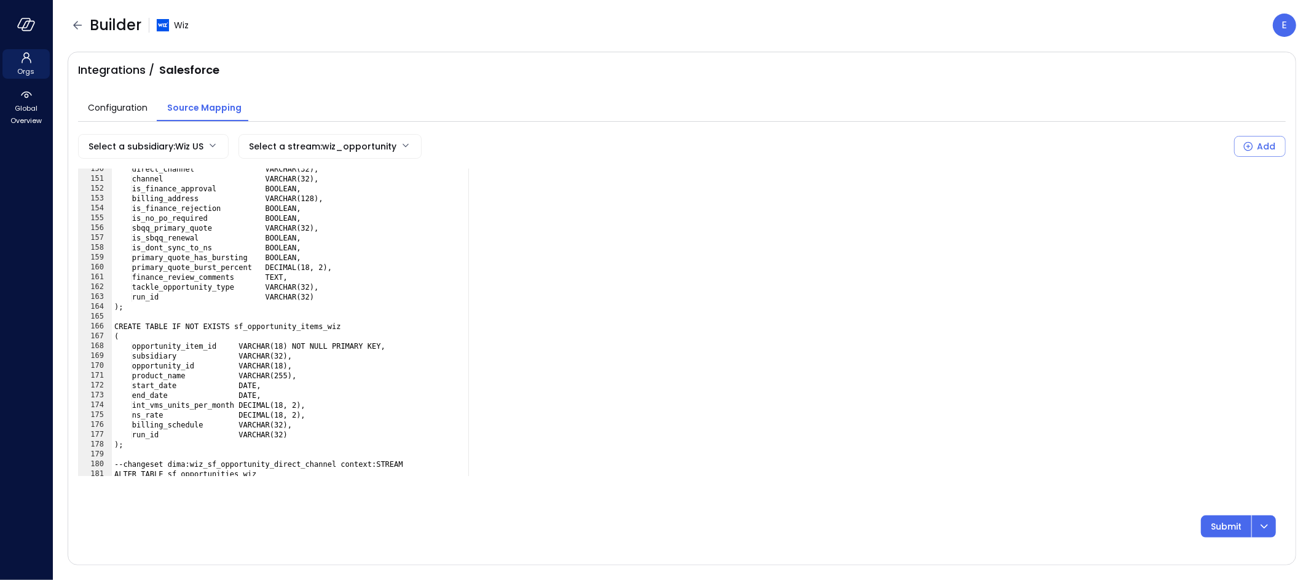
scroll to position [1470, 0]
click at [76, 27] on icon "button" at bounding box center [77, 25] width 9 height 8
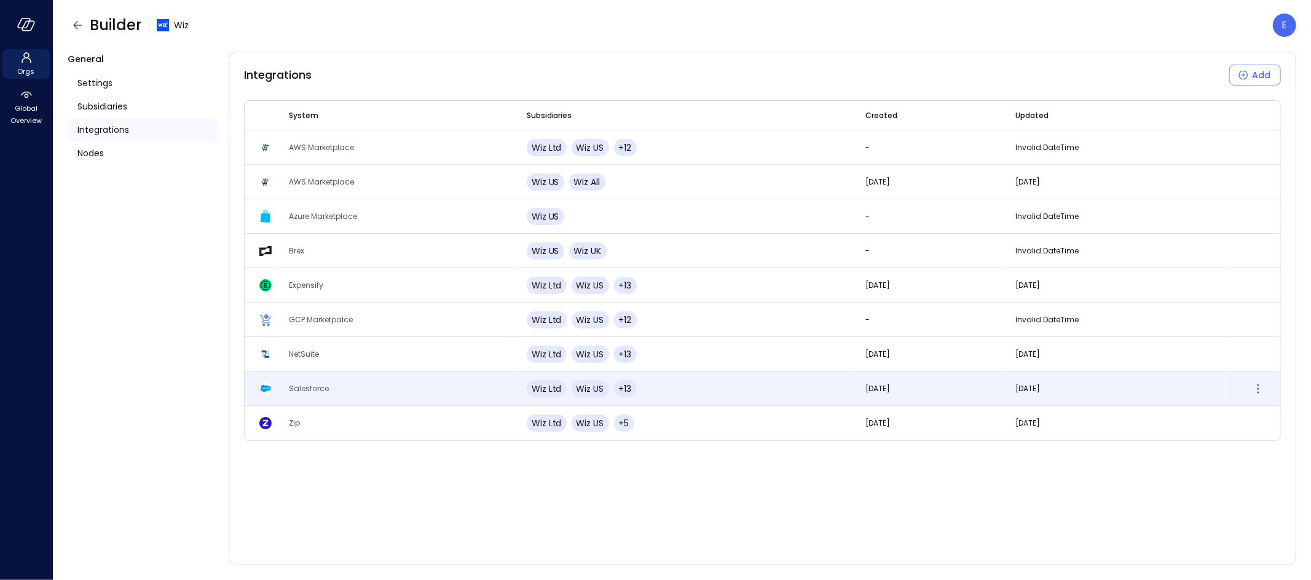
click at [314, 386] on span "Salesforce" at bounding box center [309, 388] width 40 height 10
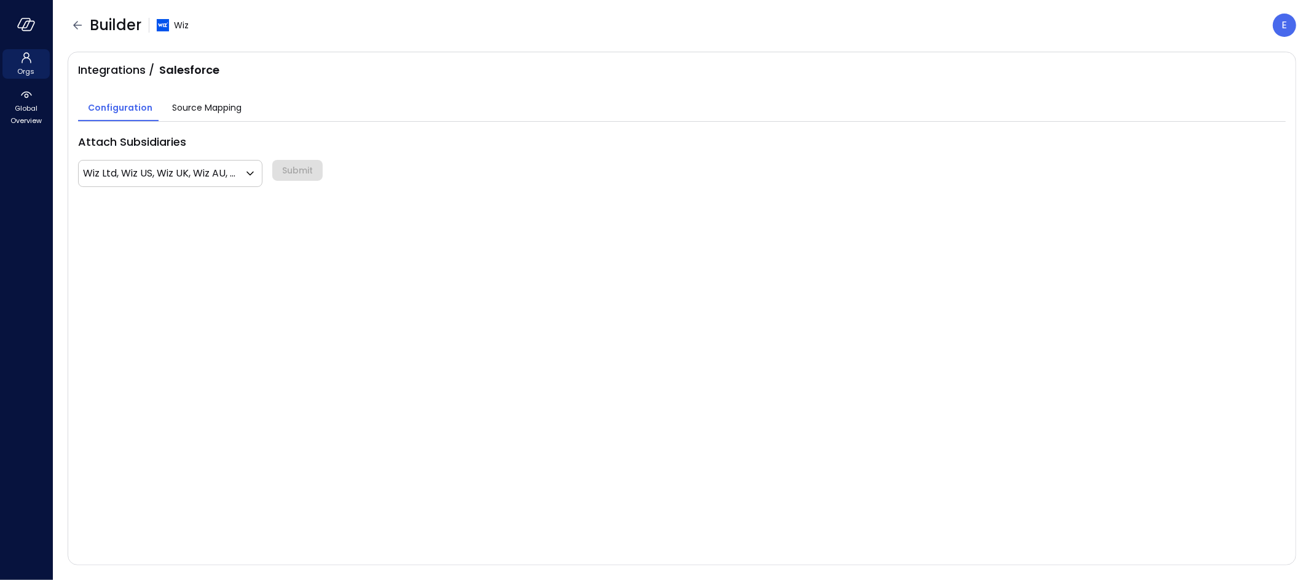
click at [201, 108] on span "Source Mapping" at bounding box center [206, 108] width 69 height 14
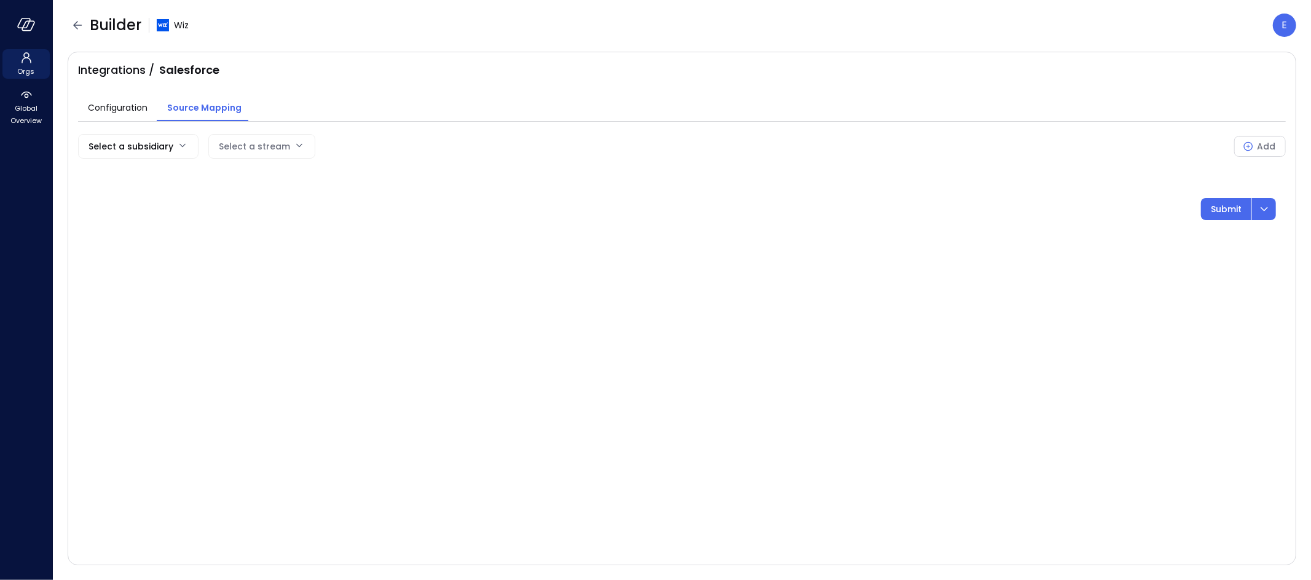
click at [125, 143] on body "Orgs Global Overview Builder Wiz E Integrations / Salesforce Configuration Sour…" at bounding box center [655, 290] width 1311 height 580
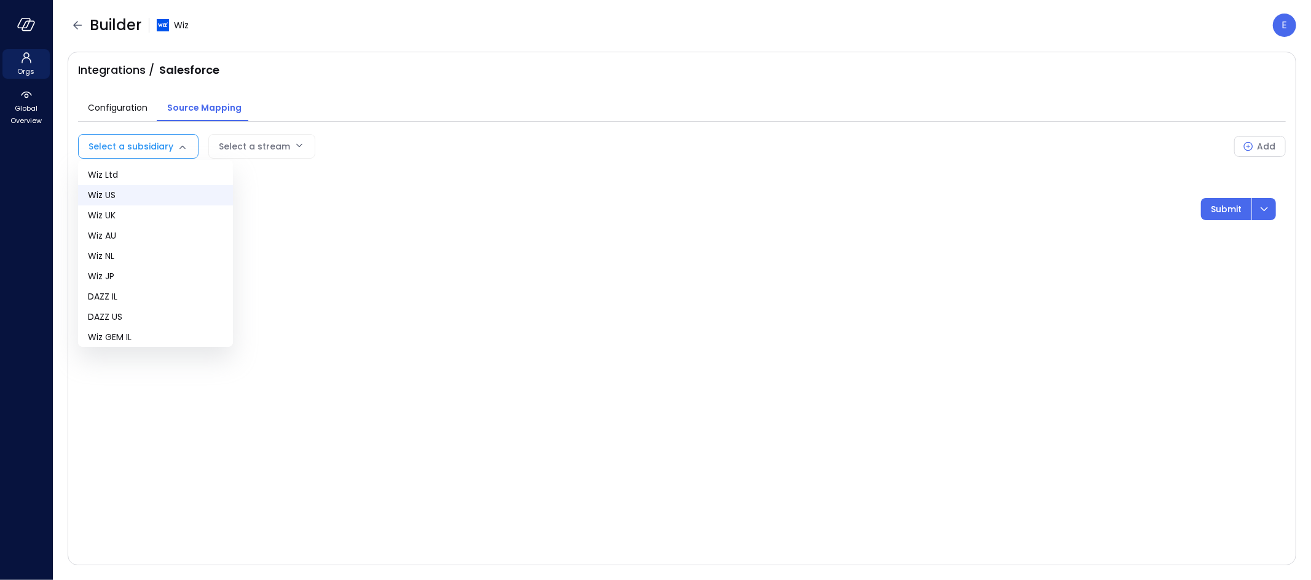
click at [127, 193] on span "Wiz US" at bounding box center [155, 195] width 135 height 13
type input "**"
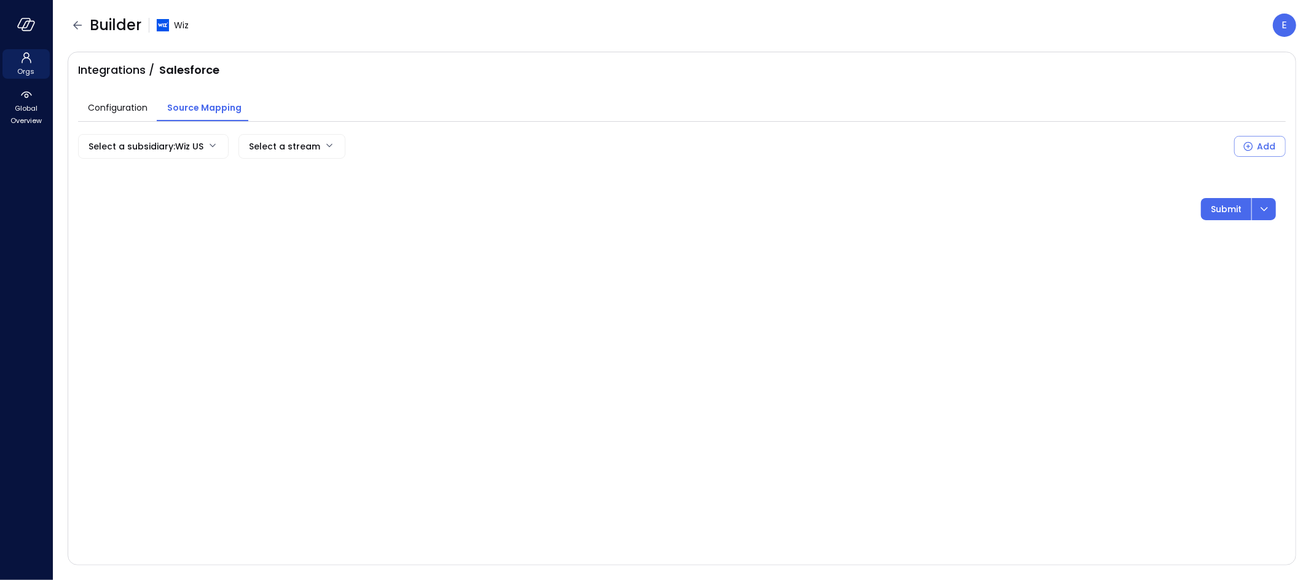
click at [262, 147] on body "Orgs Global Overview Builder Wiz E Integrations / Salesforce Configuration Sour…" at bounding box center [655, 290] width 1311 height 580
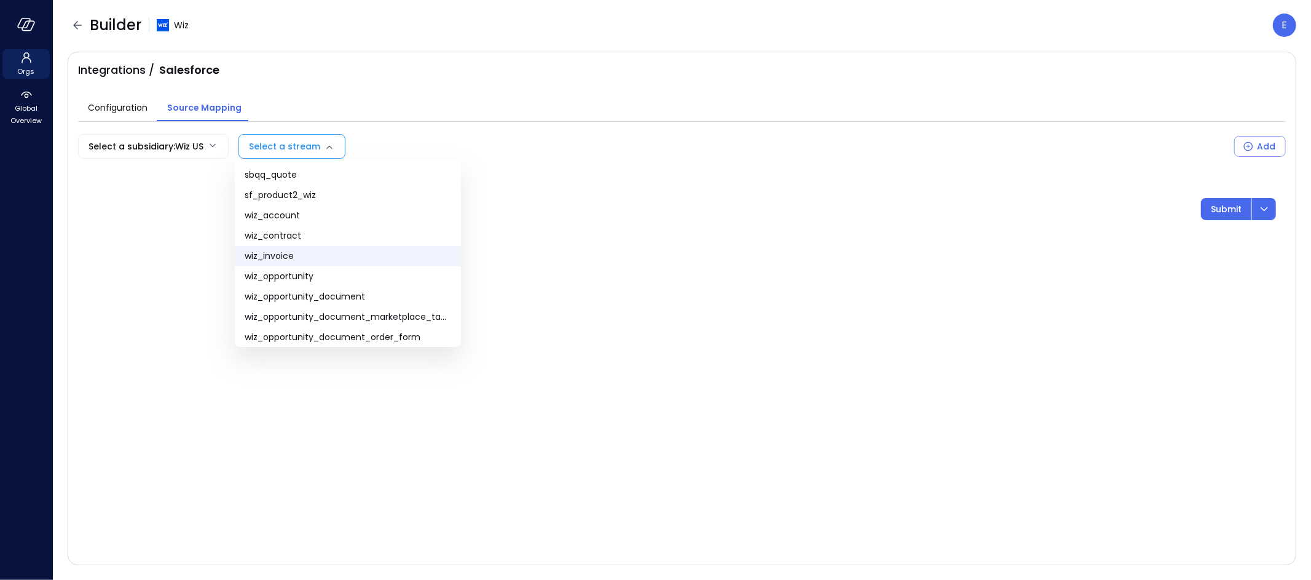
click at [302, 256] on span "wiz_invoice" at bounding box center [348, 256] width 207 height 13
type input "**********"
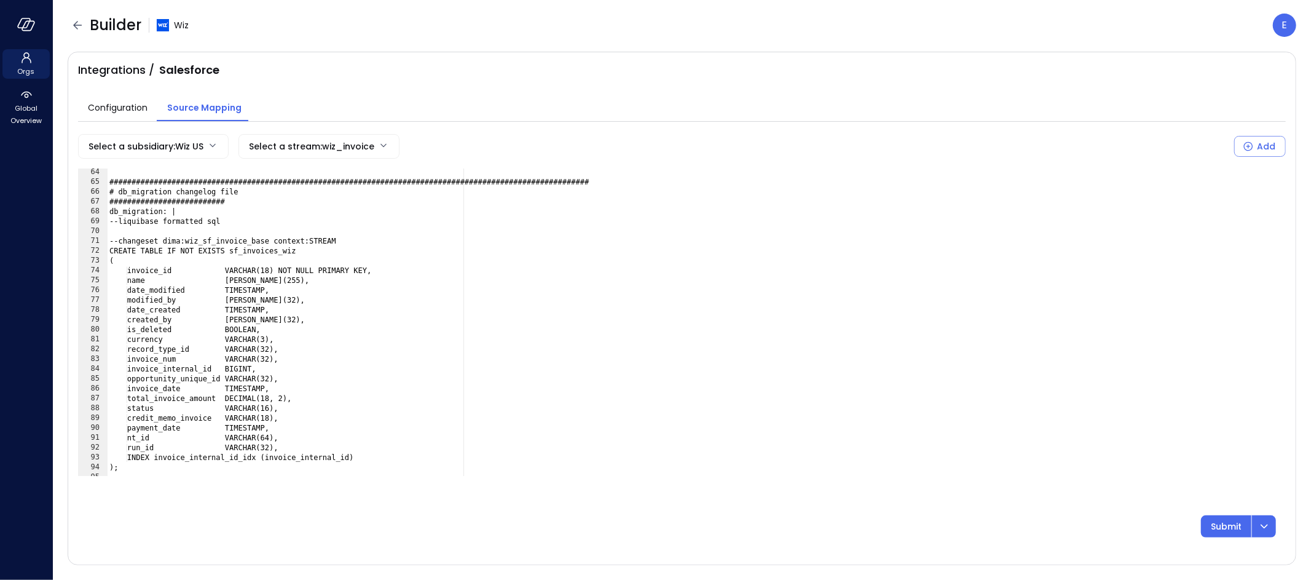
scroll to position [644, 0]
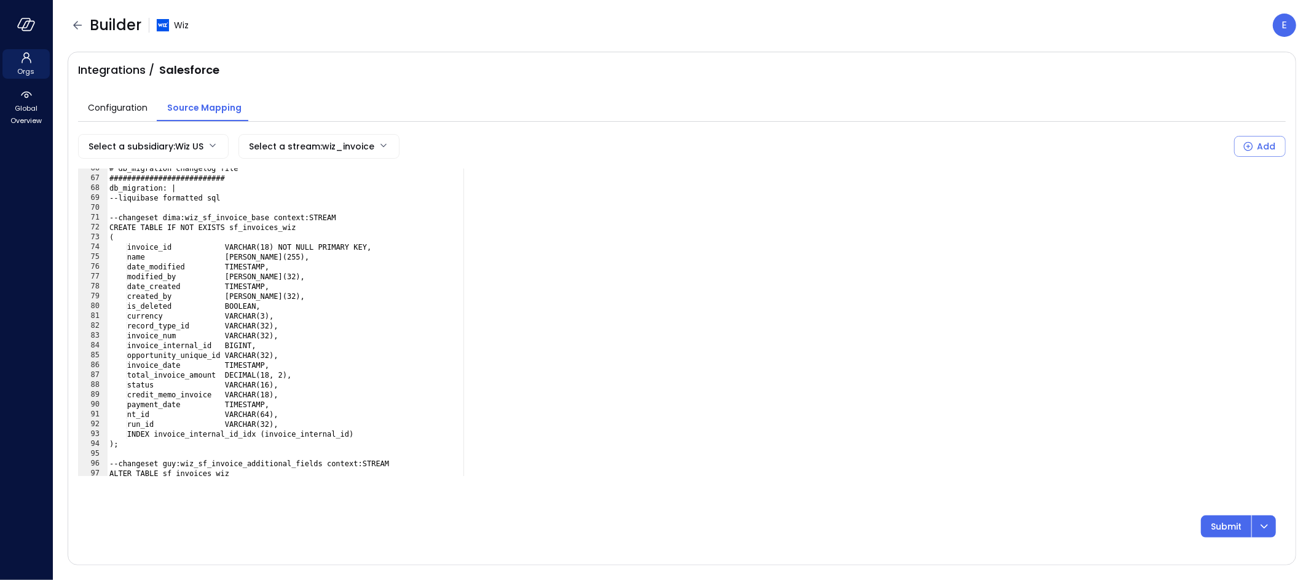
click at [165, 307] on div "# db_migration changelog file ########################## db_migration: | --liqu…" at bounding box center [691, 327] width 1169 height 327
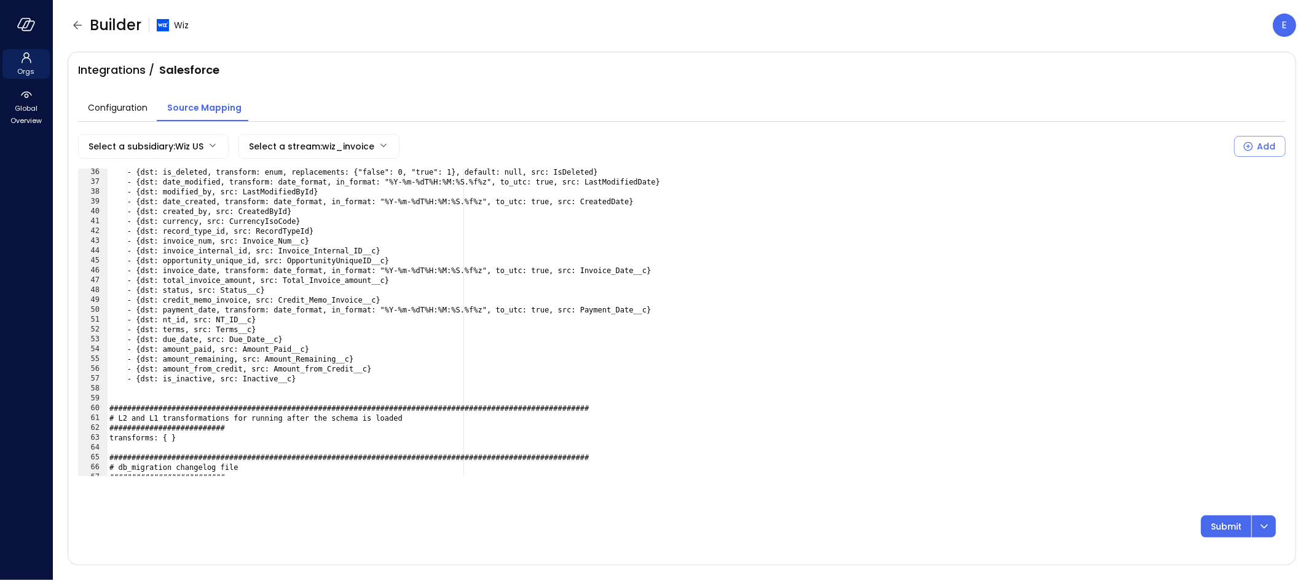
scroll to position [303, 0]
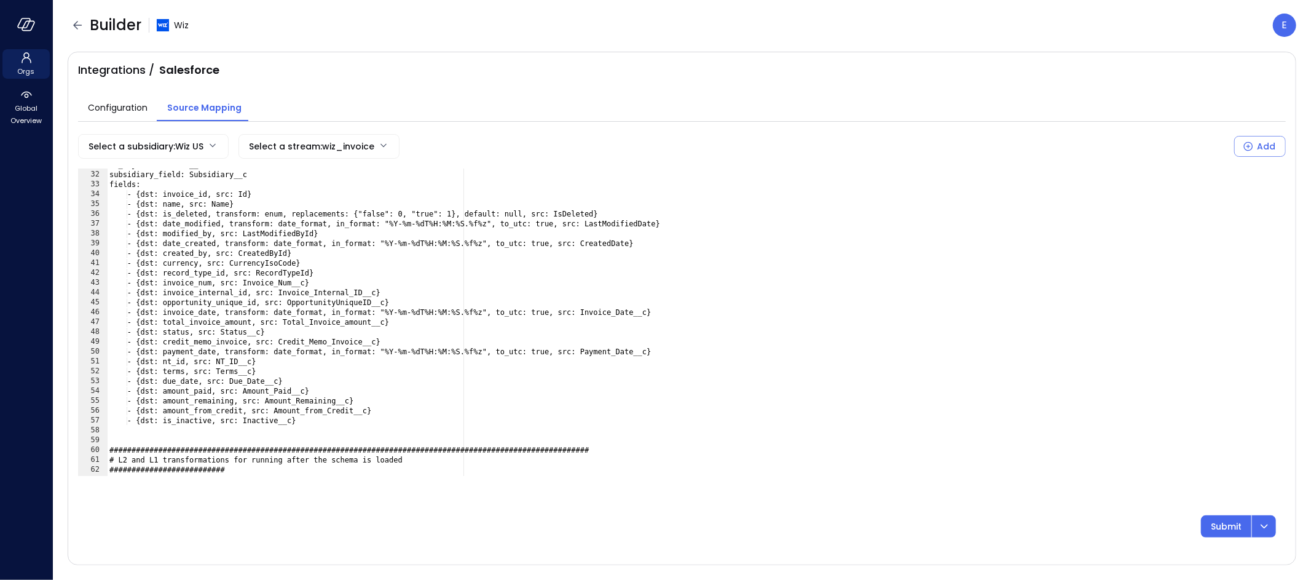
click at [332, 213] on div "sf_object: INVOICE__c subsidiary_field: Subsidiary__c fields: - {dst: invoice_i…" at bounding box center [691, 323] width 1169 height 327
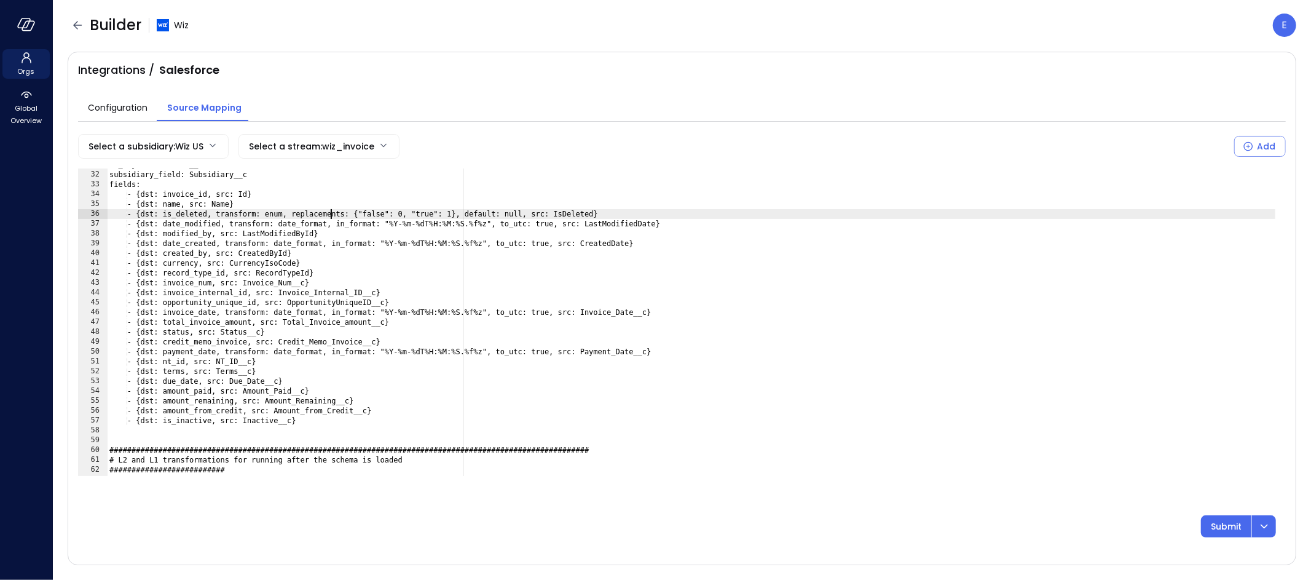
click at [328, 210] on div "sf_object: INVOICE__c subsidiary_field: Subsidiary__c fields: - {dst: invoice_i…" at bounding box center [691, 323] width 1169 height 327
type textarea "**********"
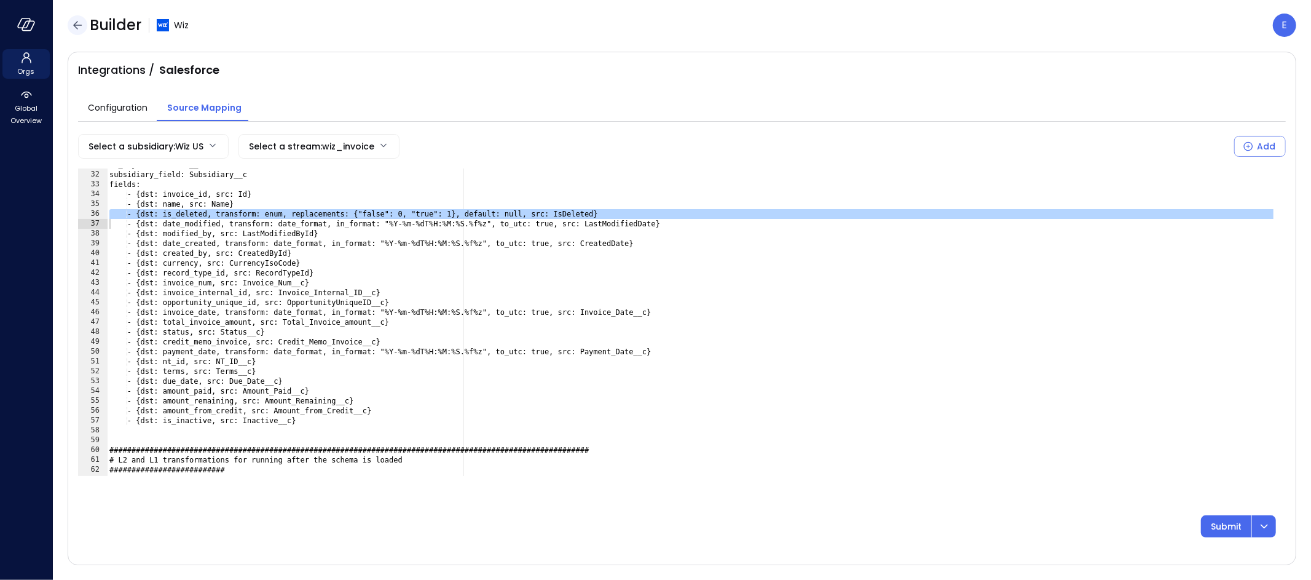
click at [81, 26] on icon "button" at bounding box center [77, 25] width 15 height 15
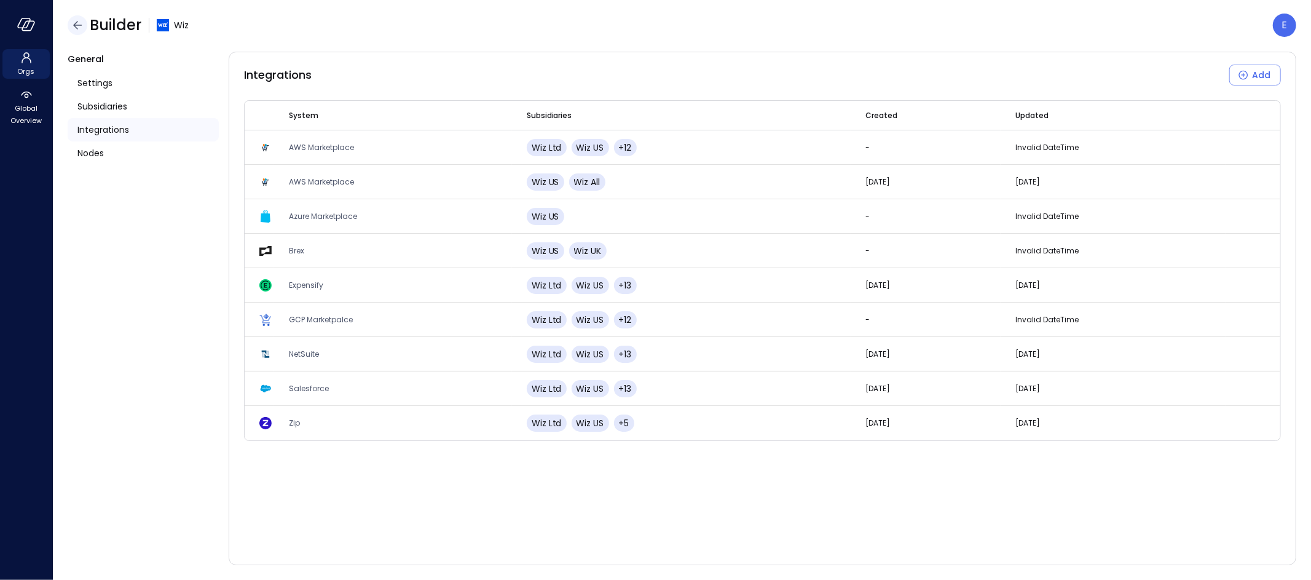
click at [78, 24] on icon "button" at bounding box center [77, 25] width 15 height 15
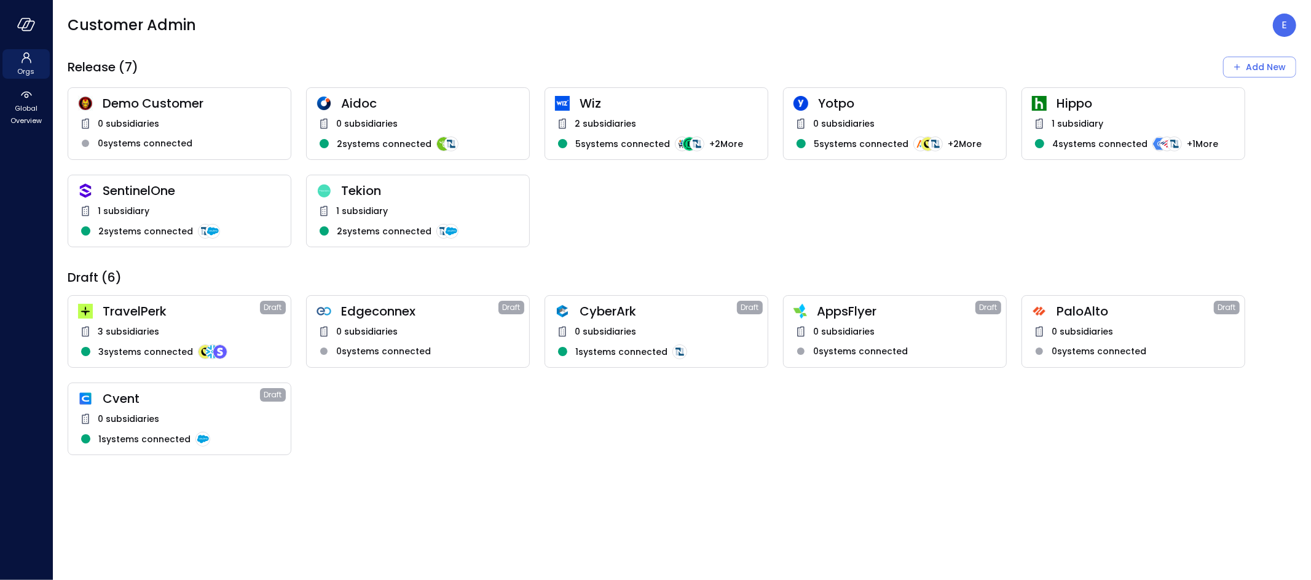
click at [377, 196] on span "Tekion" at bounding box center [430, 191] width 178 height 16
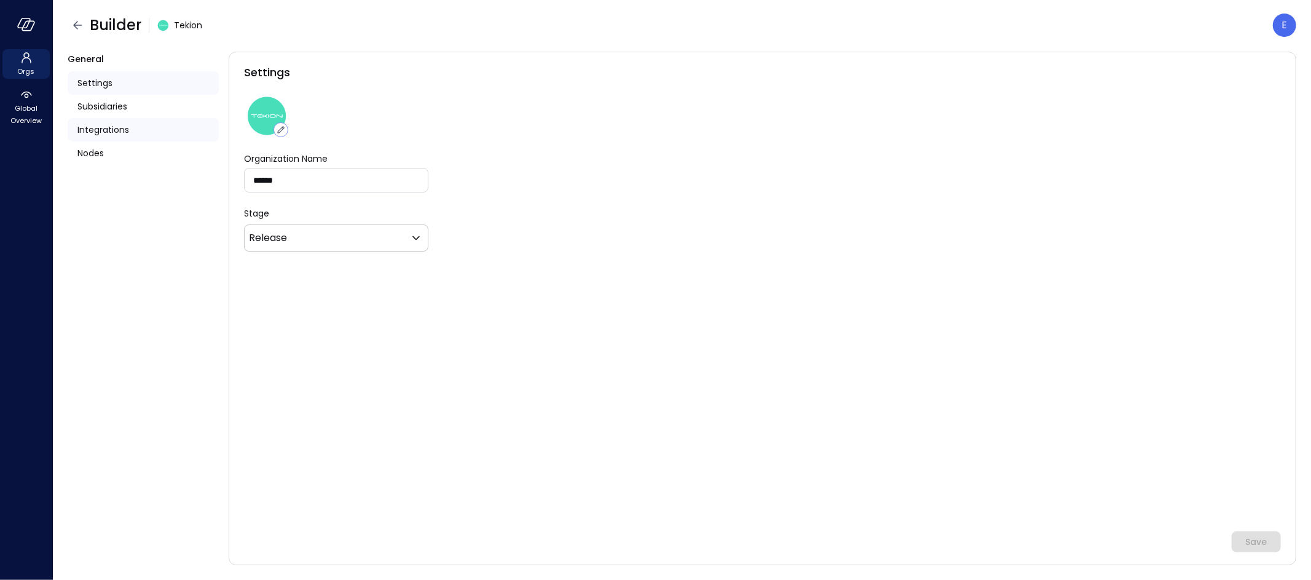
click at [111, 125] on span "Integrations" at bounding box center [103, 130] width 52 height 14
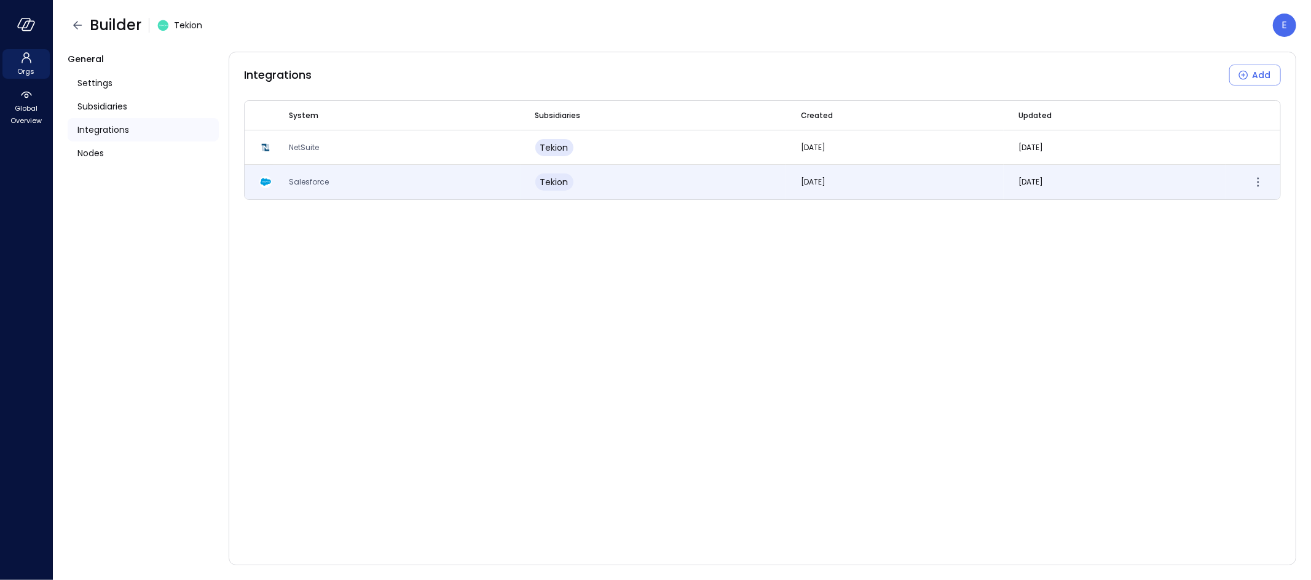
click at [320, 182] on span "Salesforce" at bounding box center [309, 181] width 40 height 10
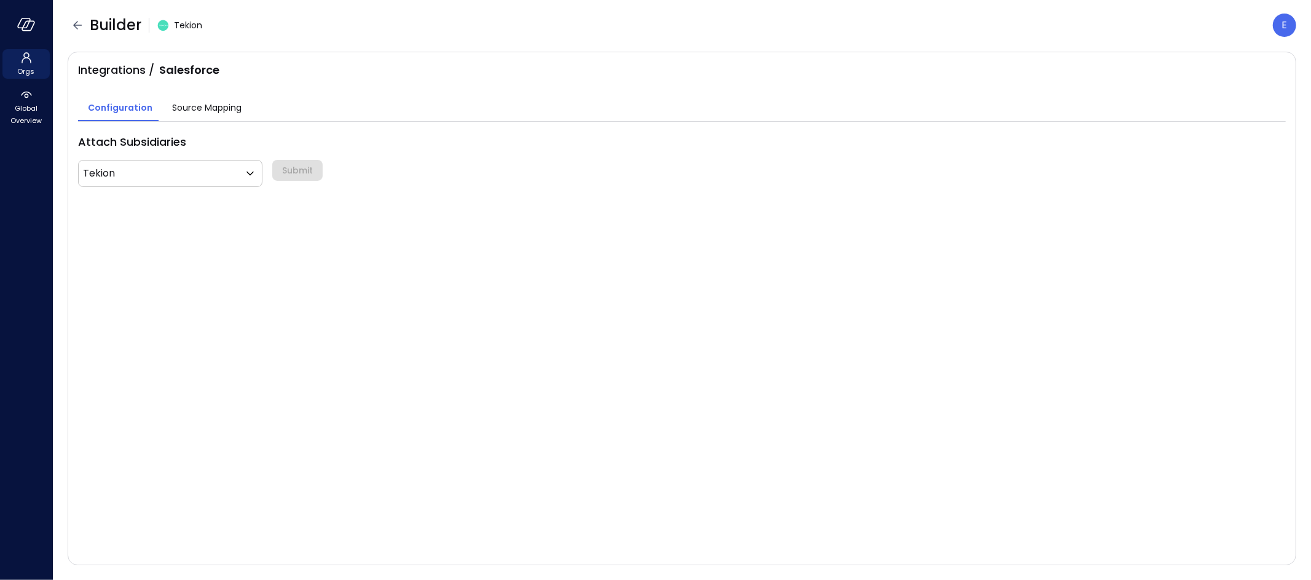
click at [224, 108] on span "Source Mapping" at bounding box center [206, 108] width 69 height 14
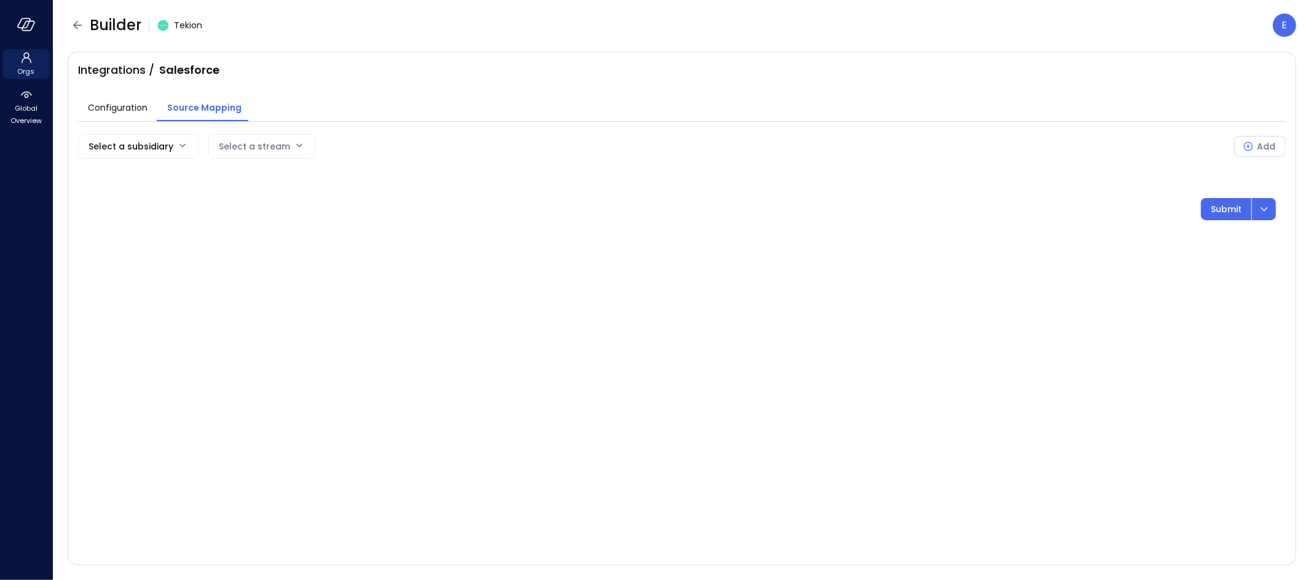
click at [170, 146] on body "Orgs Global Overview Builder Tekion E Integrations / Salesforce Configuration S…" at bounding box center [655, 290] width 1311 height 580
click at [154, 170] on span "Tekion" at bounding box center [136, 174] width 97 height 13
type input "***"
click at [296, 137] on body "Orgs Global Overview Builder Tekion E Integrations / Salesforce Configuration S…" at bounding box center [655, 290] width 1311 height 580
click at [1261, 141] on div at bounding box center [655, 290] width 1311 height 580
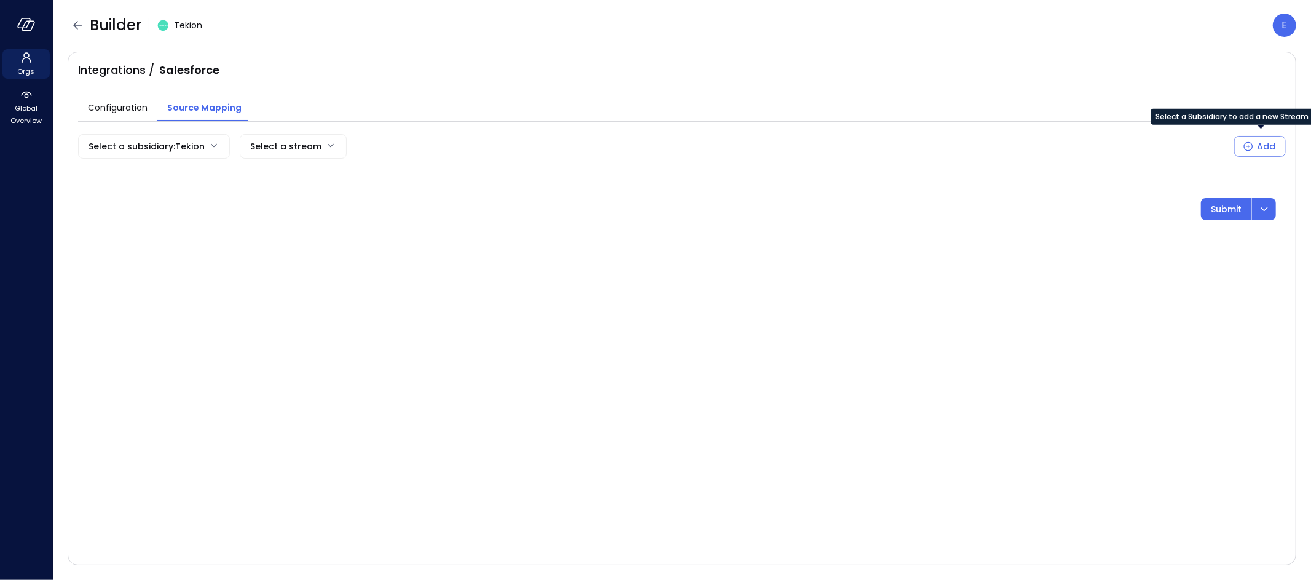
click at [1256, 146] on button "Add" at bounding box center [1260, 146] width 52 height 21
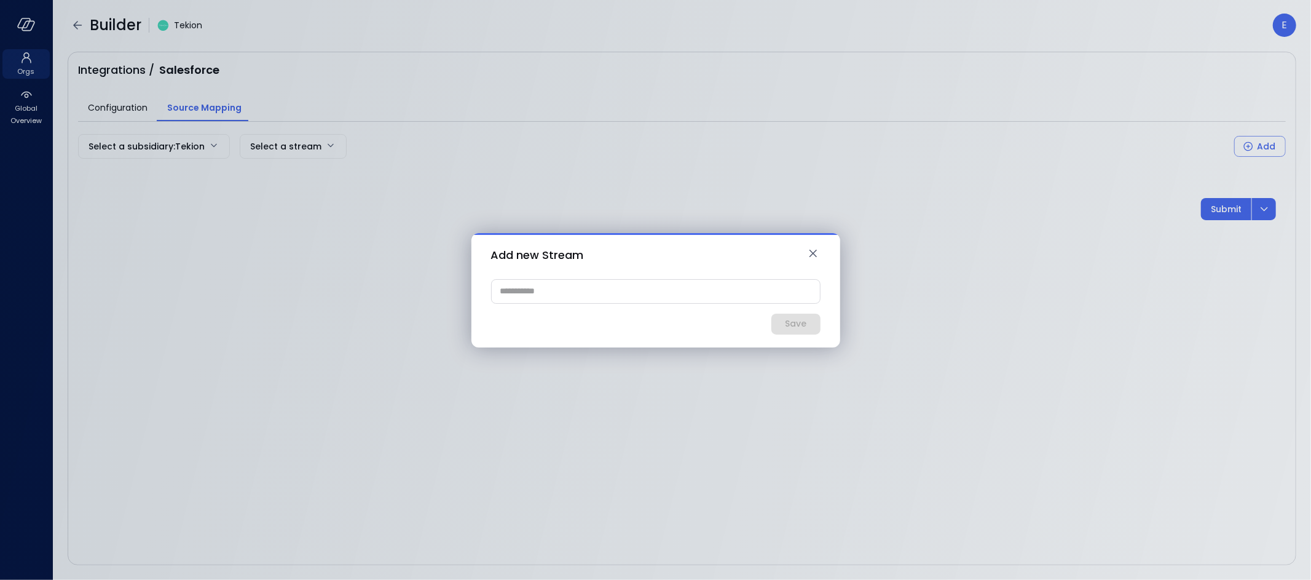
click at [518, 288] on input "text" at bounding box center [656, 291] width 328 height 23
type input "**********"
click at [802, 326] on div "Save" at bounding box center [796, 323] width 22 height 15
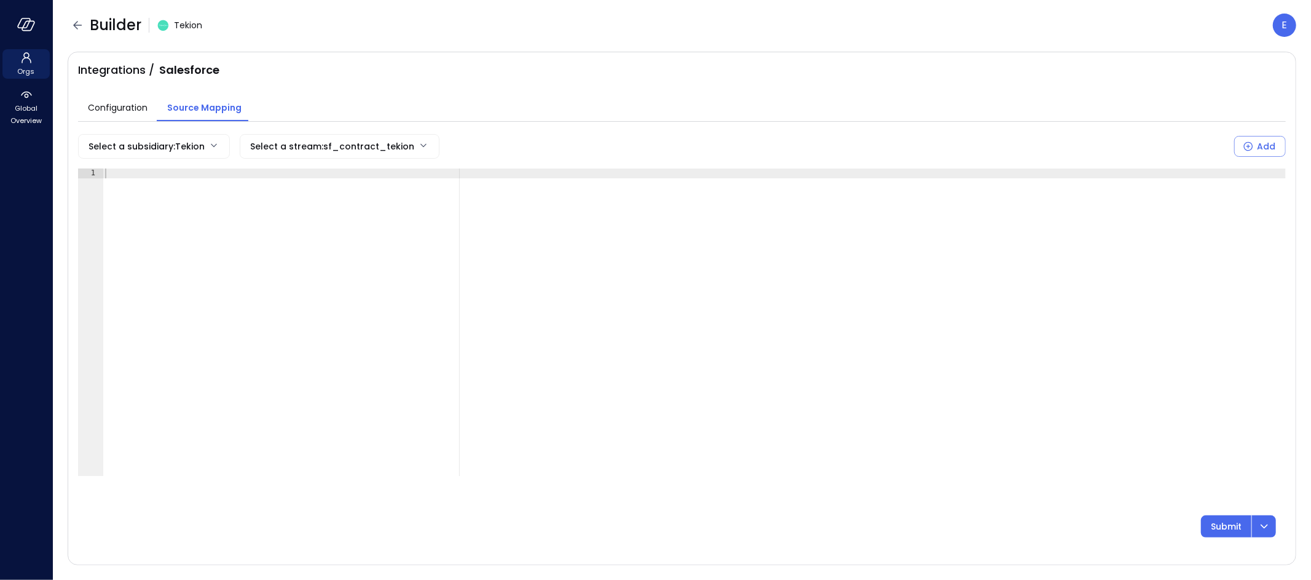
click at [119, 178] on div at bounding box center [695, 331] width 1184 height 327
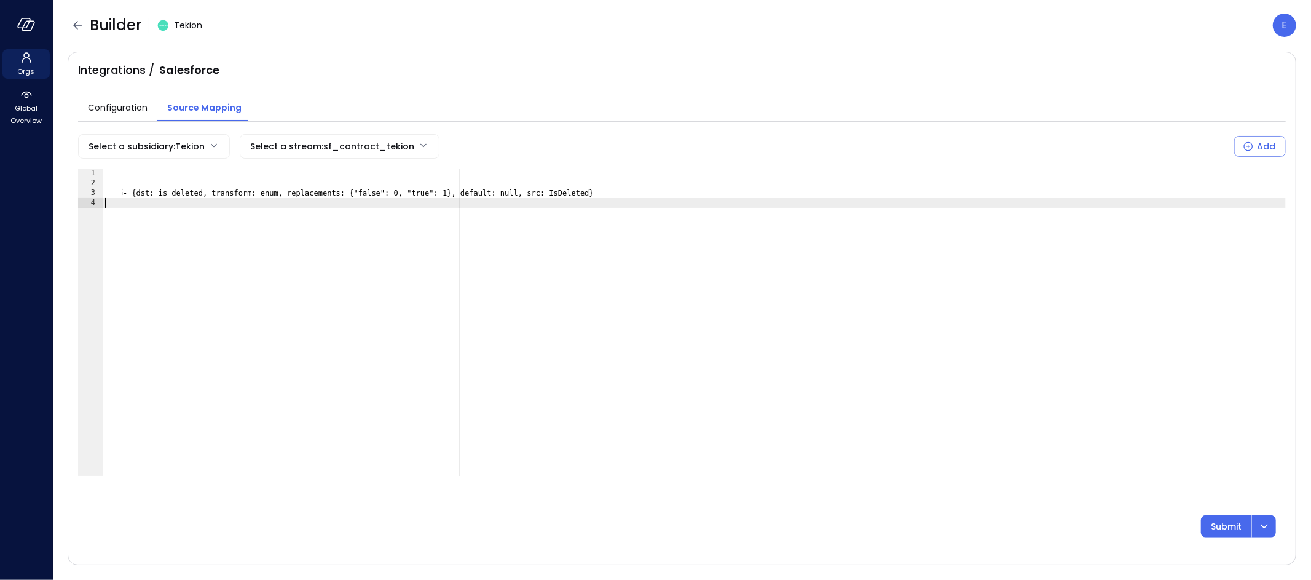
paste textarea "**"
type textarea "**"
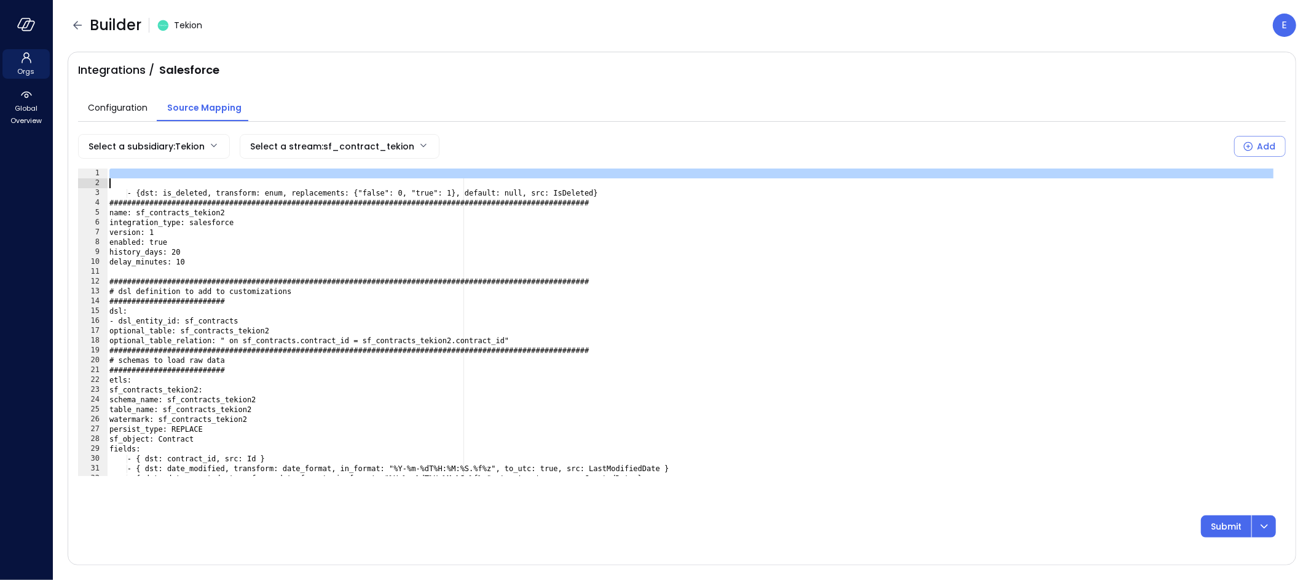
click at [149, 187] on div "- {[DEMOGRAPHIC_DATA]: is_deleted, transform: enum, replacements: {"false": 0, …" at bounding box center [691, 331] width 1169 height 327
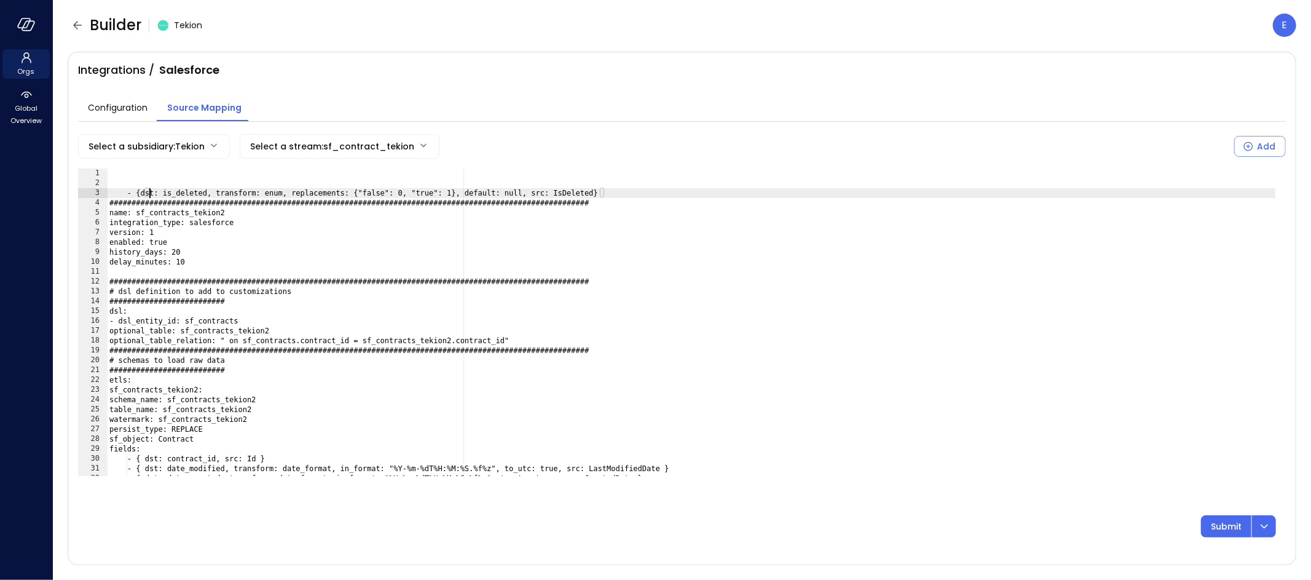
click at [150, 192] on div "- {[DEMOGRAPHIC_DATA]: is_deleted, transform: enum, replacements: {"false": 0, …" at bounding box center [691, 331] width 1169 height 327
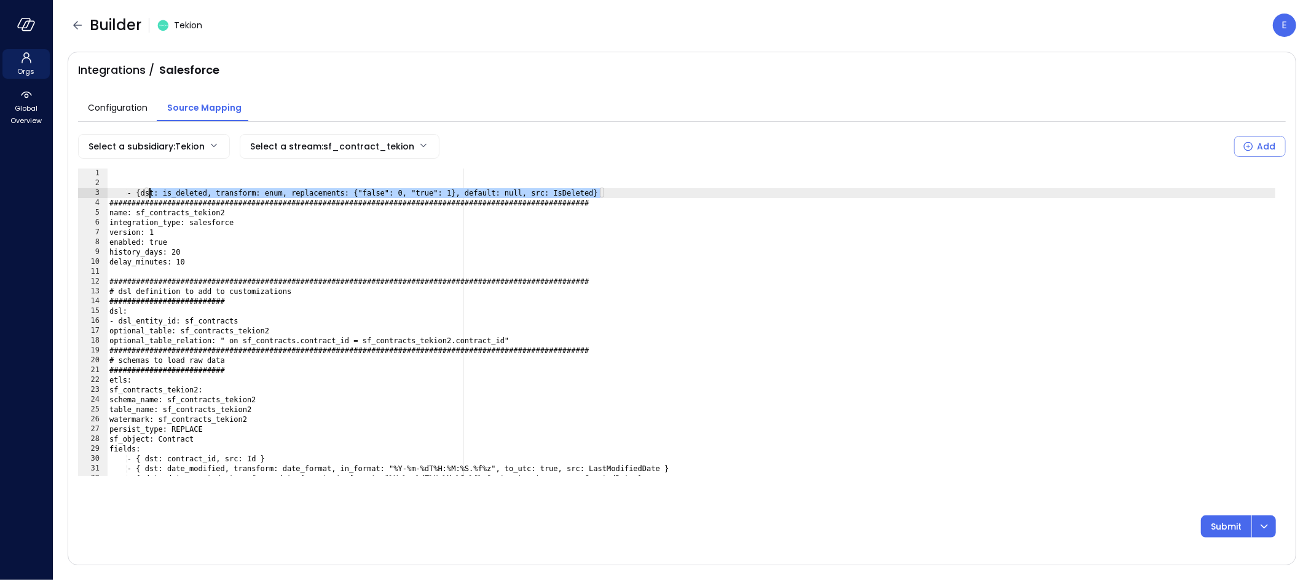
click at [150, 192] on div "- {[DEMOGRAPHIC_DATA]: is_deleted, transform: enum, replacements: {"false": 0, …" at bounding box center [691, 331] width 1169 height 327
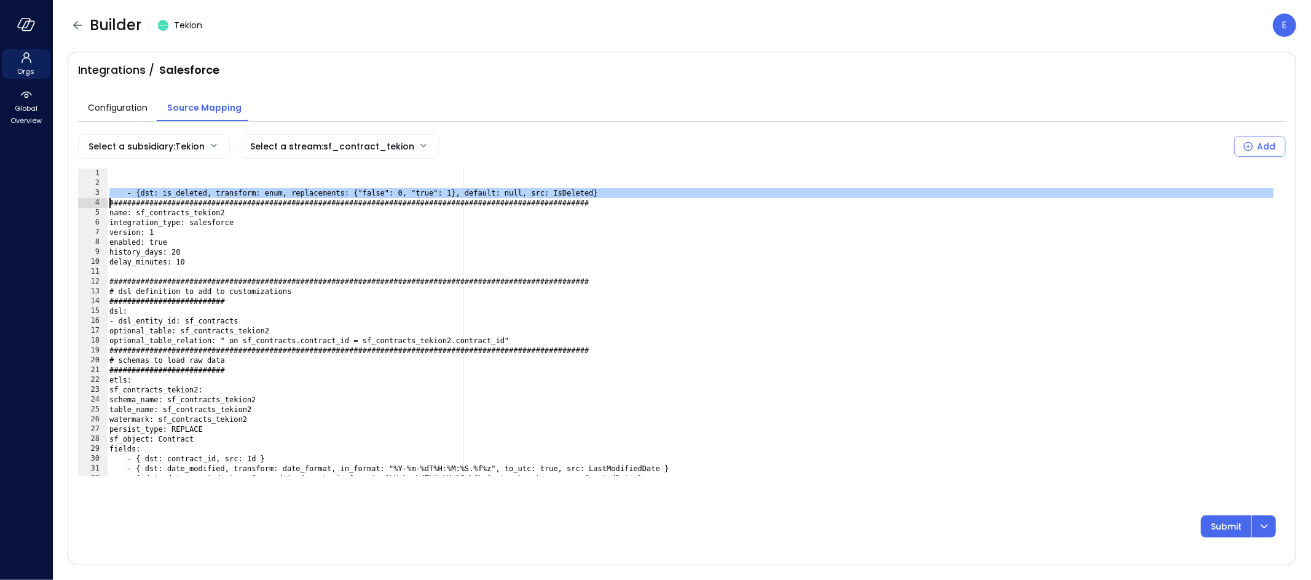
type textarea "**********"
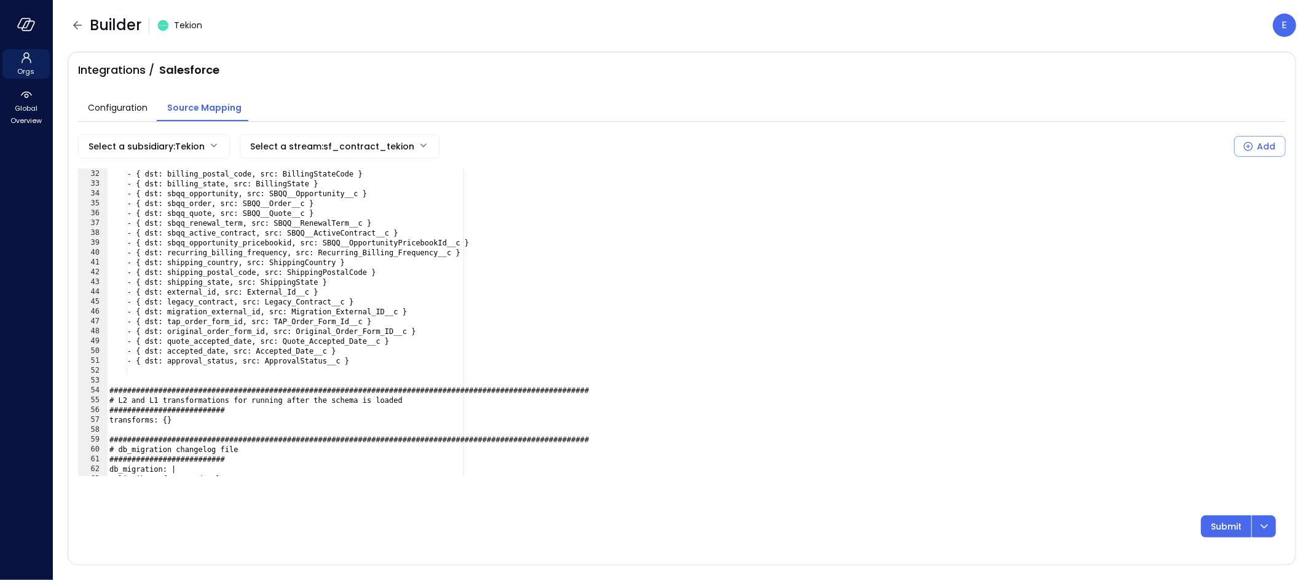
scroll to position [363, 0]
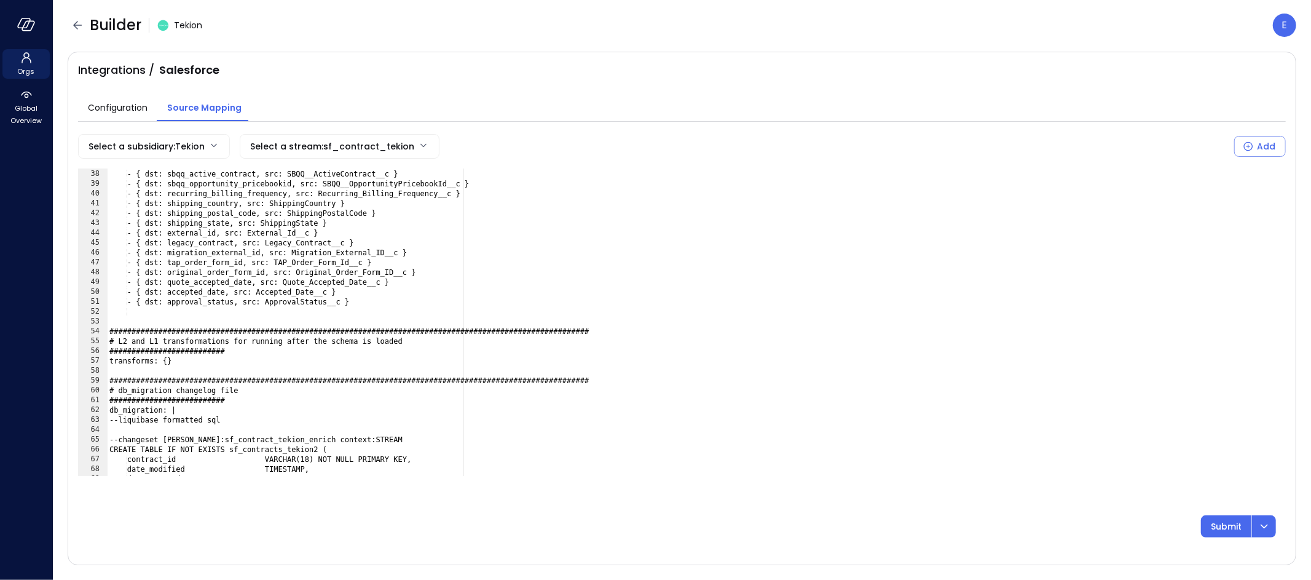
click at [321, 317] on div "- { dst: sbqq_renewal_term, src: SBQQ__RenewalTerm__c } - { dst: sbqq_active_co…" at bounding box center [691, 322] width 1169 height 327
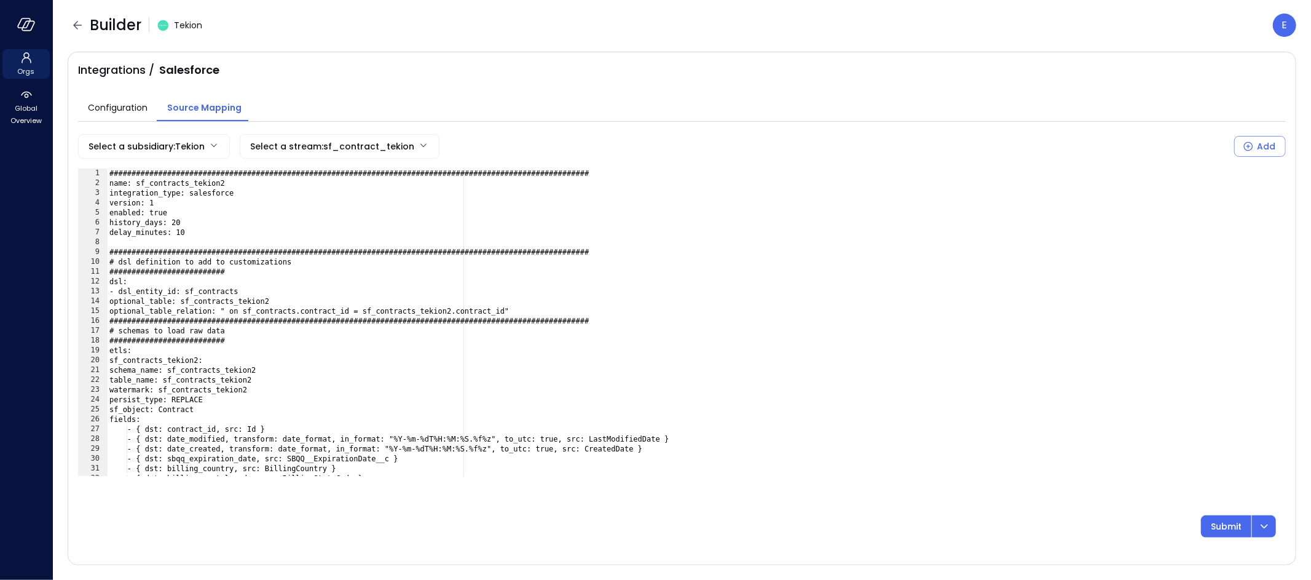
scroll to position [0, 0]
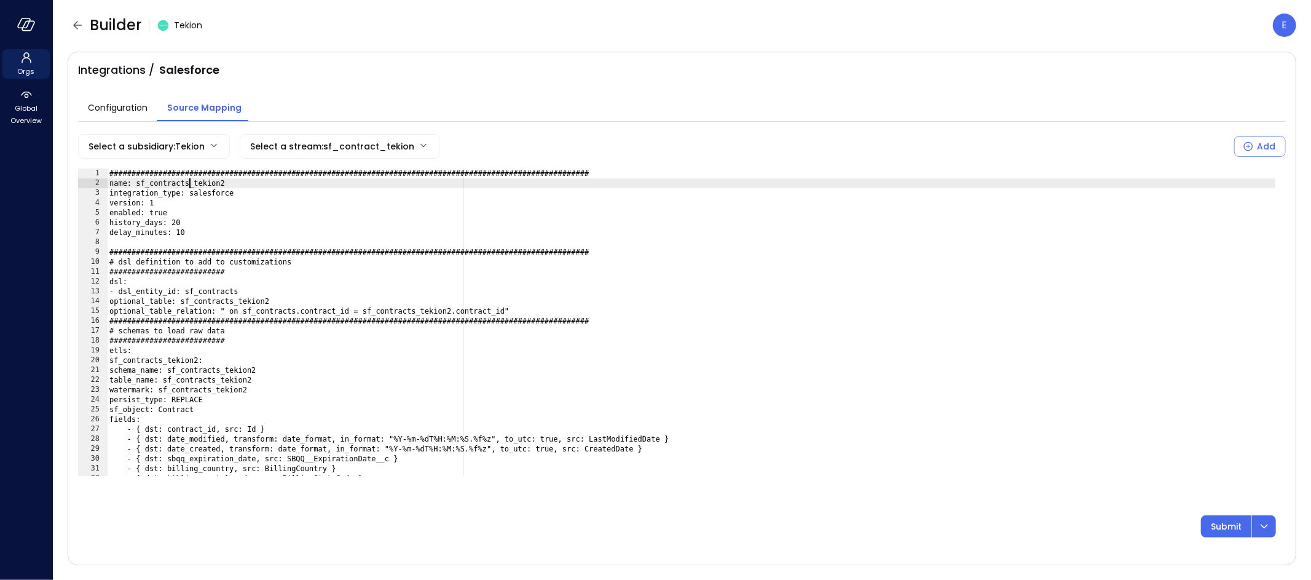
click at [187, 184] on div "###############################################################################…" at bounding box center [691, 331] width 1169 height 327
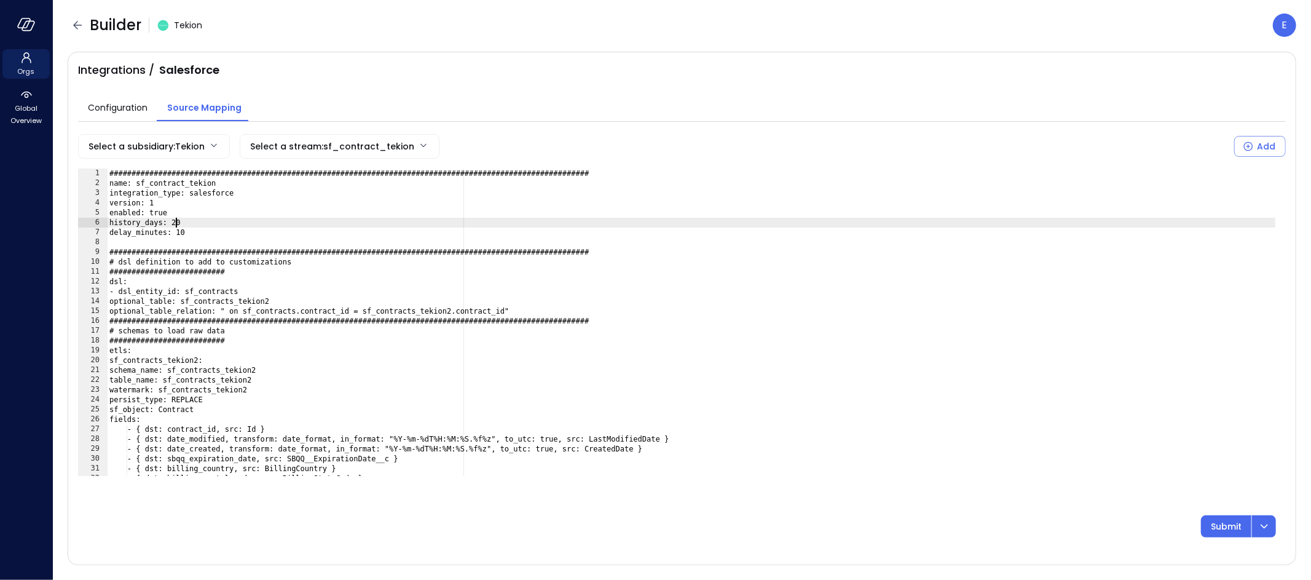
click at [177, 220] on div "###############################################################################…" at bounding box center [691, 331] width 1169 height 327
click at [253, 302] on div "###############################################################################…" at bounding box center [691, 331] width 1169 height 327
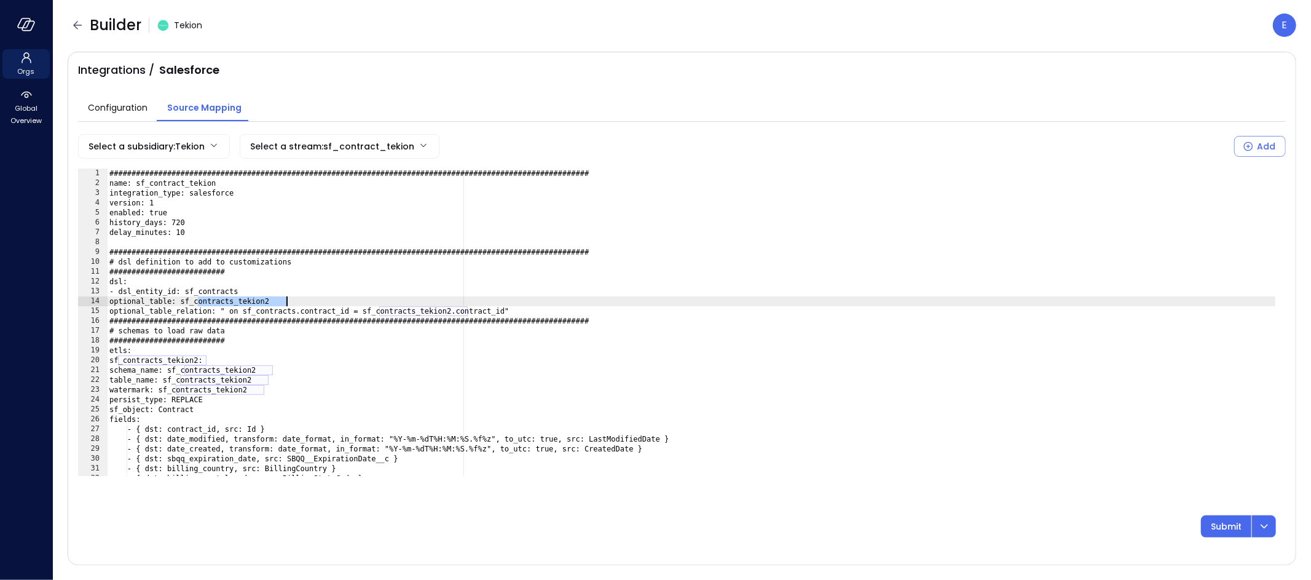
paste textarea "Cursor at row 14"
click at [428, 309] on div "###############################################################################…" at bounding box center [691, 331] width 1169 height 327
paste textarea "Cursor at row 15"
click at [148, 357] on div "###############################################################################…" at bounding box center [691, 331] width 1169 height 327
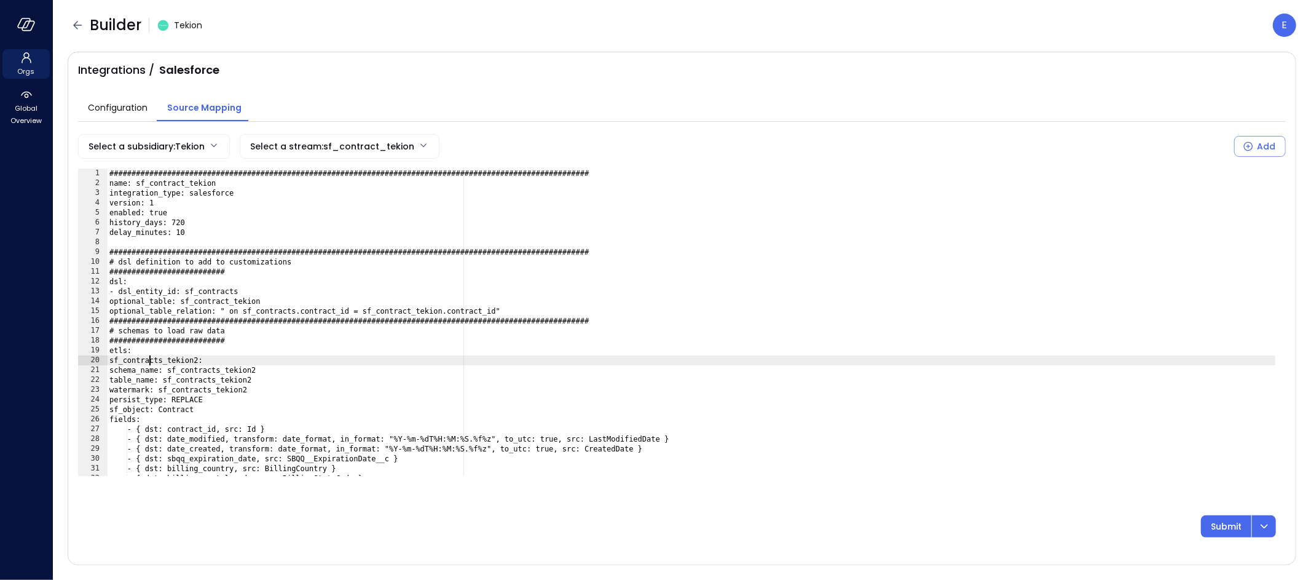
click at [148, 357] on div "###############################################################################…" at bounding box center [691, 331] width 1169 height 327
paste textarea "Cursor at row 20"
click at [221, 369] on div "###############################################################################…" at bounding box center [691, 331] width 1169 height 327
paste textarea "Cursor at row 21"
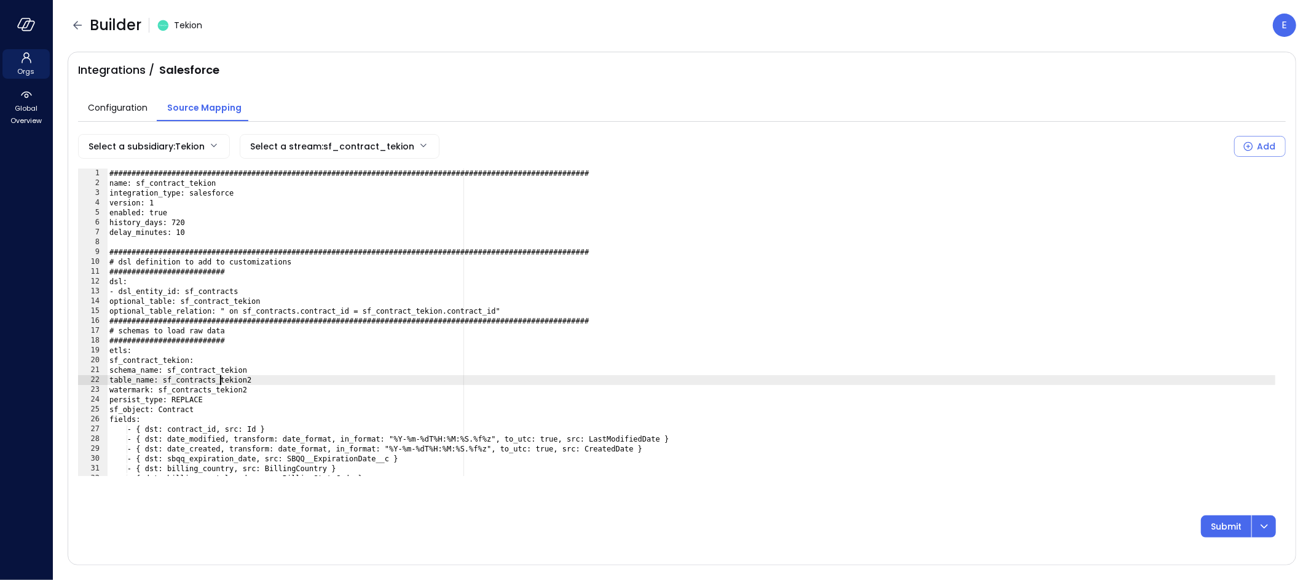
click at [219, 380] on div "###############################################################################…" at bounding box center [691, 331] width 1169 height 327
paste textarea "Cursor at row 22"
click at [218, 385] on div "###############################################################################…" at bounding box center [691, 331] width 1169 height 327
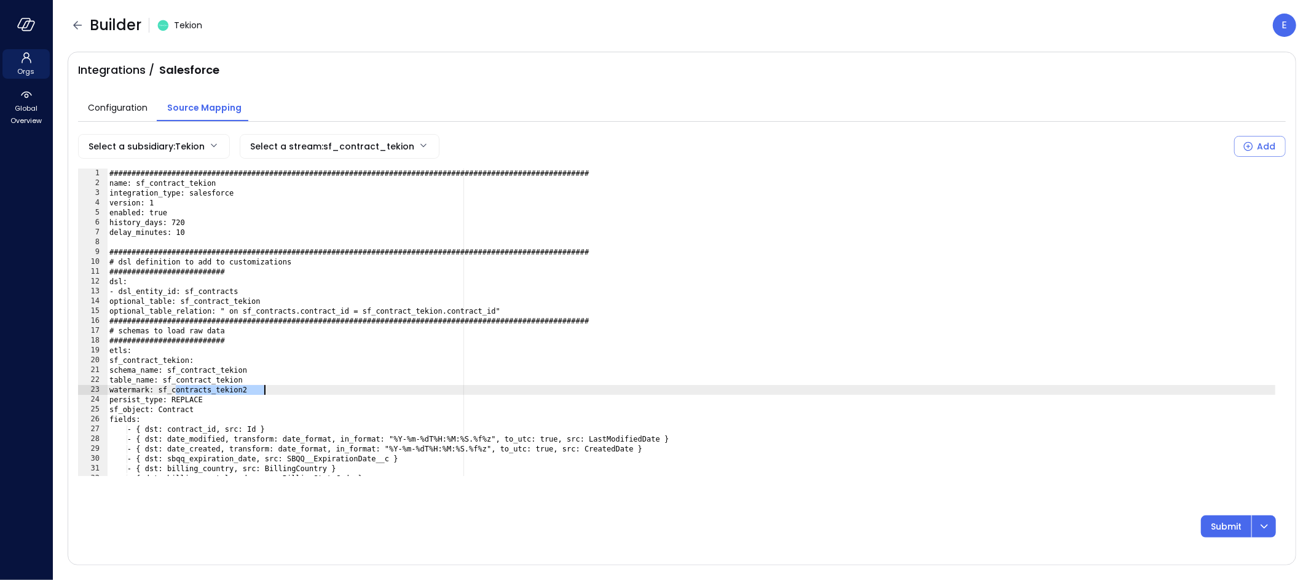
paste textarea "Cursor at row 23"
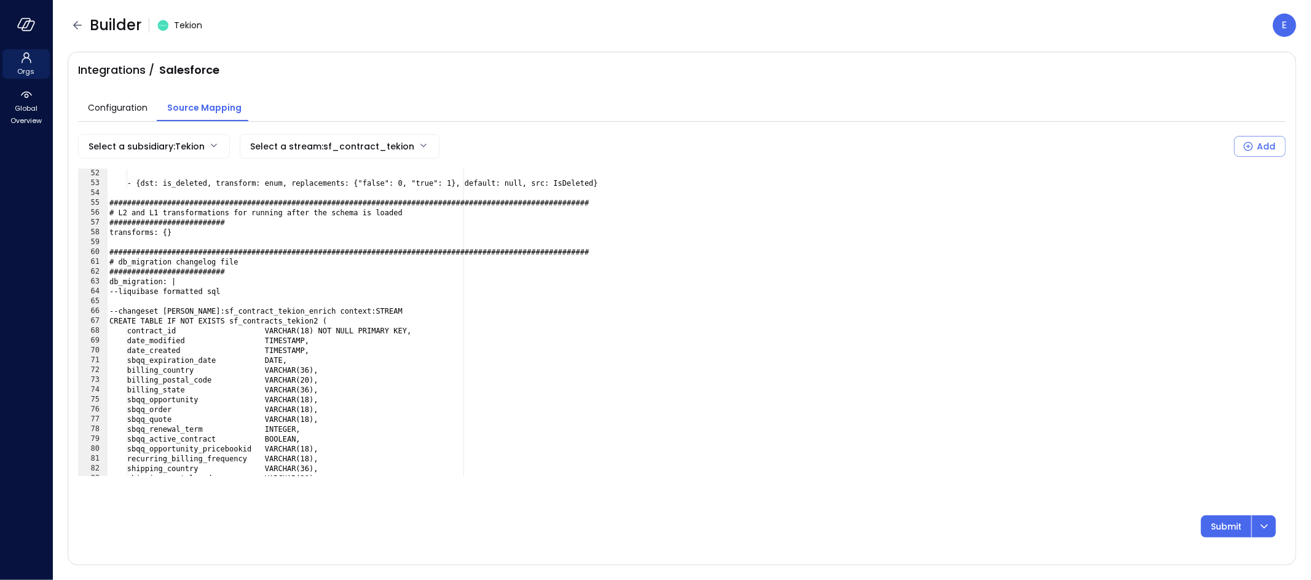
scroll to position [503, 0]
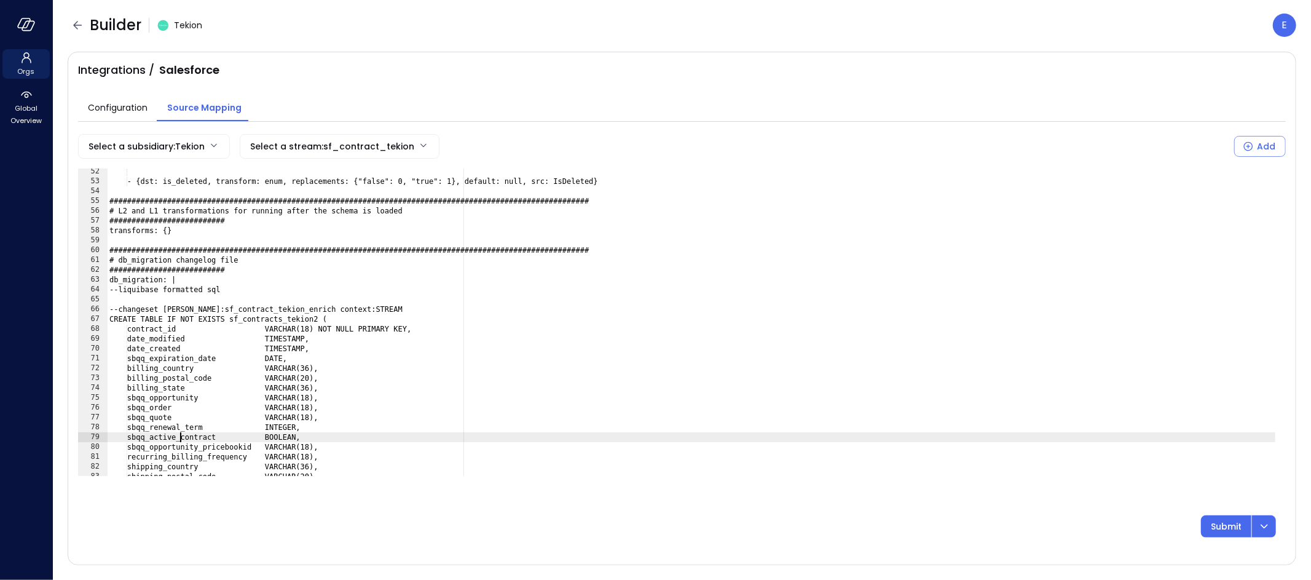
click at [181, 436] on div "- {[DEMOGRAPHIC_DATA]: is_deleted, transform: enum, replacements: {"false": 0, …" at bounding box center [691, 330] width 1169 height 327
click at [159, 435] on div "- {[DEMOGRAPHIC_DATA]: is_deleted, transform: enum, replacements: {"false": 0, …" at bounding box center [691, 330] width 1169 height 327
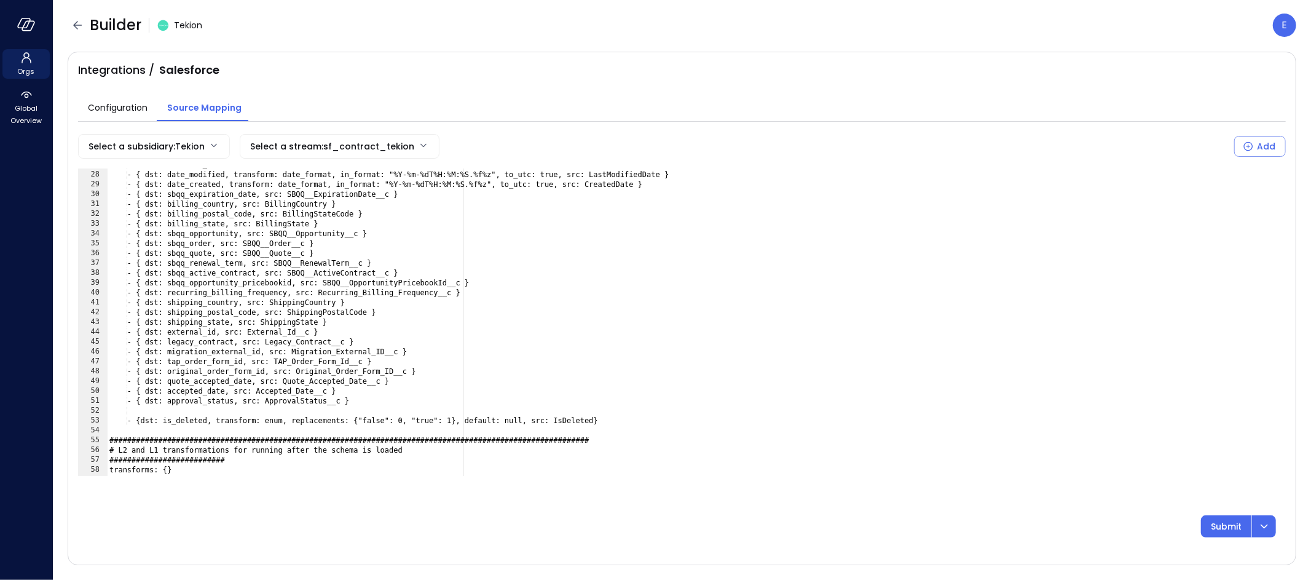
scroll to position [262, 0]
click at [199, 275] on div "- { dst: contract_id, src: Id } - { dst: date_modified, transform: date_format,…" at bounding box center [691, 324] width 1169 height 327
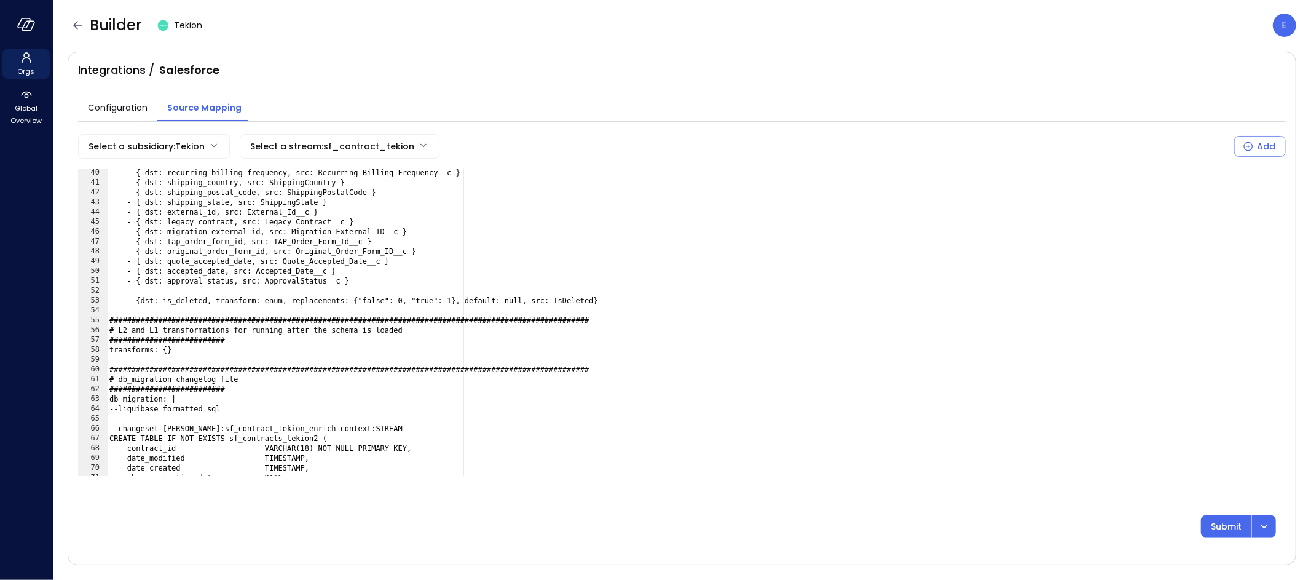
scroll to position [530, 0]
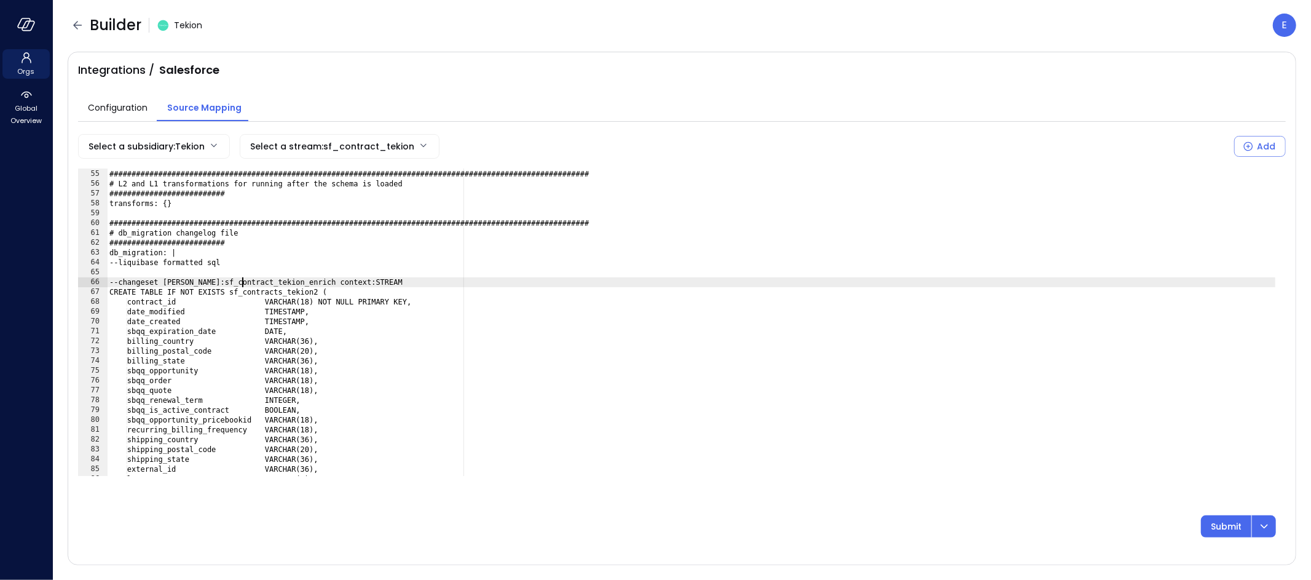
click at [241, 281] on div "###############################################################################…" at bounding box center [691, 322] width 1169 height 327
paste textarea "Cursor at row 66"
click at [255, 290] on div "###############################################################################…" at bounding box center [691, 322] width 1169 height 327
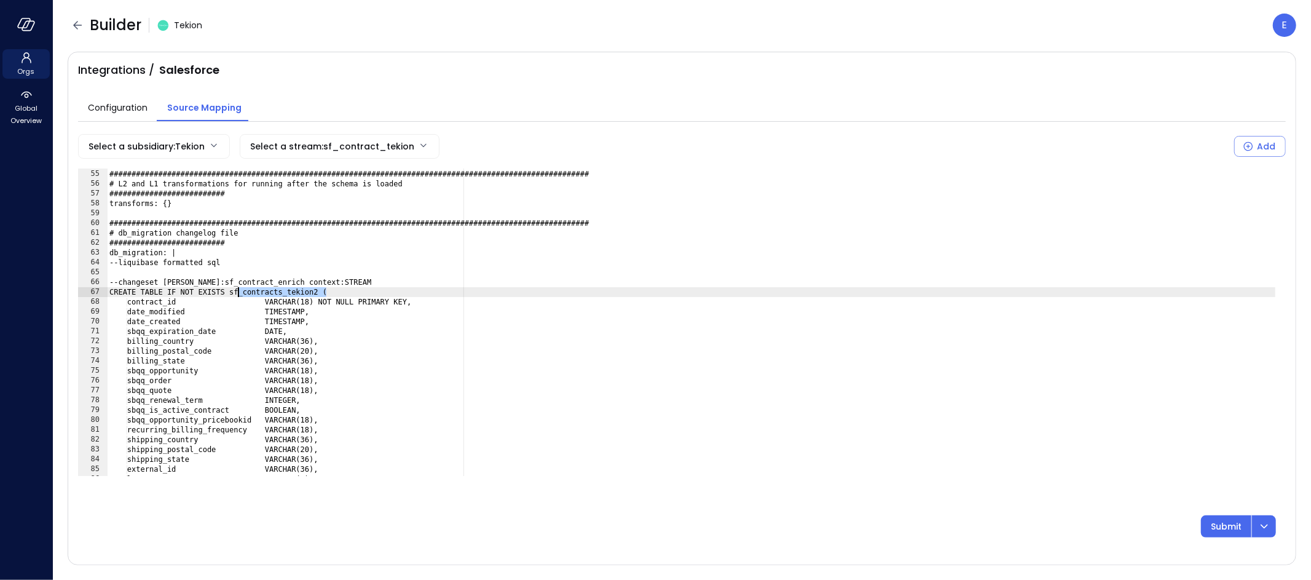
click at [255, 290] on div "###############################################################################…" at bounding box center [691, 322] width 1169 height 327
paste textarea "Cursor at row 67"
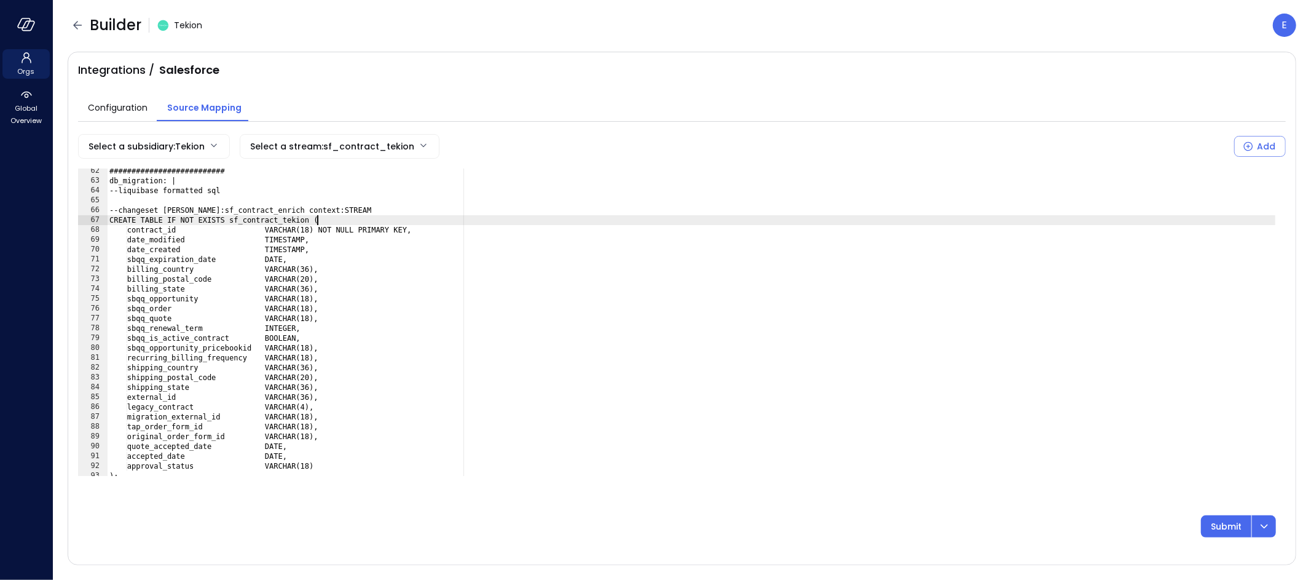
scroll to position [601, 0]
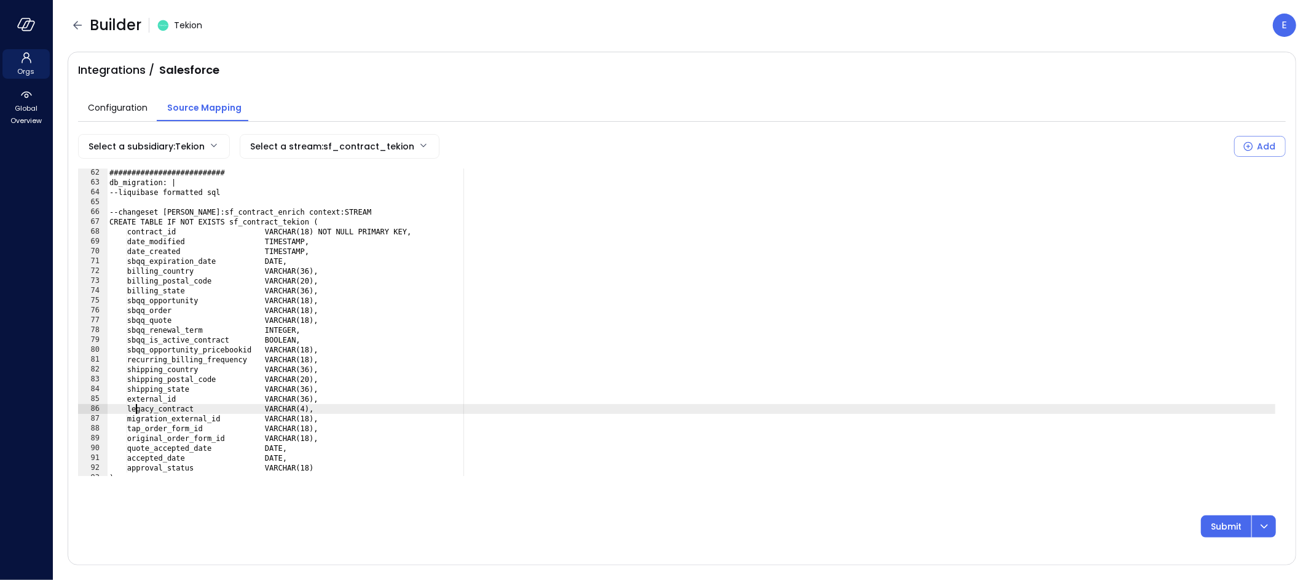
click at [135, 410] on div "########################## db_migration: | --liquibase formatted sql --changese…" at bounding box center [691, 331] width 1169 height 327
click at [326, 408] on div "########################## db_migration: | --liquibase formatted sql --changese…" at bounding box center [691, 331] width 1169 height 327
click at [288, 337] on div "########################## db_migration: | --liquibase formatted sql --changese…" at bounding box center [691, 331] width 1169 height 327
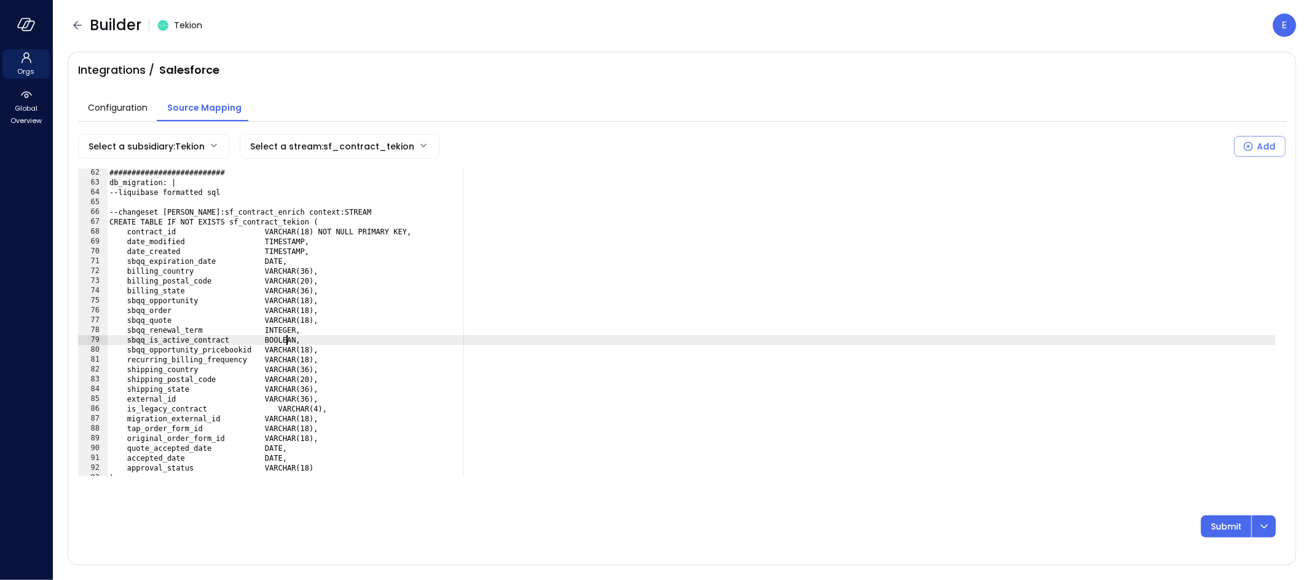
click at [288, 337] on div "########################## db_migration: | --liquibase formatted sql --changese…" at bounding box center [691, 331] width 1169 height 327
click at [307, 406] on div "########################## db_migration: | --liquibase formatted sql --changese…" at bounding box center [691, 331] width 1169 height 327
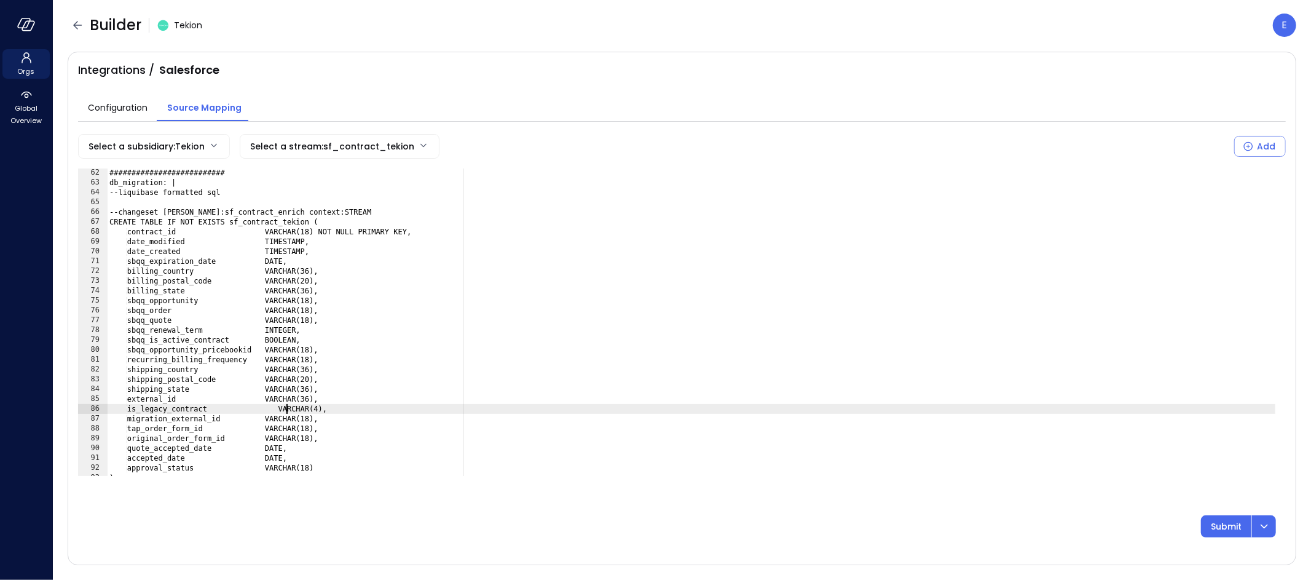
click at [285, 408] on div "########################## db_migration: | --liquibase formatted sql --changese…" at bounding box center [691, 331] width 1169 height 327
drag, startPoint x: 285, startPoint y: 408, endPoint x: 390, endPoint y: 422, distance: 105.4
click at [335, 410] on div "########################## db_migration: | --liquibase formatted sql --changese…" at bounding box center [691, 331] width 1169 height 327
paste textarea "Cursor at row 86"
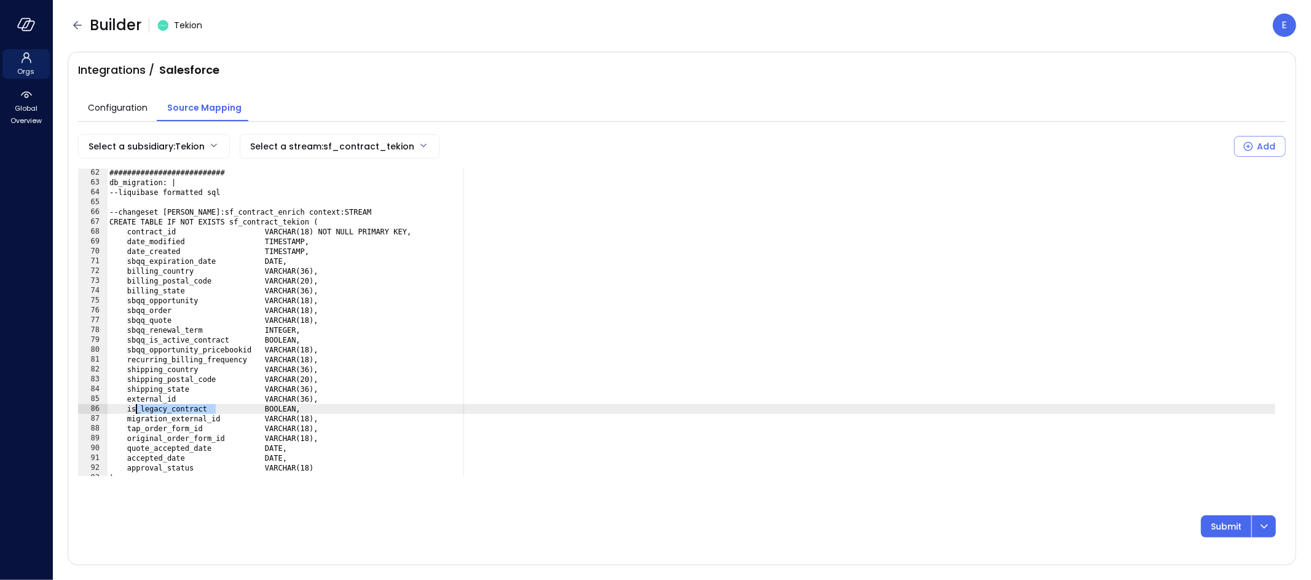
drag, startPoint x: 216, startPoint y: 408, endPoint x: 136, endPoint y: 408, distance: 79.3
click at [136, 408] on div "########################## db_migration: | --liquibase formatted sql --changese…" at bounding box center [691, 331] width 1169 height 327
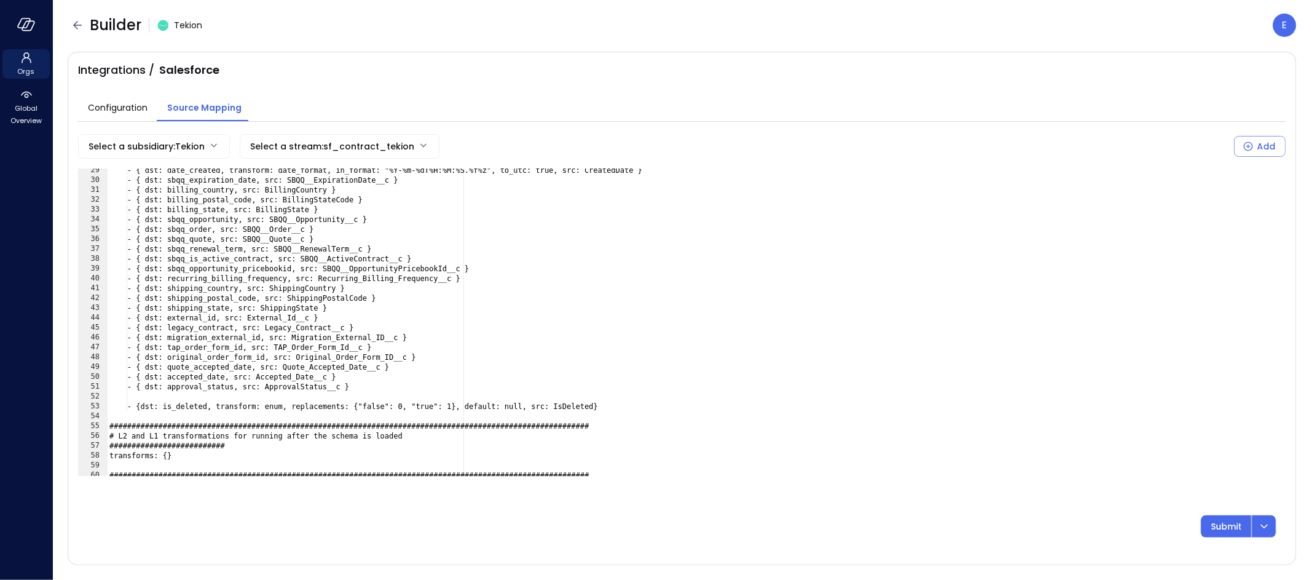
scroll to position [302, 0]
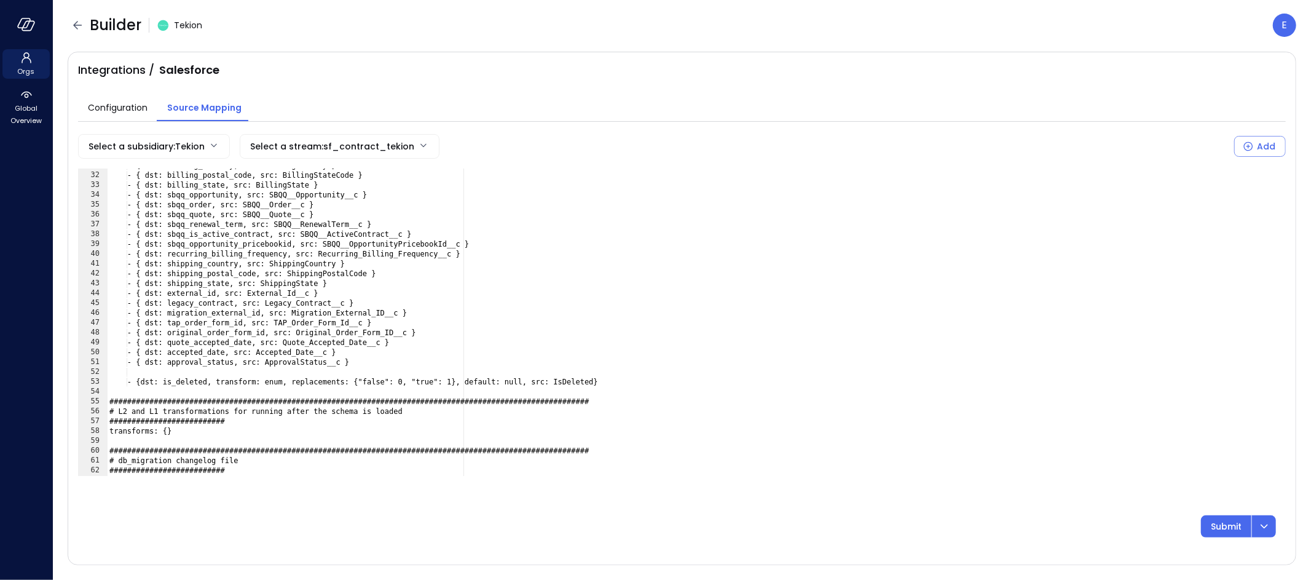
click at [218, 303] on div "- { dst: billing_country, src: BillingCountry } - { dst: billing_postal_code, s…" at bounding box center [691, 323] width 1169 height 327
paste textarea "***"
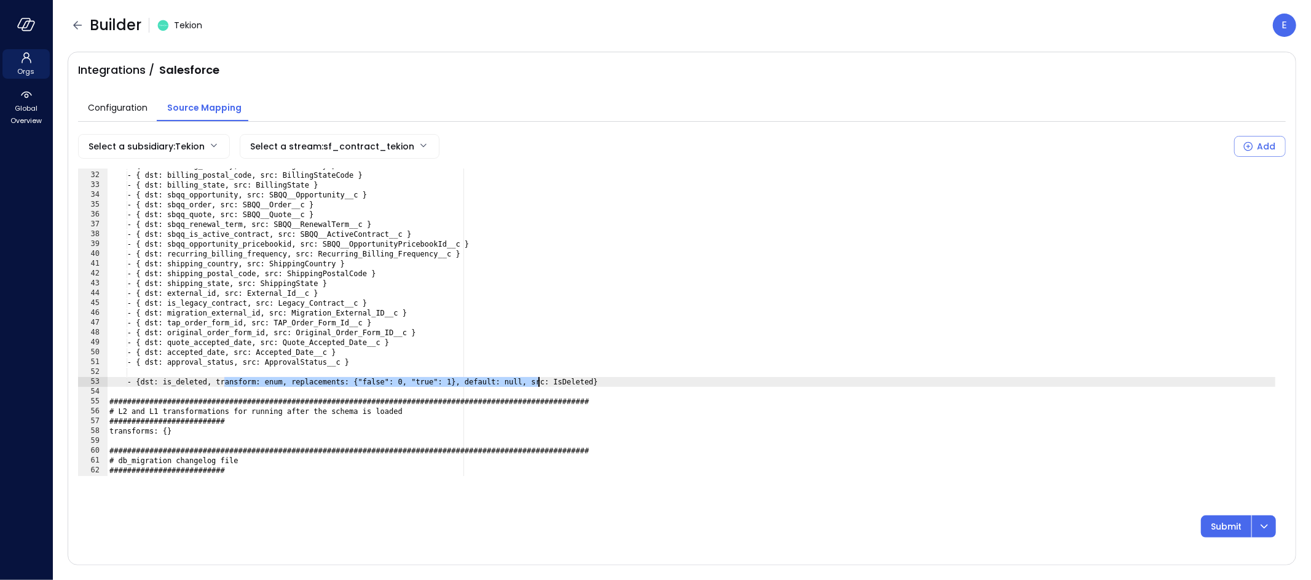
drag, startPoint x: 224, startPoint y: 379, endPoint x: 539, endPoint y: 382, distance: 315.3
click at [539, 382] on div "- { dst: billing_country, src: BillingCountry } - { dst: billing_postal_code, s…" at bounding box center [691, 323] width 1169 height 327
click at [258, 303] on div "- { dst: billing_country, src: BillingCountry } - { dst: billing_postal_code, s…" at bounding box center [691, 323] width 1169 height 327
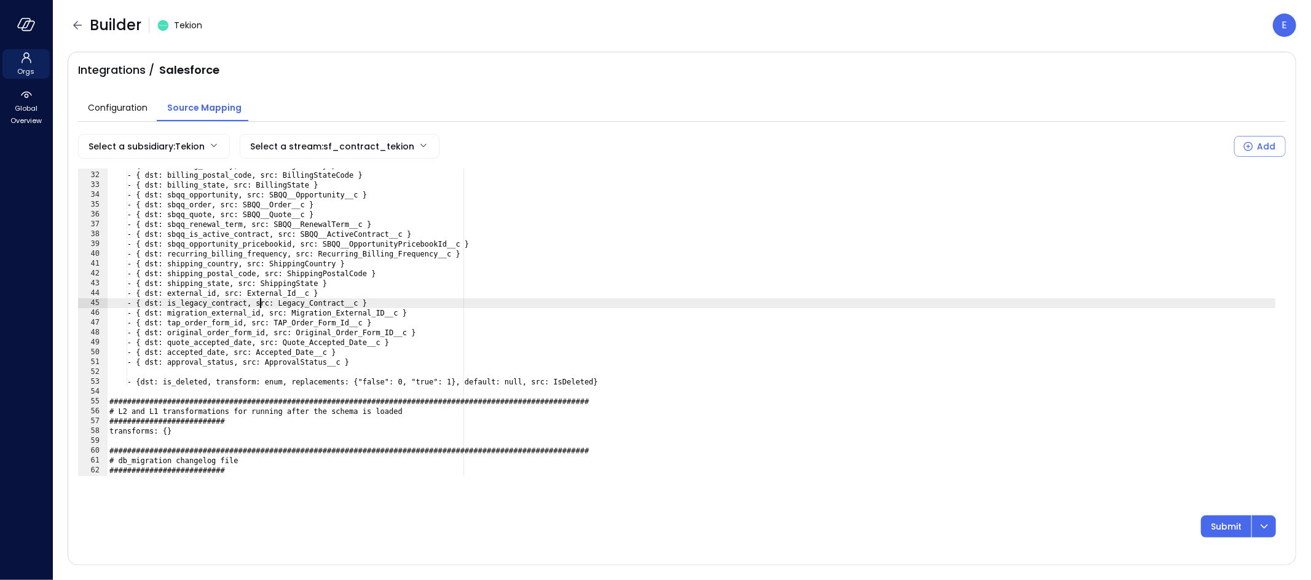
scroll to position [0, 13]
paste textarea "**********"
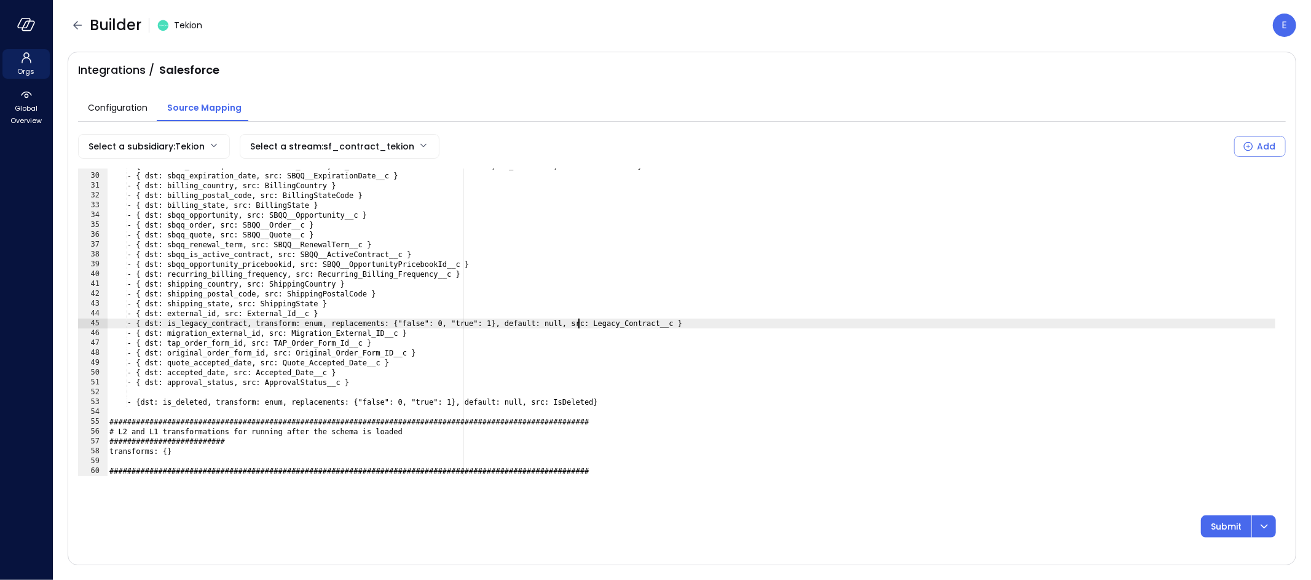
scroll to position [283, 0]
click at [280, 255] on div "- { dst: date_created, transform: date_format, in_format: "%Y-%m-%dT%H:%M:%S.%f…" at bounding box center [691, 324] width 1169 height 327
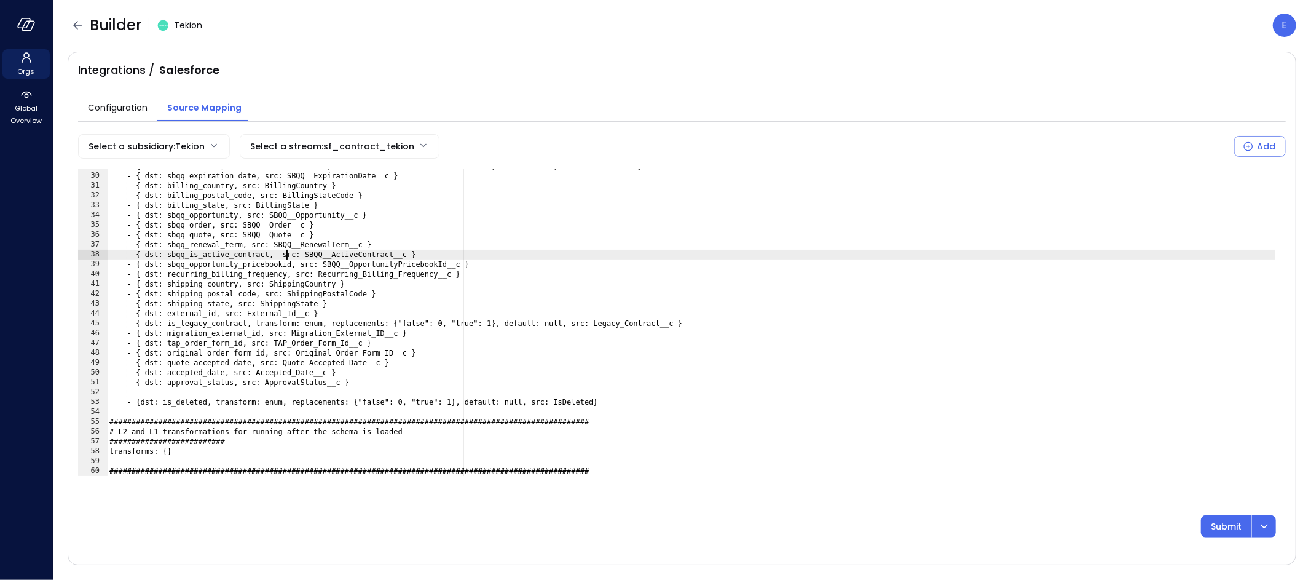
scroll to position [0, 14]
paste textarea "**********"
click at [287, 254] on div "- { dst: date_created, transform: date_format, in_format: "%Y-%m-%dT%H:%M:%S.%f…" at bounding box center [691, 324] width 1169 height 327
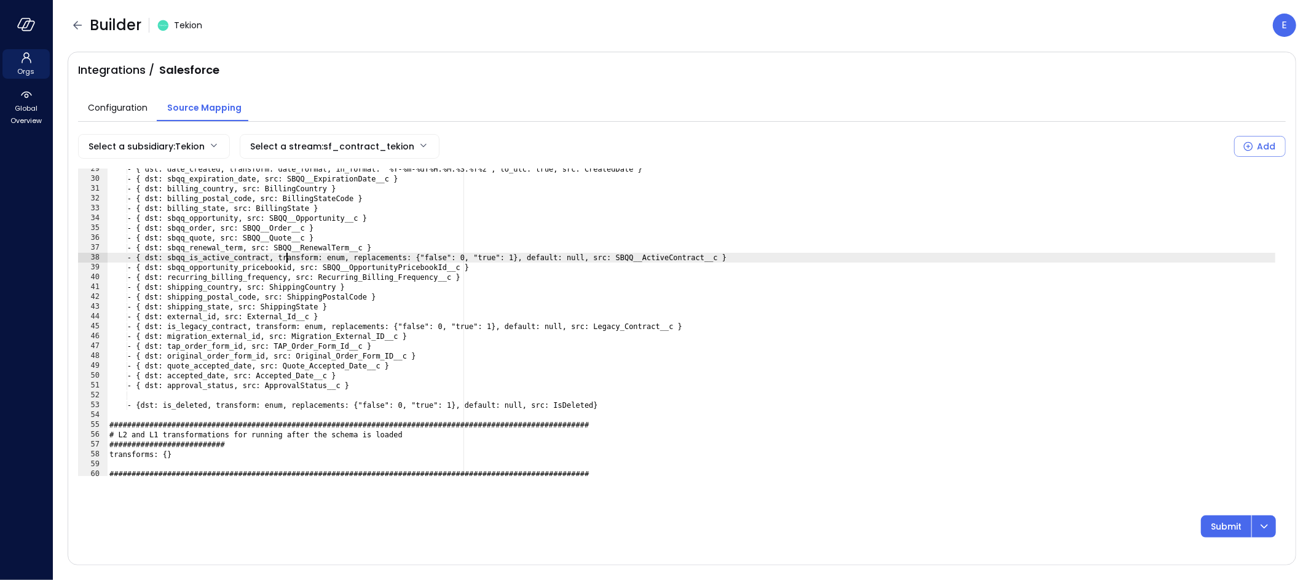
scroll to position [279, 0]
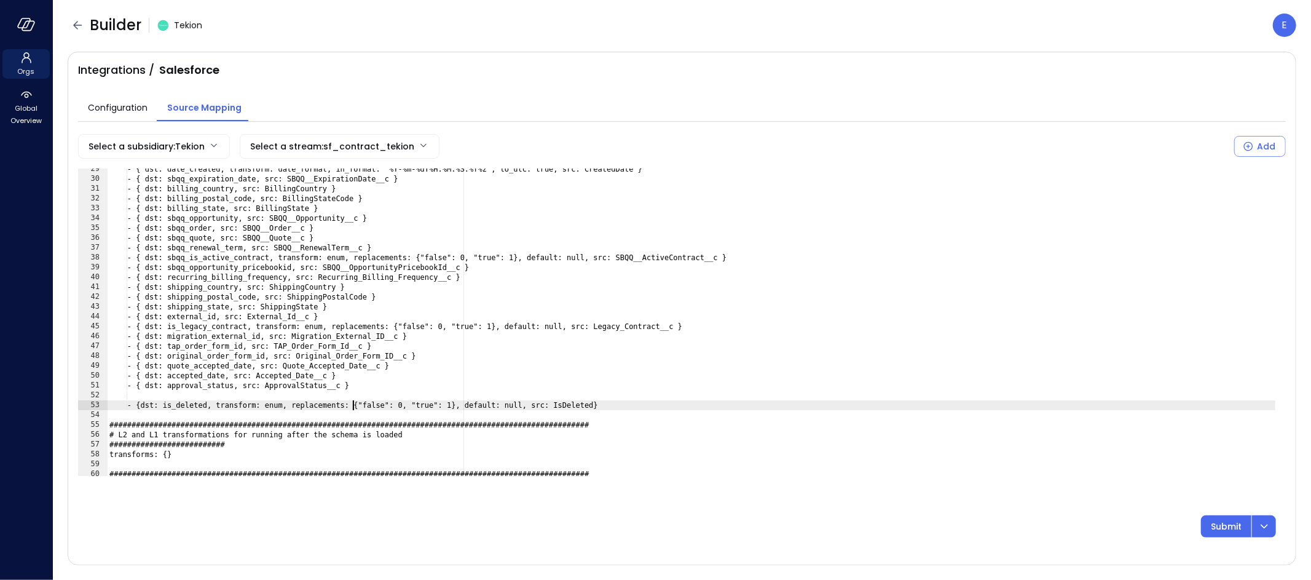
click at [354, 406] on div "- { dst: date_created, transform: date_format, in_format: "%Y-%m-%dT%H:%M:%S.%f…" at bounding box center [691, 327] width 1169 height 327
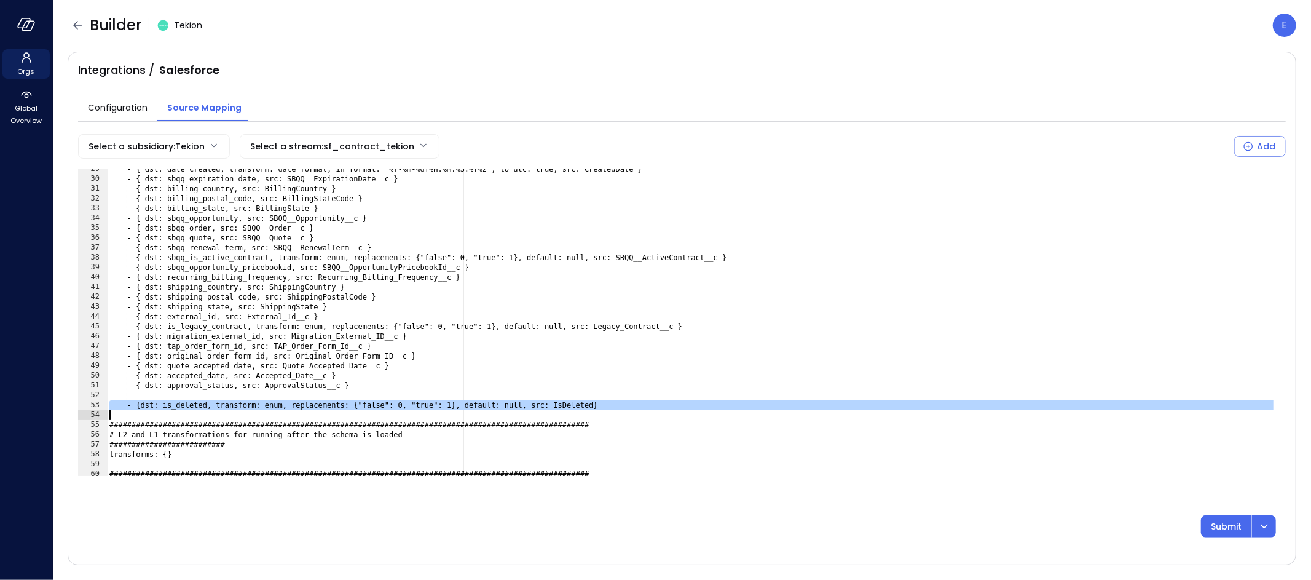
click at [354, 406] on div "- { dst: date_created, transform: date_format, in_format: "%Y-%m-%dT%H:%M:%S.%f…" at bounding box center [691, 327] width 1169 height 327
type textarea "**********"
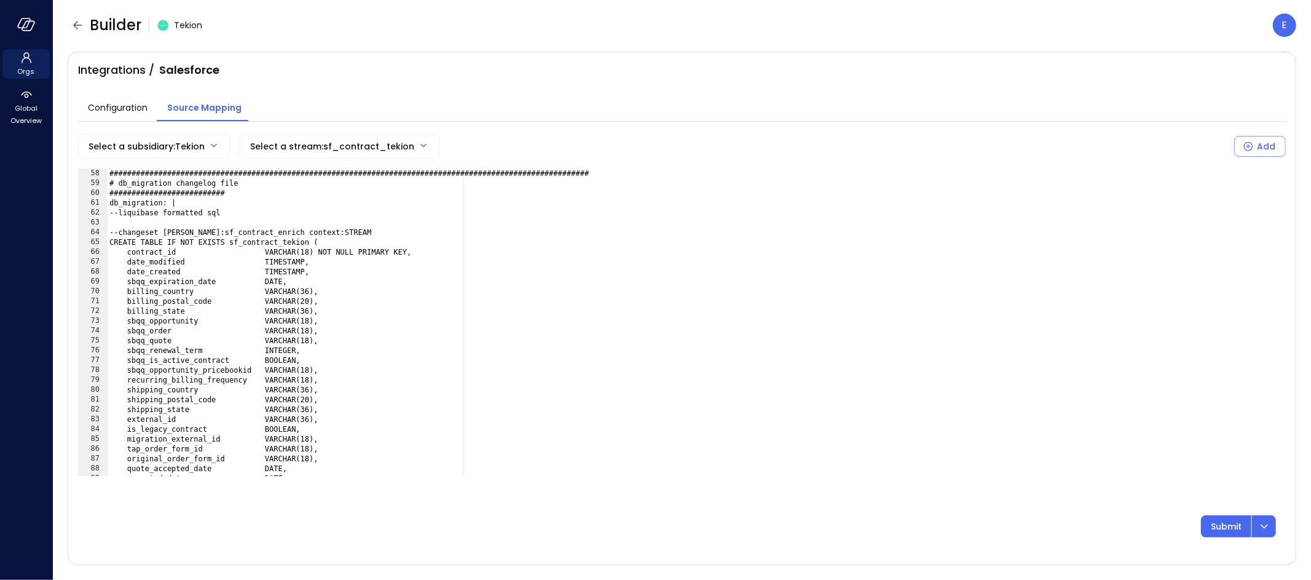
scroll to position [588, 0]
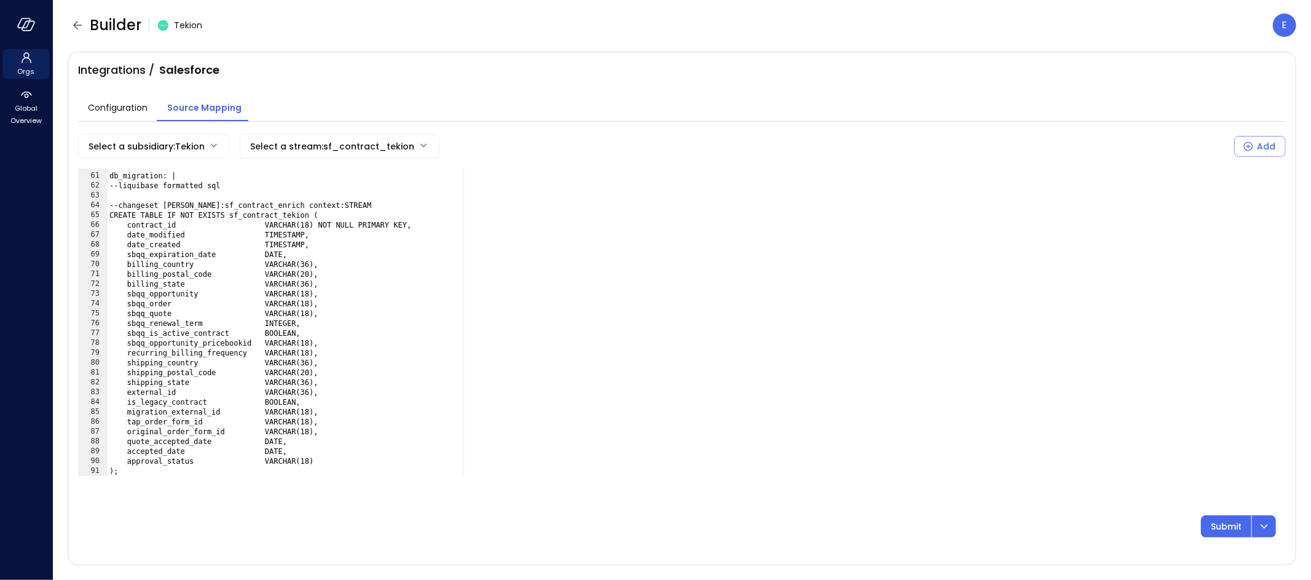
click at [293, 403] on div "########################## db_migration: | --liquibase formatted sql --changese…" at bounding box center [691, 324] width 1169 height 327
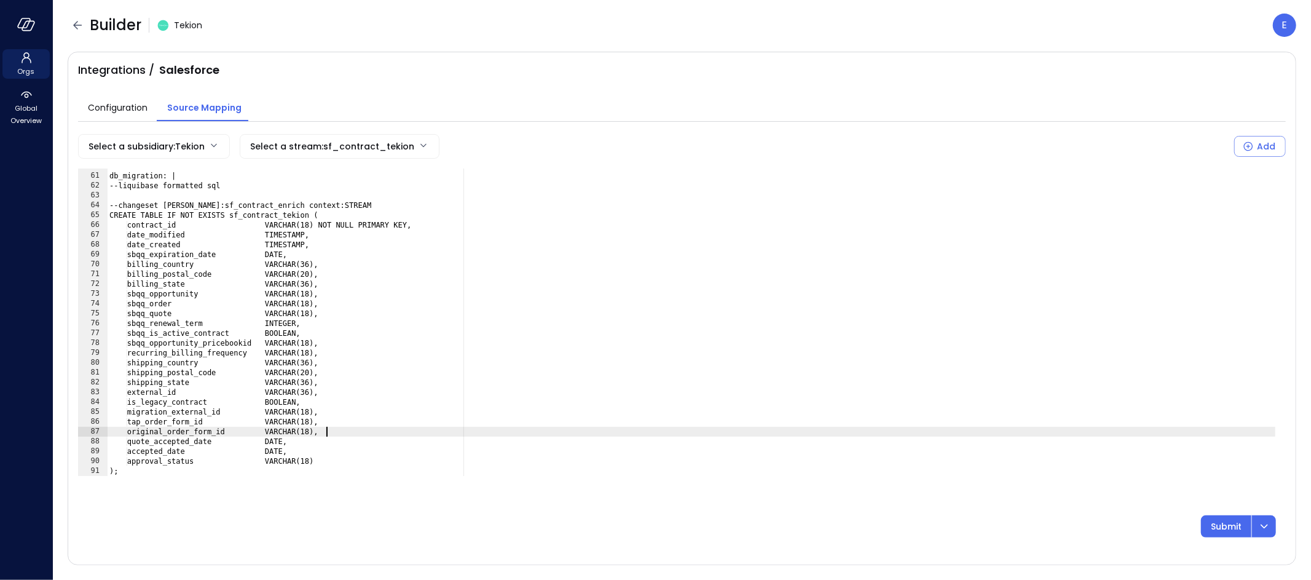
click at [482, 432] on div "########################## db_migration: | --liquibase formatted sql --changese…" at bounding box center [691, 324] width 1169 height 327
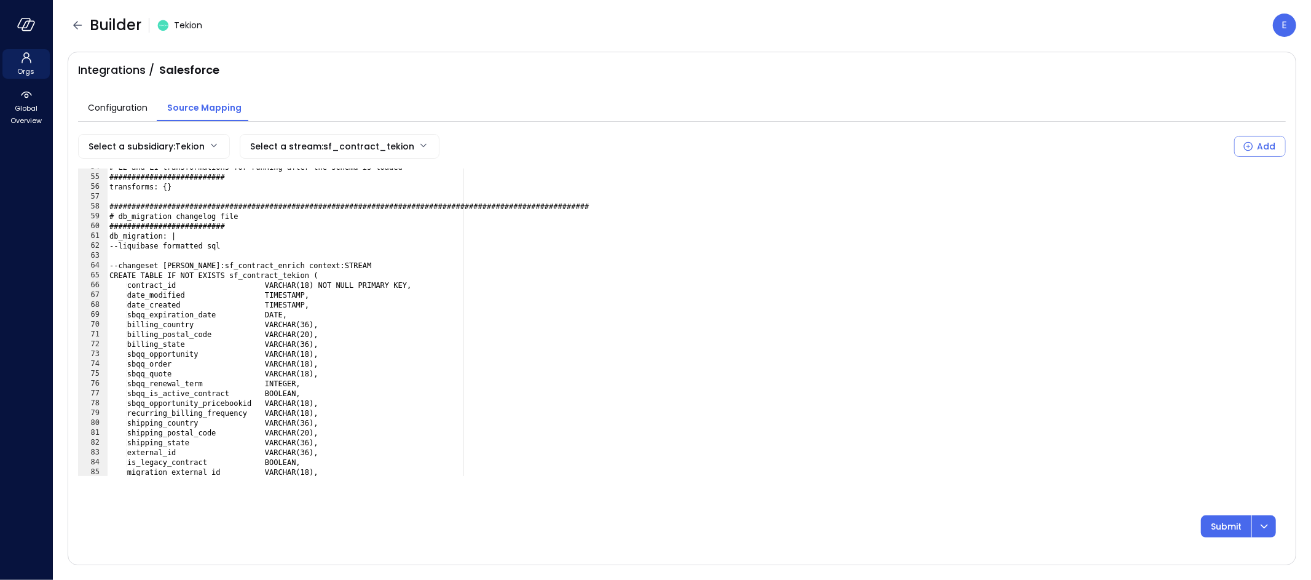
scroll to position [0, 0]
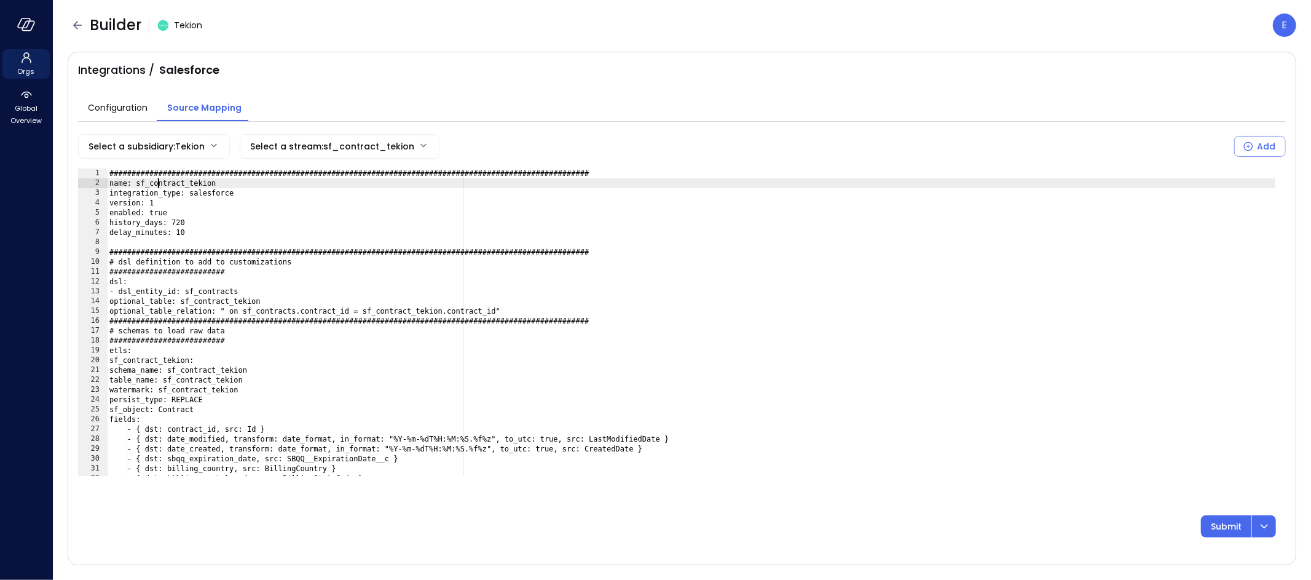
click at [158, 186] on div "###############################################################################…" at bounding box center [691, 331] width 1169 height 327
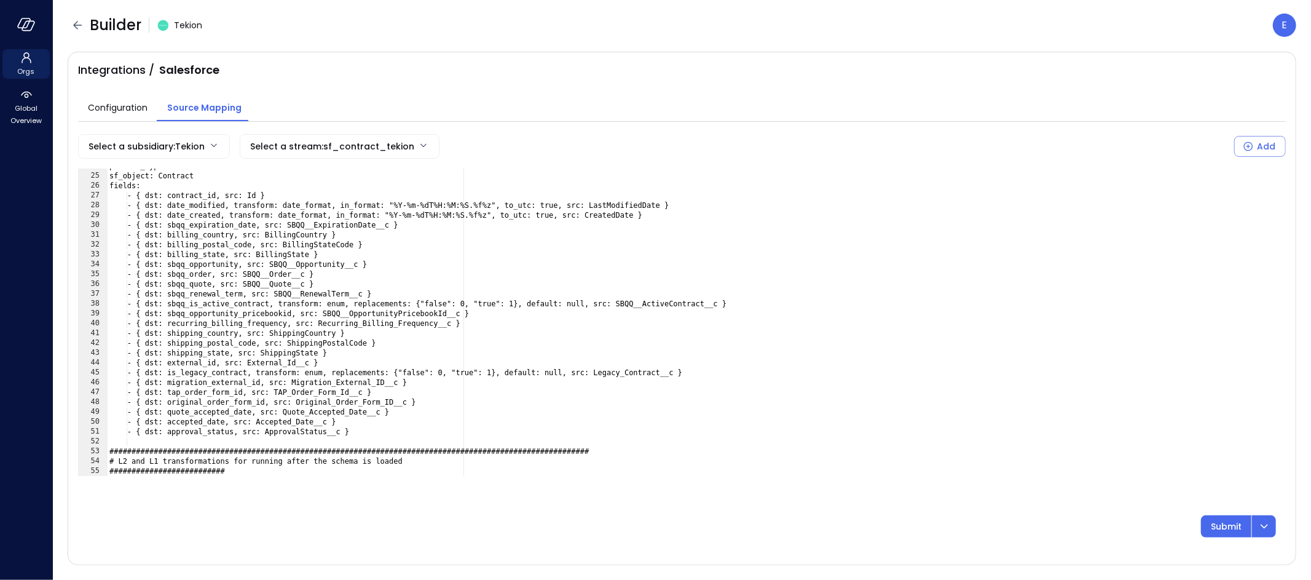
scroll to position [233, 0]
click at [226, 234] on div "persist_type: REPLACE sf_object: Contract fields: - { dst: contract_id, src: Id…" at bounding box center [691, 324] width 1169 height 327
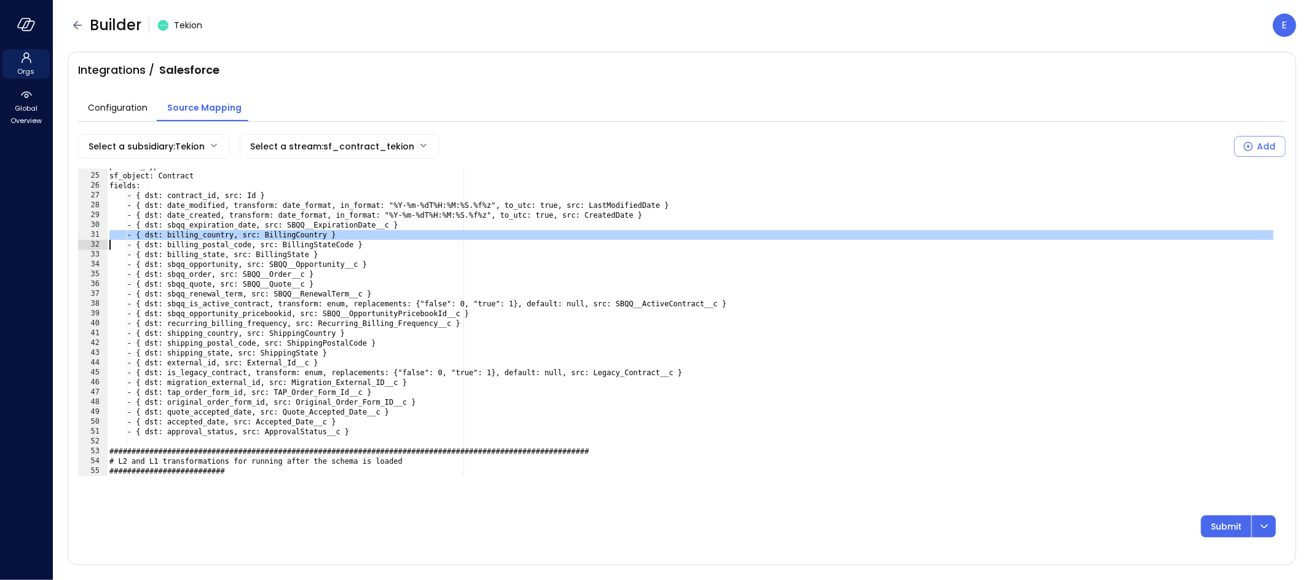
click at [226, 234] on div "persist_type: REPLACE sf_object: Contract fields: - { dst: contract_id, src: Id…" at bounding box center [691, 324] width 1169 height 327
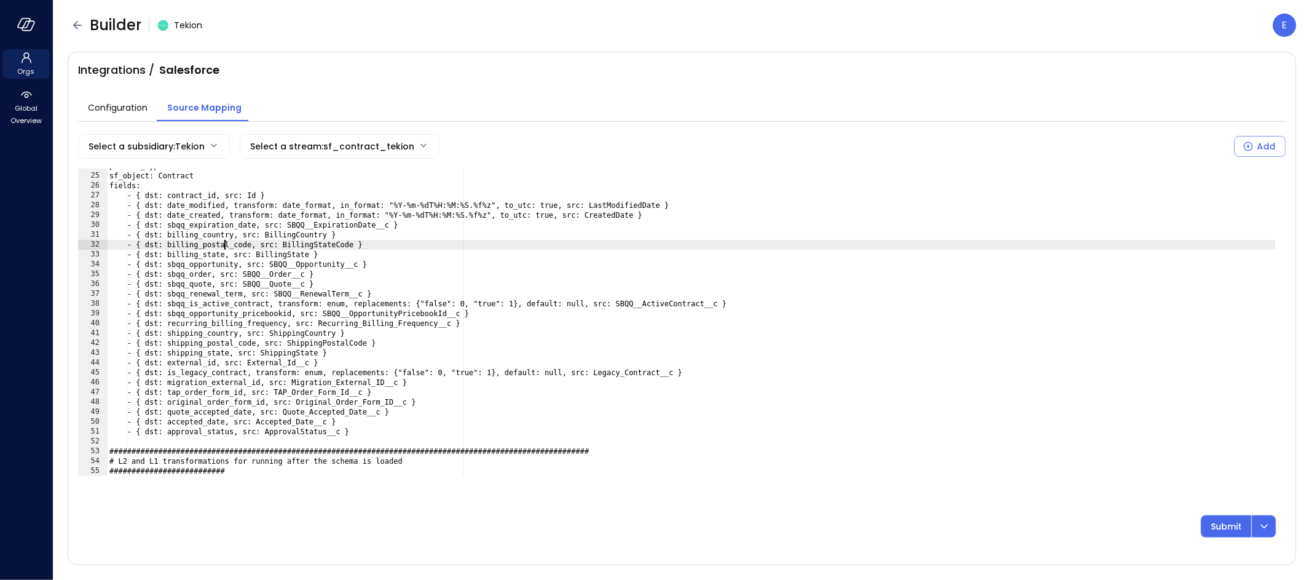
click at [224, 244] on div "persist_type: REPLACE sf_object: Contract fields: - { dst: contract_id, src: Id…" at bounding box center [691, 324] width 1169 height 327
click at [223, 237] on div "persist_type: REPLACE sf_object: Contract fields: - { dst: contract_id, src: Id…" at bounding box center [691, 324] width 1169 height 327
click at [313, 243] on div "persist_type: REPLACE sf_object: Contract fields: - { dst: contract_id, src: Id…" at bounding box center [691, 324] width 1169 height 327
click at [188, 243] on div "persist_type: REPLACE sf_object: Contract fields: - { dst: contract_id, src: Id…" at bounding box center [691, 324] width 1169 height 327
drag, startPoint x: 212, startPoint y: 245, endPoint x: 236, endPoint y: 242, distance: 24.2
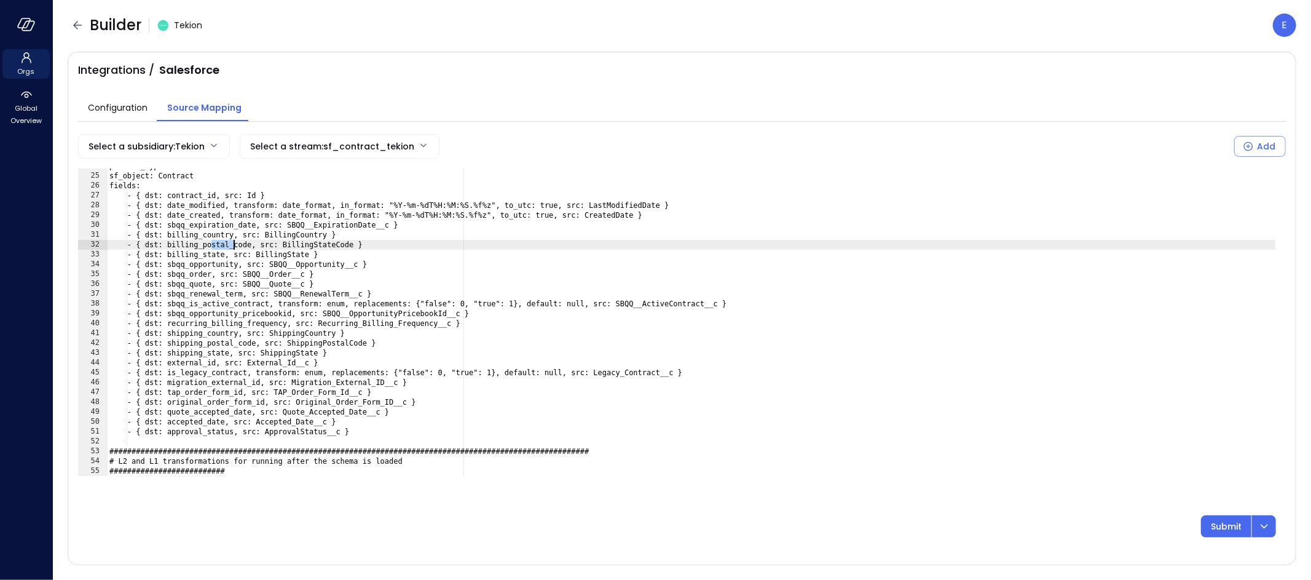
click at [236, 242] on div "persist_type: REPLACE sf_object: Contract fields: - { dst: contract_id, src: Id…" at bounding box center [691, 324] width 1169 height 327
click at [220, 242] on div "persist_type: REPLACE sf_object: Contract fields: - { dst: contract_id, src: Id…" at bounding box center [691, 324] width 1169 height 327
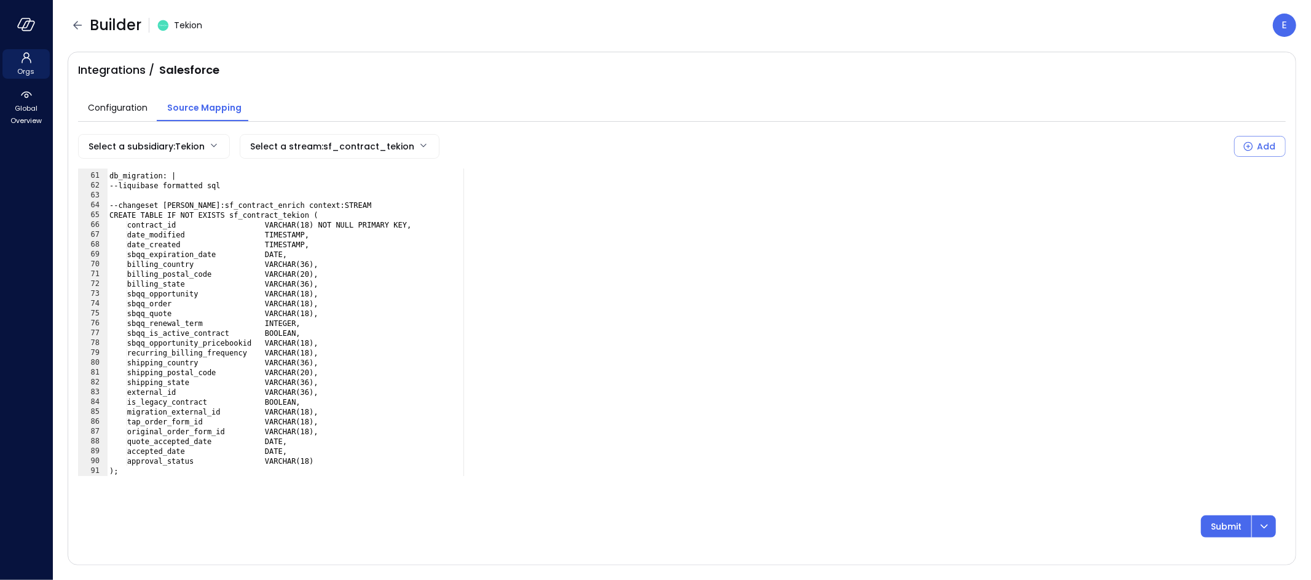
scroll to position [588, 0]
click at [168, 274] on div "########################## db_migration: | --liquibase formatted sql --changese…" at bounding box center [691, 324] width 1169 height 327
paste textarea "Cursor at row 71"
click at [271, 273] on div "########################## db_migration: | --liquibase formatted sql --changese…" at bounding box center [691, 324] width 1169 height 327
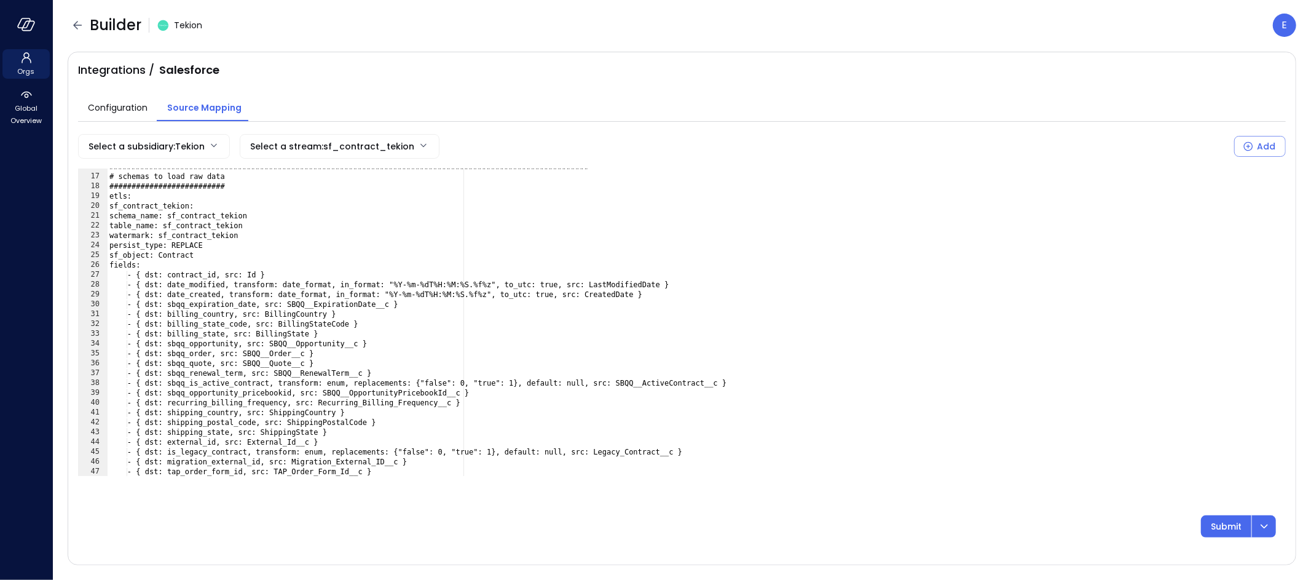
scroll to position [173, 0]
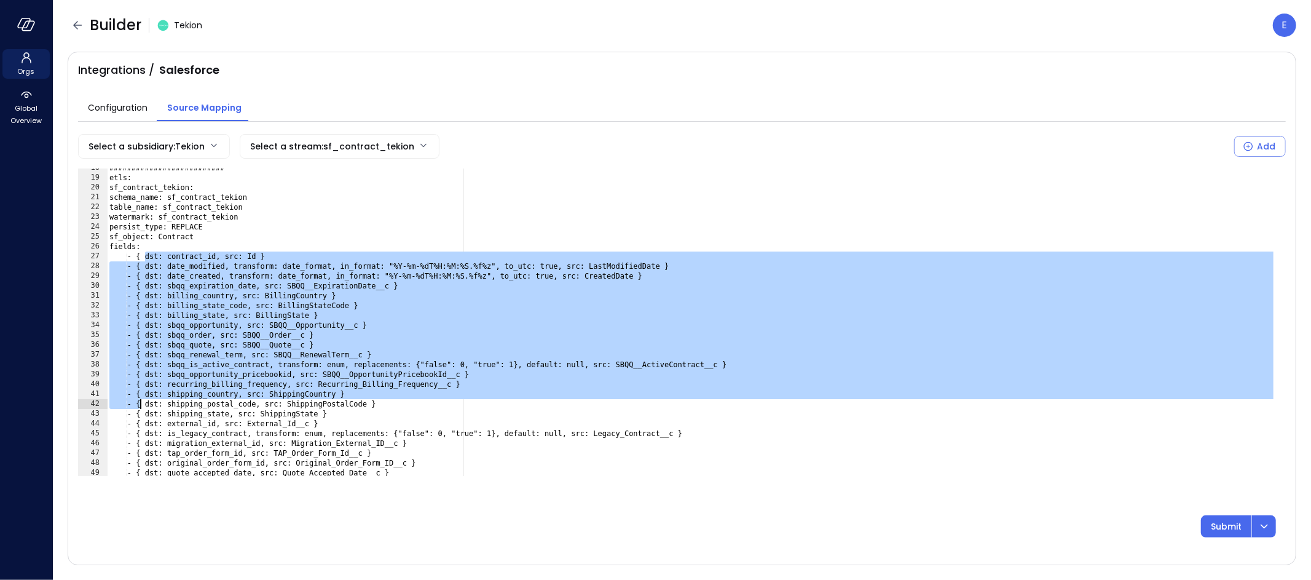
drag, startPoint x: 144, startPoint y: 255, endPoint x: 139, endPoint y: 403, distance: 147.6
click at [139, 403] on div "########################## etls: sf_contract_tekion: schema_name: sf_contract_t…" at bounding box center [691, 326] width 1169 height 327
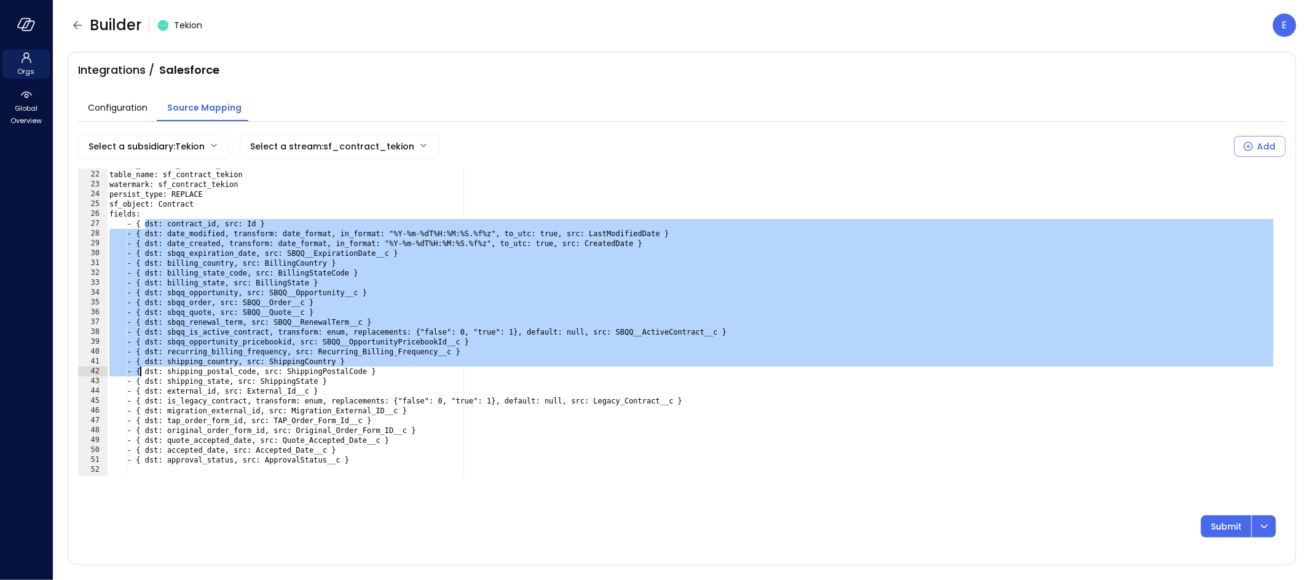
scroll to position [205, 0]
click at [171, 363] on div "schema_name: sf_contract_tekion table_name: sf_contract_tekion watermark: sf_co…" at bounding box center [691, 323] width 1169 height 327
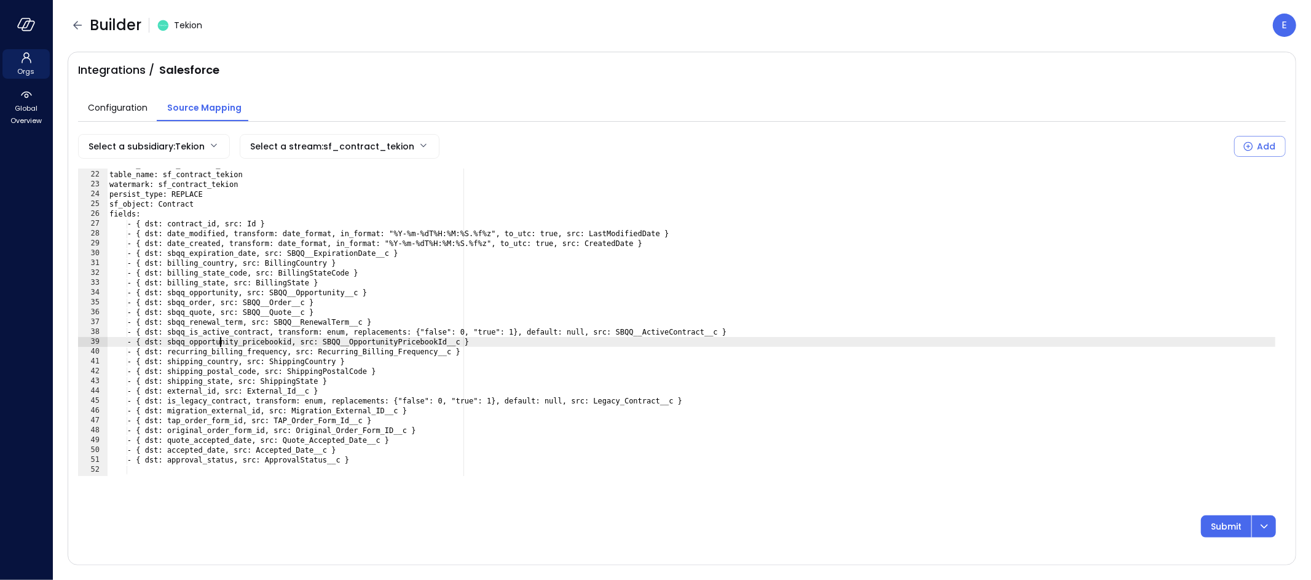
click at [218, 339] on div "schema_name: sf_contract_tekion table_name: sf_contract_tekion watermark: sf_co…" at bounding box center [691, 323] width 1169 height 327
click at [220, 350] on div "schema_name: sf_contract_tekion table_name: sf_contract_tekion watermark: sf_co…" at bounding box center [691, 323] width 1169 height 327
click at [199, 361] on div "schema_name: sf_contract_tekion table_name: sf_contract_tekion watermark: sf_co…" at bounding box center [691, 323] width 1169 height 327
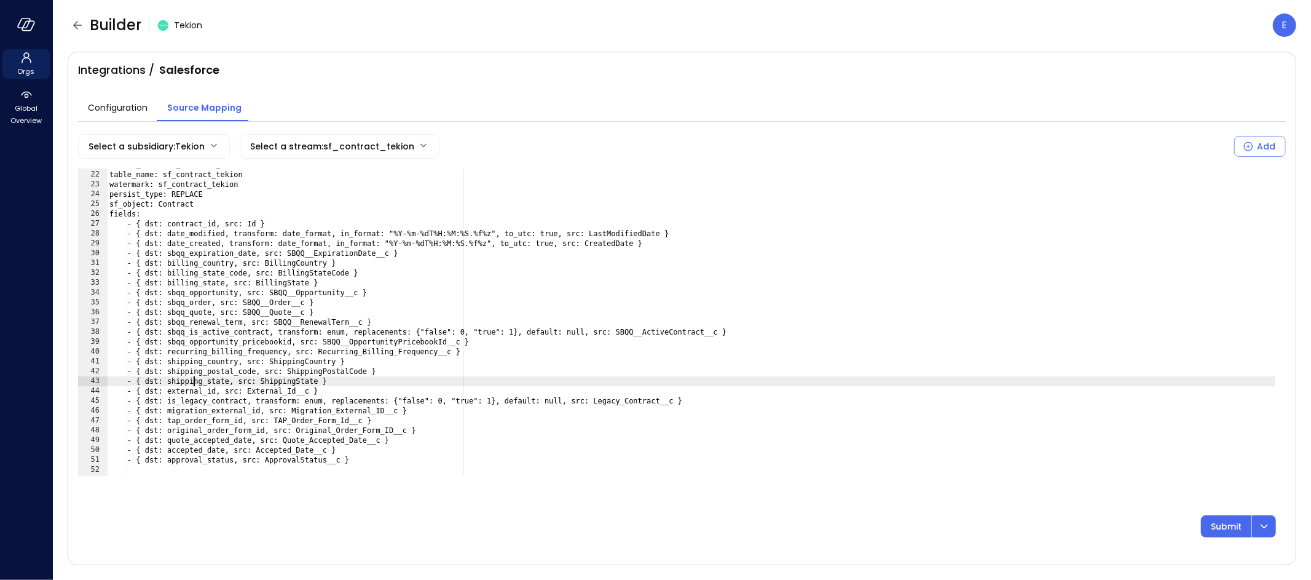
click at [195, 376] on div "schema_name: sf_contract_tekion table_name: sf_contract_tekion watermark: sf_co…" at bounding box center [691, 323] width 1169 height 327
click at [191, 382] on div "schema_name: sf_contract_tekion table_name: sf_contract_tekion watermark: sf_co…" at bounding box center [691, 323] width 1169 height 327
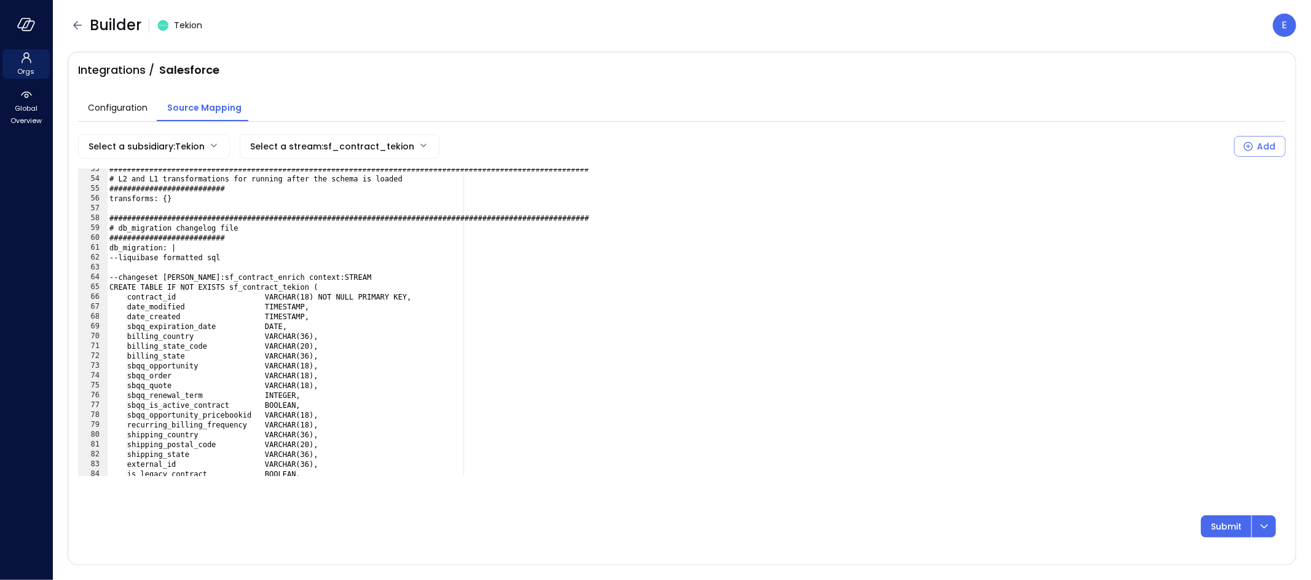
scroll to position [588, 0]
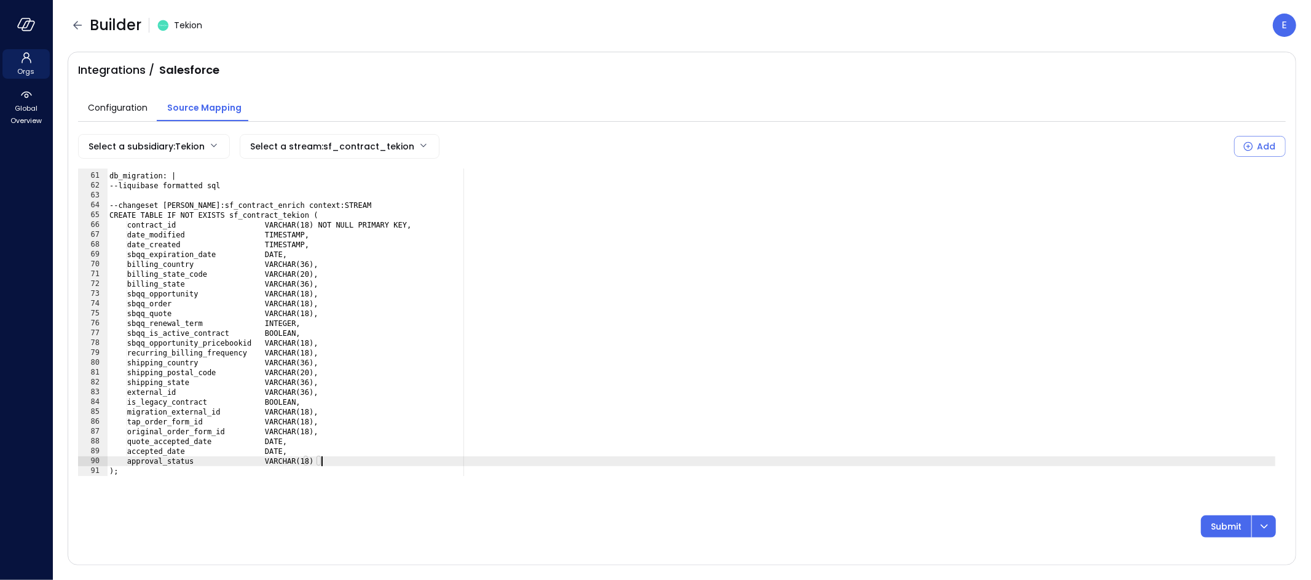
click at [334, 462] on div "########################## db_migration: | --liquibase formatted sql --changese…" at bounding box center [691, 324] width 1169 height 327
type textarea "**********"
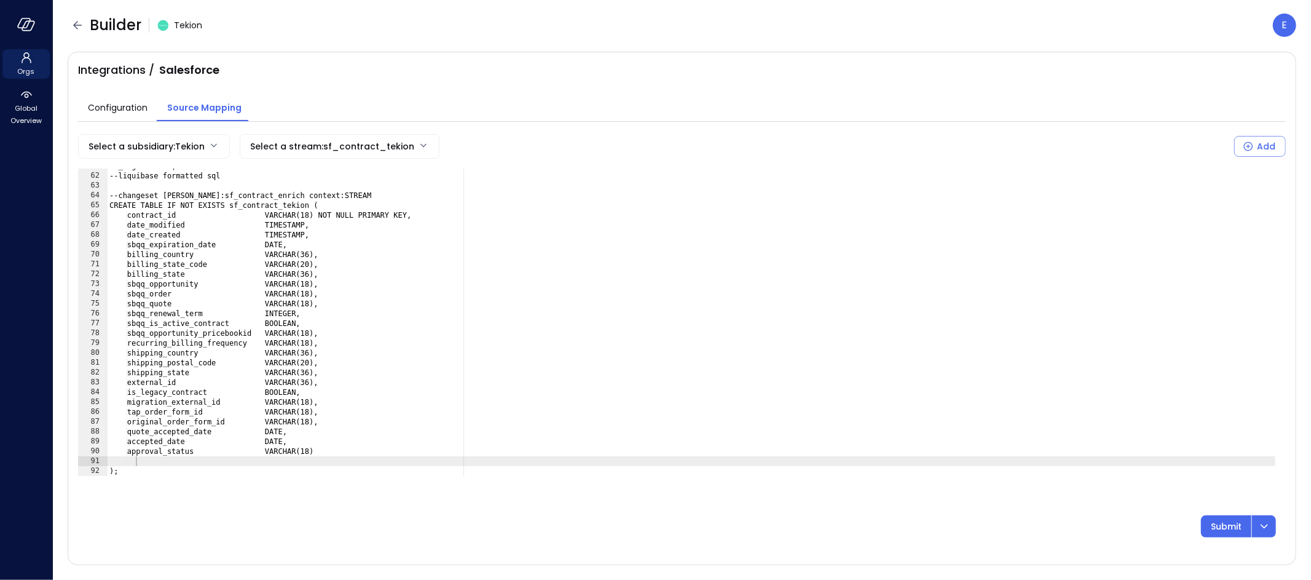
scroll to position [597, 0]
click at [337, 448] on div "db_migration: | --liquibase formatted sql --changeset [PERSON_NAME]:sf_contract…" at bounding box center [691, 324] width 1169 height 327
type textarea "**********"
paste textarea "Cursor at row 91"
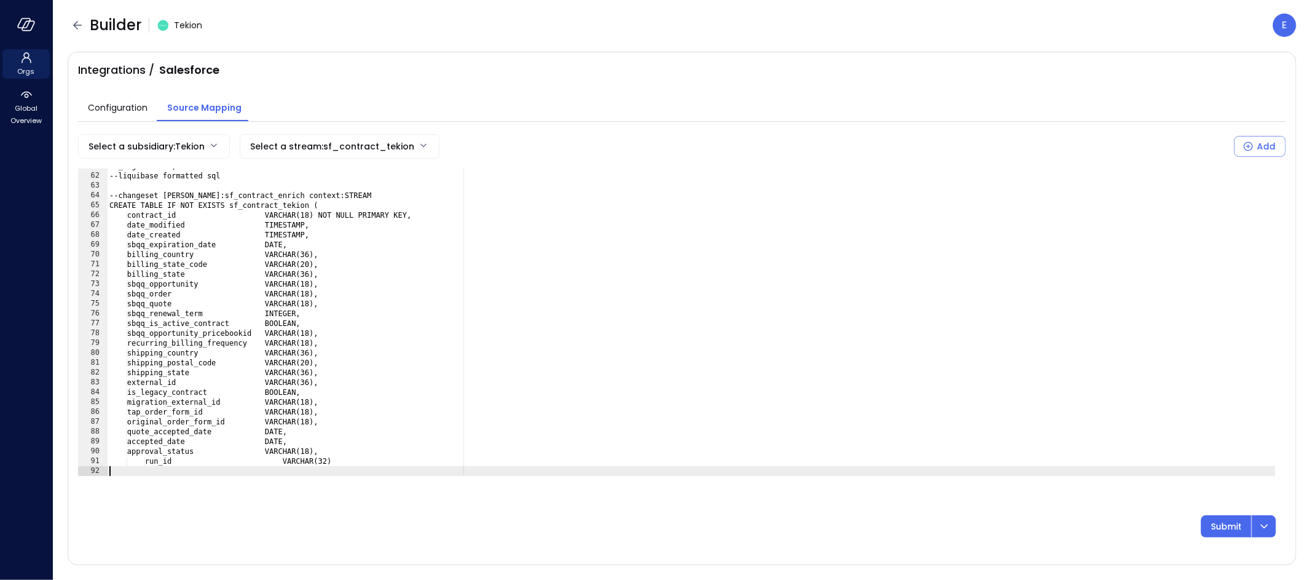
scroll to position [597, 0]
type textarea "**********"
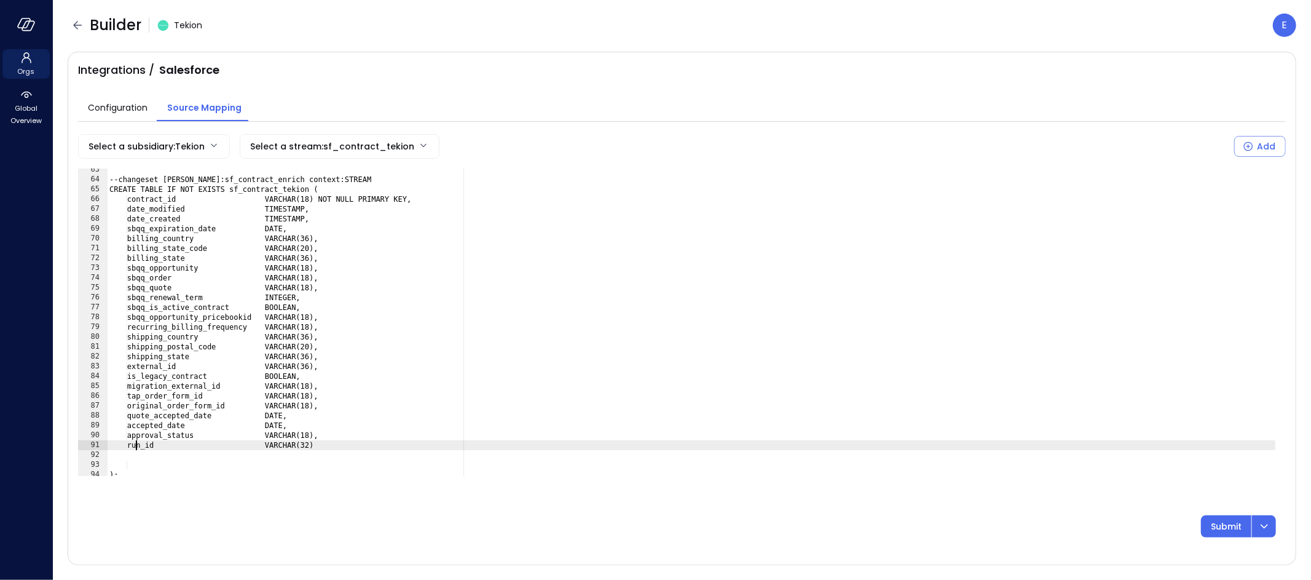
scroll to position [617, 0]
click at [158, 459] on div "--changeset [PERSON_NAME]:sf_contract_enrich context:STREAM CREATE TABLE IF NOT…" at bounding box center [691, 324] width 1169 height 327
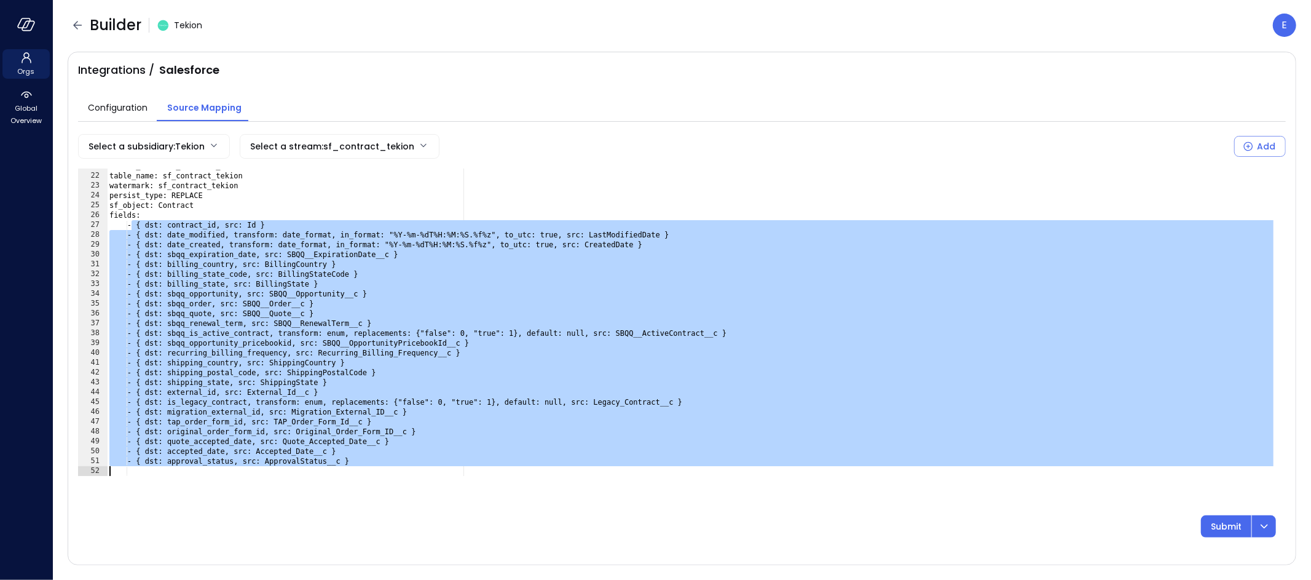
scroll to position [204, 0]
drag, startPoint x: 133, startPoint y: 229, endPoint x: 104, endPoint y: 470, distance: 242.1
click at [104, 470] on div "**********" at bounding box center [682, 321] width 1208 height 307
click at [288, 403] on div "schema_name: sf_contract_tekion table_name: sf_contract_tekion watermark: sf_co…" at bounding box center [691, 324] width 1169 height 327
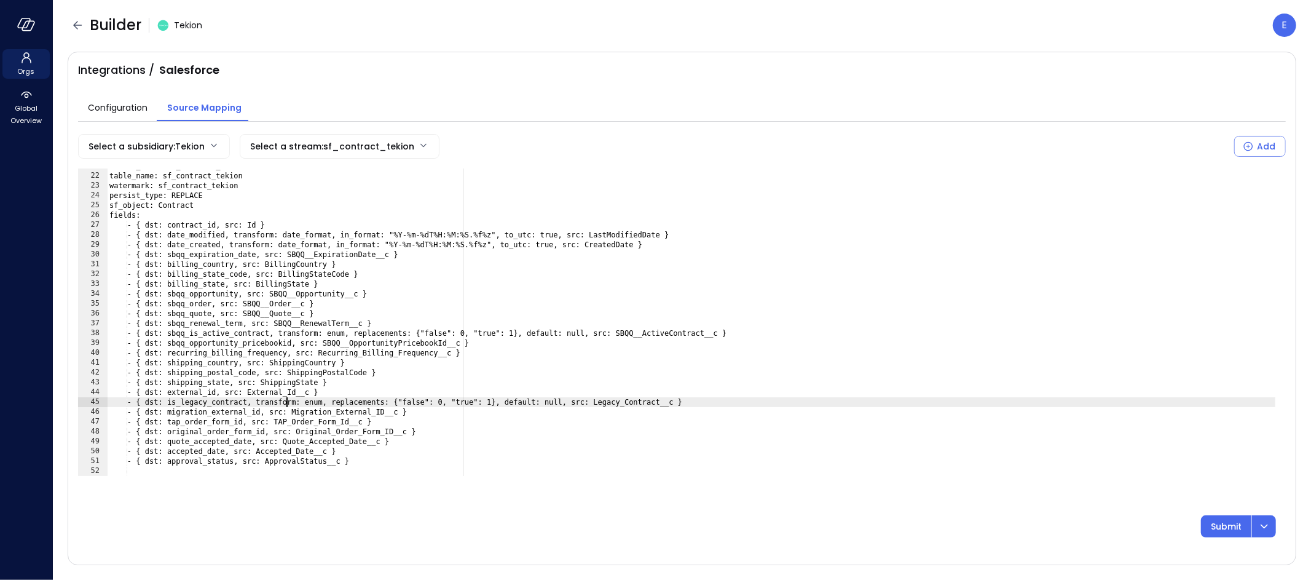
click at [223, 216] on div "schema_name: sf_contract_tekion table_name: sf_contract_tekion watermark: sf_co…" at bounding box center [691, 324] width 1169 height 327
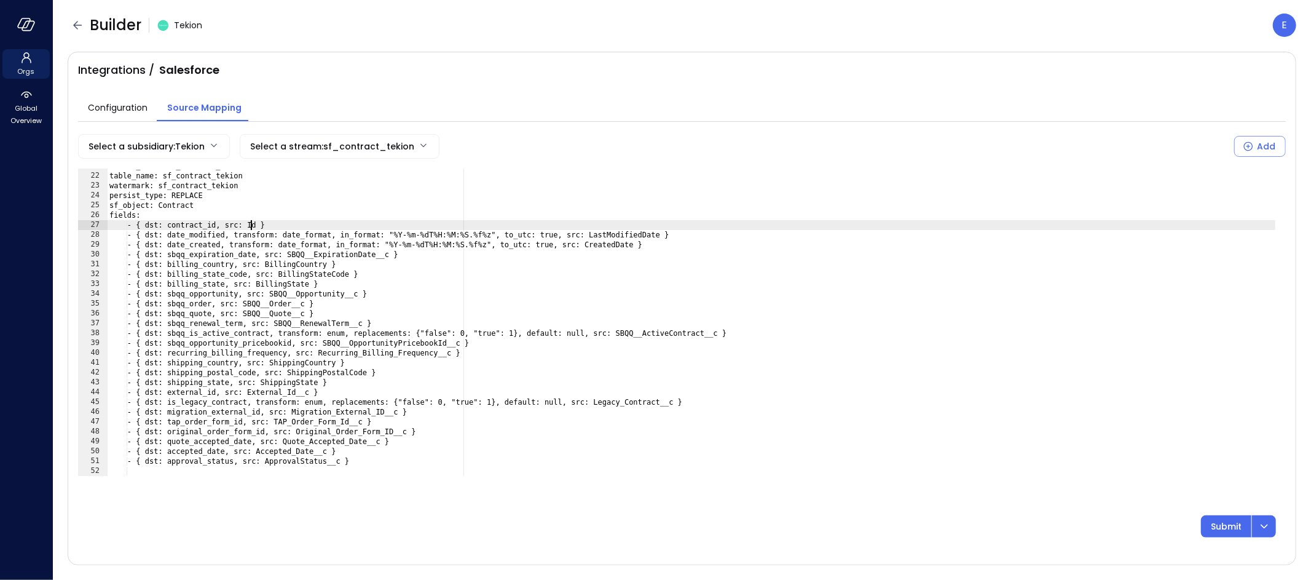
click at [250, 228] on div "schema_name: sf_contract_tekion table_name: sf_contract_tekion watermark: sf_co…" at bounding box center [691, 324] width 1169 height 327
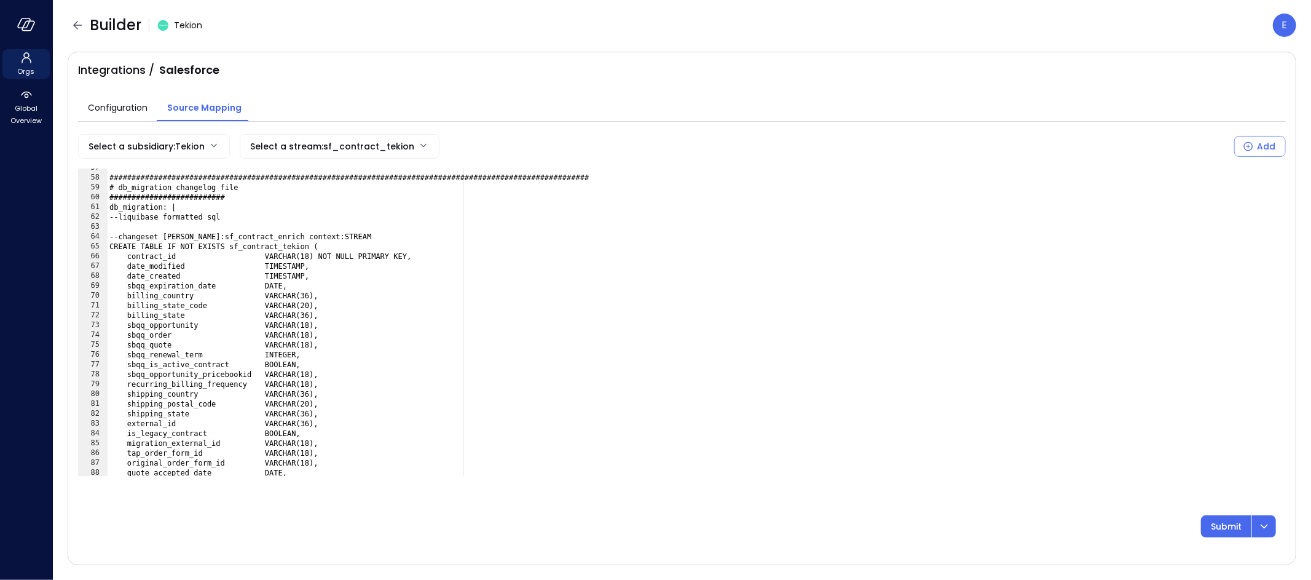
scroll to position [597, 0]
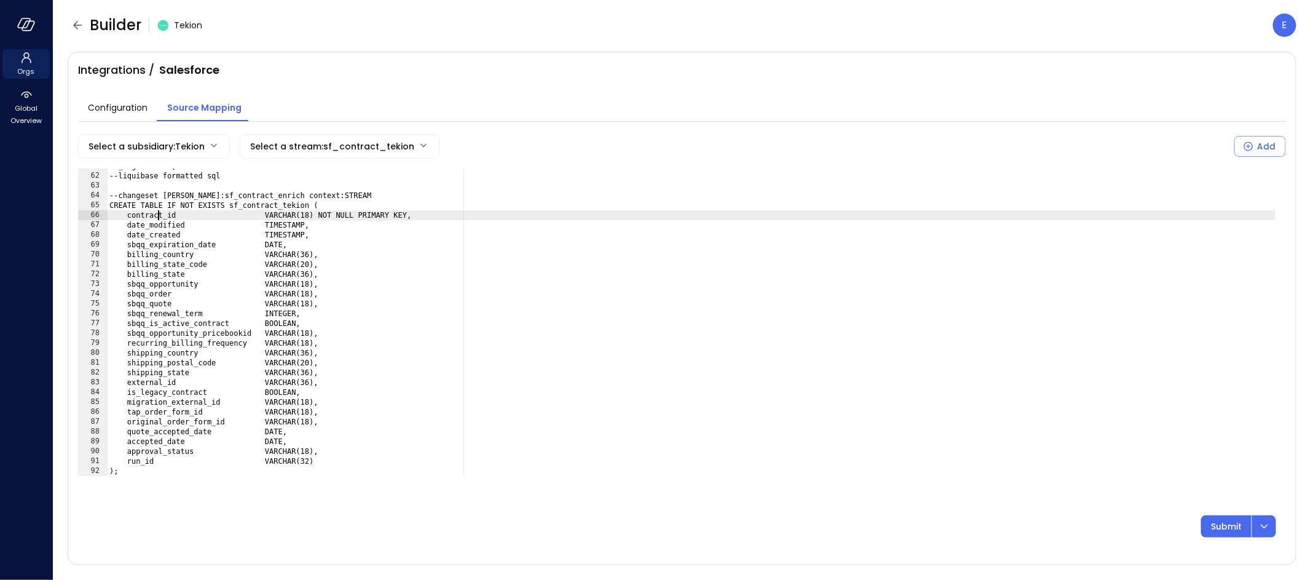
click at [159, 213] on div "db_migration: | --liquibase formatted sql --changeset [PERSON_NAME]:sf_contract…" at bounding box center [691, 324] width 1169 height 327
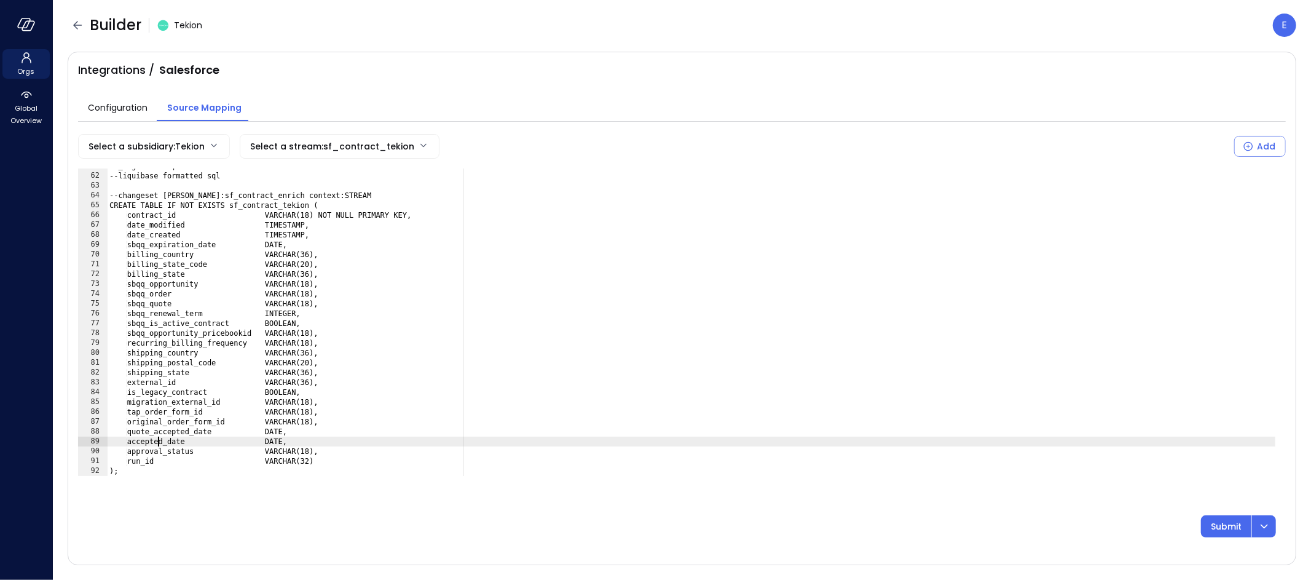
type textarea "**********"
click at [1251, 521] on button "Submit" at bounding box center [1226, 526] width 50 height 22
click at [1266, 524] on icon "dropdown-icon-button" at bounding box center [1264, 526] width 7 height 4
click at [1135, 491] on p "Submit & Rerun" at bounding box center [1151, 491] width 68 height 14
